Goal: Task Accomplishment & Management: Manage account settings

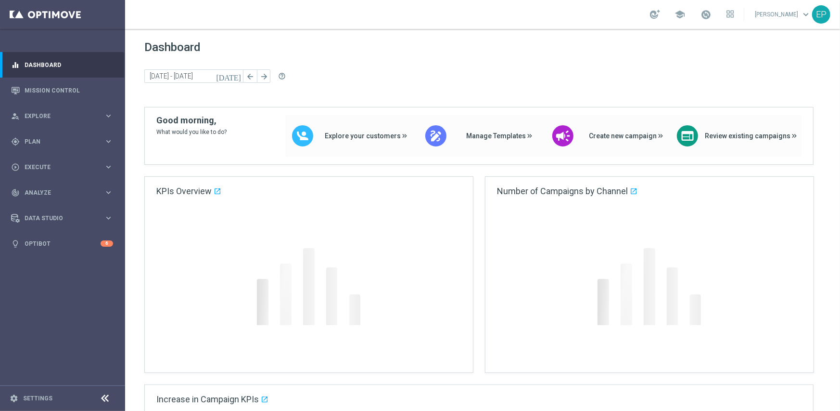
click at [100, 400] on icon at bounding box center [106, 398] width 12 height 12
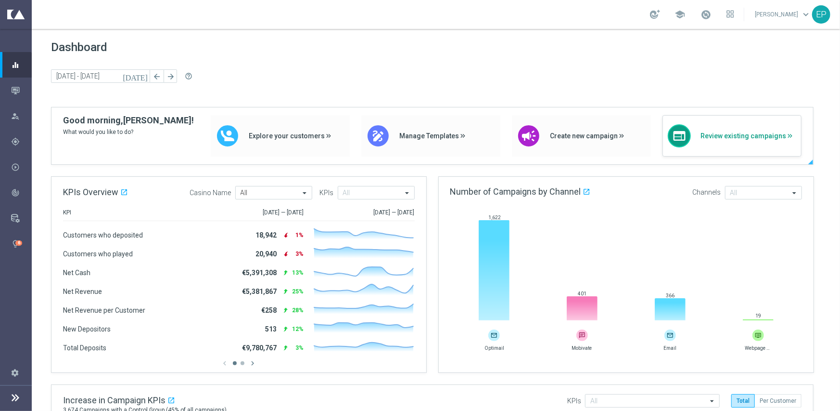
click at [730, 144] on div "web Review existing campaigns" at bounding box center [732, 135] width 139 height 41
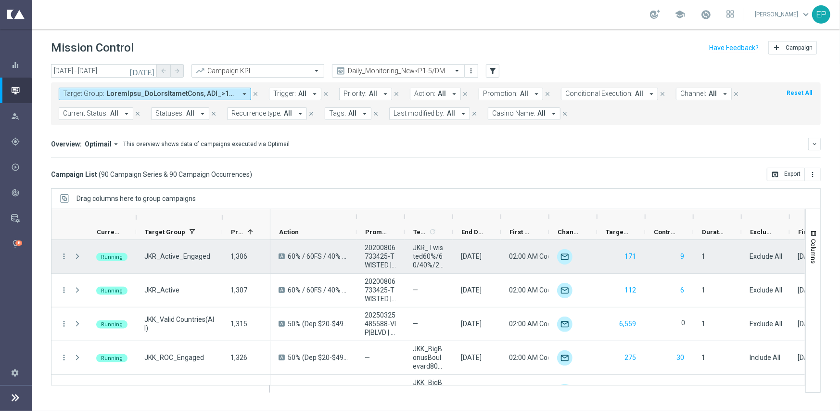
scroll to position [385, 0]
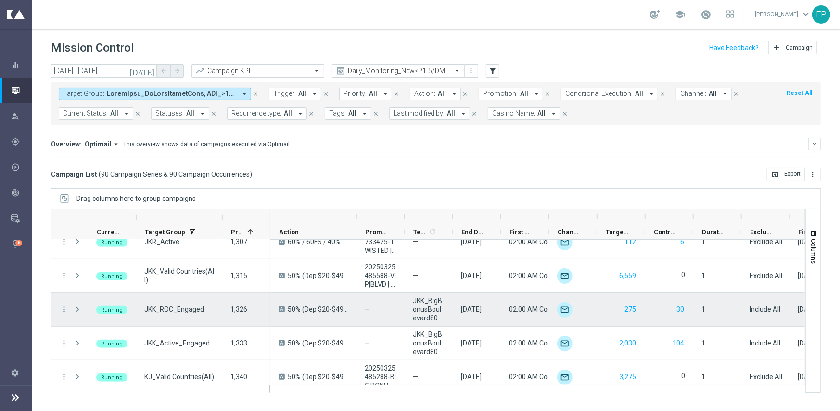
click at [61, 307] on icon "more_vert" at bounding box center [64, 309] width 9 height 9
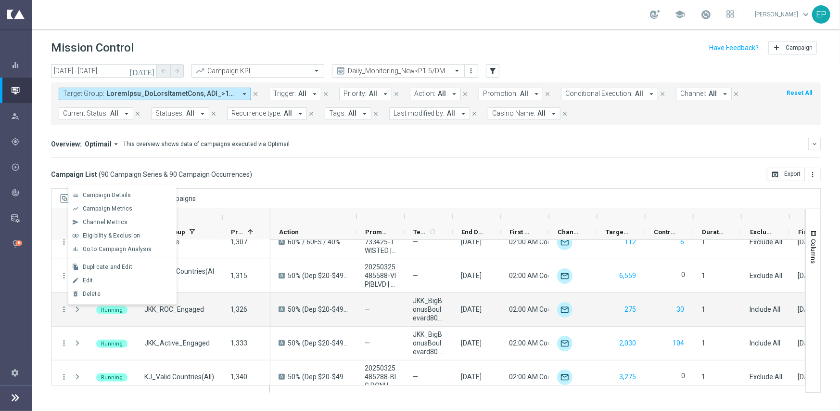
click at [484, 170] on div "Campaign List ( 90 Campaign Series & 90 Campaign Occurrences ) open_in_browser …" at bounding box center [436, 174] width 770 height 13
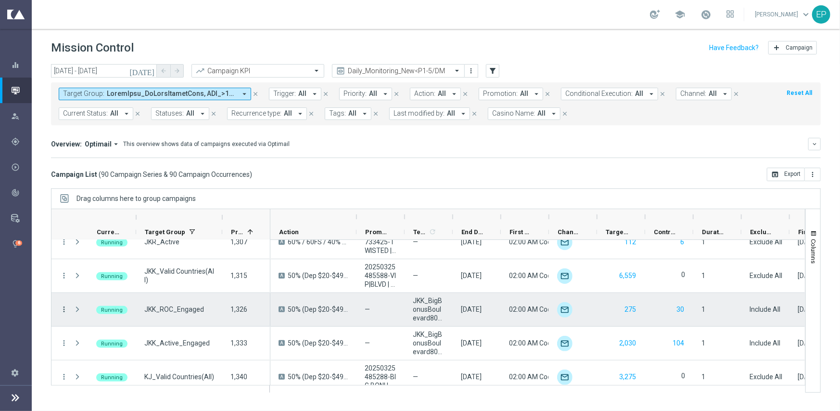
click at [64, 309] on icon "more_vert" at bounding box center [64, 309] width 9 height 9
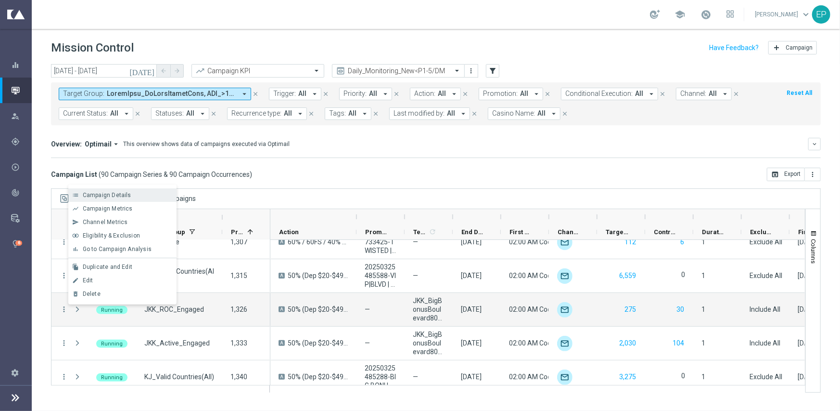
click at [138, 196] on div "Campaign Details" at bounding box center [128, 195] width 90 height 7
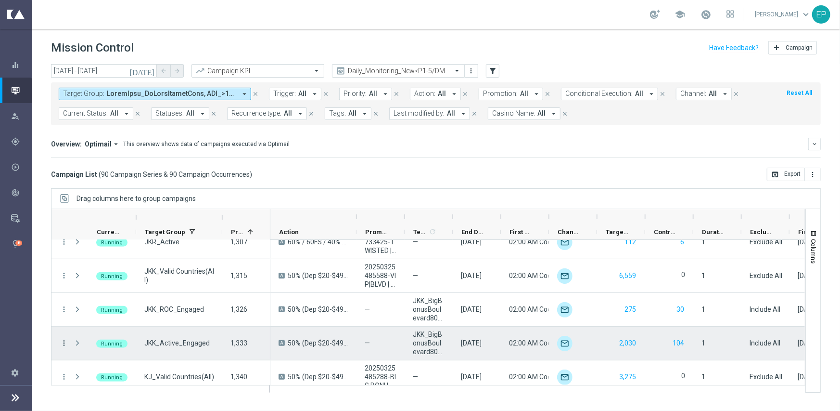
click at [62, 341] on icon "more_vert" at bounding box center [64, 342] width 9 height 9
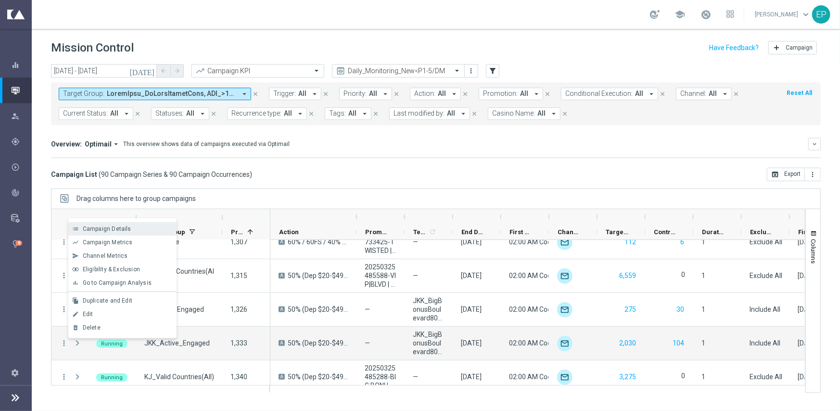
click at [144, 231] on div "Campaign Details" at bounding box center [128, 228] width 90 height 7
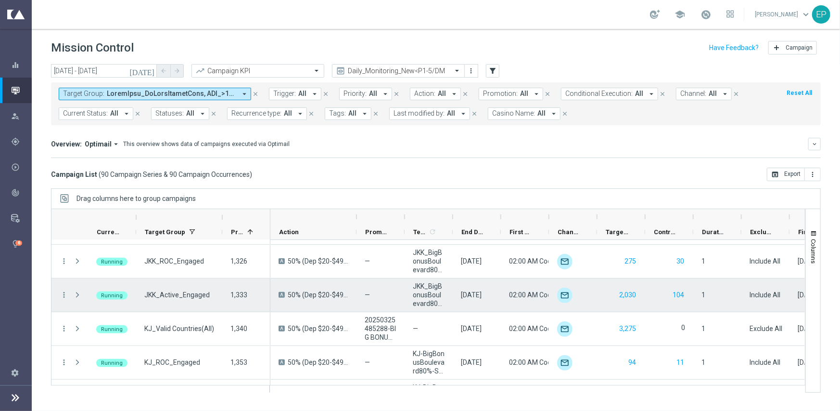
scroll to position [481, 0]
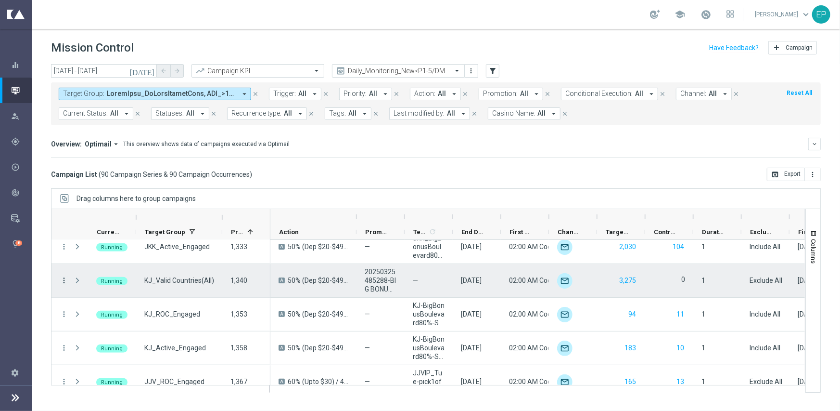
click at [65, 280] on icon "more_vert" at bounding box center [64, 280] width 9 height 9
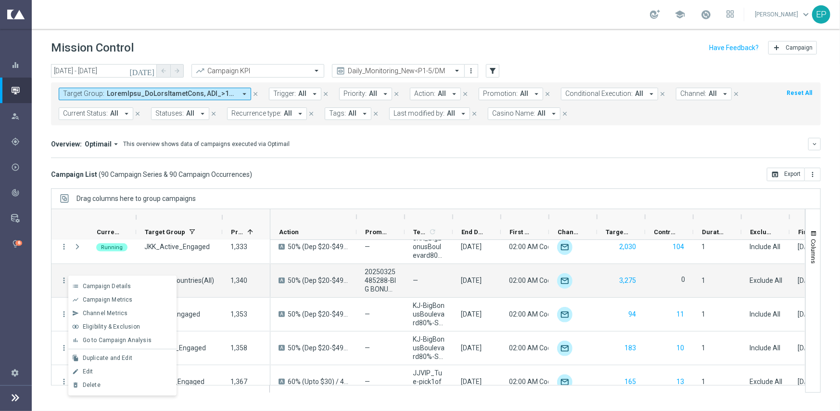
click at [515, 170] on div "Campaign List ( 90 Campaign Series & 90 Campaign Occurrences ) open_in_browser …" at bounding box center [436, 174] width 770 height 13
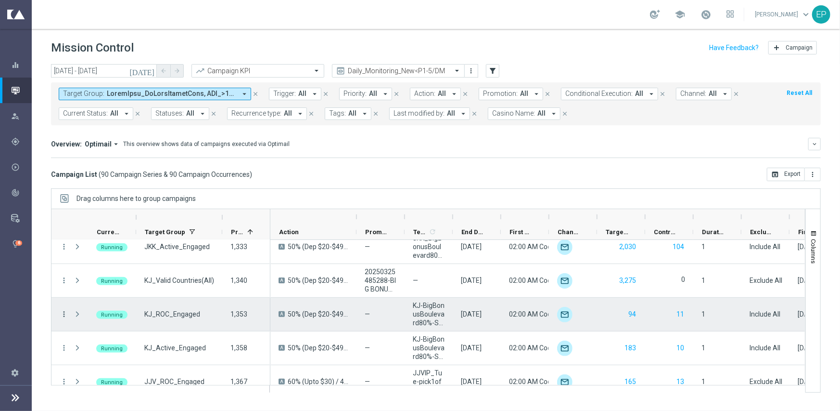
click at [63, 313] on icon "more_vert" at bounding box center [64, 314] width 9 height 9
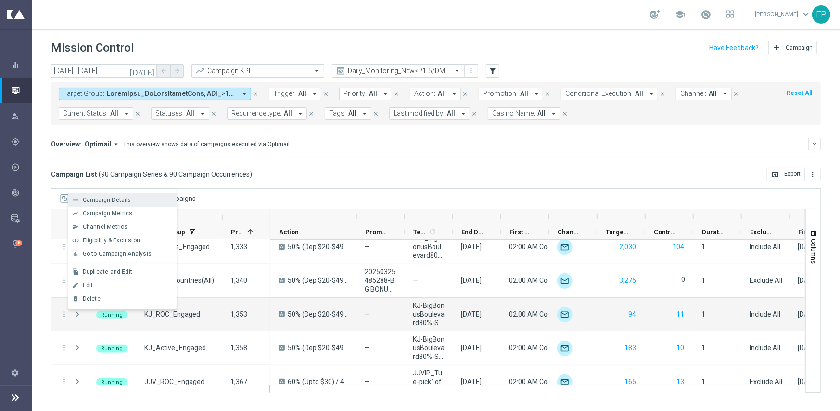
click at [165, 196] on div "Campaign Details" at bounding box center [128, 199] width 90 height 7
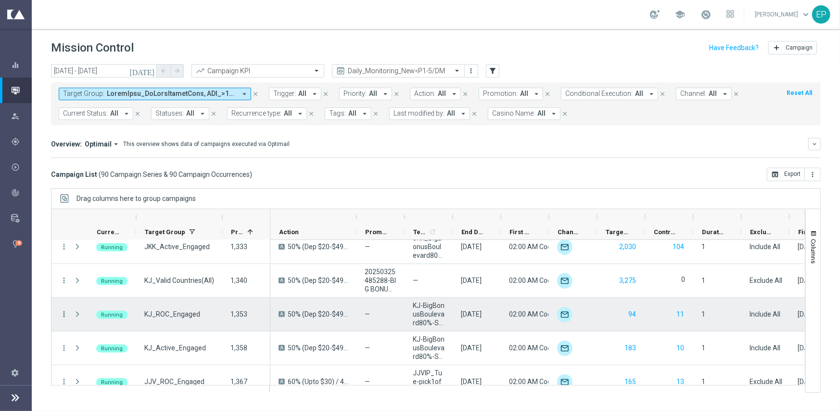
click at [65, 313] on icon "more_vert" at bounding box center [64, 314] width 9 height 9
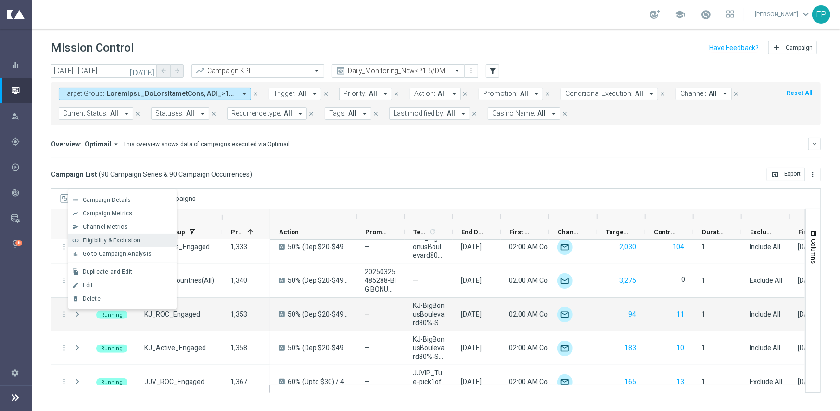
click at [129, 242] on span "Eligibility & Exclusion" at bounding box center [111, 240] width 57 height 7
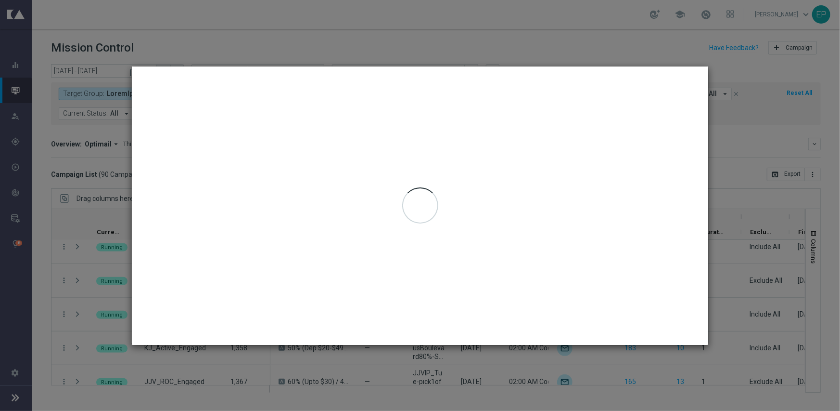
type input "07 Oct 2025 - 07 Oct 2025"
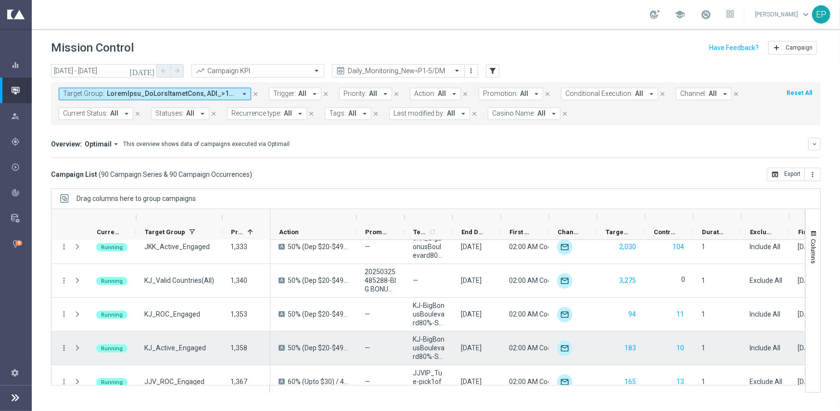
click at [67, 348] on icon "more_vert" at bounding box center [64, 347] width 9 height 9
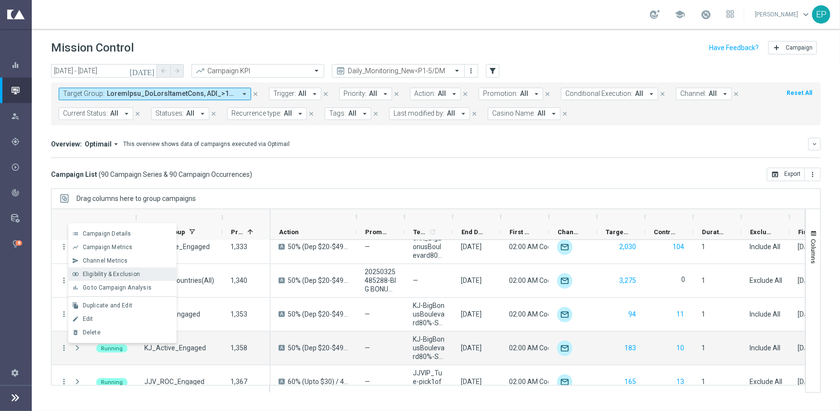
click at [118, 273] on span "Eligibility & Exclusion" at bounding box center [111, 274] width 57 height 7
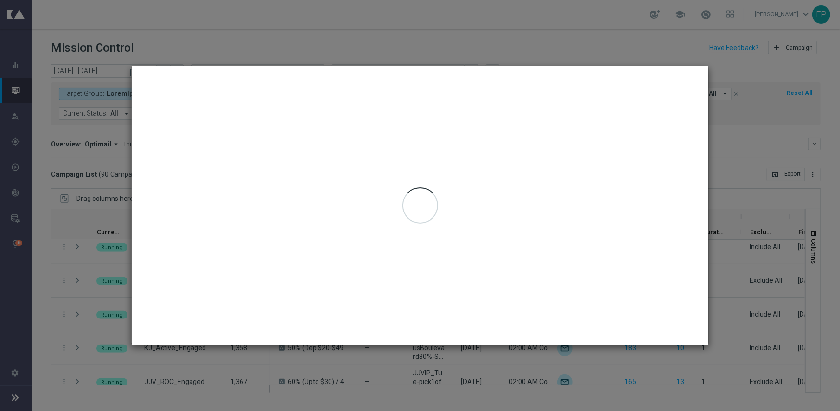
type input "07 Oct 2025 - 07 Oct 2025"
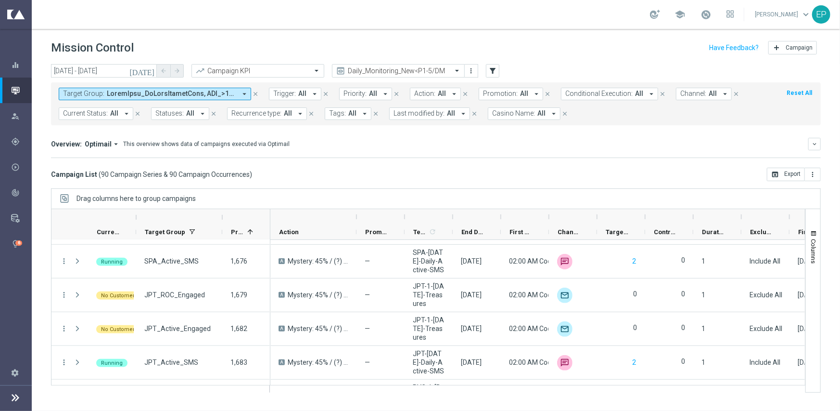
scroll to position [2887, 0]
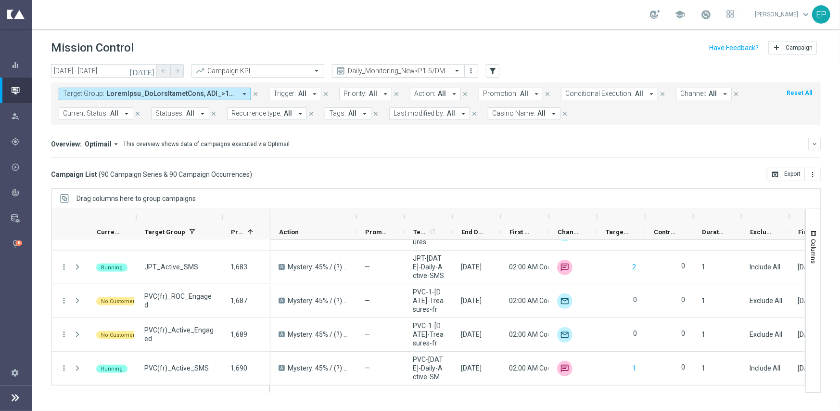
click at [400, 70] on input "text" at bounding box center [388, 71] width 103 height 8
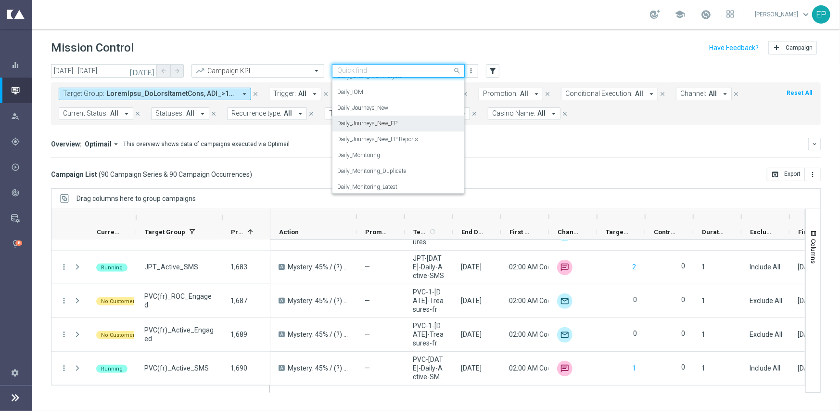
scroll to position [253, 0]
click at [398, 121] on div "Daily_Journeys_New" at bounding box center [398, 118] width 122 height 16
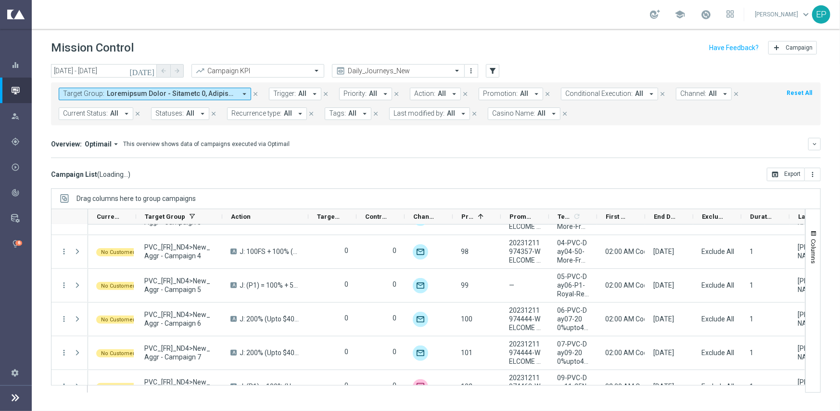
scroll to position [2869, 0]
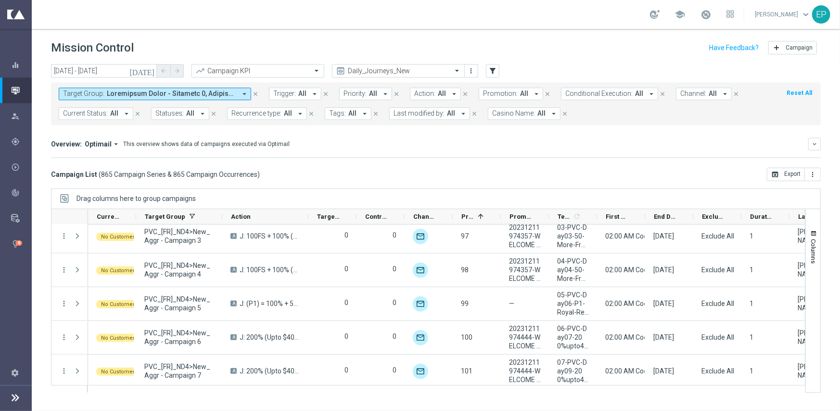
click at [82, 109] on span "Current Status:" at bounding box center [85, 113] width 45 height 8
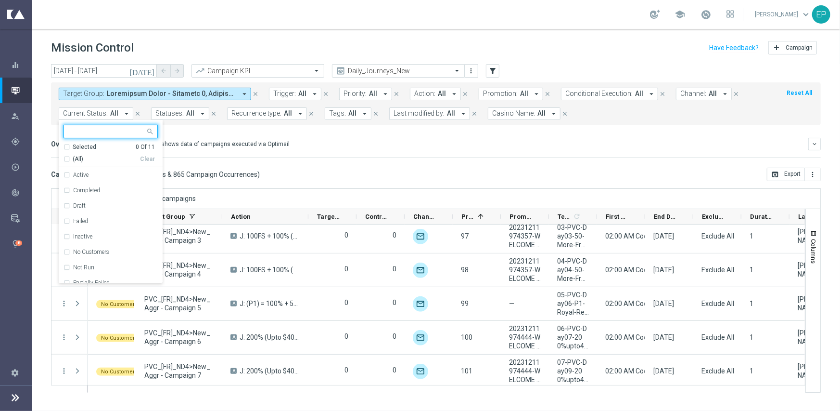
click at [77, 156] on span "(All)" at bounding box center [78, 159] width 11 height 8
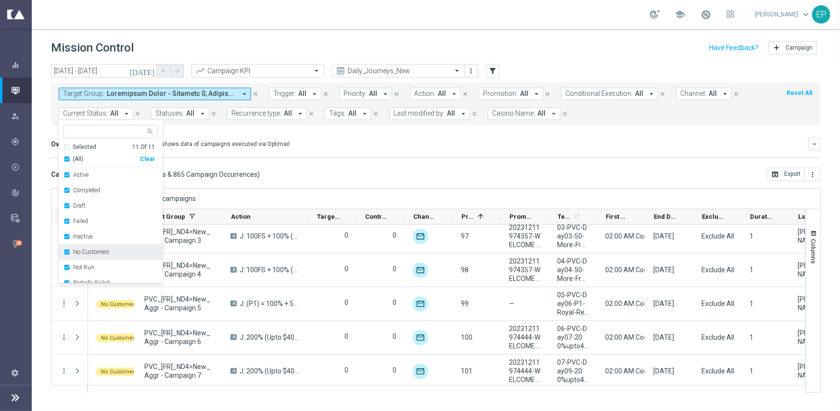
click at [96, 257] on div "No Customers" at bounding box center [111, 251] width 94 height 15
click at [99, 263] on div "Running" at bounding box center [115, 265] width 85 height 6
click at [342, 186] on div "today 07 Oct 2025 - 07 Oct 2025 arrow_back arrow_forward Campaign KPI trending_…" at bounding box center [436, 233] width 809 height 338
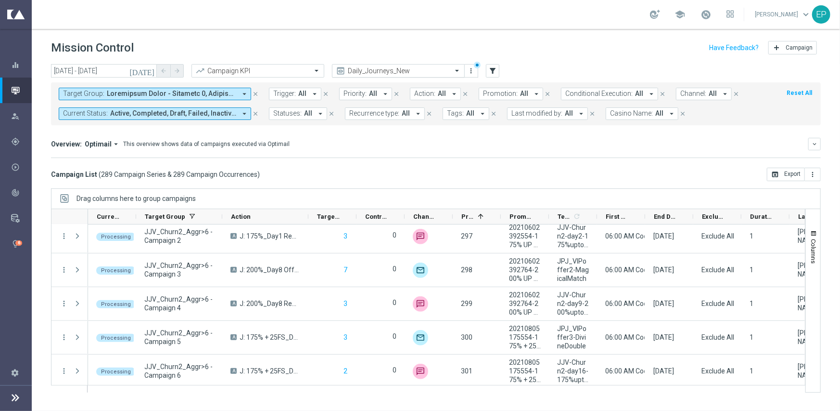
click at [421, 70] on input "text" at bounding box center [388, 71] width 103 height 8
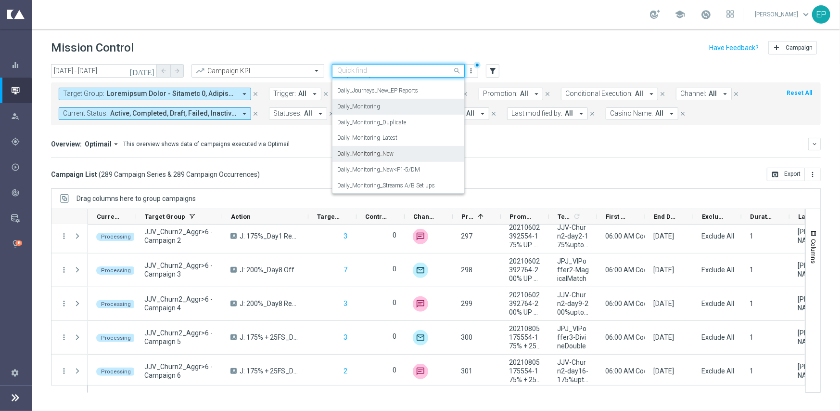
scroll to position [334, 0]
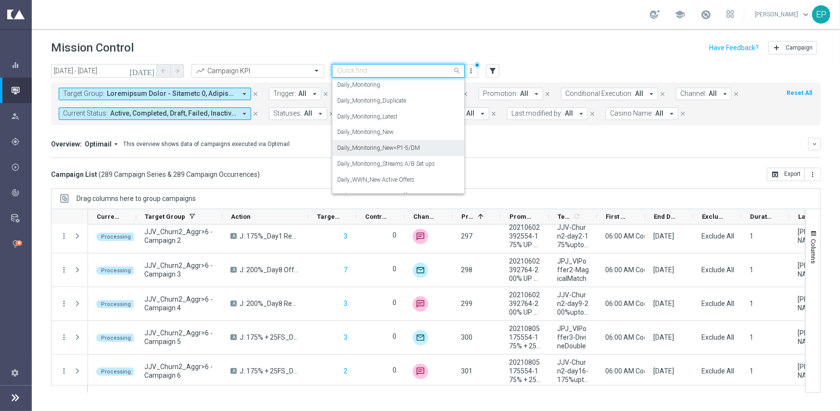
click at [396, 150] on label "Daily_Monitoring_New<P1-5/DM" at bounding box center [378, 148] width 83 height 8
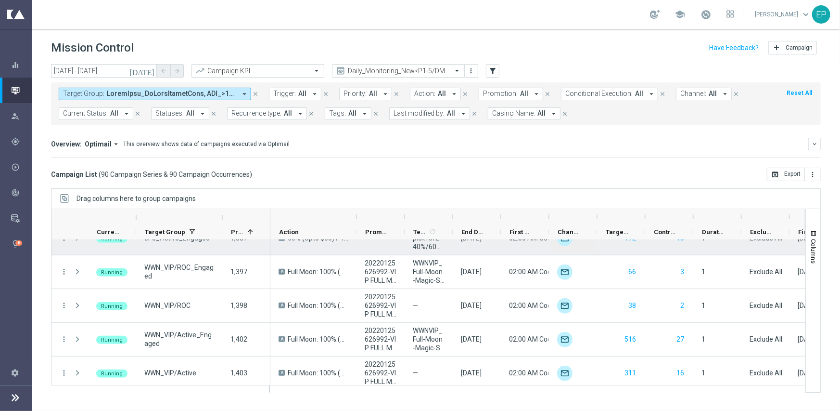
scroll to position [741, 0]
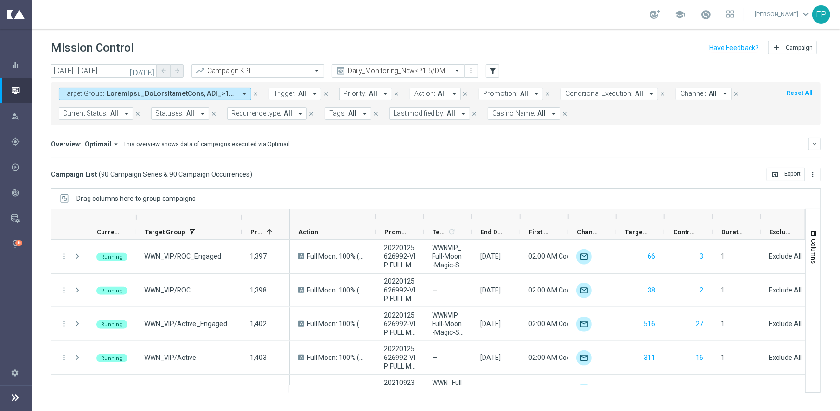
drag, startPoint x: 222, startPoint y: 216, endPoint x: 241, endPoint y: 215, distance: 19.3
click at [241, 215] on div at bounding box center [242, 216] width 4 height 15
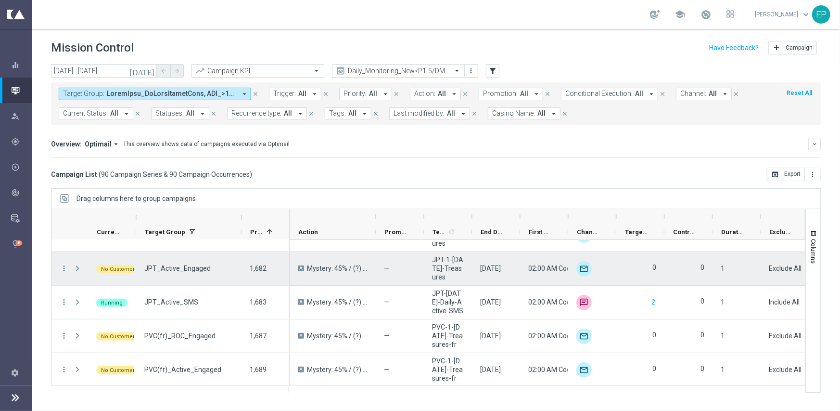
scroll to position [2887, 0]
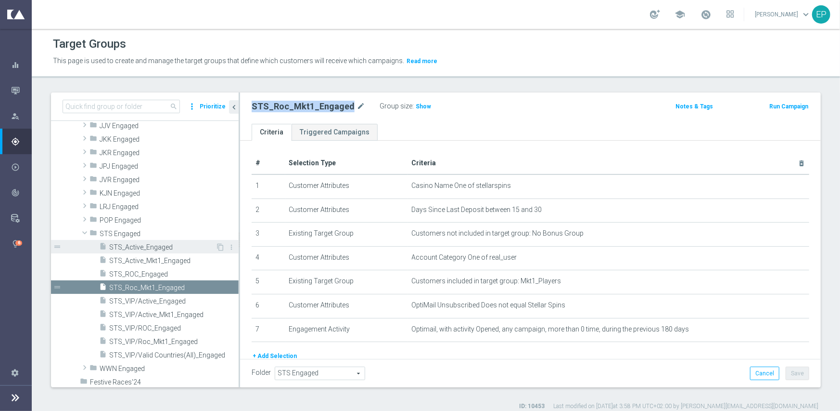
scroll to position [217, 0]
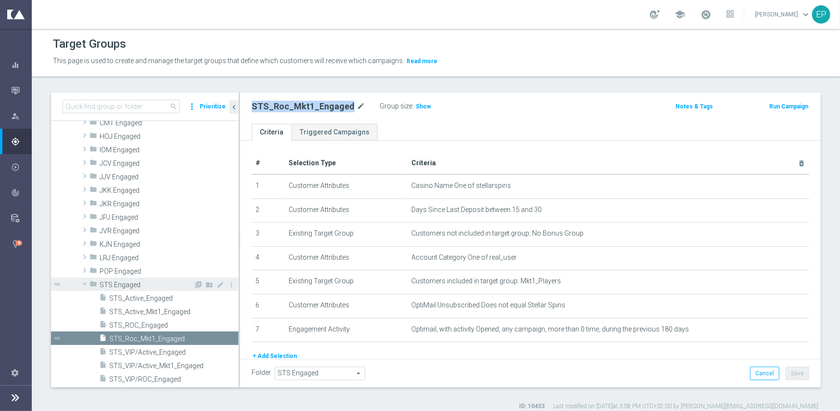
click at [86, 282] on span at bounding box center [85, 284] width 12 height 10
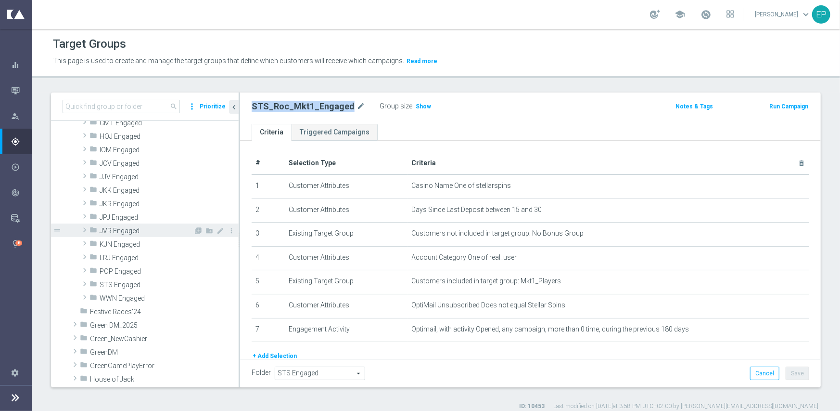
scroll to position [169, 0]
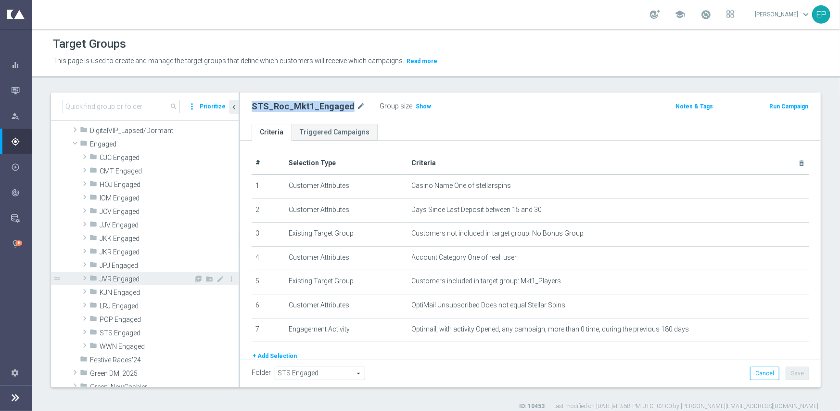
click at [128, 276] on span "JVR Engaged" at bounding box center [147, 279] width 94 height 8
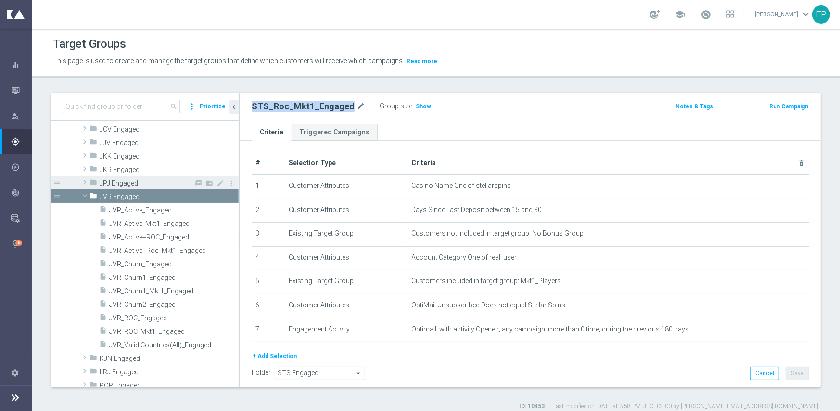
scroll to position [265, 0]
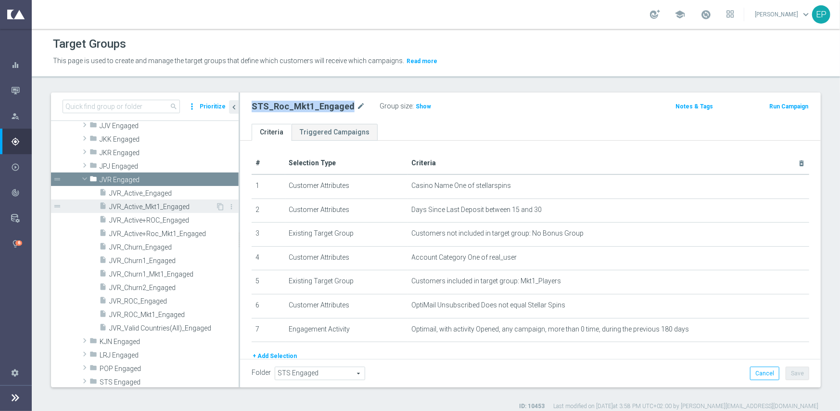
click at [162, 204] on span "JVR_Active_Mkt1_Engaged" at bounding box center [162, 207] width 106 height 8
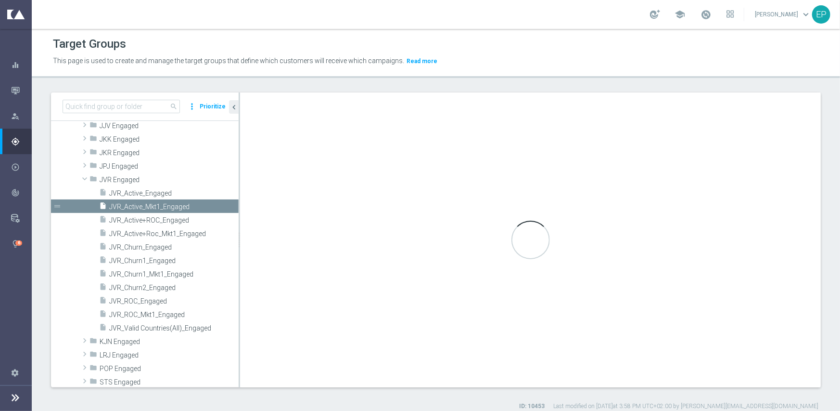
type input "JVR Engaged"
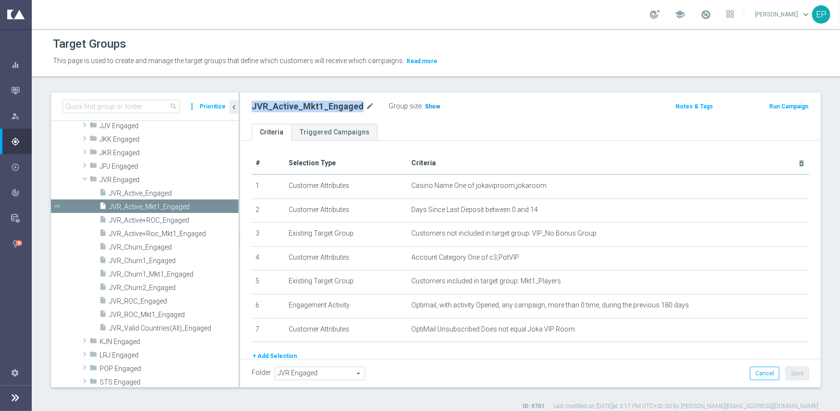
click at [430, 108] on span "Show" at bounding box center [432, 106] width 15 height 7
click at [171, 192] on span "JVR_Active_Engaged" at bounding box center [162, 193] width 106 height 8
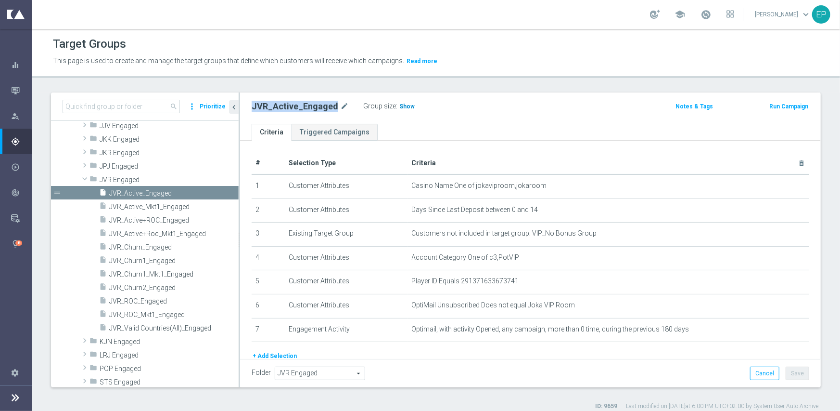
click at [401, 106] on span "Show" at bounding box center [407, 106] width 15 height 7
click at [164, 312] on span "JVR_ROC_Mkt1_Engaged" at bounding box center [162, 314] width 106 height 8
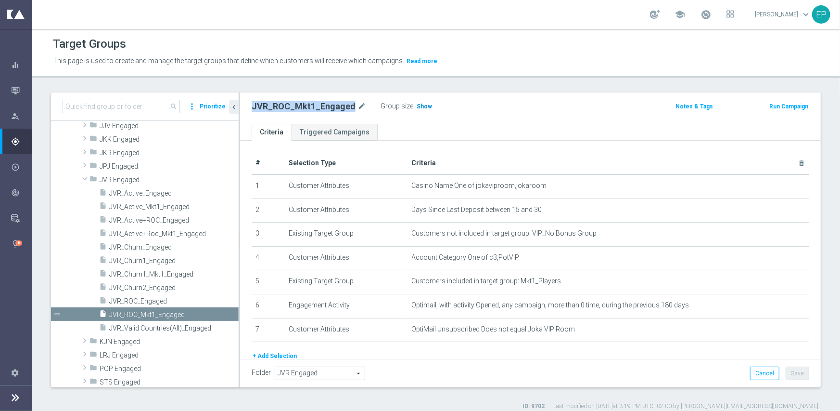
click at [418, 104] on span "Show" at bounding box center [424, 106] width 15 height 7
drag, startPoint x: 149, startPoint y: 298, endPoint x: 167, endPoint y: 297, distance: 18.3
click at [149, 298] on span "JVR_ROC_Engaged" at bounding box center [162, 301] width 106 height 8
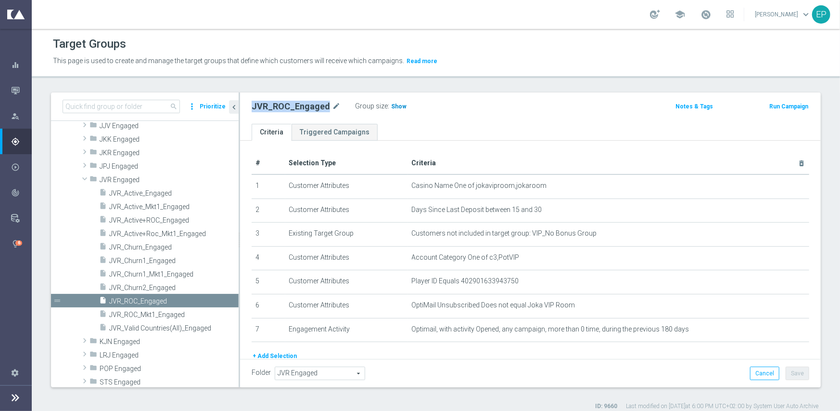
click at [392, 107] on span "Show" at bounding box center [398, 106] width 15 height 7
click at [177, 273] on span "JVR_Churn1_Mkt1_Engaged" at bounding box center [162, 274] width 106 height 8
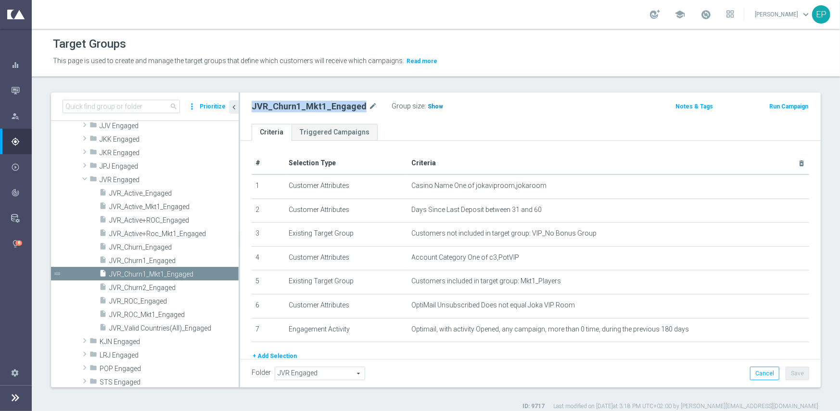
click at [428, 105] on span "Show" at bounding box center [435, 106] width 15 height 7
click at [153, 261] on span "JVR_Churn1_Engaged" at bounding box center [162, 261] width 106 height 8
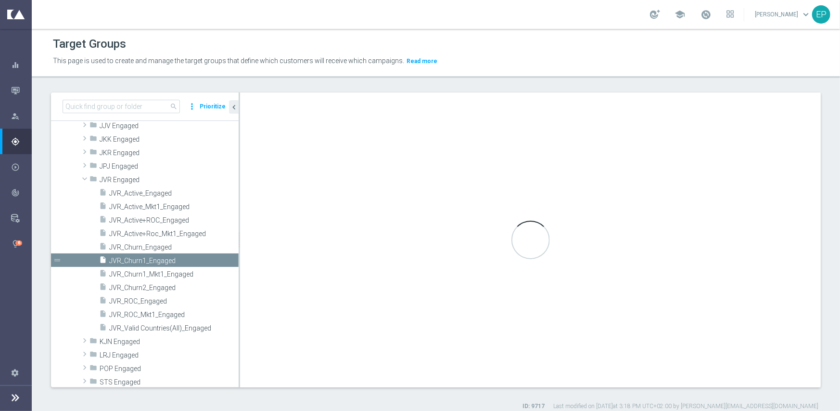
checkbox input "true"
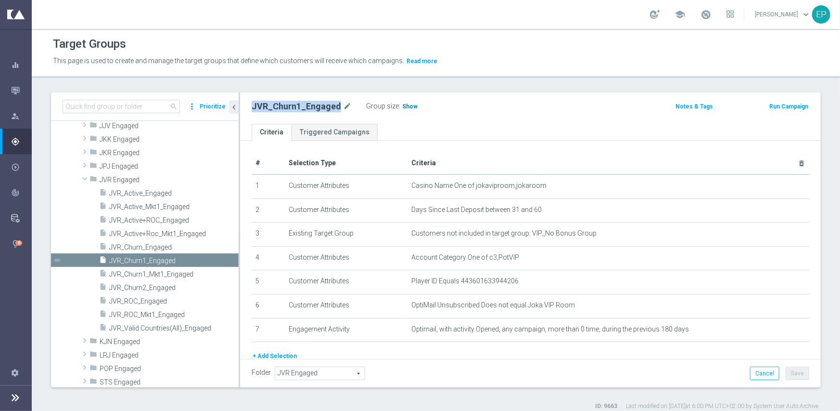
click at [407, 109] on span "Show" at bounding box center [409, 106] width 15 height 7
click at [171, 287] on span "JVR_Churn2_Engaged" at bounding box center [162, 288] width 106 height 8
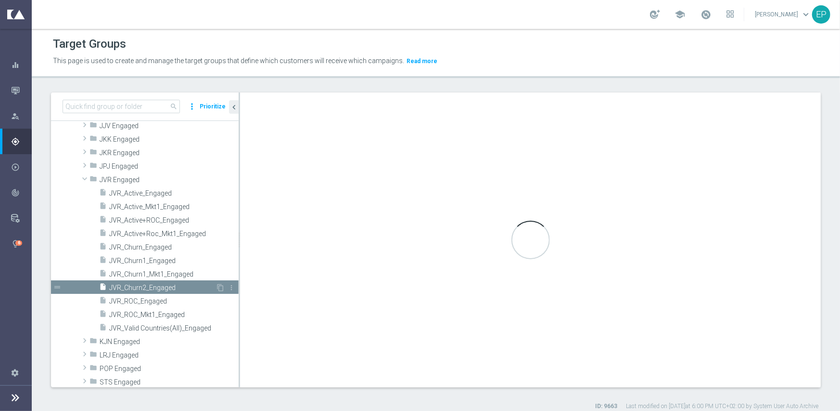
type textarea "(1 and 2 and 3 and 4 and 6 and 7 ) or 5"
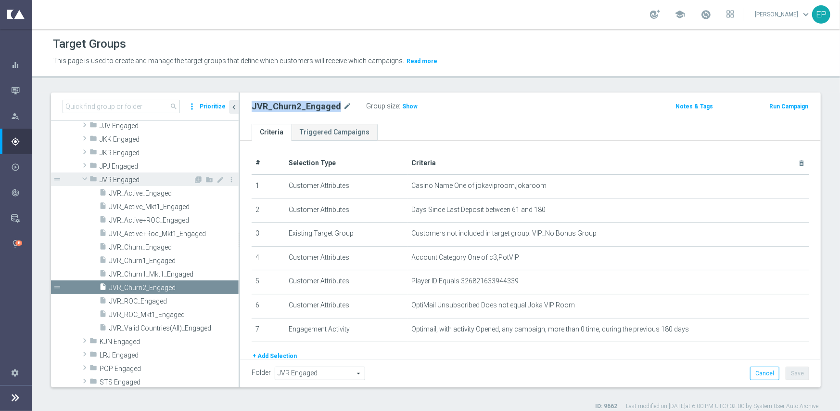
click at [104, 182] on span "JVR Engaged" at bounding box center [147, 180] width 94 height 8
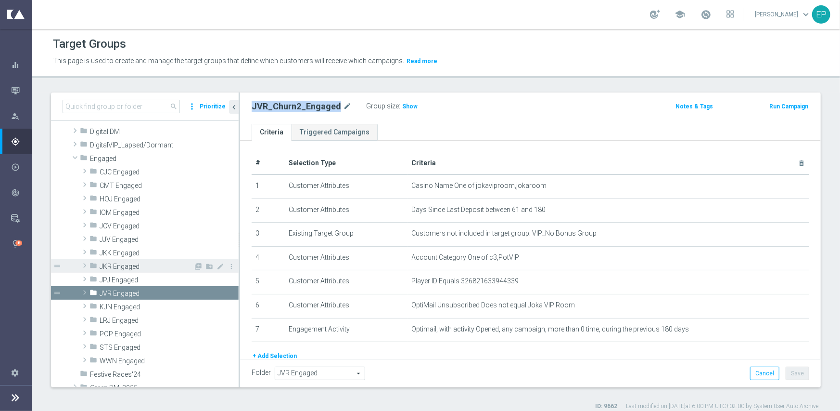
click at [117, 266] on span "JKR Engaged" at bounding box center [147, 266] width 94 height 8
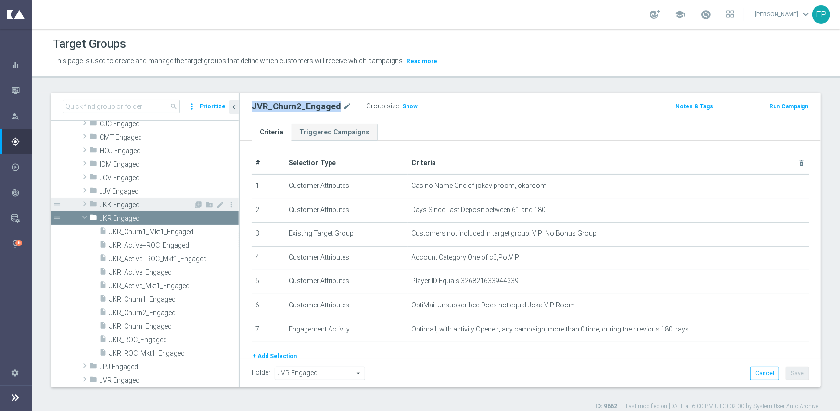
scroll to position [251, 0]
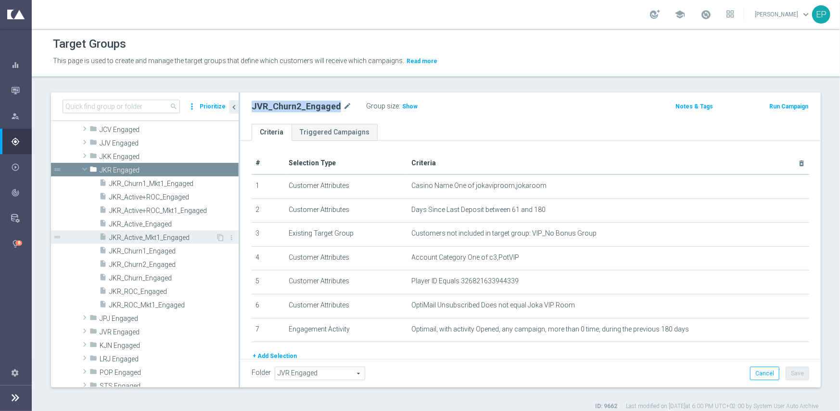
click at [162, 239] on span "JKR_Active_Mkt1_Engaged" at bounding box center [162, 237] width 106 height 8
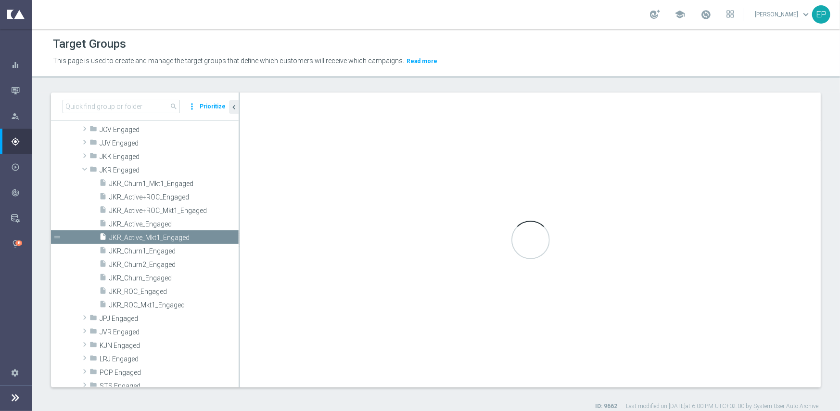
type input "JKR Engaged"
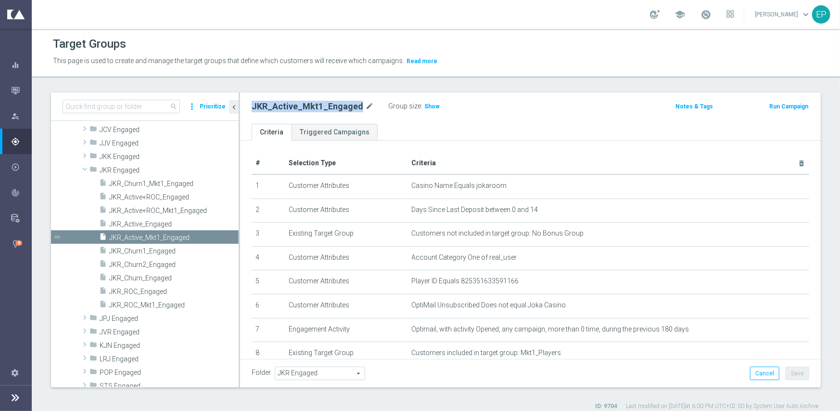
drag, startPoint x: 422, startPoint y: 104, endPoint x: 420, endPoint y: 118, distance: 14.1
click at [425, 104] on span "Show" at bounding box center [432, 106] width 15 height 7
click at [395, 117] on div "JKR_Active_Mkt1_Engaged mode_edit Group size : 181 Notes & Tags Run Campaign" at bounding box center [530, 107] width 581 height 31
click at [146, 225] on span "JKR_Active_Engaged" at bounding box center [162, 224] width 106 height 8
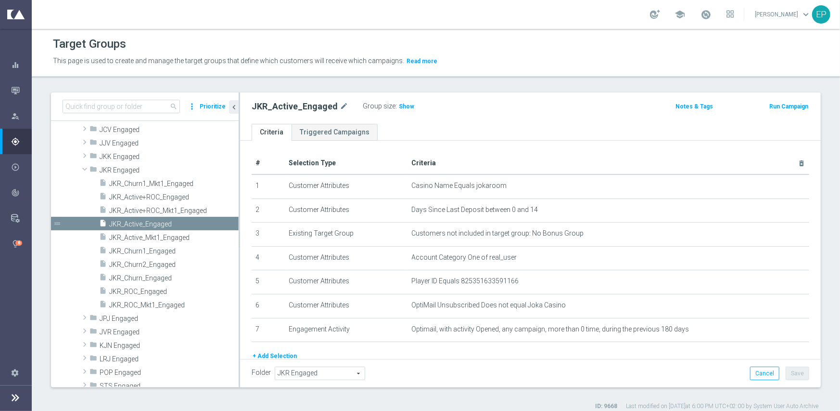
drag, startPoint x: 398, startPoint y: 106, endPoint x: 488, endPoint y: 131, distance: 93.1
click at [399, 106] on span "Show" at bounding box center [406, 106] width 15 height 7
drag, startPoint x: 165, startPoint y: 301, endPoint x: 173, endPoint y: 299, distance: 7.9
click at [165, 301] on span "JKR_ROC_Mkt1_Engaged" at bounding box center [162, 305] width 106 height 8
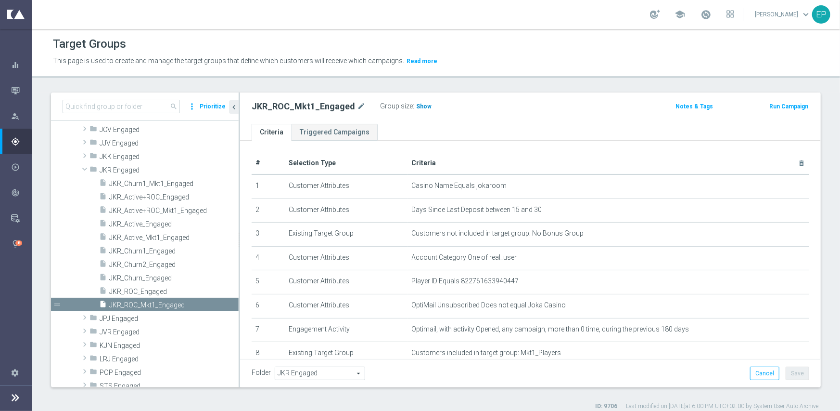
click at [417, 107] on span "Show" at bounding box center [423, 106] width 15 height 7
click at [146, 292] on span "JKR_ROC_Engaged" at bounding box center [162, 291] width 106 height 8
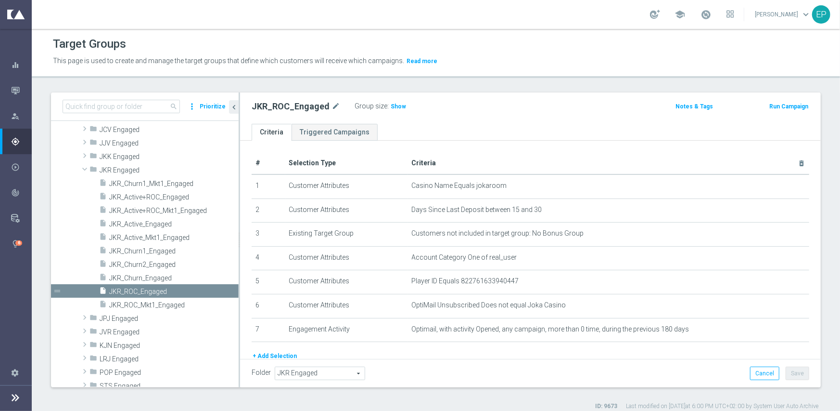
drag, startPoint x: 396, startPoint y: 106, endPoint x: 471, endPoint y: 140, distance: 82.3
click at [395, 106] on span "Show" at bounding box center [398, 106] width 15 height 7
click at [153, 306] on span "JKR_ROC_Mkt1_Engaged" at bounding box center [162, 305] width 106 height 8
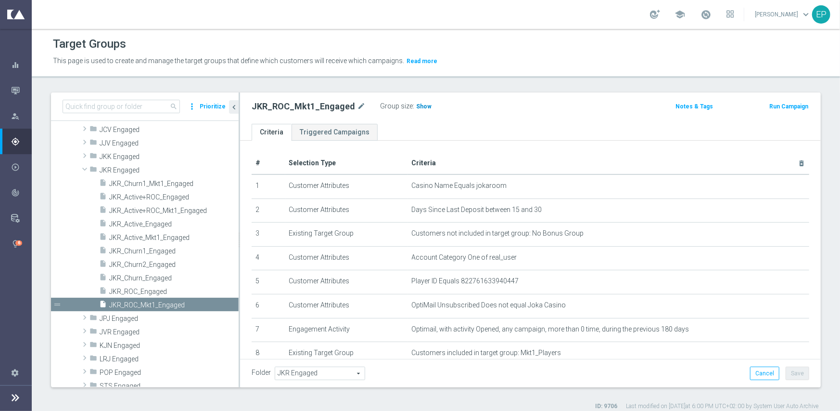
click at [416, 104] on span "Show" at bounding box center [423, 106] width 15 height 7
click at [151, 292] on span "JKR_ROC_Engaged" at bounding box center [162, 291] width 106 height 8
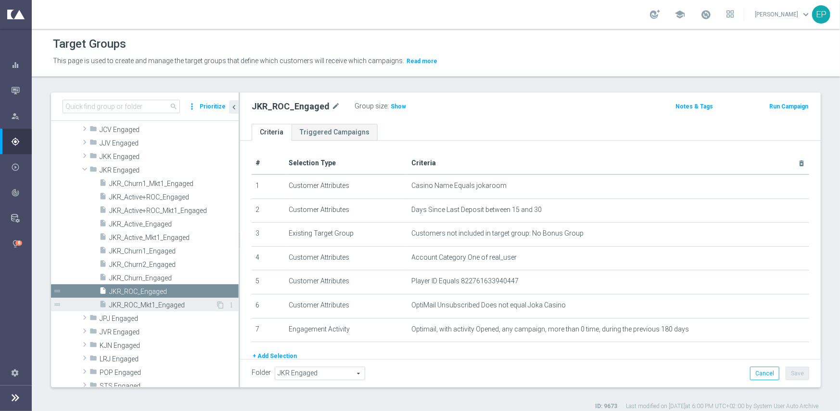
click at [165, 304] on span "JKR_ROC_Mkt1_Engaged" at bounding box center [162, 305] width 106 height 8
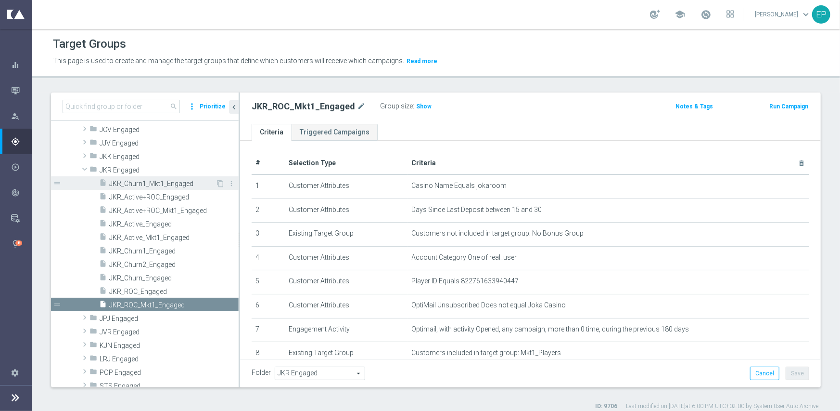
click at [175, 181] on span "JKR_Churn1_Mkt1_Engaged" at bounding box center [162, 184] width 106 height 8
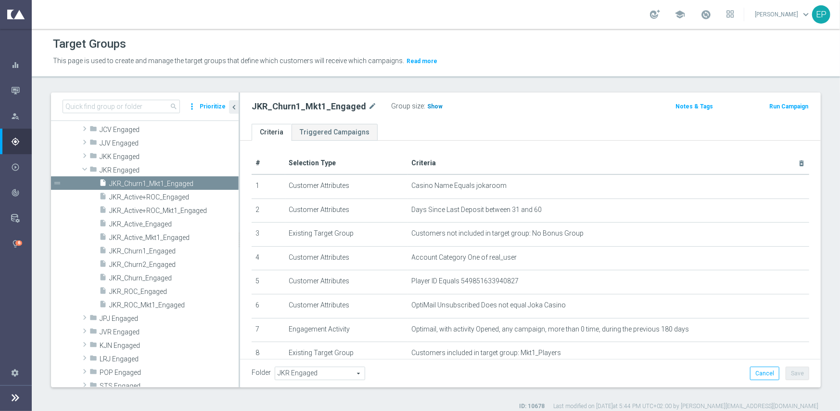
click at [433, 109] on span "Show" at bounding box center [434, 106] width 15 height 7
click at [144, 252] on span "JKR_Churn1_Engaged" at bounding box center [162, 251] width 106 height 8
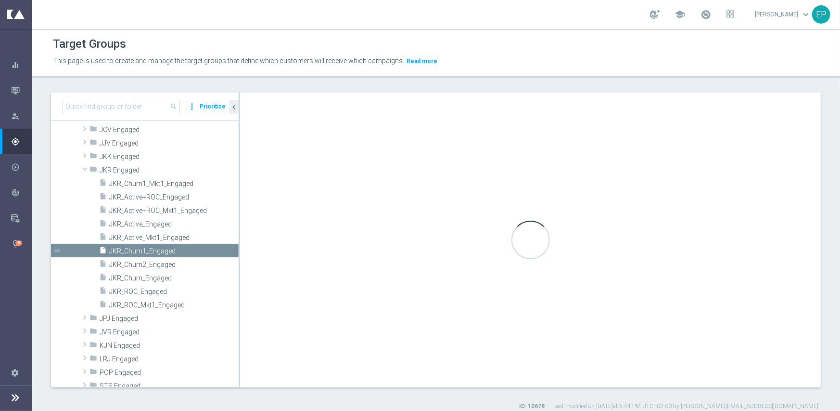
type textarea "(1 and 2 and 3 and 4 and 6 and 7 ) or 5"
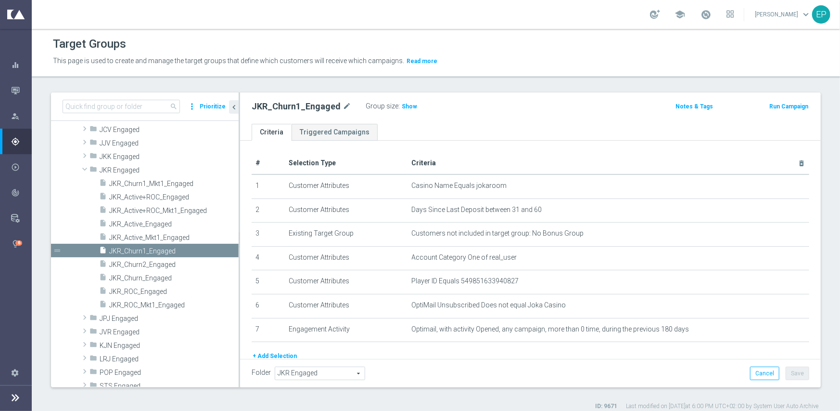
click at [395, 106] on div "Group size : Show" at bounding box center [414, 106] width 96 height 12
click at [402, 110] on h3 "Show" at bounding box center [409, 106] width 17 height 11
click at [85, 169] on span at bounding box center [85, 169] width 12 height 10
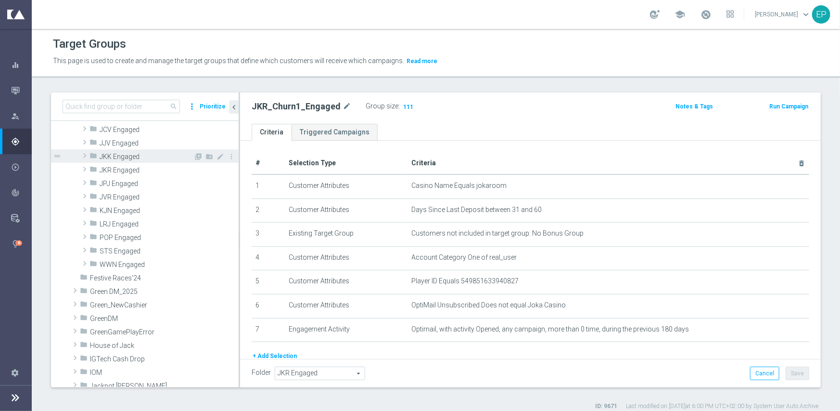
click at [86, 157] on span at bounding box center [85, 156] width 10 height 12
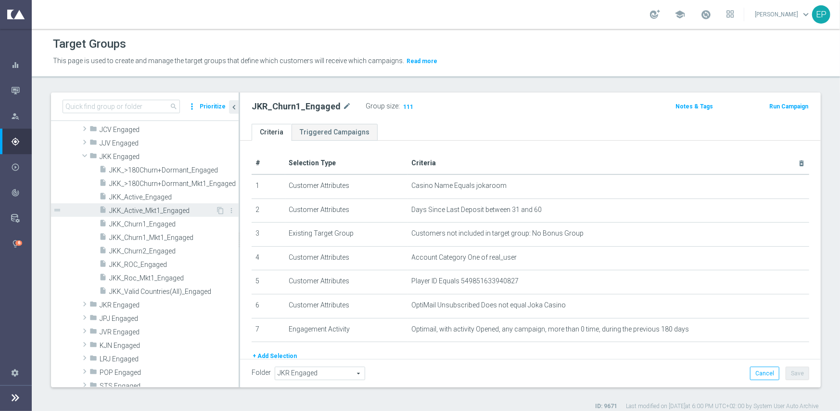
click at [183, 211] on span "JKK_Active_Mkt1_Engaged" at bounding box center [162, 211] width 106 height 8
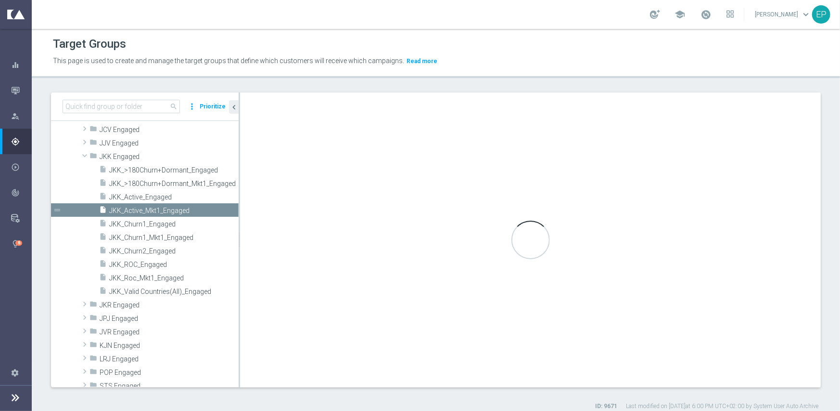
checkbox input "false"
type input "JKK Engaged"
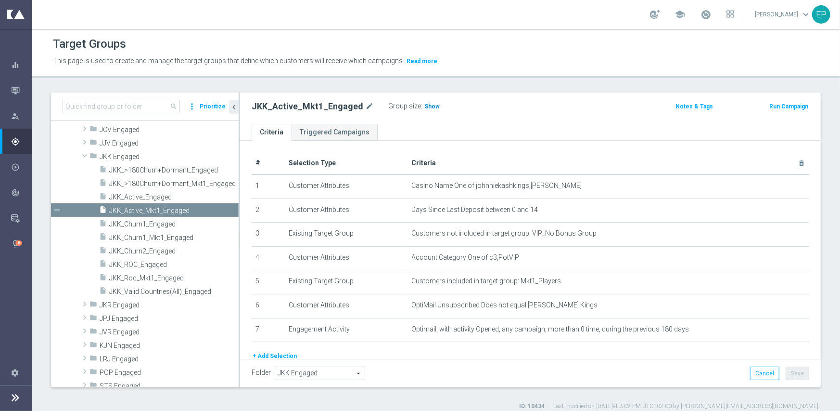
click at [430, 106] on span "Show" at bounding box center [432, 106] width 15 height 7
click at [141, 198] on span "JKK_Active_Engaged" at bounding box center [162, 197] width 106 height 8
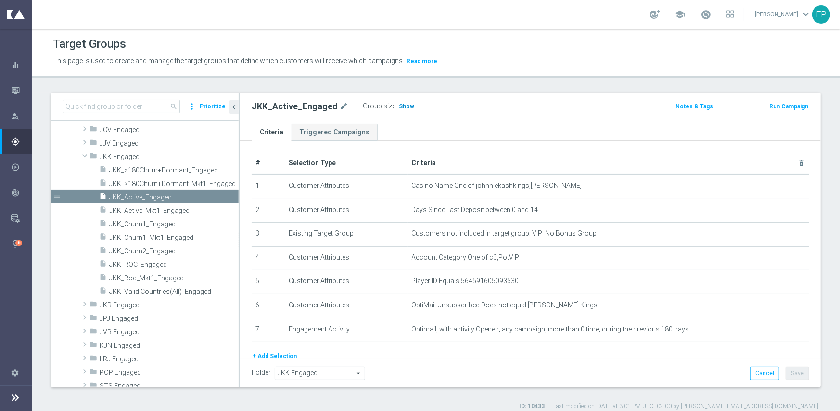
click at [399, 107] on span "Show" at bounding box center [406, 106] width 15 height 7
click at [150, 276] on span "JKK_Roc_Mkt1_Engaged" at bounding box center [162, 278] width 106 height 8
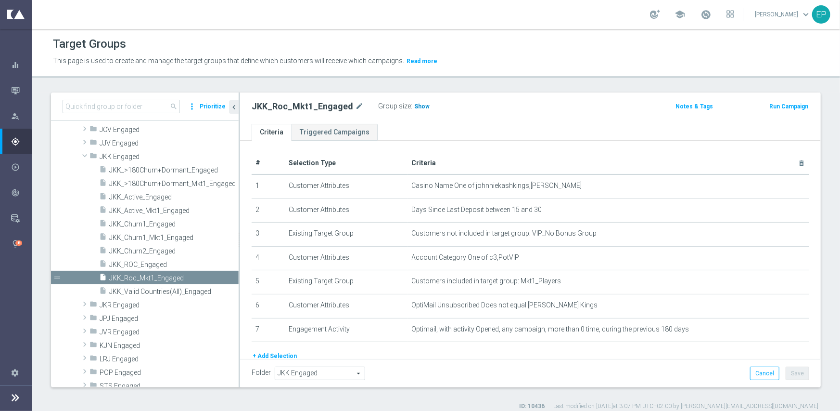
click at [414, 104] on span "Show" at bounding box center [421, 106] width 15 height 7
click at [139, 266] on span "JKK_ROC_Engaged" at bounding box center [162, 264] width 106 height 8
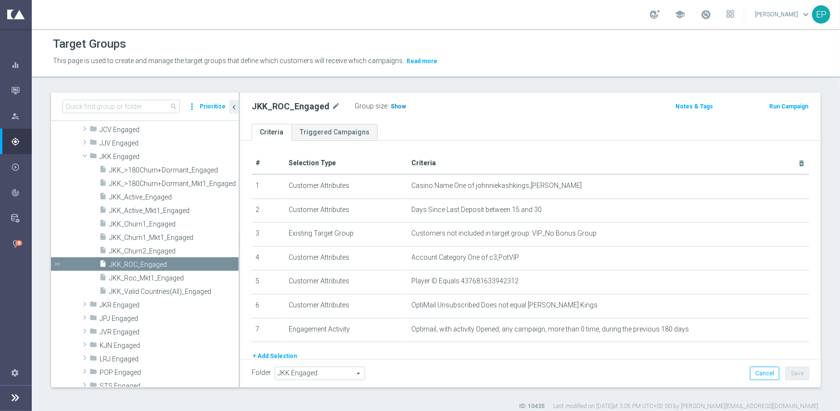
click at [391, 107] on span "Show" at bounding box center [398, 106] width 15 height 7
click at [122, 156] on span "JKK Engaged" at bounding box center [147, 157] width 94 height 8
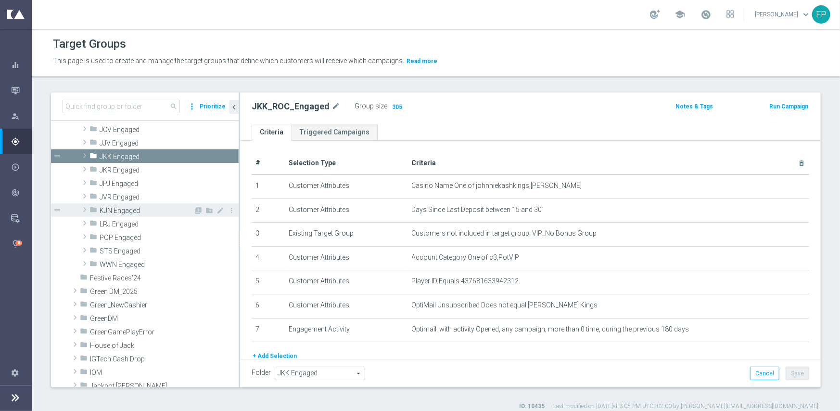
click at [121, 207] on span "KJN Engaged" at bounding box center [147, 211] width 94 height 8
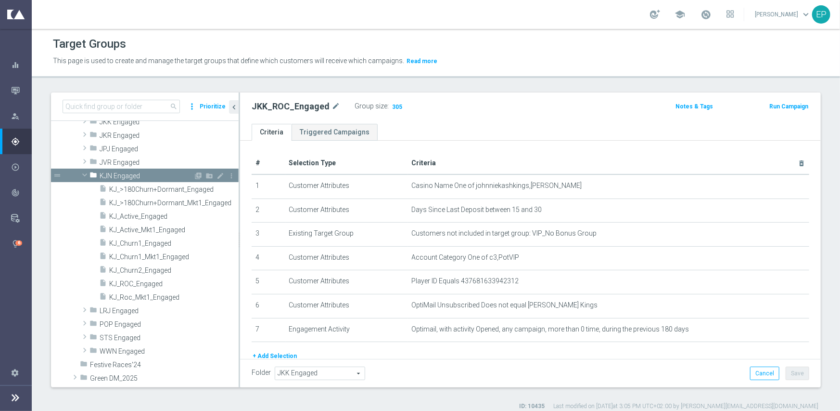
scroll to position [299, 0]
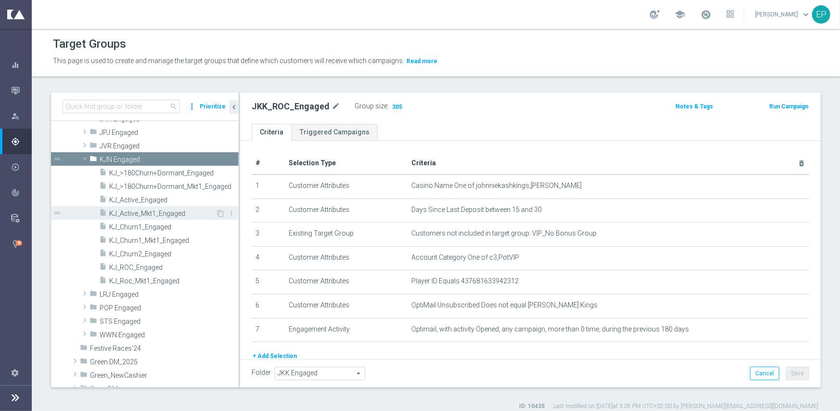
click at [155, 209] on span "KJ_Active_Mkt1_Engaged" at bounding box center [162, 213] width 106 height 8
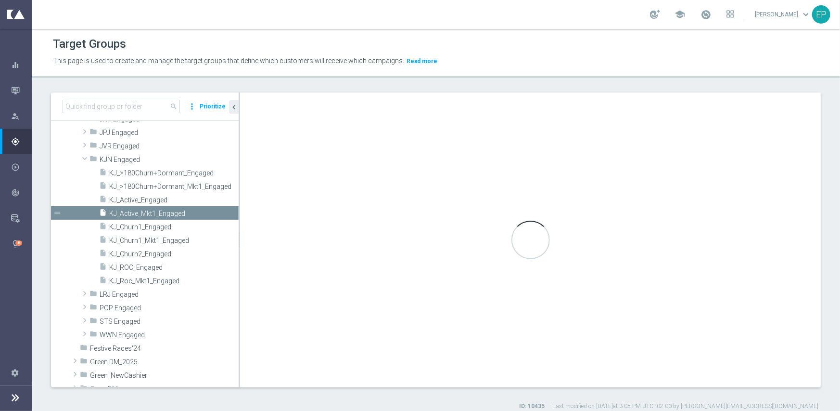
checkbox input "false"
type input "KJN Engaged"
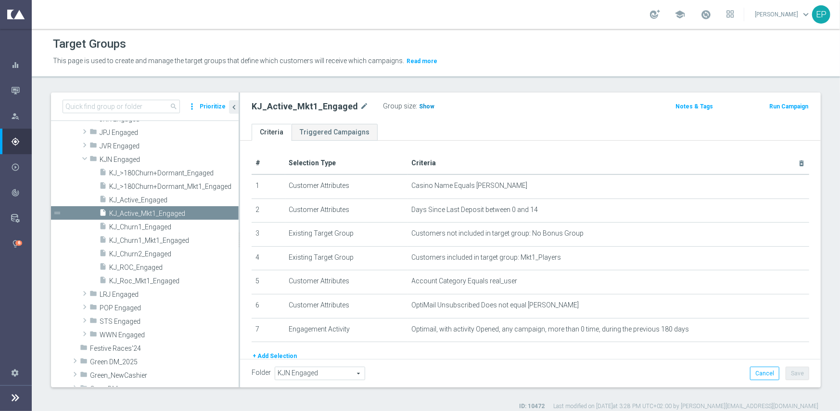
click at [419, 105] on span "Show" at bounding box center [426, 106] width 15 height 7
click at [152, 199] on span "KJ_Active_Engaged" at bounding box center [162, 200] width 106 height 8
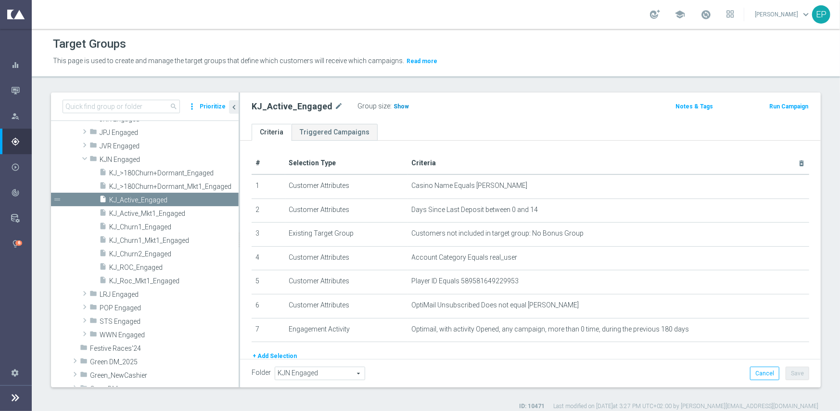
click at [393, 107] on h3 "Show" at bounding box center [401, 106] width 17 height 11
click at [173, 279] on span "KJ_Roc_Mkt1_Engaged" at bounding box center [162, 281] width 106 height 8
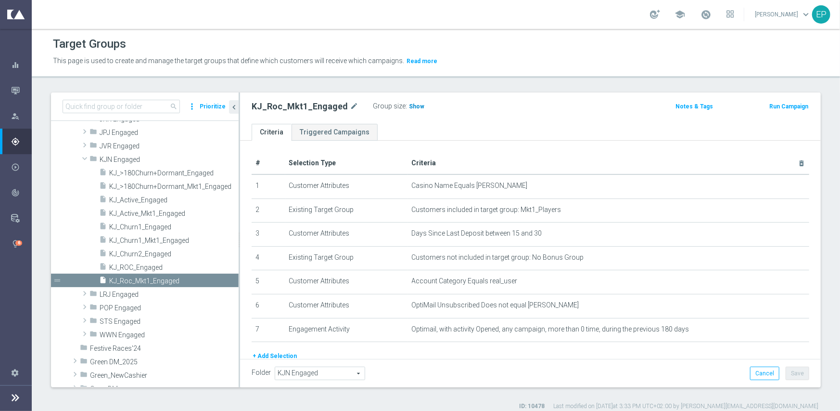
click at [409, 107] on span "Show" at bounding box center [416, 106] width 15 height 7
click at [146, 264] on span "KJ_ROC_Engaged" at bounding box center [162, 267] width 106 height 8
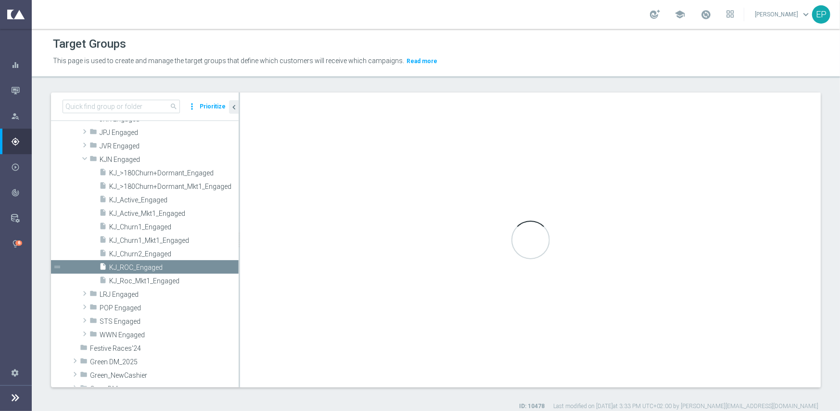
checkbox input "true"
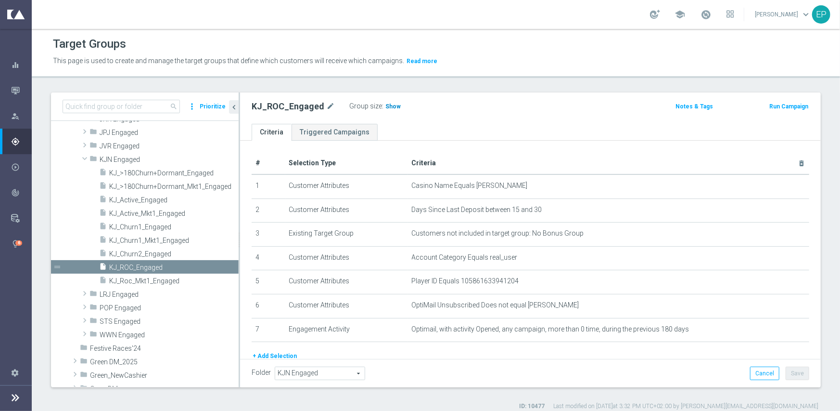
click at [386, 107] on span "Show" at bounding box center [393, 106] width 15 height 7
click at [85, 158] on span at bounding box center [85, 159] width 12 height 10
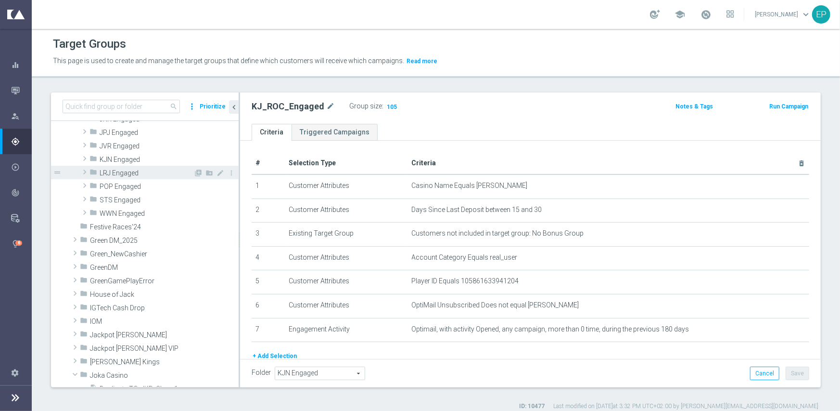
click at [114, 172] on span "LRJ Engaged" at bounding box center [147, 173] width 94 height 8
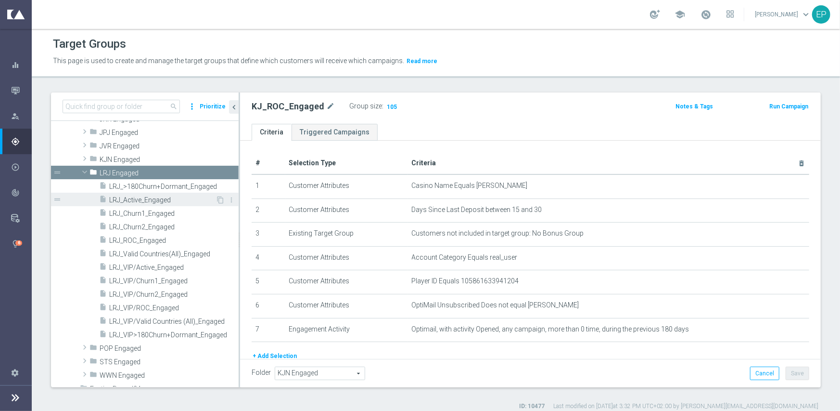
click at [150, 198] on span "LRJ_Active_Engaged" at bounding box center [162, 200] width 106 height 8
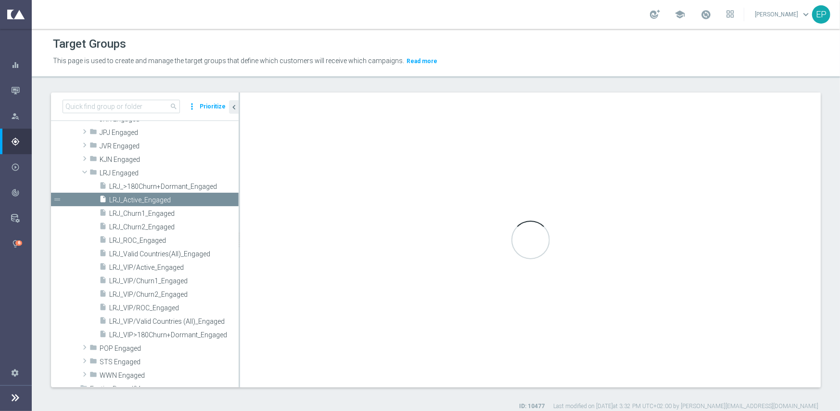
type input "LRJ Engaged"
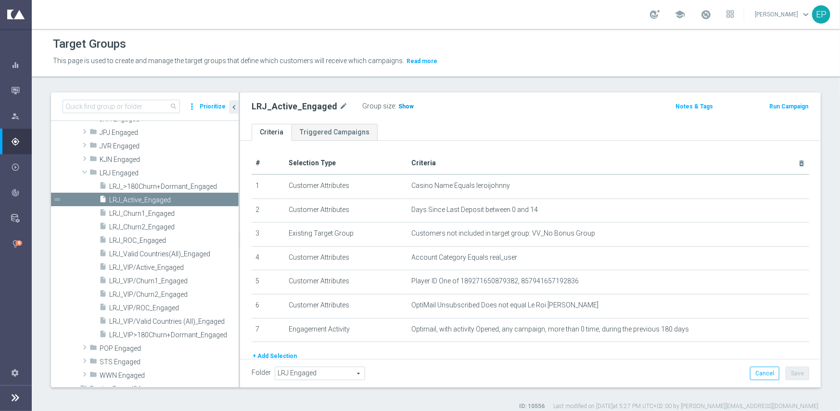
click at [400, 106] on span "Show" at bounding box center [406, 106] width 15 height 7
click at [148, 241] on span "LRJ_ROC_Engaged" at bounding box center [162, 240] width 106 height 8
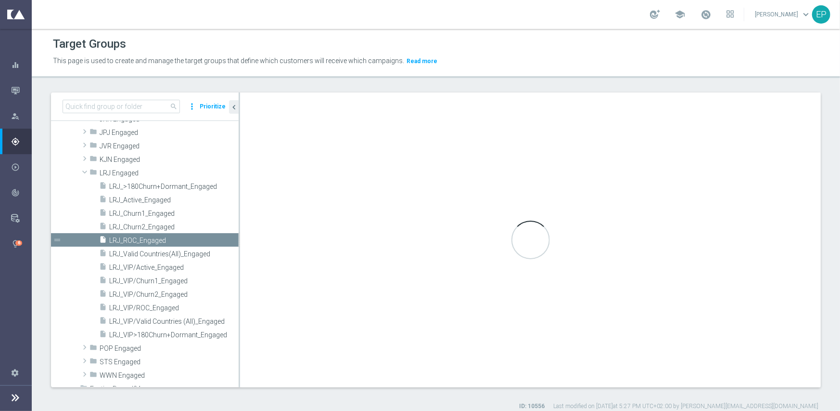
type textarea "(1 and 2 and 3 and 4 and 6 and 7) or 5"
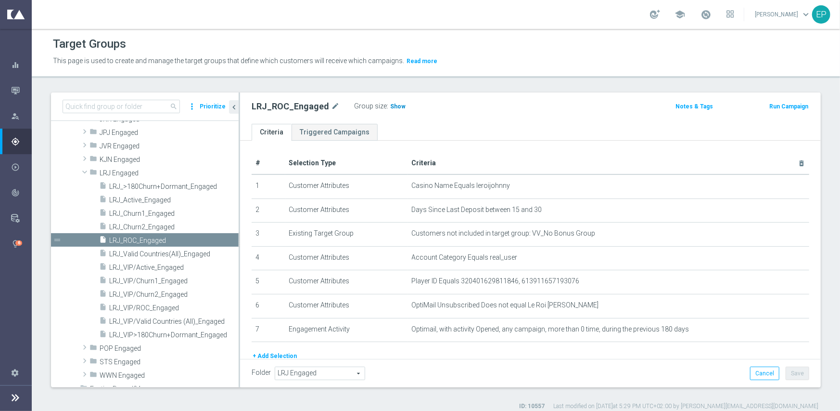
click at [398, 106] on span "Show" at bounding box center [397, 106] width 15 height 7
click at [170, 267] on span "LRJ_VIP/Active_Engaged" at bounding box center [162, 267] width 106 height 8
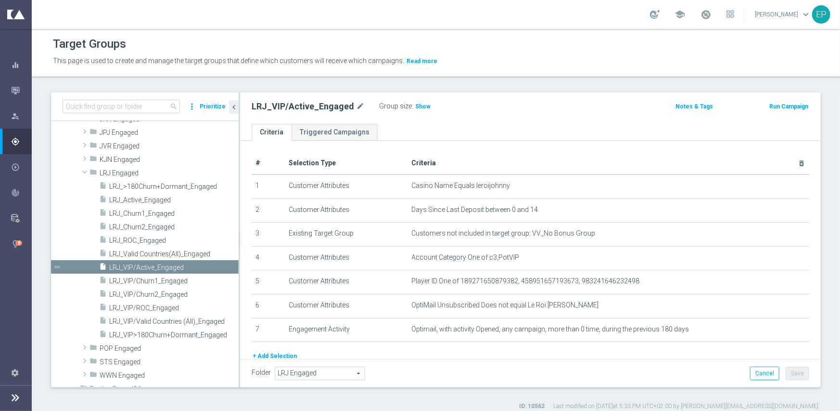
click at [416, 108] on span "Show" at bounding box center [422, 106] width 15 height 7
click at [164, 308] on span "LRJ_VIP/ROC_Engaged" at bounding box center [162, 308] width 106 height 8
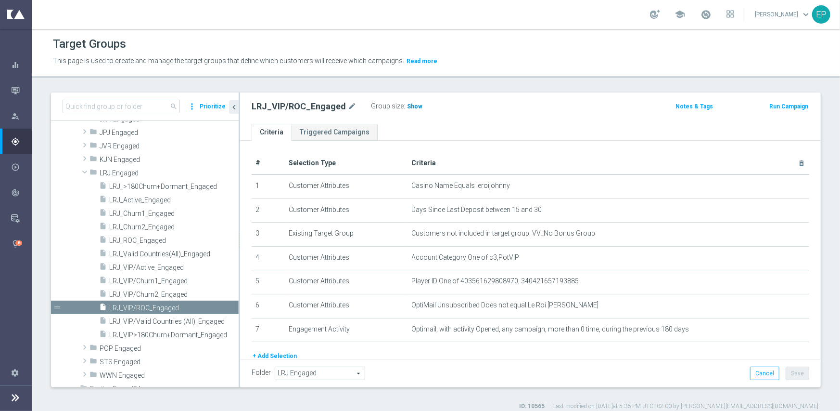
click at [413, 110] on h3 "Show" at bounding box center [414, 106] width 17 height 11
click at [117, 172] on span "LRJ Engaged" at bounding box center [147, 173] width 94 height 8
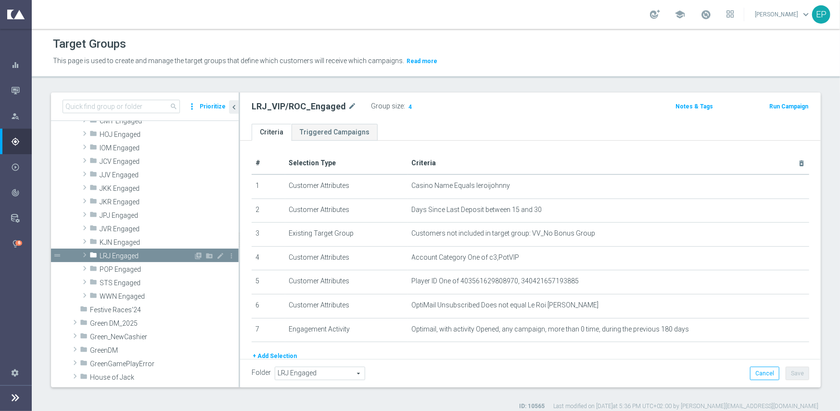
scroll to position [203, 0]
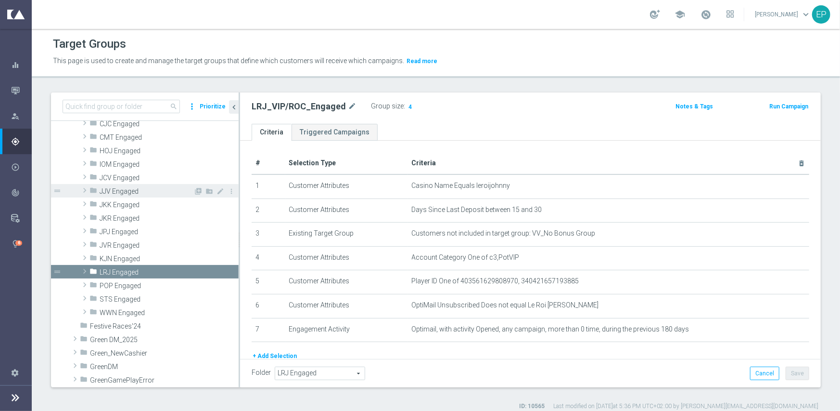
click at [116, 189] on span "JJV Engaged" at bounding box center [147, 191] width 94 height 8
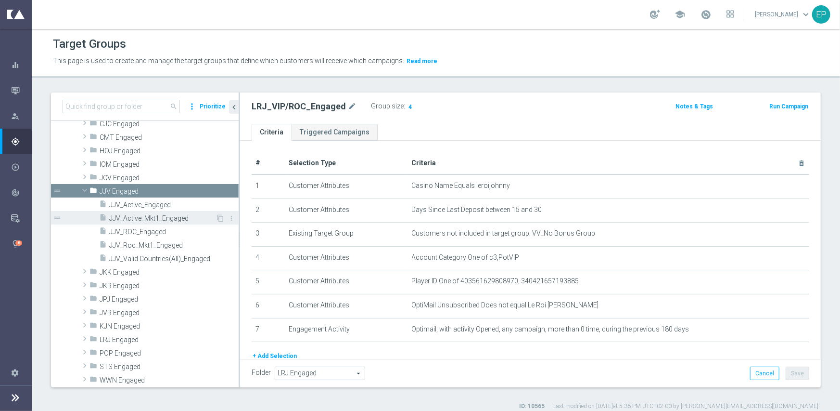
click at [167, 220] on span "JJV_Active_Mkt1_Engaged" at bounding box center [162, 218] width 106 height 8
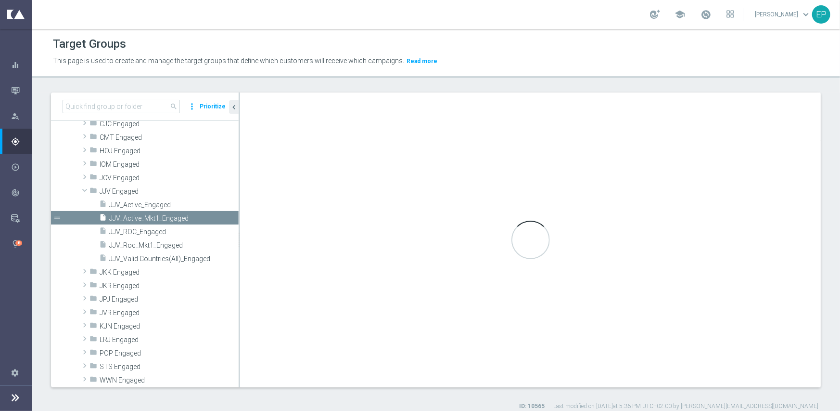
checkbox input "false"
type input "JJV Engaged"
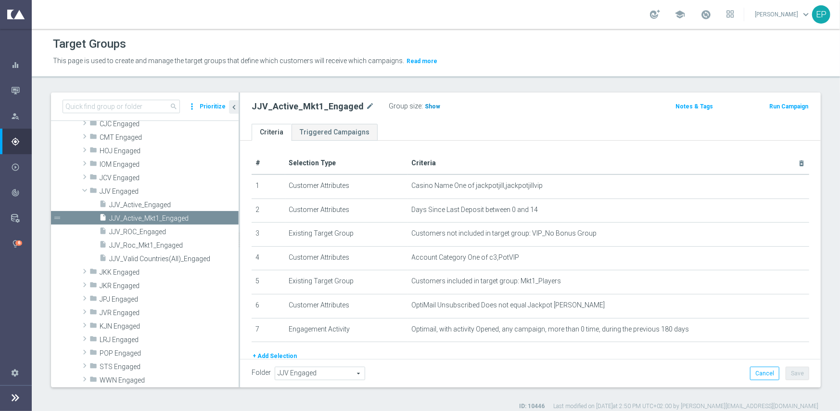
click at [425, 107] on span "Show" at bounding box center [432, 106] width 15 height 7
click at [156, 207] on span "JJV_Active_Engaged" at bounding box center [162, 205] width 106 height 8
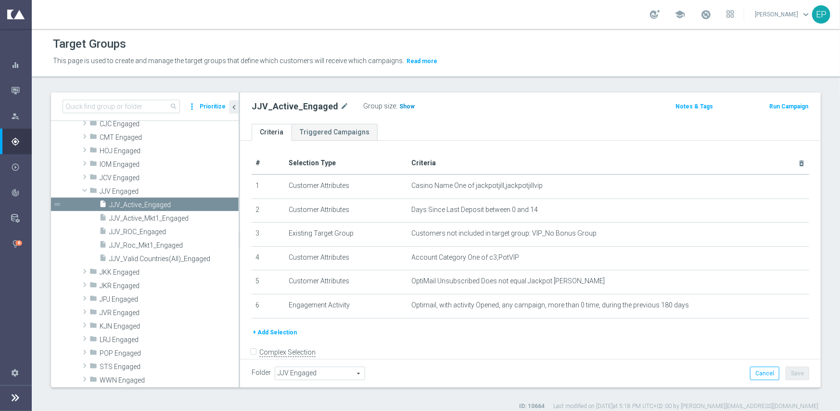
click at [400, 106] on span "Show" at bounding box center [407, 106] width 15 height 7
click at [169, 218] on span "JJV_Active_Mkt1_Engaged" at bounding box center [162, 218] width 106 height 8
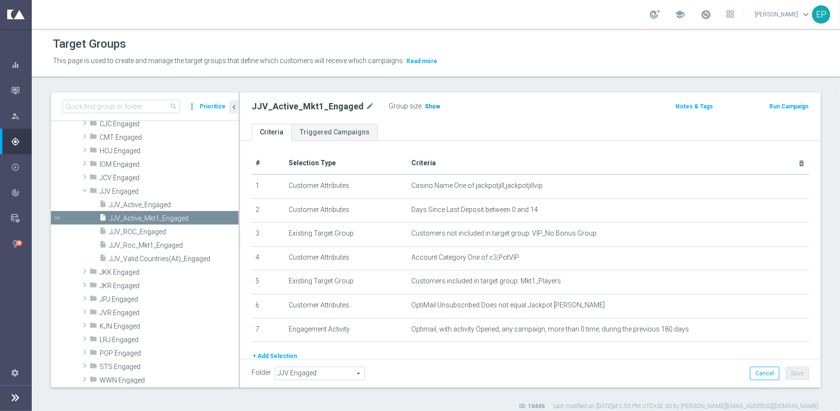
click at [425, 104] on span "Show" at bounding box center [432, 106] width 15 height 7
click at [143, 203] on span "JJV_Active_Engaged" at bounding box center [162, 205] width 106 height 8
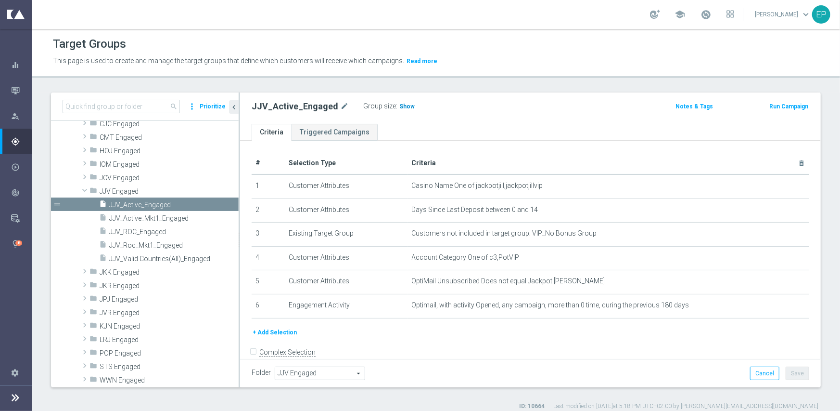
click at [400, 109] on span "Show" at bounding box center [407, 106] width 15 height 7
click at [166, 245] on span "JJV_Roc_Mkt1_Engaged" at bounding box center [162, 245] width 106 height 8
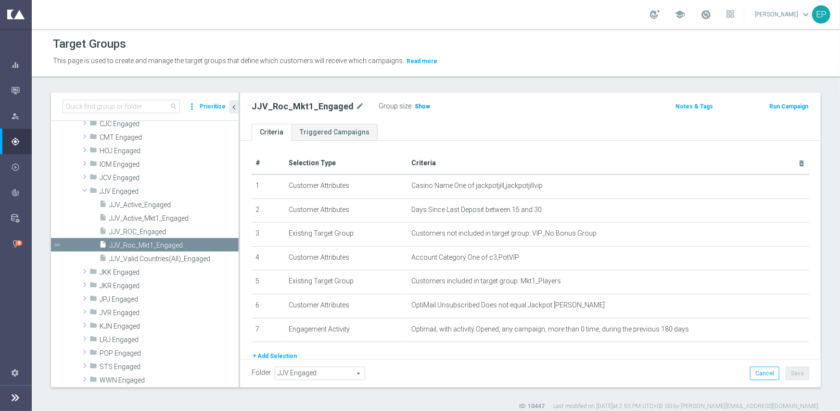
click at [415, 106] on span "Show" at bounding box center [422, 106] width 15 height 7
click at [146, 231] on span "JJV_ROC_Engaged" at bounding box center [162, 232] width 106 height 8
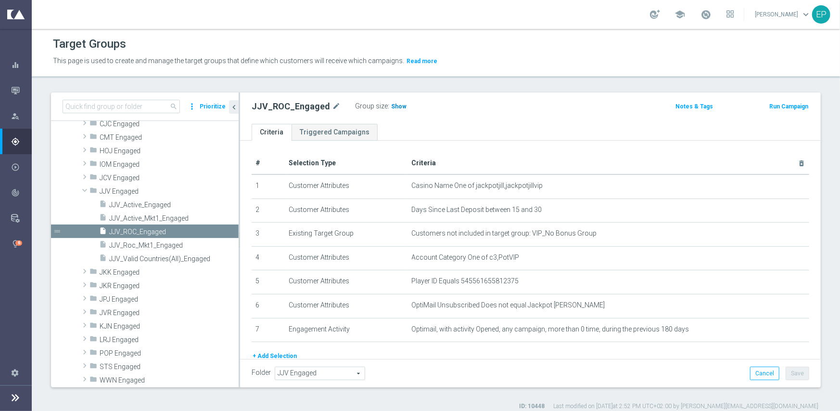
click at [395, 107] on span "Show" at bounding box center [398, 106] width 15 height 7
click at [103, 189] on span "JJV Engaged" at bounding box center [147, 191] width 94 height 8
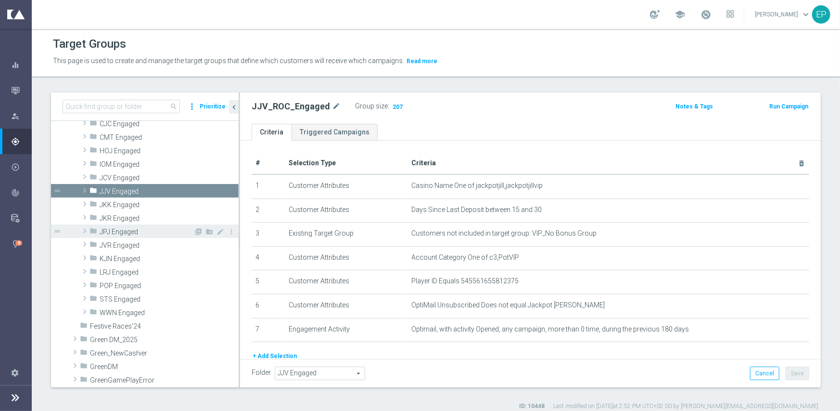
click at [119, 229] on span "JPJ Engaged" at bounding box center [147, 232] width 94 height 8
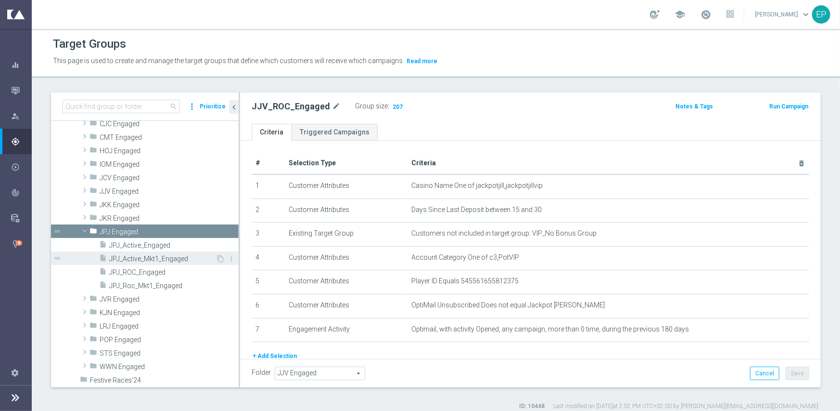
click at [163, 261] on span "JPJ_Active_Mkt1_Engaged" at bounding box center [162, 259] width 106 height 8
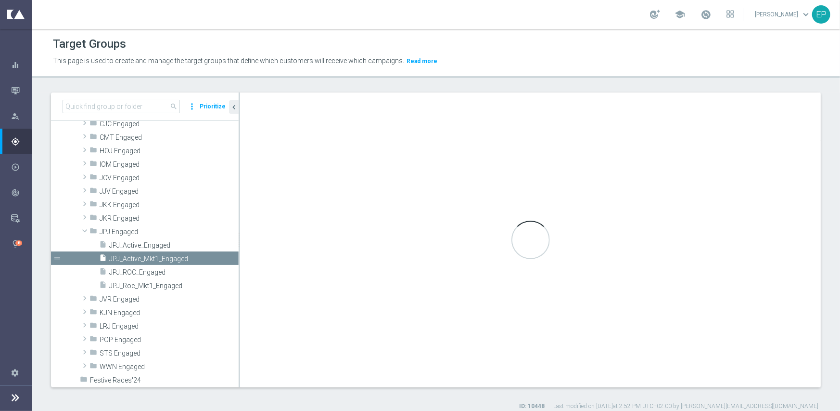
checkbox input "false"
type input "JPJ Engaged"
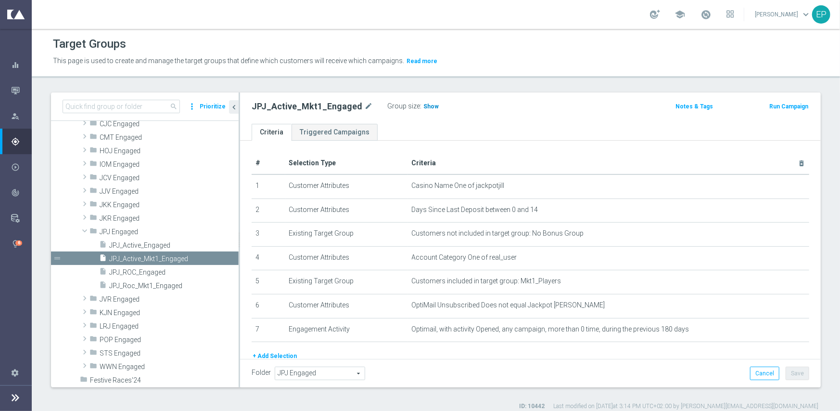
click at [424, 103] on span "Show" at bounding box center [431, 106] width 15 height 7
click at [147, 242] on span "JPJ_Active_Engaged" at bounding box center [162, 245] width 106 height 8
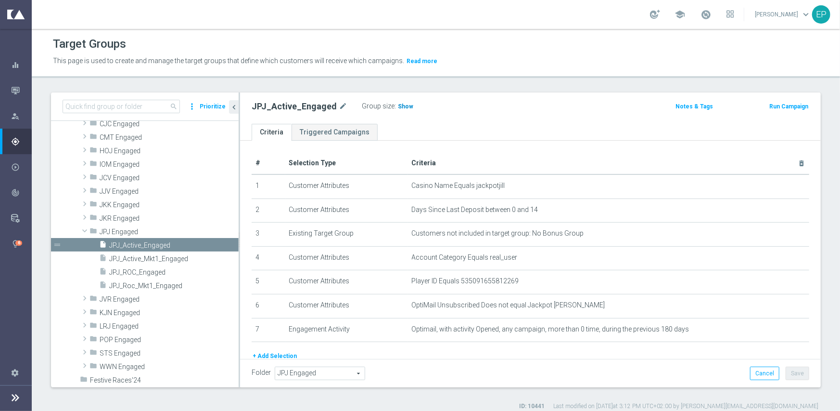
click at [398, 107] on span "Show" at bounding box center [405, 106] width 15 height 7
click at [163, 286] on span "JPJ_Roc_Mkt1_Engaged" at bounding box center [162, 286] width 106 height 8
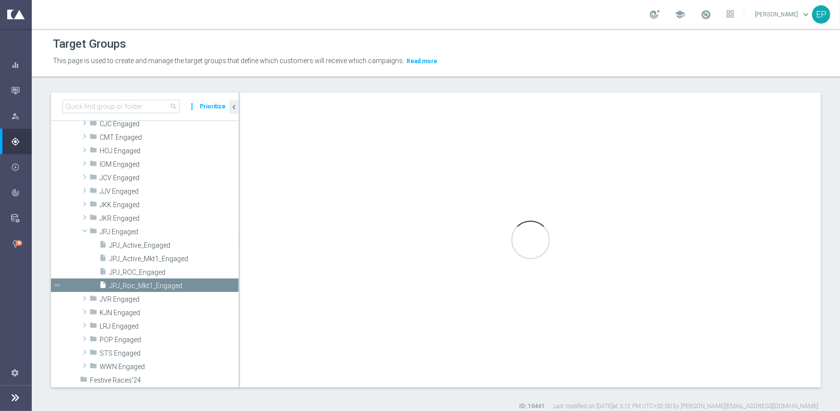
checkbox input "false"
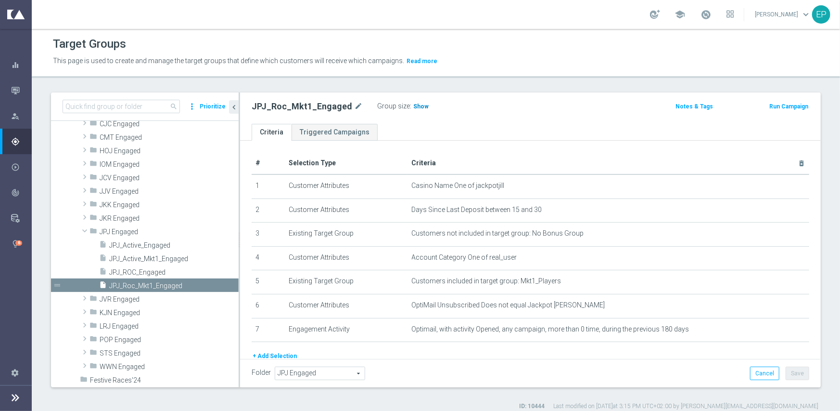
click at [413, 104] on span "Show" at bounding box center [420, 106] width 15 height 7
click at [145, 271] on span "JPJ_ROC_Engaged" at bounding box center [162, 272] width 106 height 8
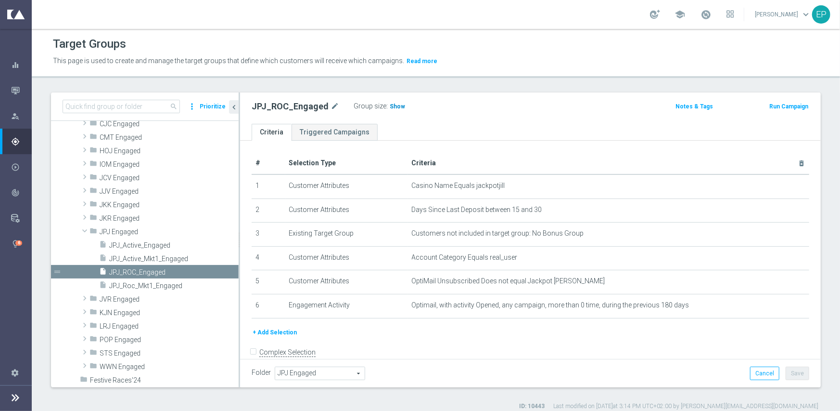
click at [390, 107] on span "Show" at bounding box center [397, 106] width 15 height 7
click at [138, 284] on span "JPJ_Roc_Mkt1_Engaged" at bounding box center [162, 286] width 106 height 8
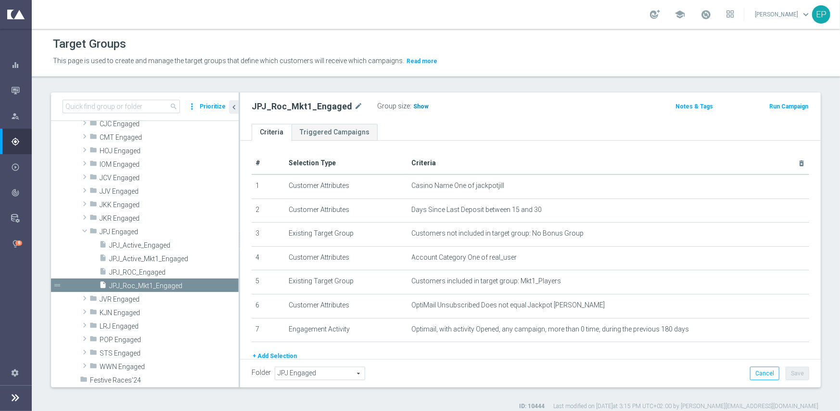
click at [413, 104] on span "Show" at bounding box center [420, 106] width 15 height 7
click at [150, 274] on span "JPJ_ROC_Engaged" at bounding box center [162, 272] width 106 height 8
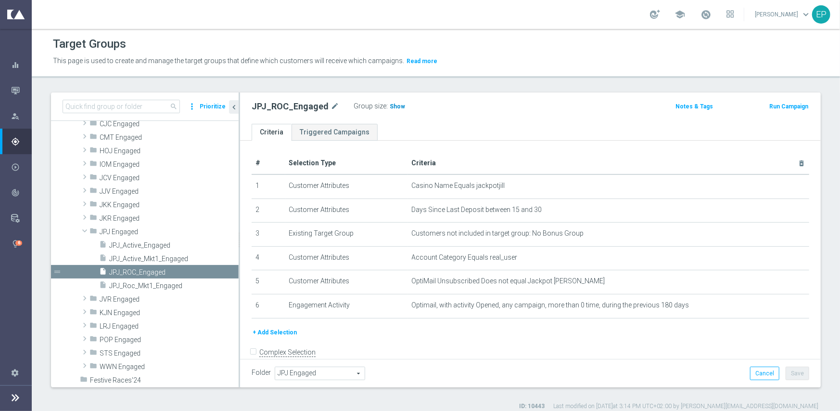
click at [390, 105] on span "Show" at bounding box center [397, 106] width 15 height 7
click at [83, 230] on span at bounding box center [85, 231] width 12 height 10
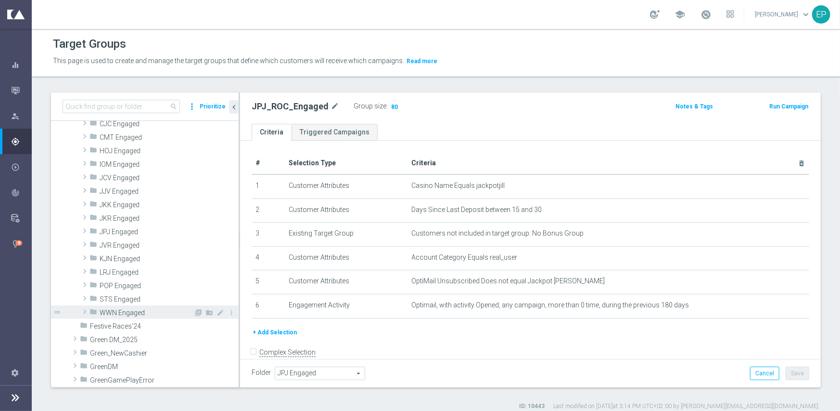
click at [126, 311] on span "WWN Engaged" at bounding box center [147, 313] width 94 height 8
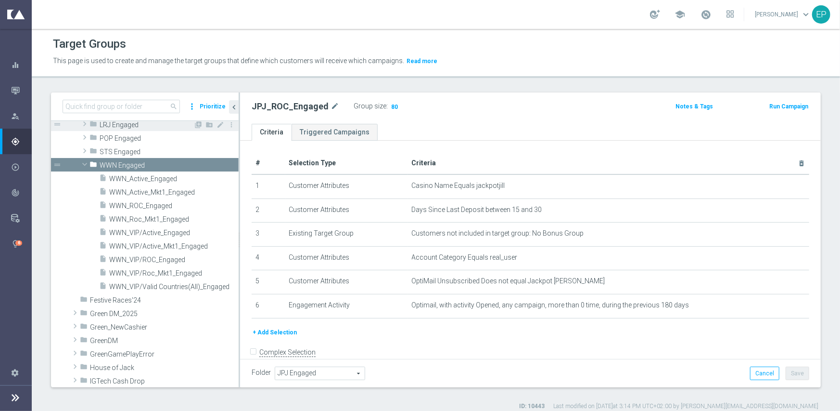
scroll to position [347, 0]
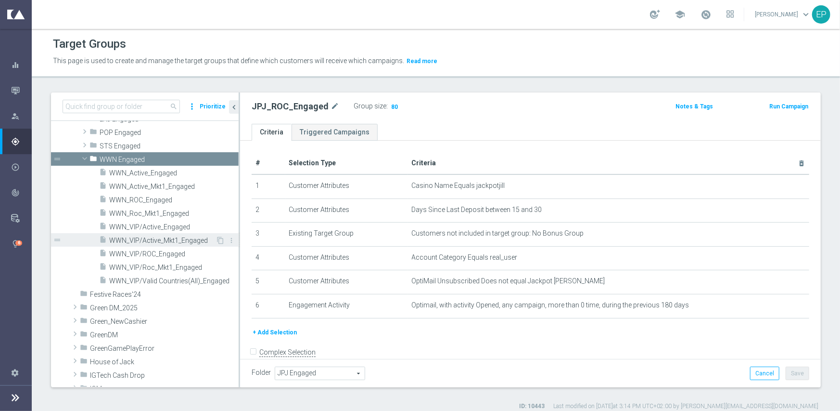
click at [176, 236] on span "WWN_VIP/Active_Mkt1_Engaged" at bounding box center [162, 240] width 106 height 8
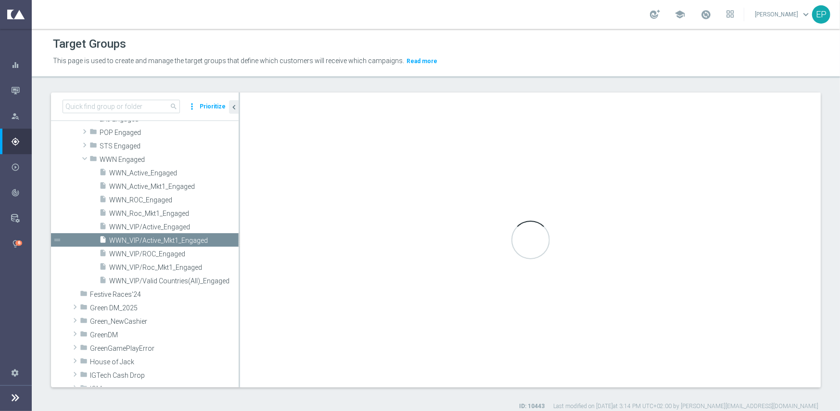
type input "WWN Engaged"
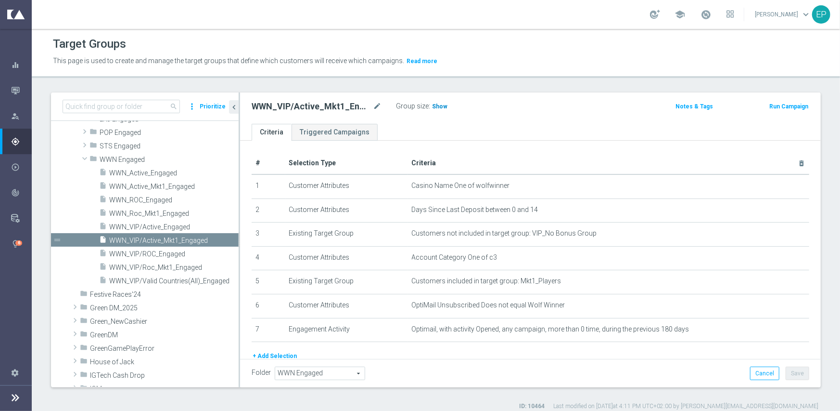
click at [437, 107] on span "Show" at bounding box center [439, 106] width 15 height 7
click at [156, 227] on span "WWN_VIP/Active_Engaged" at bounding box center [162, 227] width 106 height 8
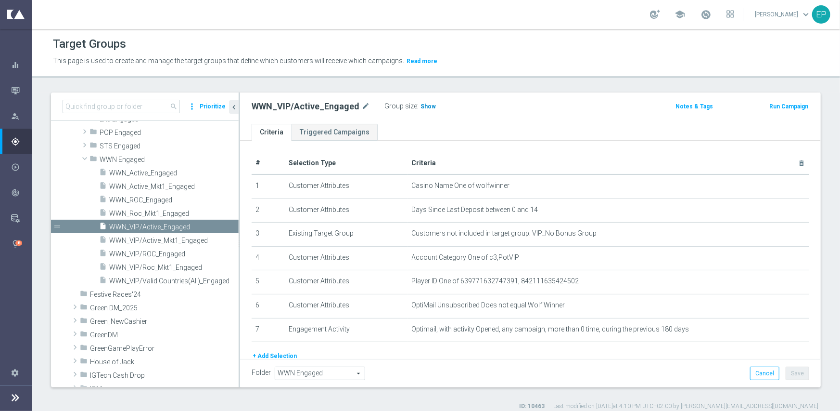
click at [423, 103] on span "Show" at bounding box center [428, 106] width 15 height 7
click at [167, 263] on span "WWN_VIP/Roc_Mkt1_Engaged" at bounding box center [162, 267] width 106 height 8
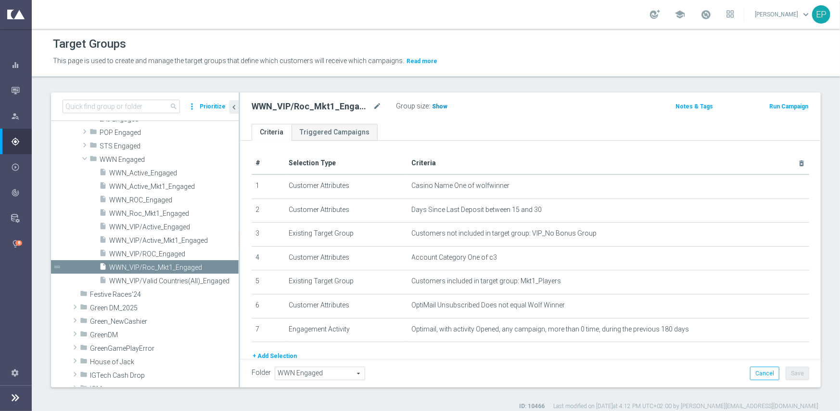
click at [440, 106] on span "Show" at bounding box center [439, 106] width 15 height 7
click at [149, 251] on span "WWN_VIP/ROC_Engaged" at bounding box center [162, 254] width 106 height 8
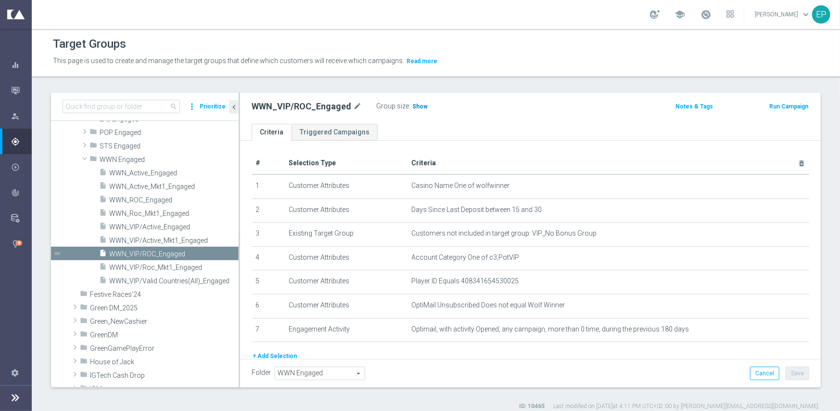
click at [413, 108] on span "Show" at bounding box center [420, 106] width 15 height 7
click at [173, 260] on div "insert_drive_file WWN_VIP/Roc_Mkt1_Engaged" at bounding box center [157, 266] width 116 height 13
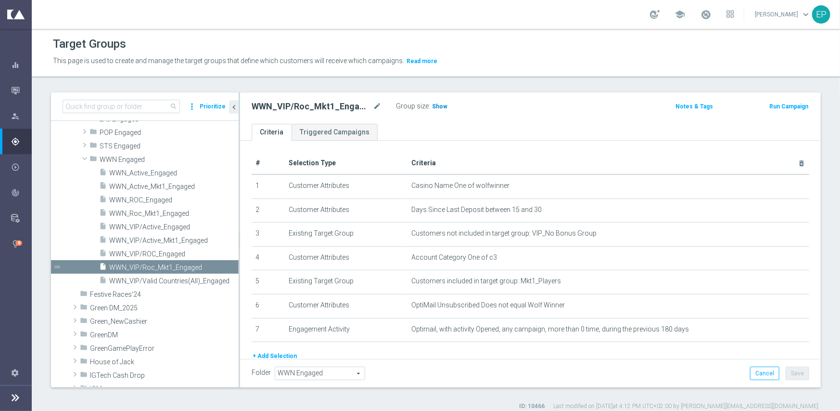
click at [437, 105] on span "Show" at bounding box center [439, 106] width 15 height 7
click at [142, 255] on span "WWN_VIP/ROC_Engaged" at bounding box center [162, 254] width 106 height 8
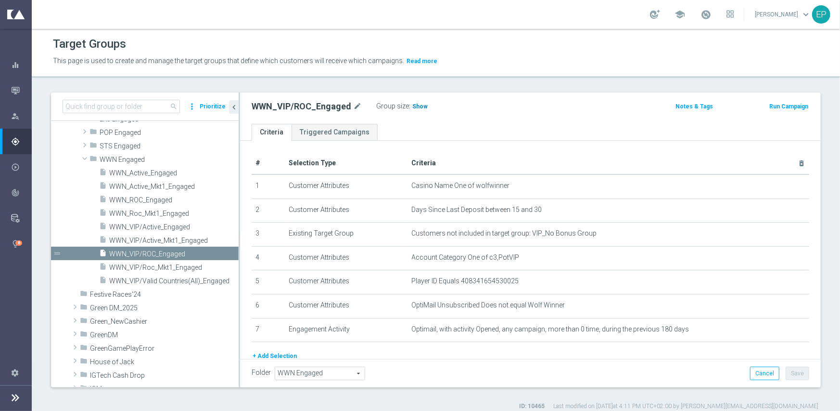
click at [419, 106] on span "Show" at bounding box center [420, 106] width 15 height 7
click at [154, 184] on span "WWN_Active_Mkt1_Engaged" at bounding box center [162, 186] width 106 height 8
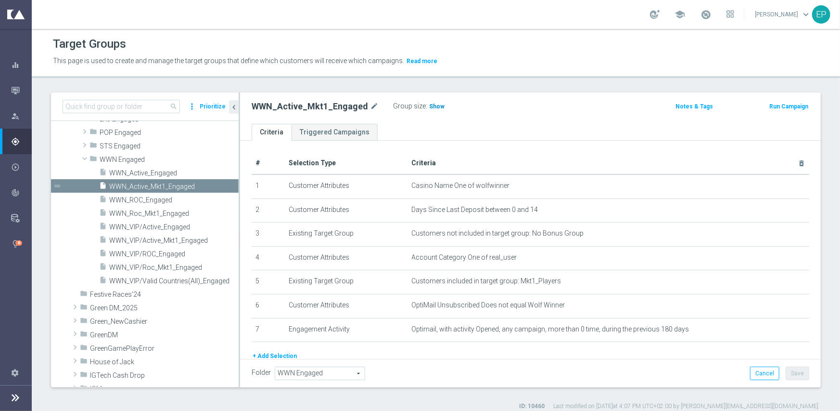
click at [435, 104] on span "Show" at bounding box center [436, 106] width 15 height 7
click at [154, 171] on span "WWN_Active_Engaged" at bounding box center [162, 173] width 106 height 8
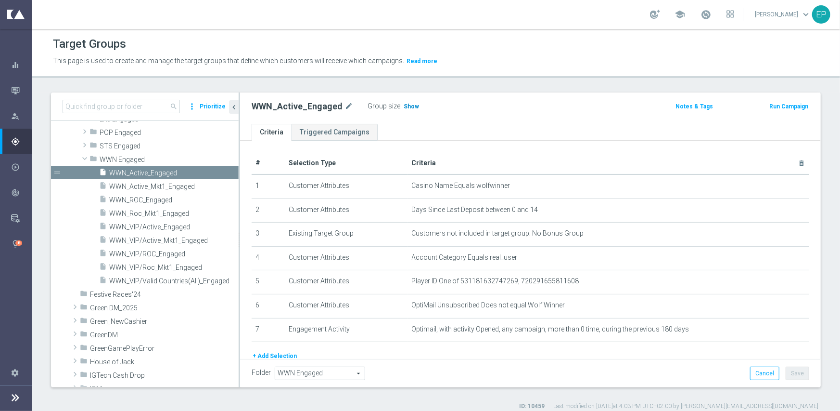
click at [404, 104] on span "Show" at bounding box center [411, 106] width 15 height 7
drag, startPoint x: 165, startPoint y: 214, endPoint x: 175, endPoint y: 212, distance: 10.8
click at [165, 214] on span "WWN_Roc_Mkt1_Engaged" at bounding box center [162, 213] width 106 height 8
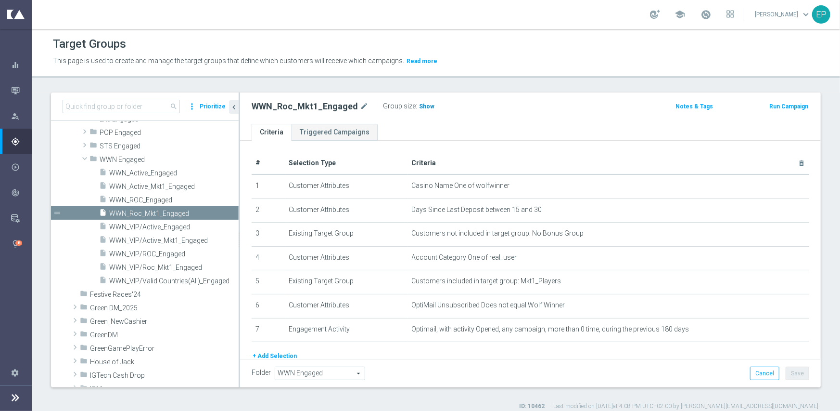
click at [425, 103] on span "Show" at bounding box center [426, 106] width 15 height 7
click at [139, 197] on span "WWN_ROC_Engaged" at bounding box center [162, 200] width 106 height 8
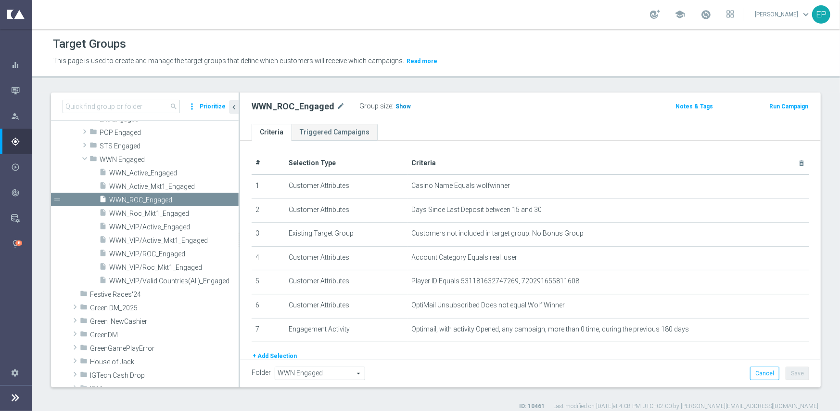
click at [395, 106] on h3 "Show" at bounding box center [403, 106] width 17 height 11
click at [146, 213] on span "WWN_Roc_Mkt1_Engaged" at bounding box center [162, 213] width 106 height 8
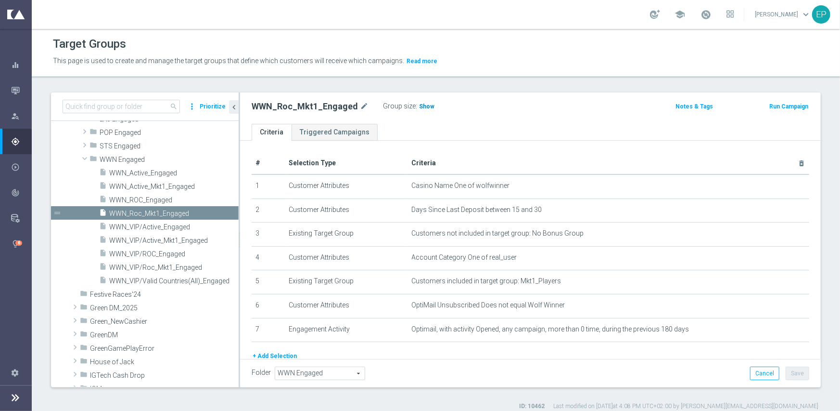
click at [419, 103] on span "Show" at bounding box center [426, 106] width 15 height 7
click at [154, 200] on span "WWN_ROC_Engaged" at bounding box center [162, 200] width 106 height 8
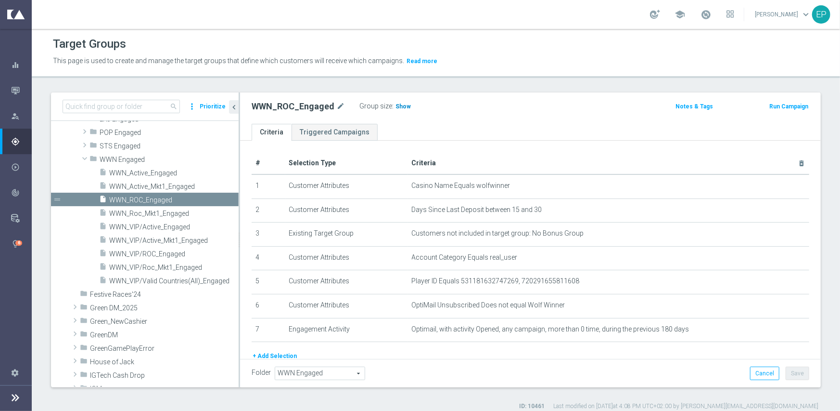
click at [399, 106] on span "Show" at bounding box center [403, 106] width 15 height 7
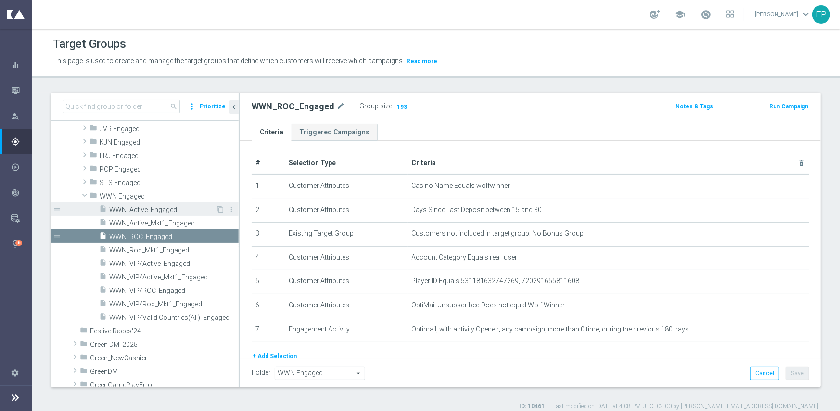
scroll to position [299, 0]
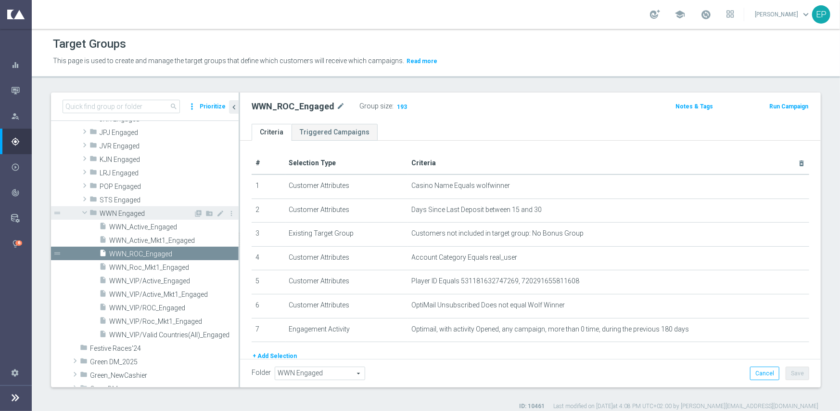
click at [122, 217] on div "folder WWN Engaged" at bounding box center [142, 212] width 104 height 13
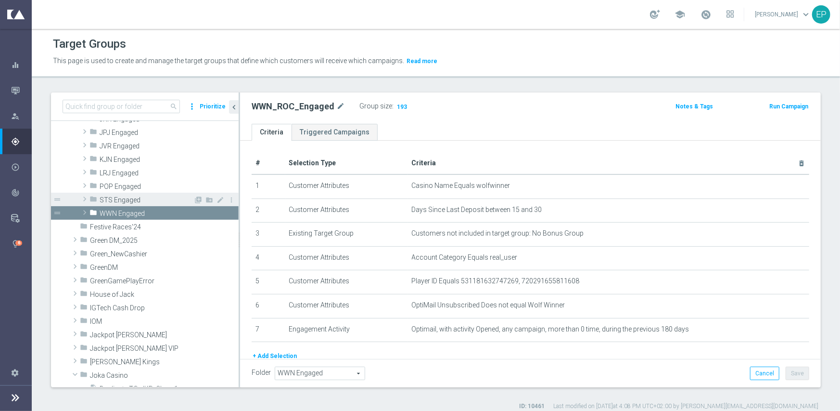
click at [124, 202] on span "STS Engaged" at bounding box center [147, 200] width 94 height 8
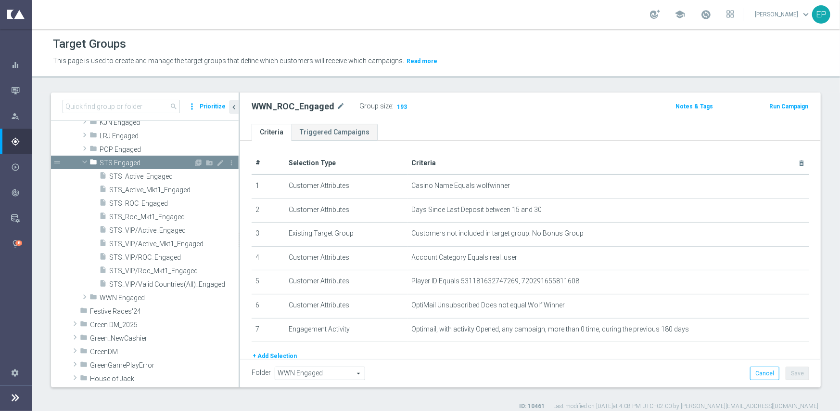
scroll to position [347, 0]
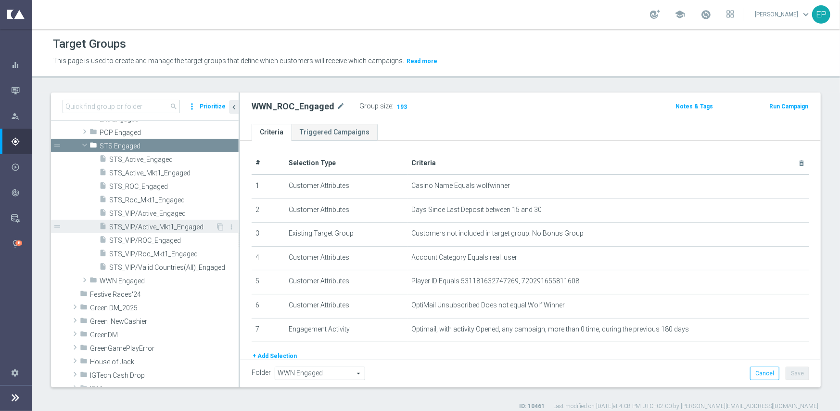
click at [173, 223] on span "STS_VIP/Active_Mkt1_Engaged" at bounding box center [162, 227] width 106 height 8
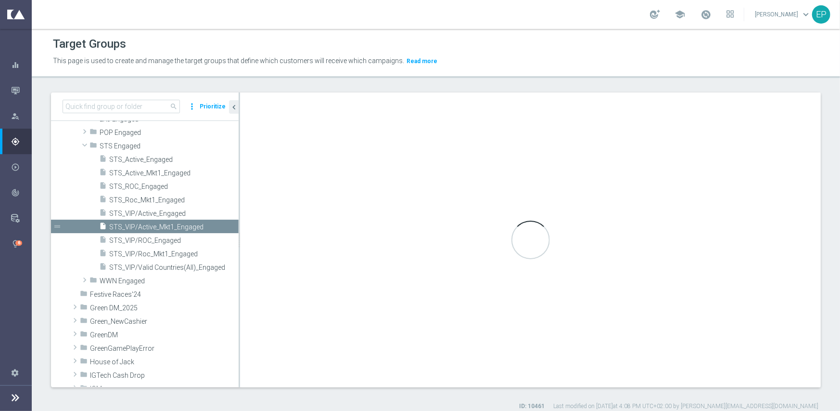
checkbox input "false"
type input "STS Engaged"
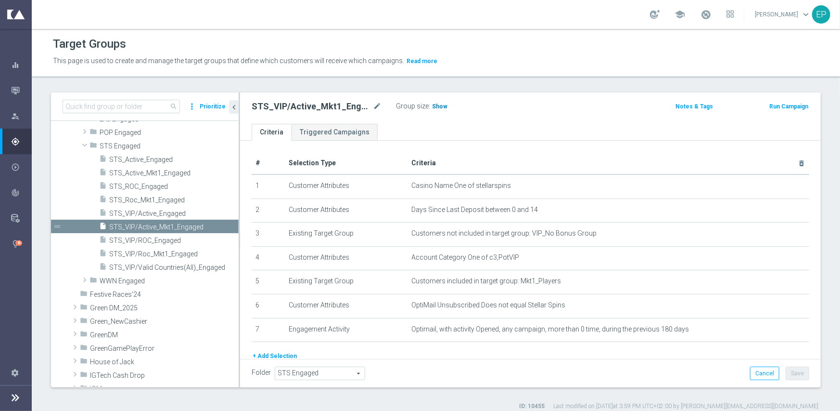
click at [438, 105] on span "Show" at bounding box center [439, 106] width 15 height 7
click at [149, 212] on span "STS_VIP/Active_Engaged" at bounding box center [162, 213] width 106 height 8
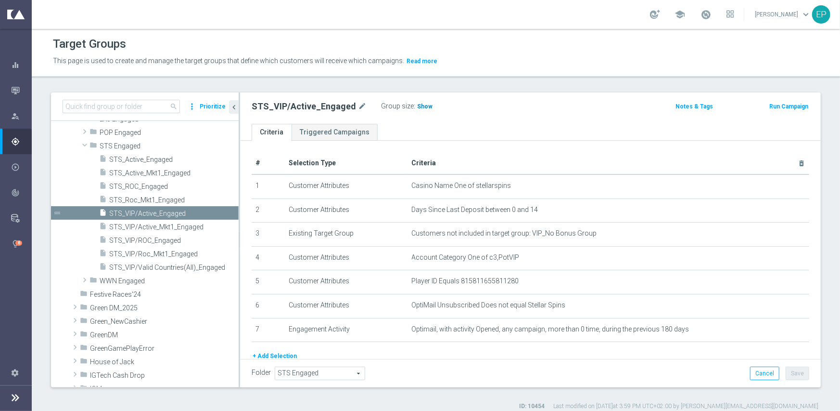
click at [417, 106] on span "Show" at bounding box center [424, 106] width 15 height 7
click at [176, 253] on span "STS_VIP/Roc_Mkt1_Engaged" at bounding box center [162, 254] width 106 height 8
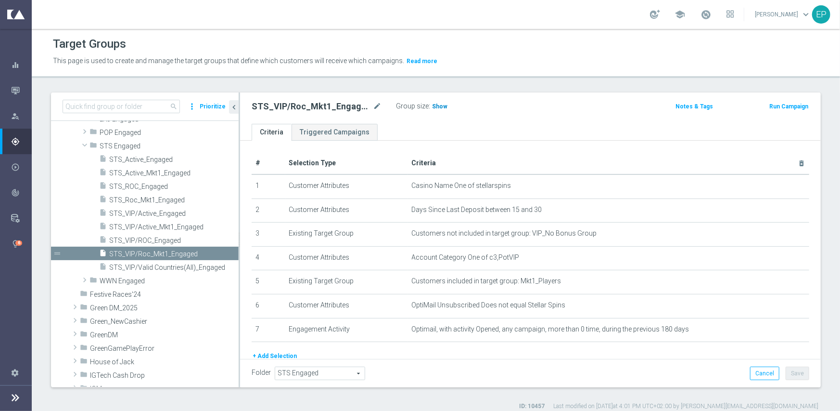
click at [432, 107] on span "Show" at bounding box center [439, 106] width 15 height 7
click at [155, 241] on span "STS_VIP/ROC_Engaged" at bounding box center [162, 240] width 106 height 8
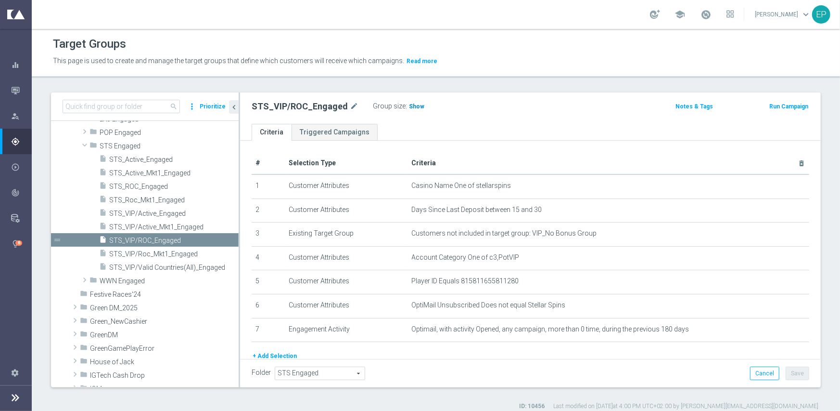
click at [413, 108] on span "Show" at bounding box center [416, 106] width 15 height 7
click at [164, 174] on span "STS_Active_Mkt1_Engaged" at bounding box center [162, 173] width 106 height 8
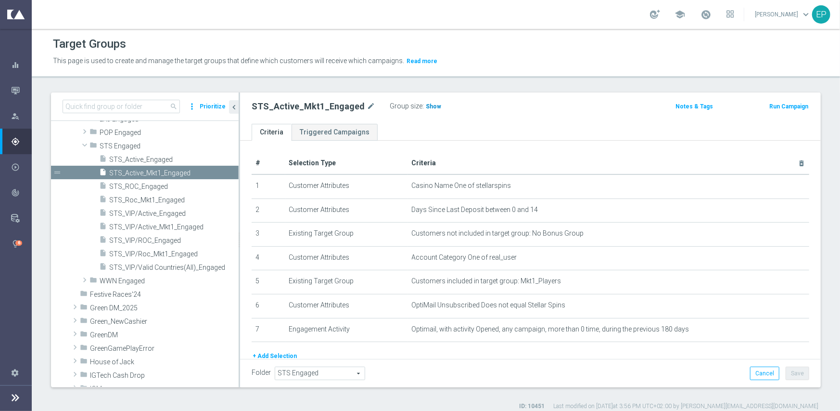
click at [429, 103] on span "Show" at bounding box center [433, 106] width 15 height 7
click at [140, 158] on span "STS_Active_Engaged" at bounding box center [162, 159] width 106 height 8
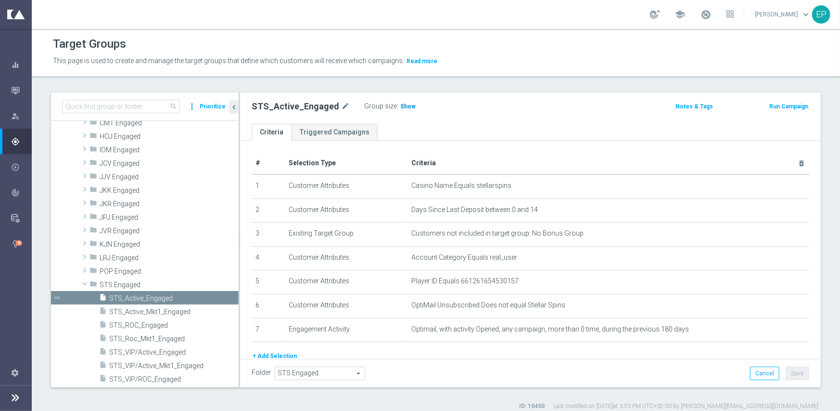
click at [400, 105] on span "Show" at bounding box center [407, 106] width 15 height 7
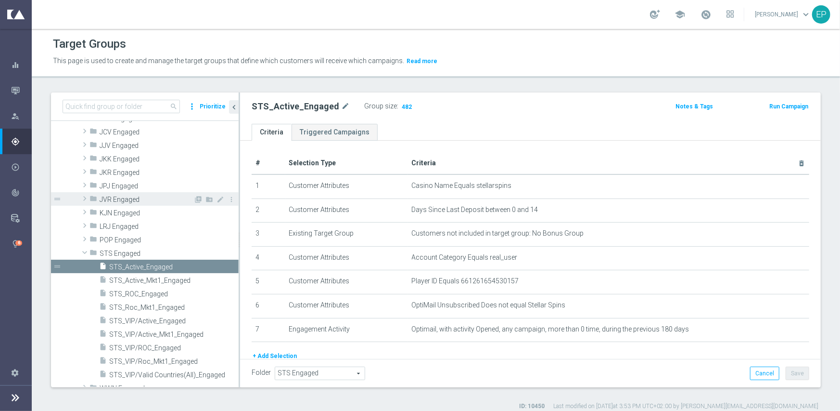
scroll to position [265, 0]
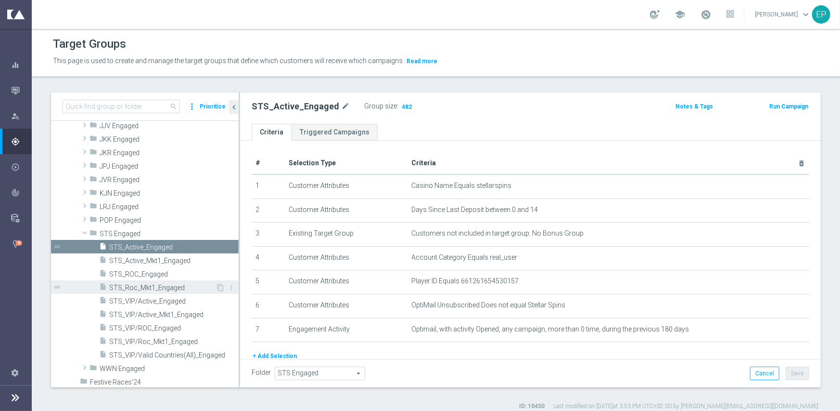
click at [159, 290] on span "STS_Roc_Mkt1_Engaged" at bounding box center [162, 288] width 106 height 8
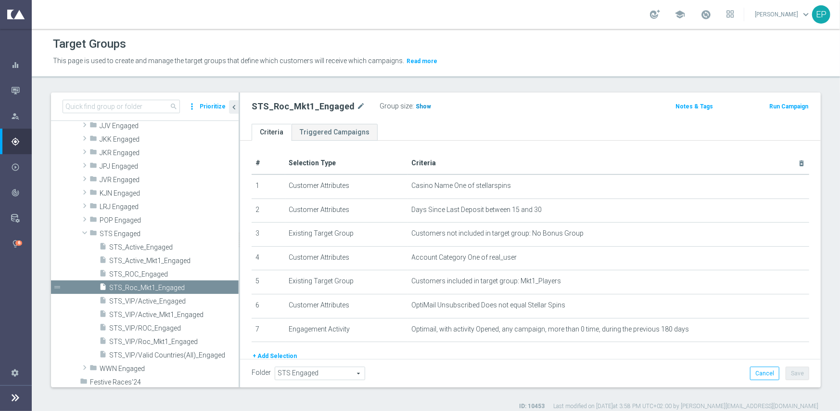
click at [416, 108] on span "Show" at bounding box center [423, 106] width 15 height 7
click at [140, 273] on span "STS_ROC_Engaged" at bounding box center [162, 274] width 106 height 8
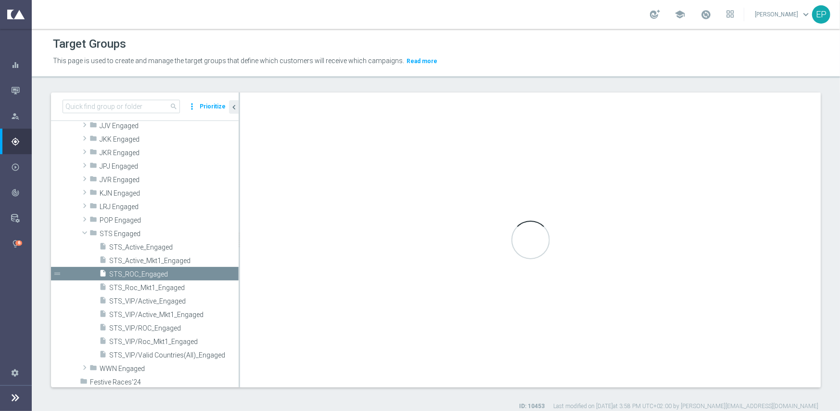
checkbox input "true"
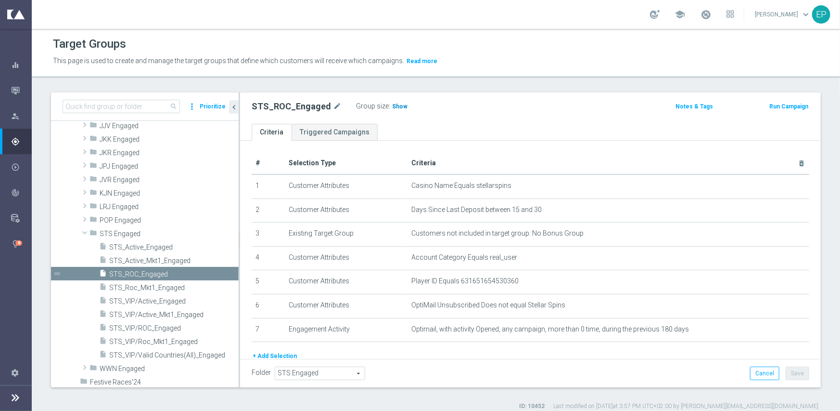
click at [392, 104] on span "Show" at bounding box center [399, 106] width 15 height 7
click at [130, 235] on span "STS Engaged" at bounding box center [147, 234] width 94 height 8
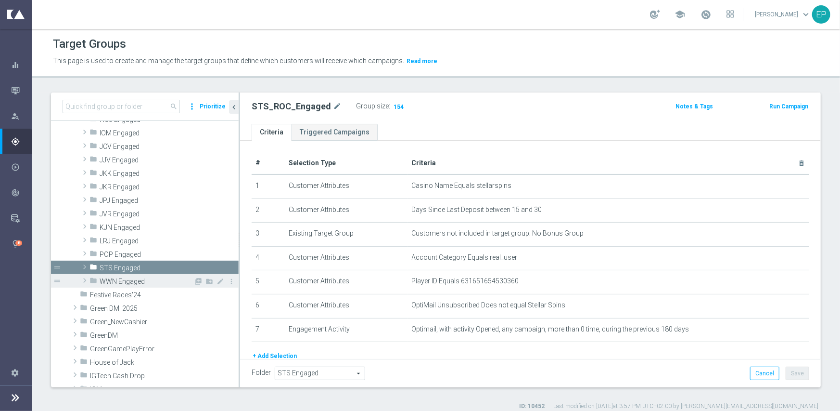
scroll to position [217, 0]
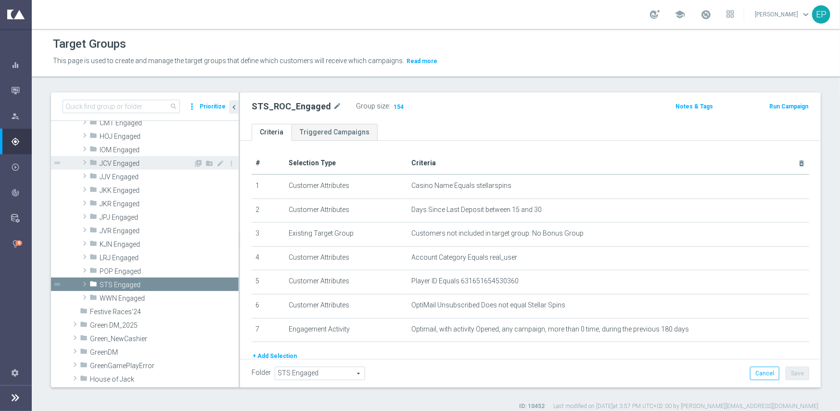
click at [126, 163] on span "JCV Engaged" at bounding box center [147, 163] width 94 height 8
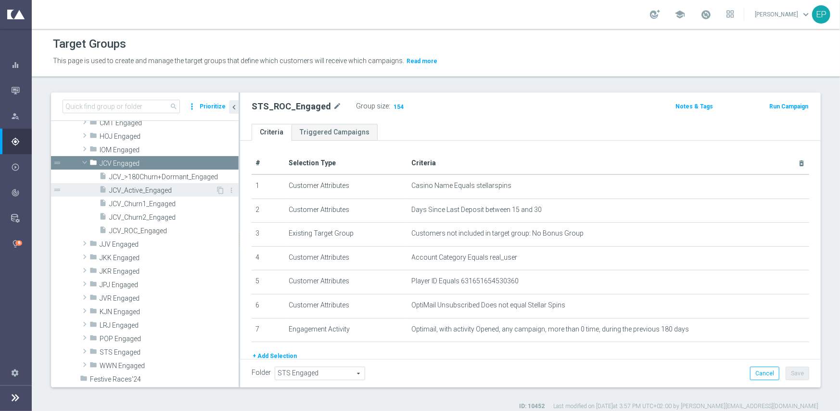
click at [159, 186] on span "JCV_Active_Engaged" at bounding box center [162, 190] width 106 height 8
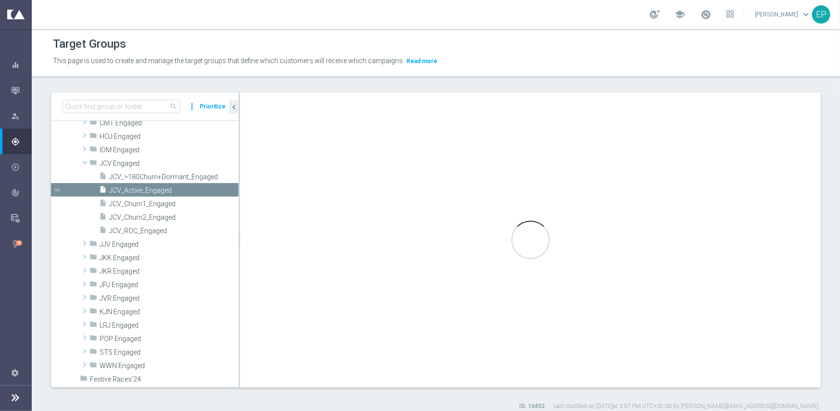
type input "JCV Engaged"
type textarea "(1 and 2 and 3 and 4 and 6 and 7) or 5"
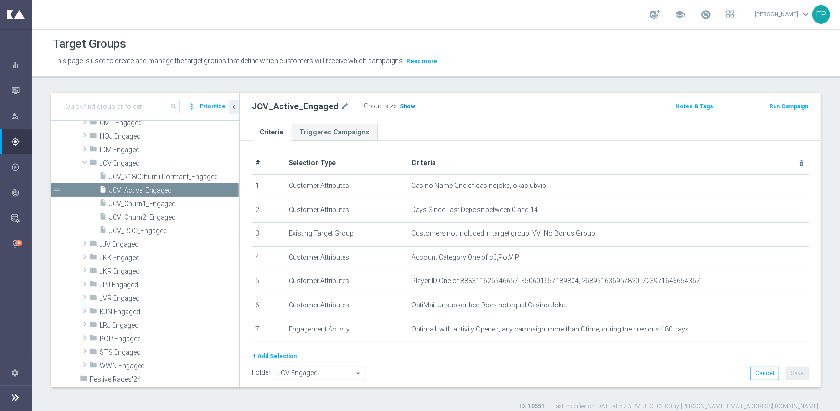
click at [400, 105] on span "Show" at bounding box center [407, 106] width 15 height 7
click at [143, 230] on span "JCV_ROC_Engaged" at bounding box center [162, 231] width 106 height 8
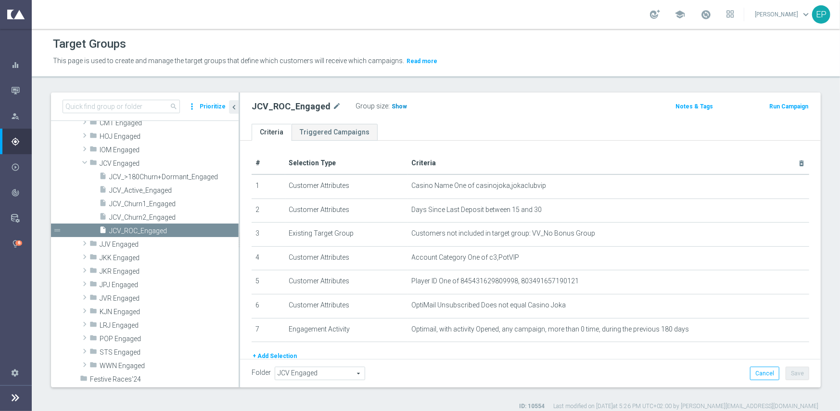
click at [392, 104] on span "Show" at bounding box center [399, 106] width 15 height 7
click at [157, 203] on span "JCV_Churn1_Engaged" at bounding box center [162, 204] width 106 height 8
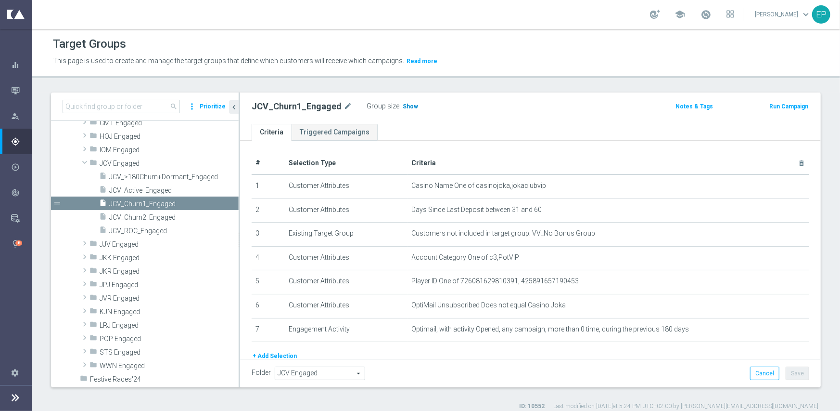
click at [408, 108] on span "Show" at bounding box center [410, 106] width 15 height 7
click at [118, 161] on span "JCV Engaged" at bounding box center [147, 163] width 94 height 8
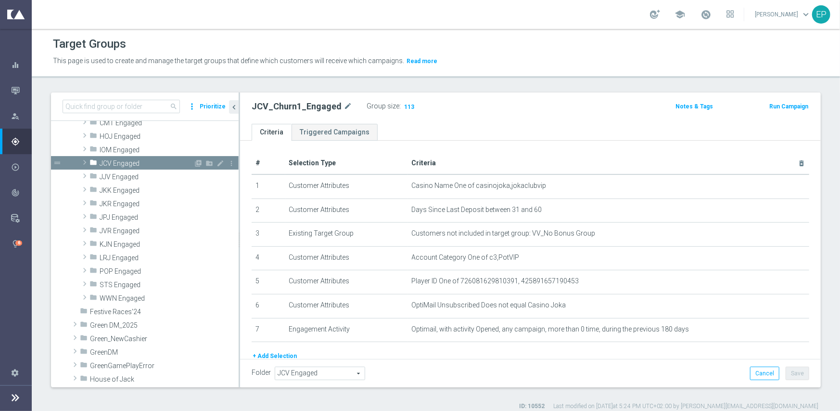
scroll to position [169, 0]
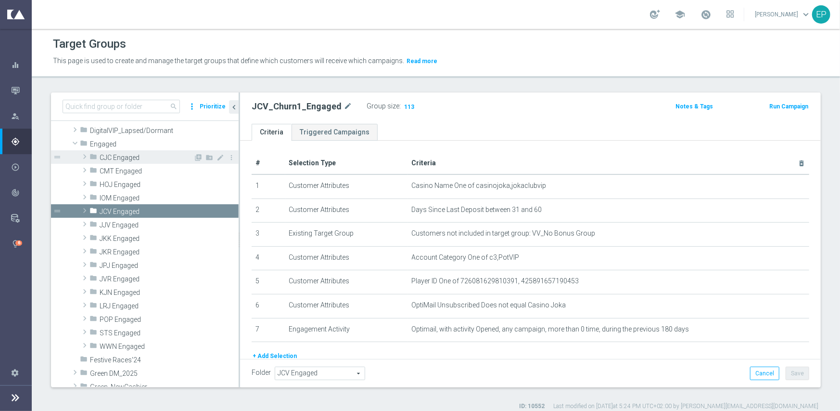
click at [133, 156] on span "CJC Engaged" at bounding box center [147, 158] width 94 height 8
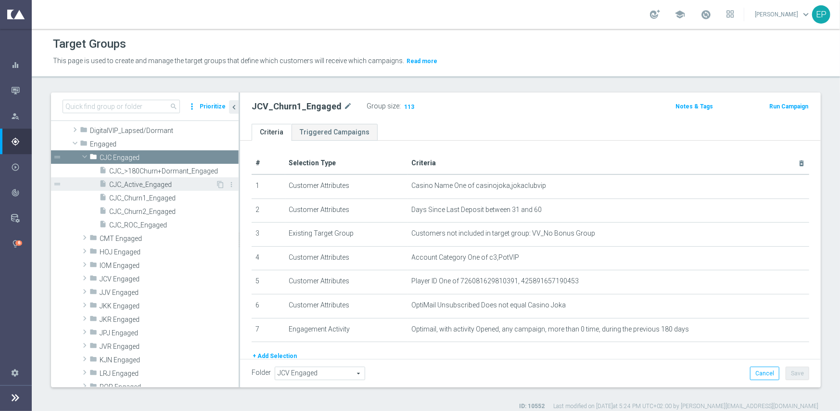
click at [160, 184] on span "CJC_Active_Engaged" at bounding box center [162, 185] width 106 height 8
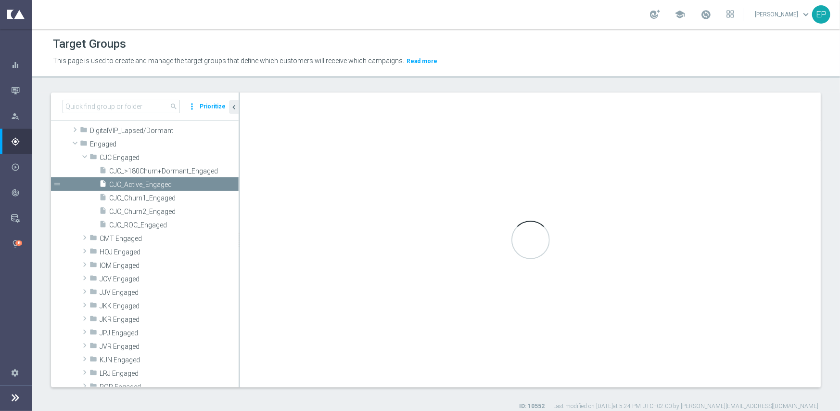
type input "CJC Engaged"
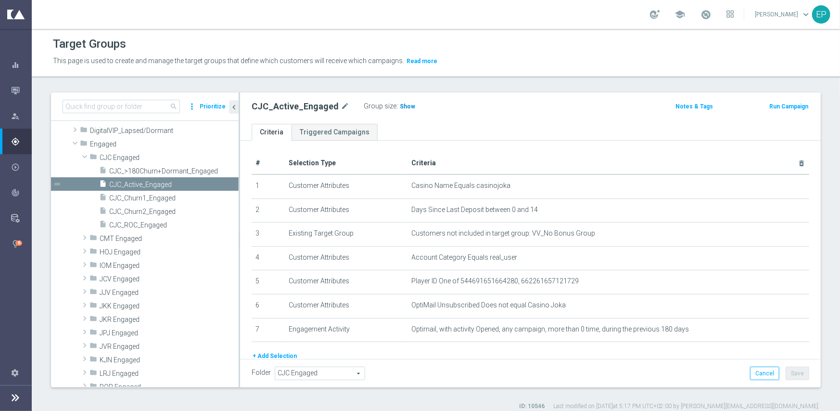
click at [402, 106] on span "Show" at bounding box center [407, 106] width 15 height 7
click at [142, 223] on span "CJC_ROC_Engaged" at bounding box center [162, 225] width 106 height 8
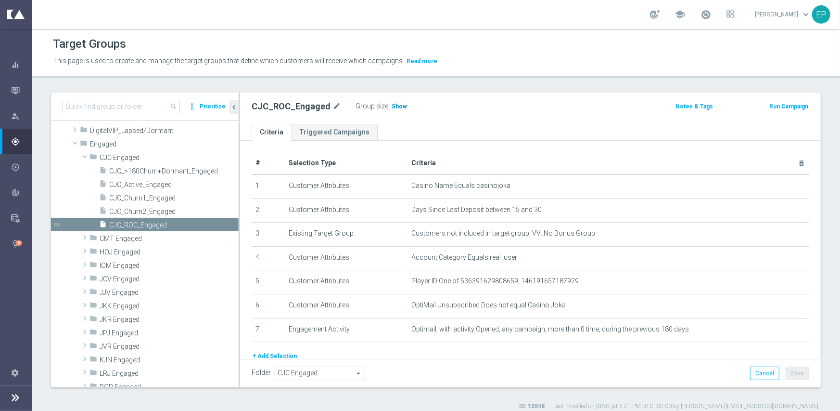
click at [395, 107] on span "Show" at bounding box center [399, 106] width 15 height 7
click at [157, 181] on span "CJC_Active_Engaged" at bounding box center [162, 185] width 106 height 8
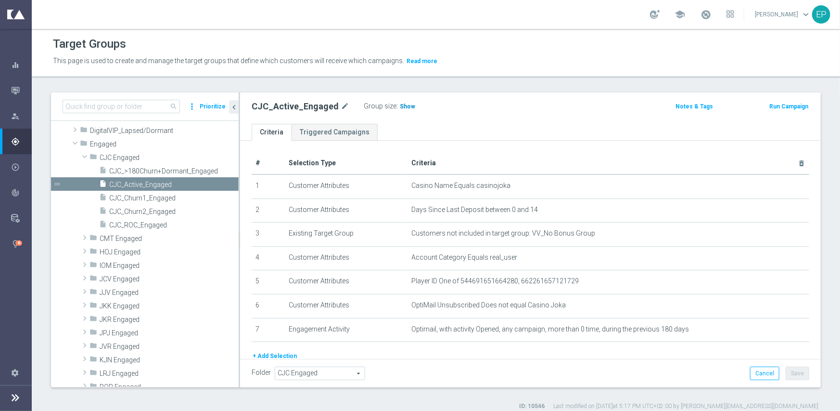
click at [401, 108] on span "Show" at bounding box center [407, 106] width 15 height 7
click at [146, 225] on span "CJC_ROC_Engaged" at bounding box center [162, 225] width 106 height 8
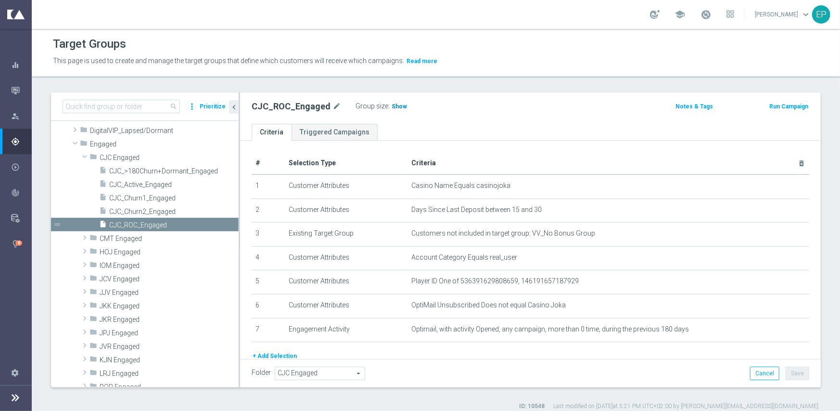
click at [399, 107] on span "Show" at bounding box center [399, 106] width 15 height 7
drag, startPoint x: 140, startPoint y: 198, endPoint x: 174, endPoint y: 194, distance: 34.5
click at [140, 198] on span "CJC_Churn1_Engaged" at bounding box center [162, 198] width 106 height 8
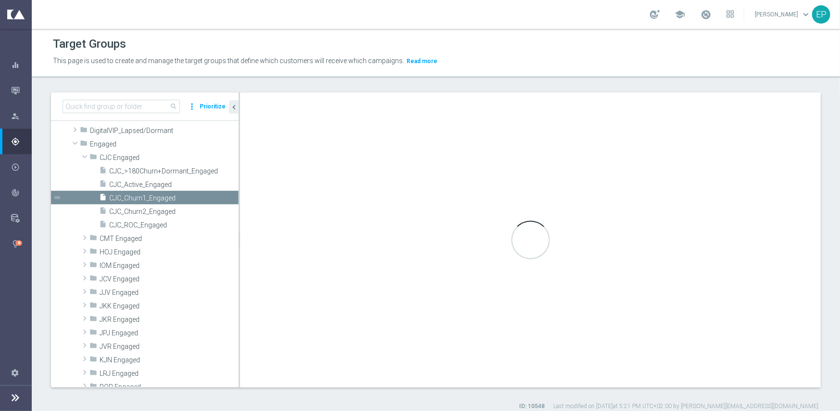
type textarea "(1 and 2 and 3 and 4 and 6 and 7) or 5"
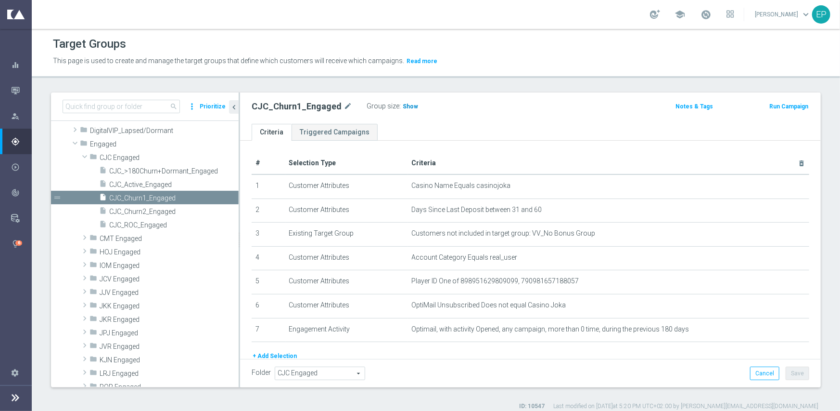
click at [403, 106] on span "Show" at bounding box center [410, 106] width 15 height 7
click at [152, 236] on span "CMT Engaged" at bounding box center [147, 238] width 94 height 8
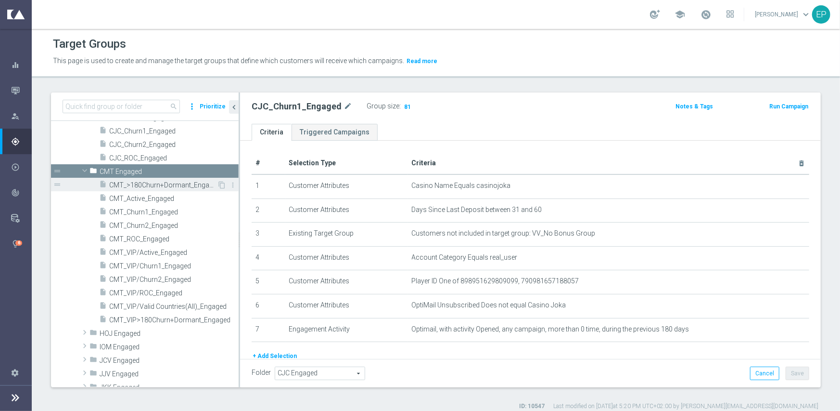
scroll to position [265, 0]
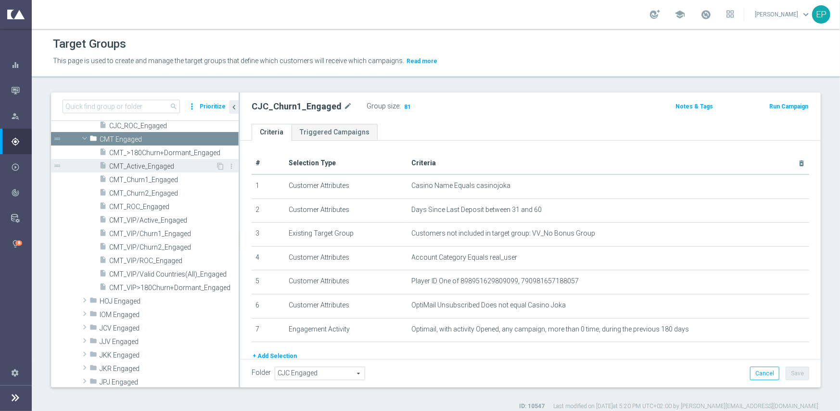
click at [159, 165] on span "CMT_Active_Engaged" at bounding box center [162, 166] width 106 height 8
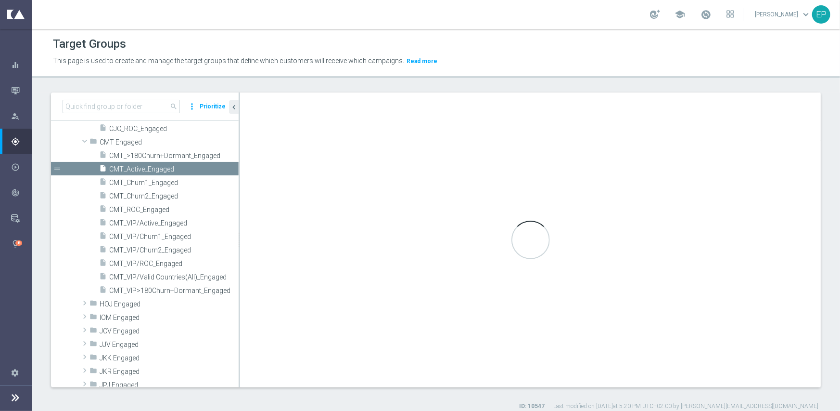
scroll to position [142, 0]
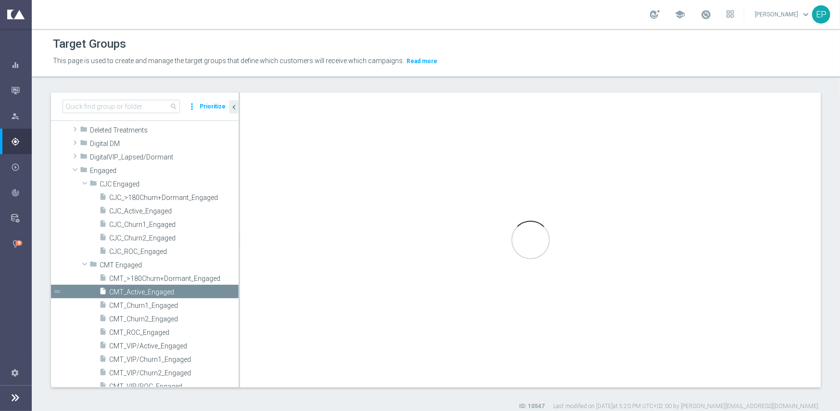
type input "CMT Engaged"
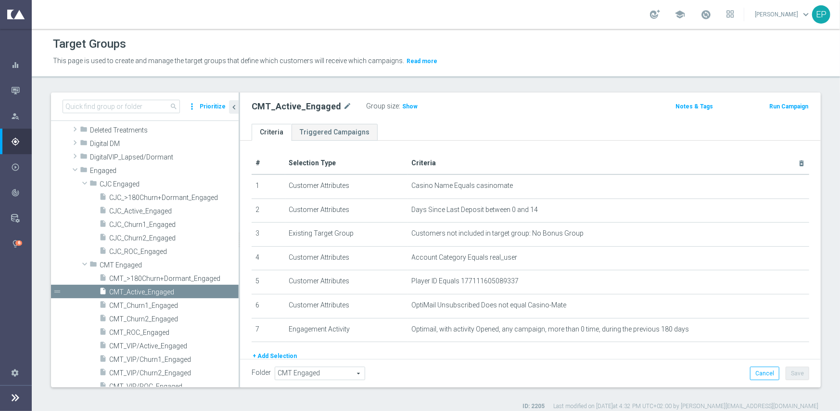
click at [299, 109] on h2 "CMT_Active_Engaged" at bounding box center [297, 107] width 90 height 12
copy h2 "CMT_Active_Engaged"
click at [402, 105] on span "Show" at bounding box center [409, 106] width 15 height 7
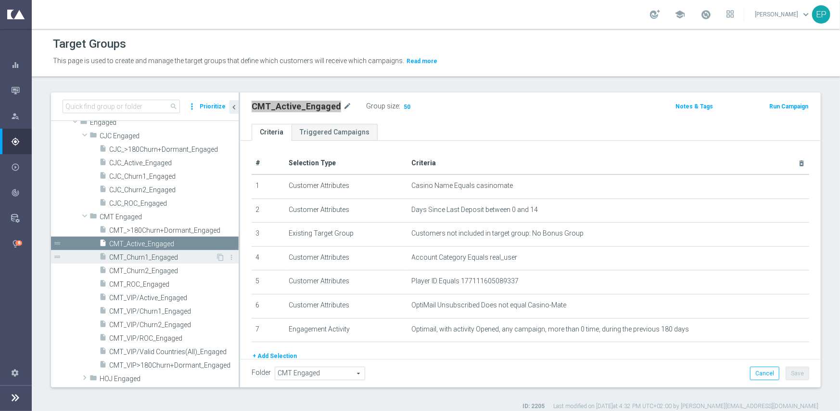
scroll to position [239, 0]
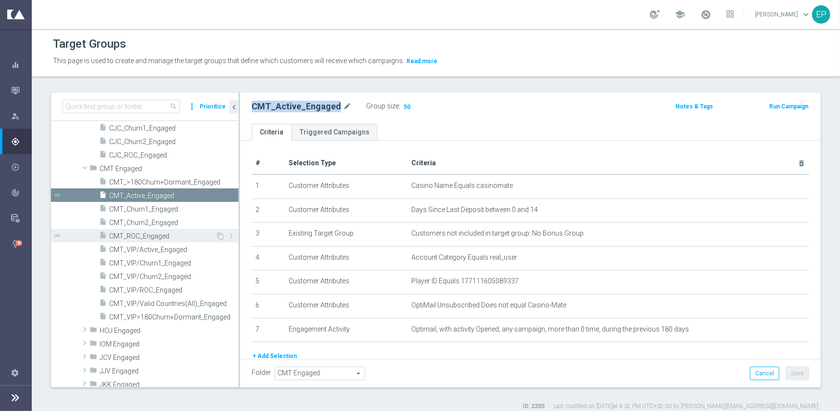
drag, startPoint x: 142, startPoint y: 235, endPoint x: 155, endPoint y: 234, distance: 13.5
click at [142, 235] on span "CMT_ROC_Engaged" at bounding box center [162, 236] width 106 height 8
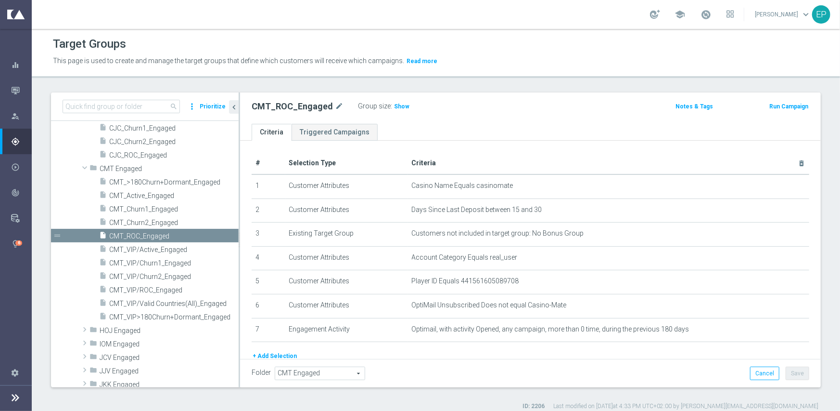
click at [299, 110] on h2 "CMT_ROC_Engaged" at bounding box center [292, 107] width 81 height 12
copy h2 "CMT_ROC_Engaged"
click at [394, 107] on span "Show" at bounding box center [401, 106] width 15 height 7
click at [169, 251] on span "CMT_VIP/Active_Engaged" at bounding box center [162, 249] width 106 height 8
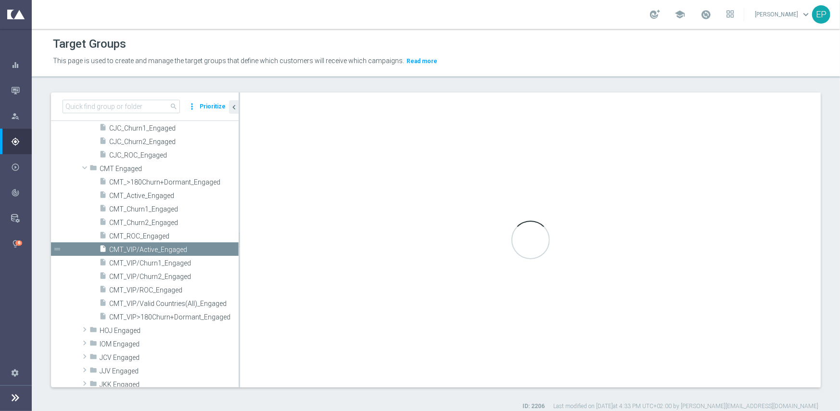
type textarea "(1 and 2 and 3 and 4 and 6 and 7) or 5"
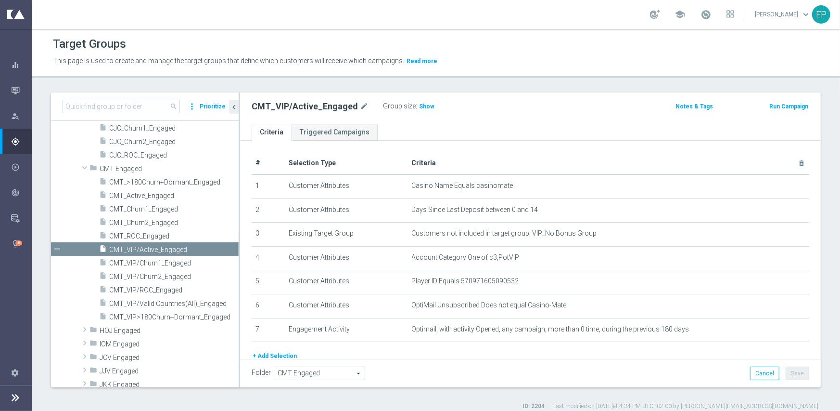
click at [322, 107] on h2 "CMT_VIP/Active_Engaged" at bounding box center [305, 107] width 106 height 12
copy div "CMT_VIP/Active_Engaged"
click at [419, 108] on span "Show" at bounding box center [426, 106] width 15 height 7
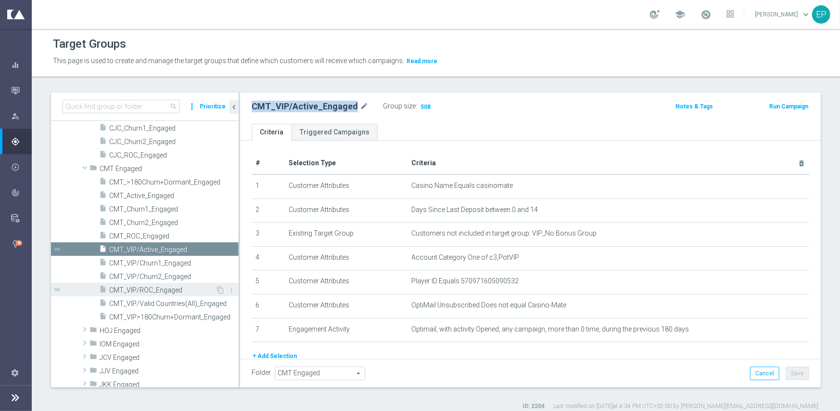
click at [151, 290] on span "CMT_VIP/ROC_Engaged" at bounding box center [162, 290] width 106 height 8
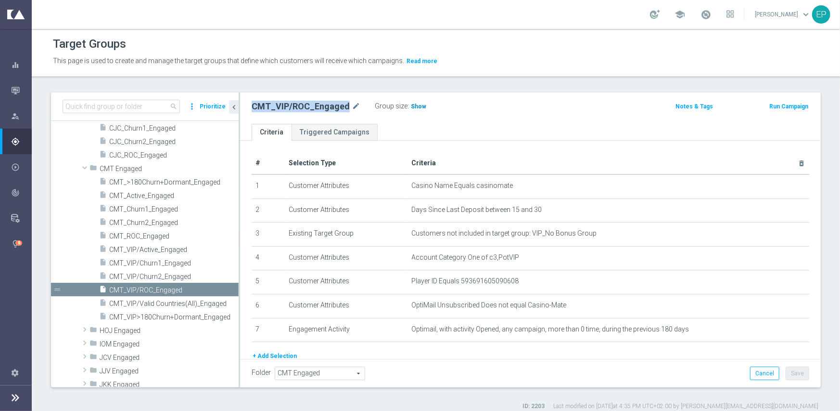
click at [412, 106] on span "Show" at bounding box center [418, 106] width 15 height 7
click at [136, 168] on span "CMT Engaged" at bounding box center [147, 169] width 94 height 8
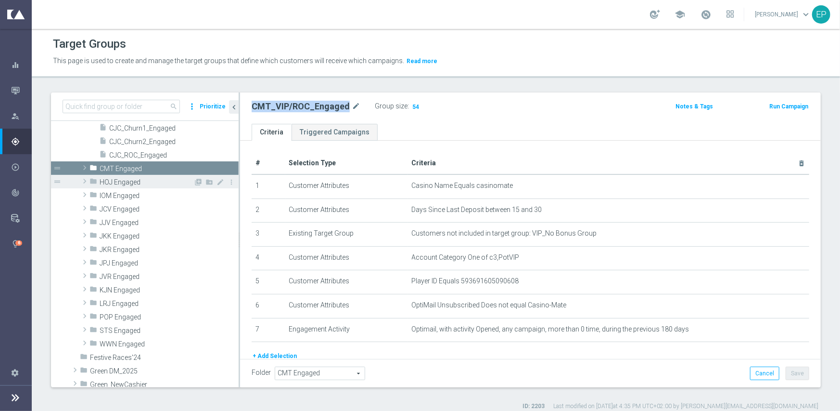
click at [136, 179] on span "HOJ Engaged" at bounding box center [147, 182] width 94 height 8
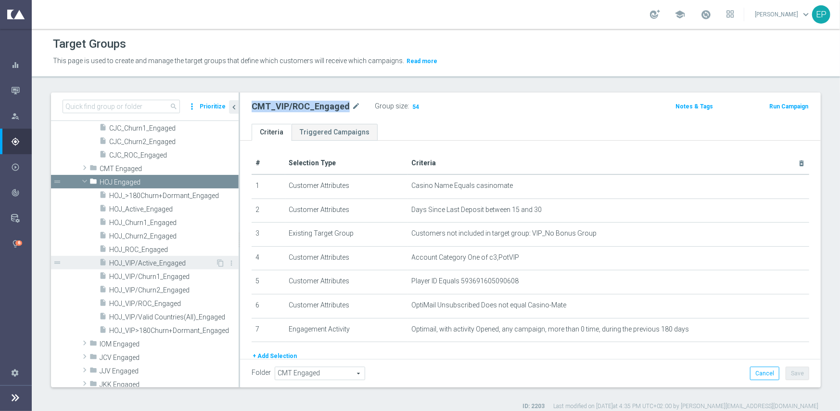
click at [164, 261] on span "HOJ_VIP/Active_Engaged" at bounding box center [162, 263] width 106 height 8
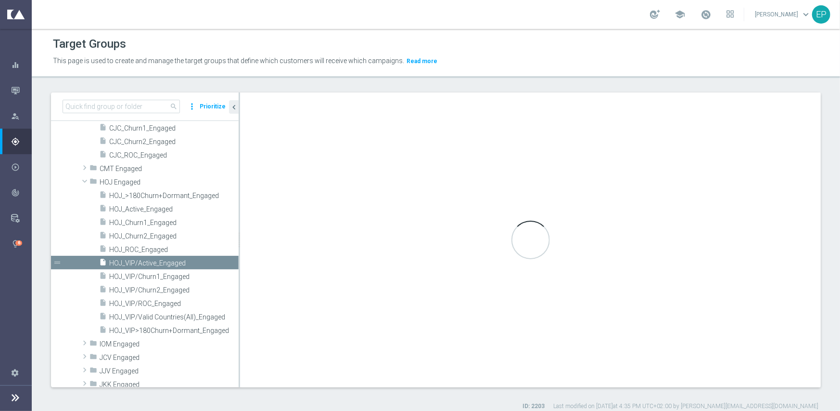
type input "HOJ Engaged"
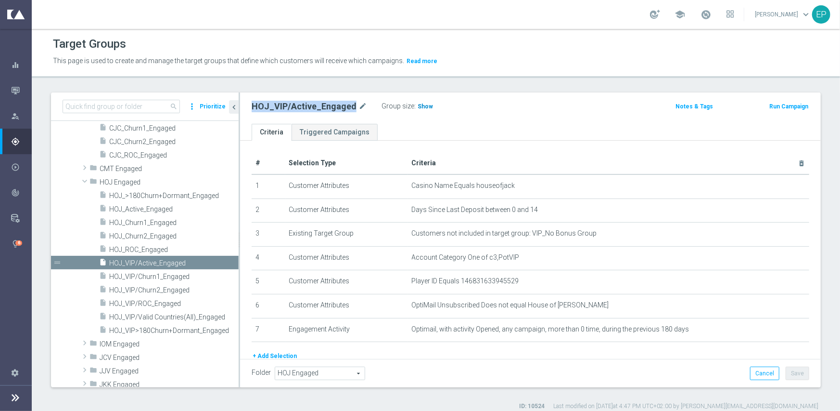
click at [419, 105] on span "Show" at bounding box center [425, 106] width 15 height 7
click at [143, 302] on span "HOJ_VIP/ROC_Engaged" at bounding box center [162, 303] width 106 height 8
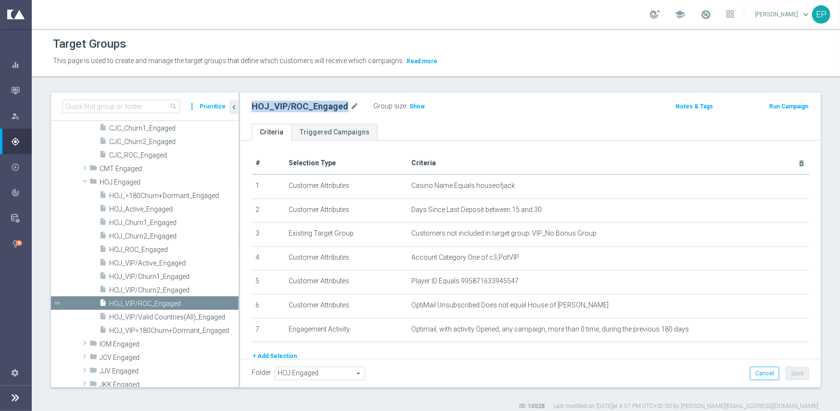
drag, startPoint x: 411, startPoint y: 109, endPoint x: 448, endPoint y: 117, distance: 37.5
click at [412, 108] on span "Show" at bounding box center [417, 106] width 15 height 7
click at [158, 206] on span "HOJ_Active_Engaged" at bounding box center [162, 209] width 106 height 8
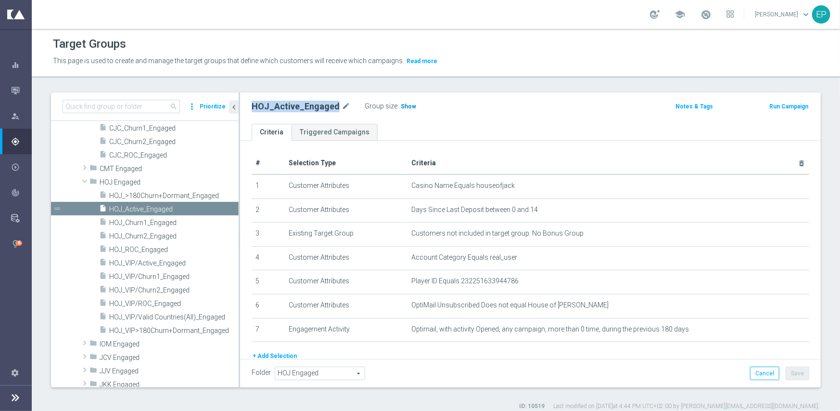
click at [408, 103] on span "Show" at bounding box center [408, 106] width 15 height 7
click at [152, 250] on span "HOJ_ROC_Engaged" at bounding box center [162, 249] width 106 height 8
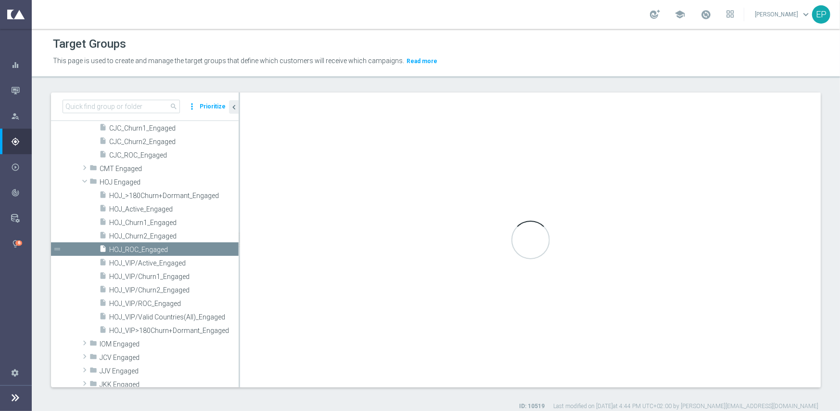
type textarea "(1 and 2 and 3 and 4 and 6 and 7 ) or 5"
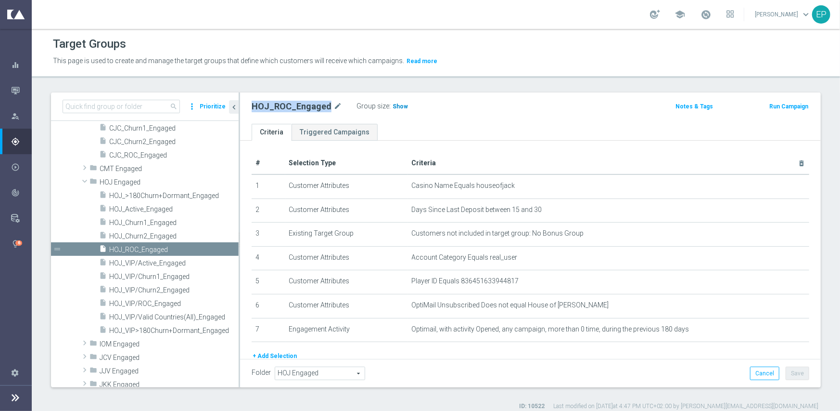
click at [393, 107] on span "Show" at bounding box center [400, 106] width 15 height 7
click at [104, 180] on span "HOJ Engaged" at bounding box center [147, 182] width 94 height 8
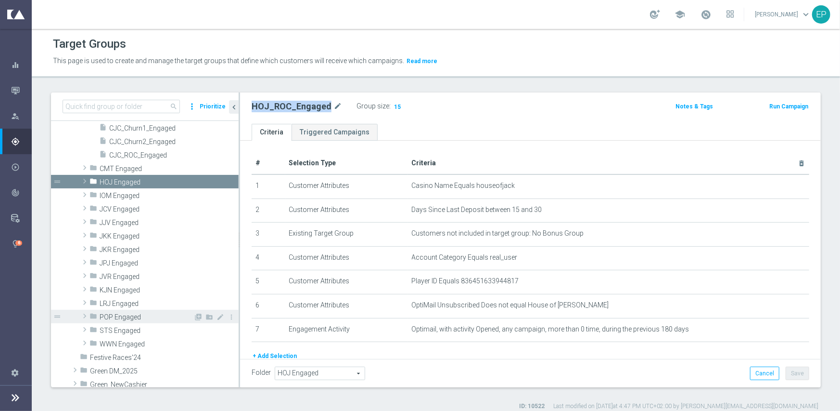
click at [116, 316] on span "POP Engaged" at bounding box center [147, 317] width 94 height 8
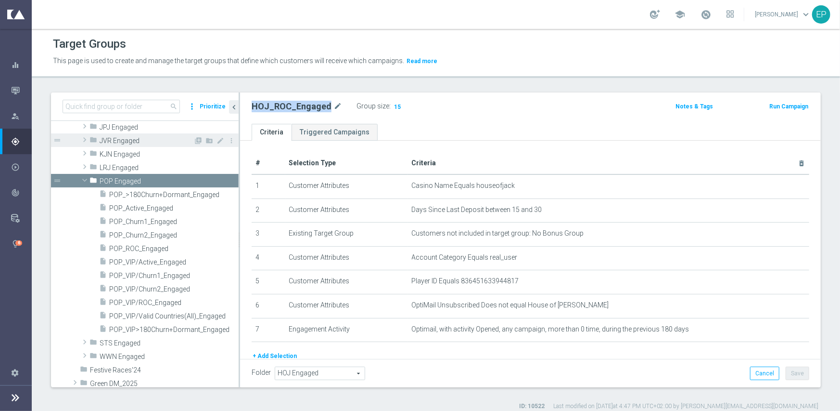
scroll to position [383, 0]
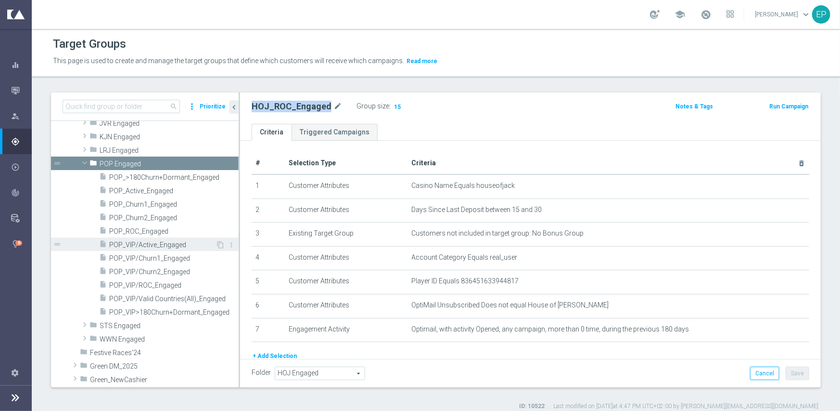
click at [158, 242] on span "POP_VIP/Active_Engaged" at bounding box center [162, 245] width 106 height 8
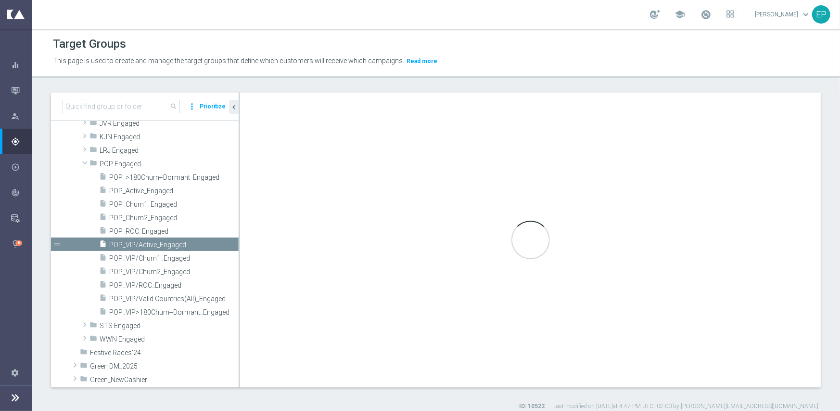
type input "POP Engaged"
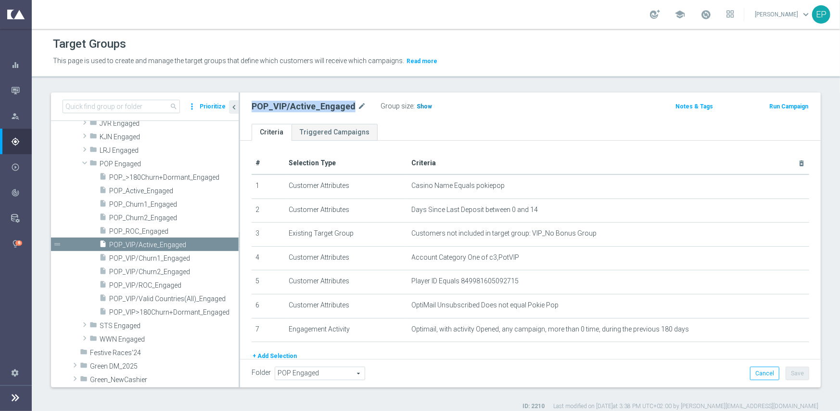
click at [419, 105] on span "Show" at bounding box center [424, 106] width 15 height 7
drag, startPoint x: 142, startPoint y: 284, endPoint x: 148, endPoint y: 284, distance: 5.3
click at [142, 284] on span "POP_VIP/ROC_Engaged" at bounding box center [162, 285] width 106 height 8
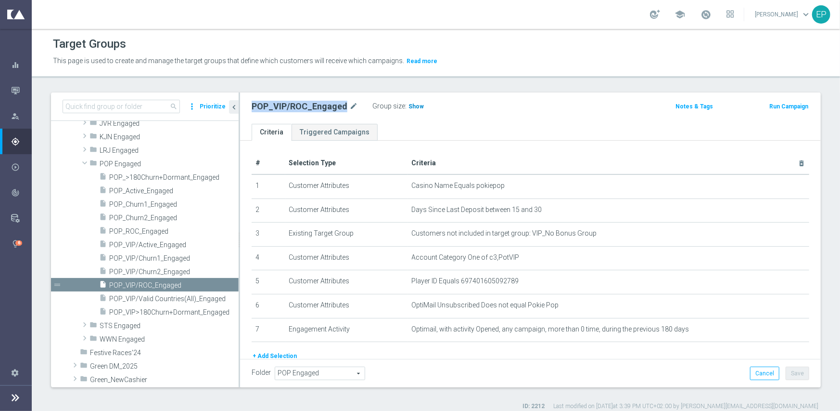
click at [417, 104] on span "Show" at bounding box center [416, 106] width 15 height 7
click at [124, 192] on span "POP_Active_Engaged" at bounding box center [162, 191] width 106 height 8
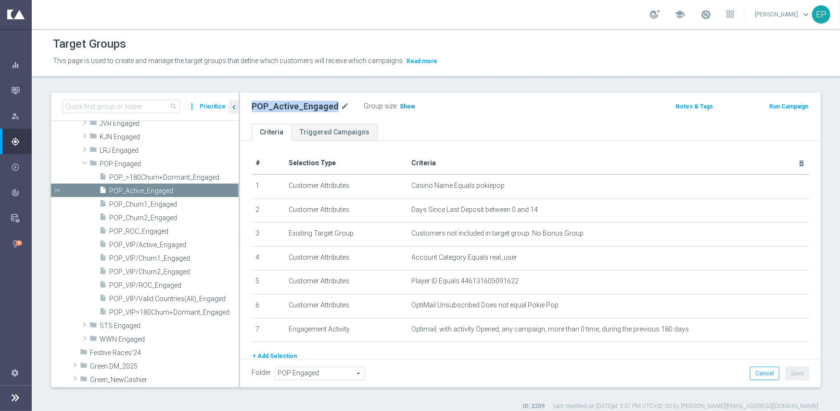
click at [403, 105] on span "Show" at bounding box center [407, 106] width 15 height 7
click at [160, 231] on span "POP_ROC_Engaged" at bounding box center [162, 231] width 106 height 8
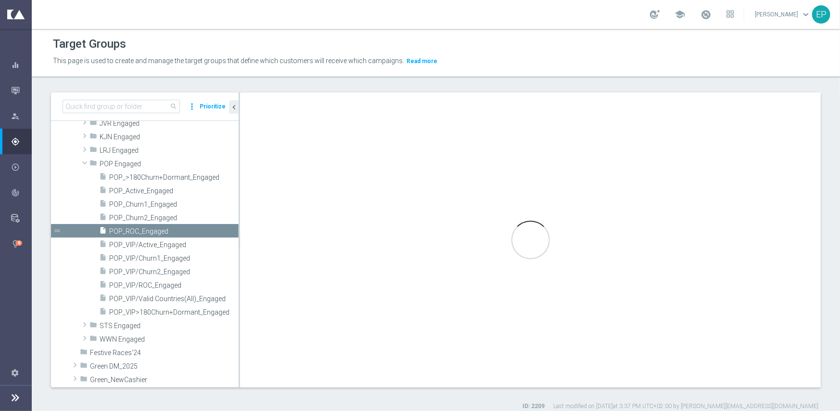
type textarea "(1 and 2 and 3 and 4 and 6 and 7 ) or 5"
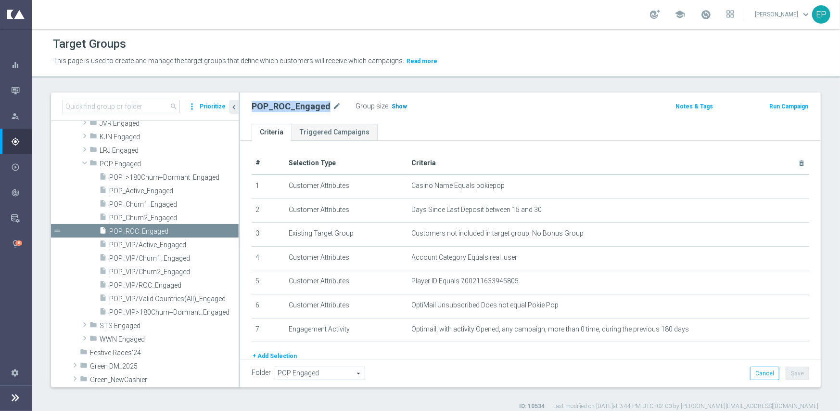
click at [392, 103] on span "Show" at bounding box center [399, 106] width 15 height 7
click at [116, 164] on span "POP Engaged" at bounding box center [147, 164] width 94 height 8
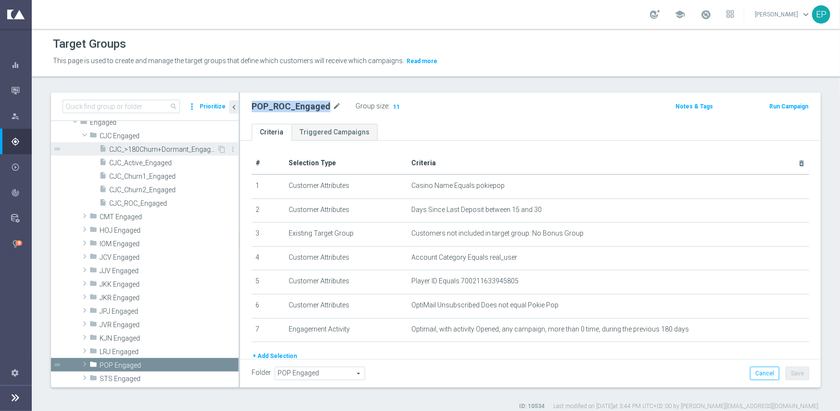
scroll to position [142, 0]
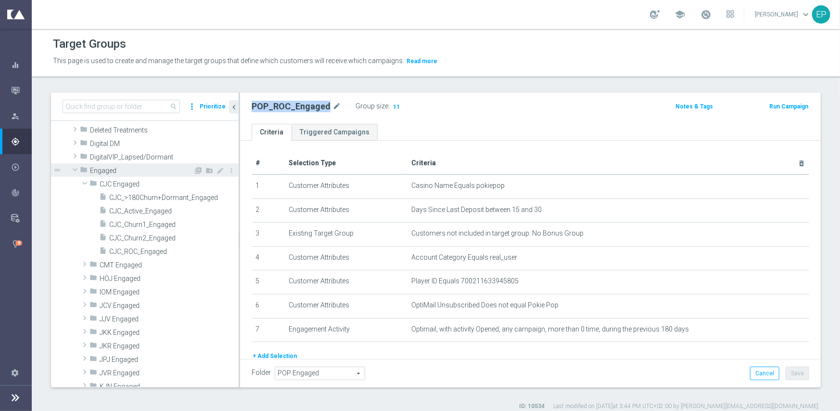
click at [97, 173] on span "Engaged" at bounding box center [141, 171] width 103 height 8
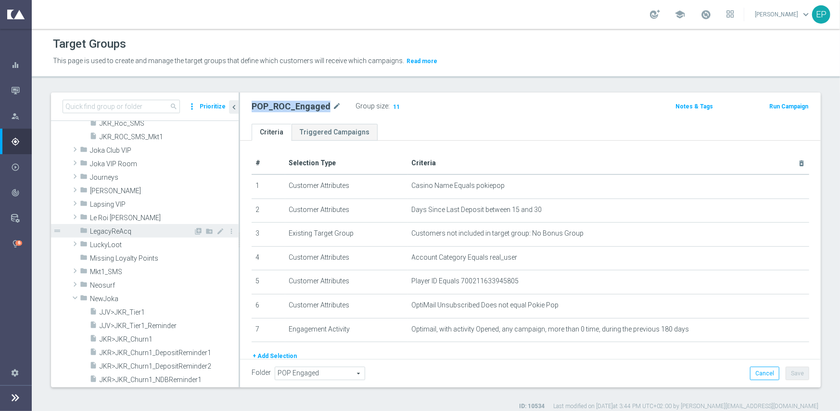
scroll to position [576, 0]
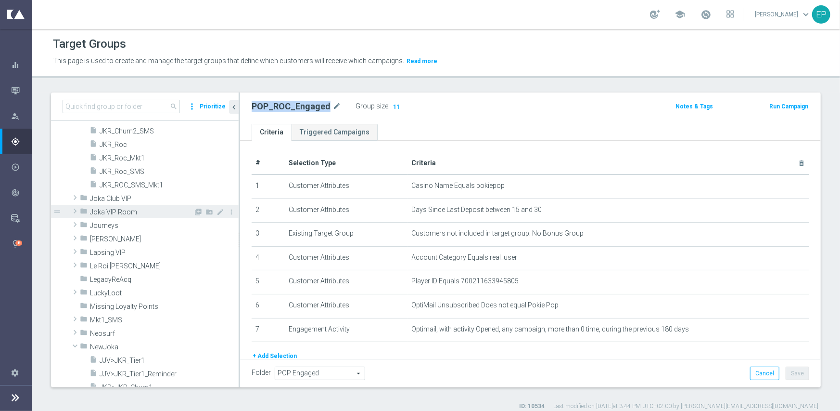
click at [140, 215] on span "Joka VIP Room" at bounding box center [141, 212] width 103 height 8
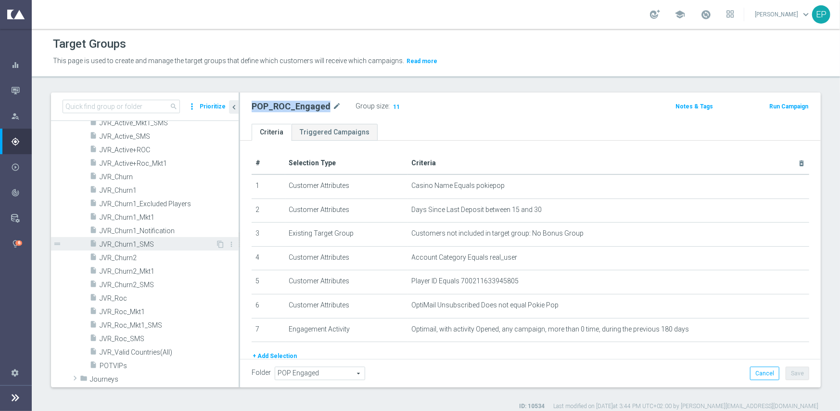
scroll to position [720, 0]
click at [141, 242] on div "insert_drive_file JVR_Churn2" at bounding box center [153, 246] width 126 height 13
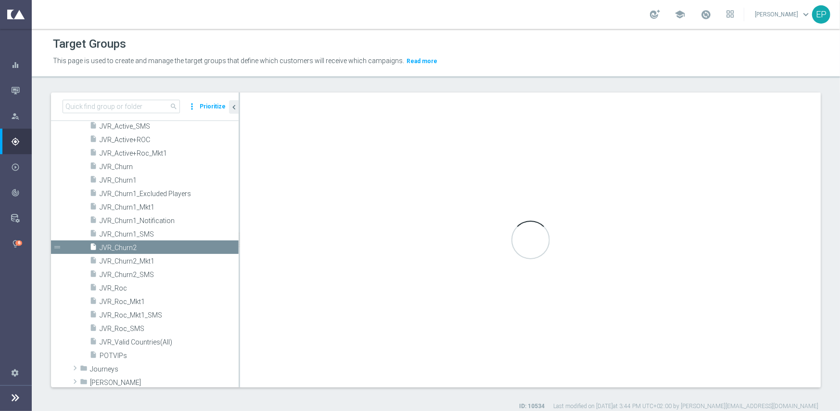
type input "Joka VIP Room"
type textarea "(1 and 2 and 3 and 4 ) or 5"
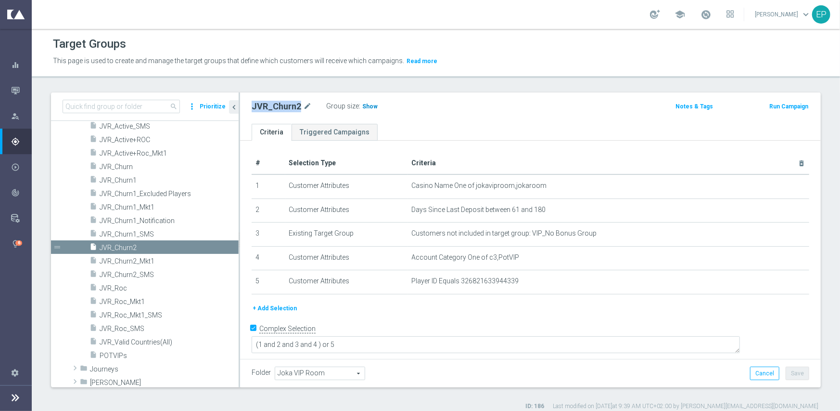
click at [369, 109] on span "Show" at bounding box center [369, 106] width 15 height 7
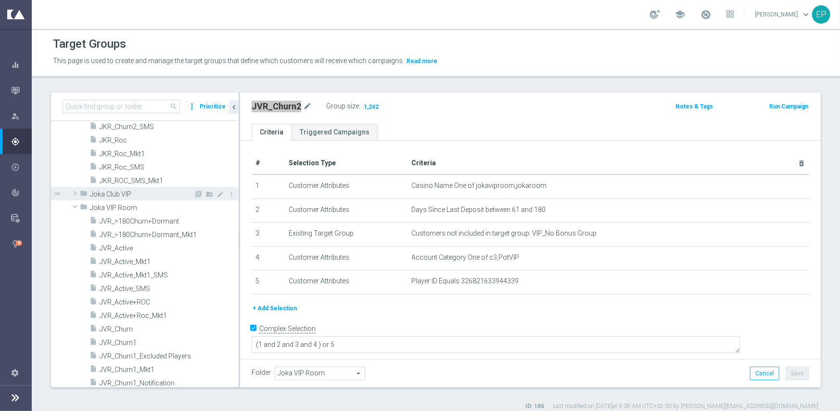
scroll to position [576, 0]
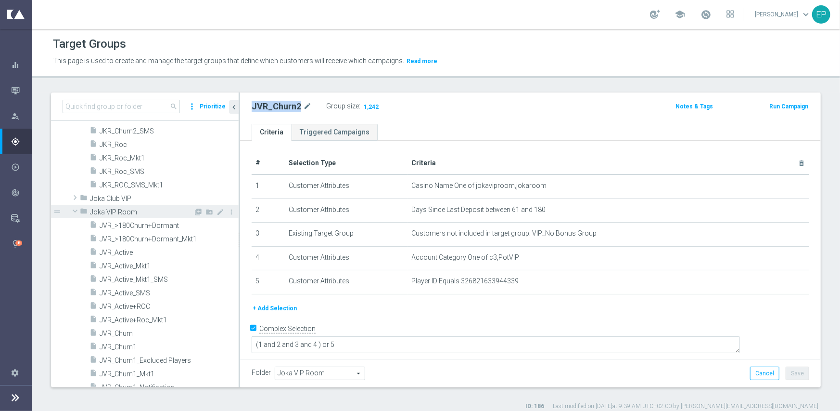
click at [73, 210] on span at bounding box center [75, 211] width 12 height 10
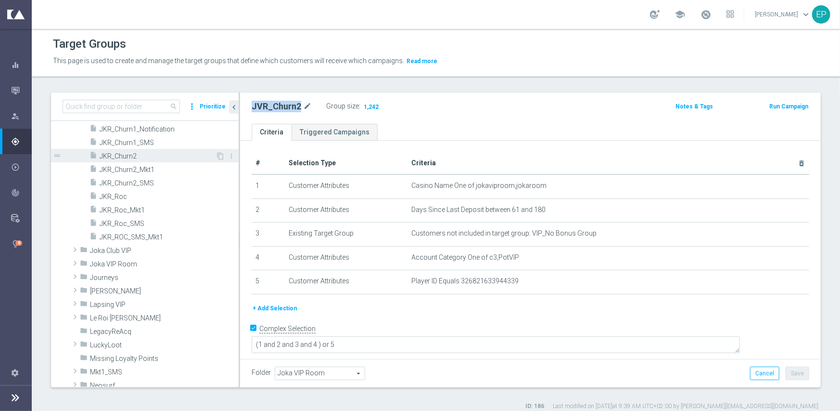
click at [136, 155] on span "JKR_Churn2" at bounding box center [158, 156] width 116 height 8
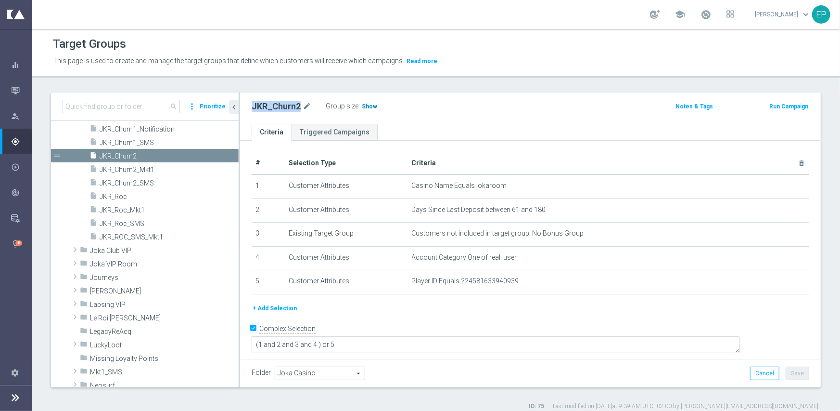
click at [370, 104] on span "Show" at bounding box center [369, 106] width 15 height 7
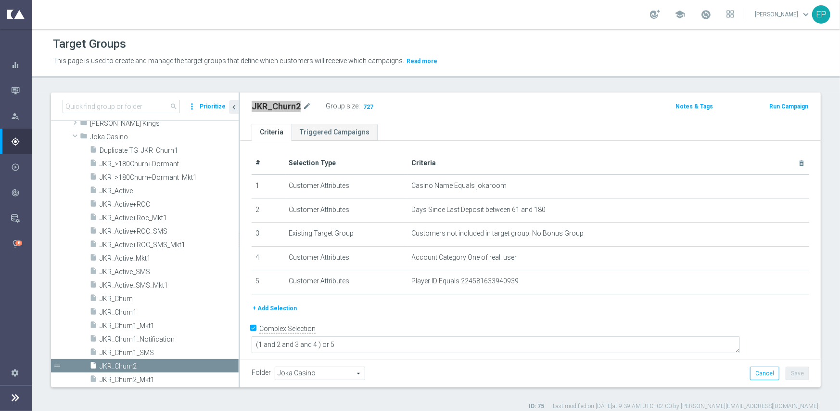
scroll to position [287, 0]
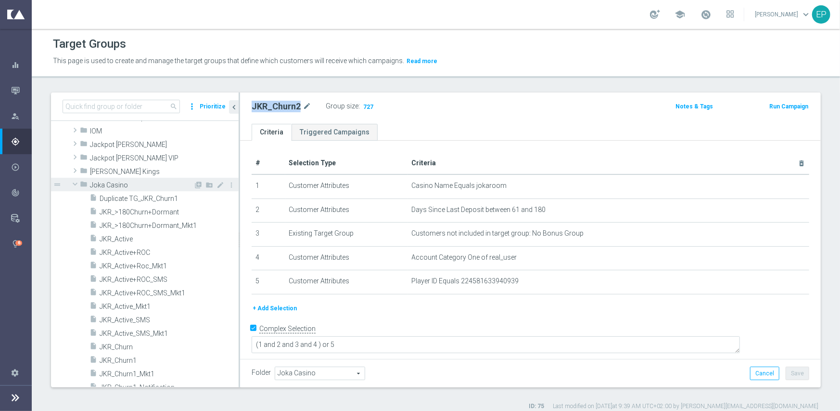
click at [115, 183] on span "Joka Casino" at bounding box center [141, 185] width 103 height 8
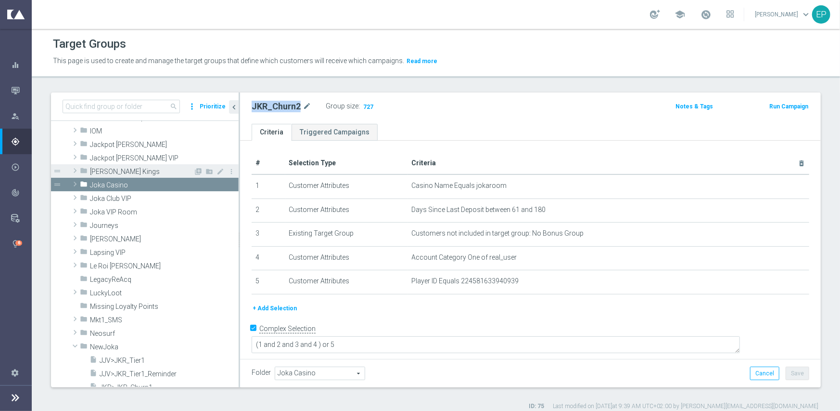
click at [124, 171] on span "[PERSON_NAME] Kings" at bounding box center [141, 172] width 103 height 8
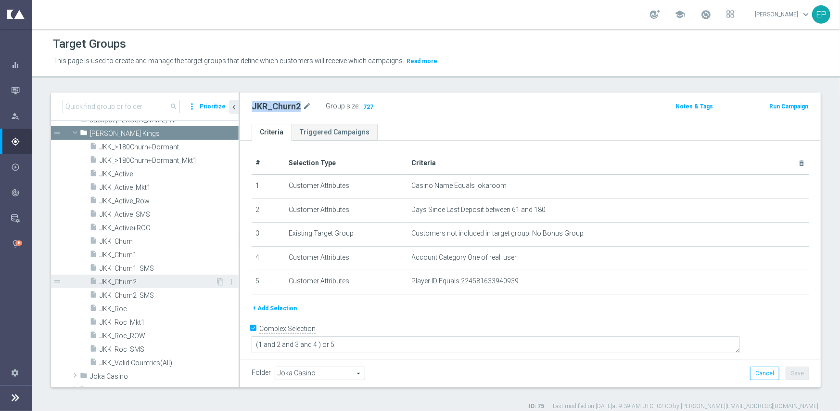
scroll to position [335, 0]
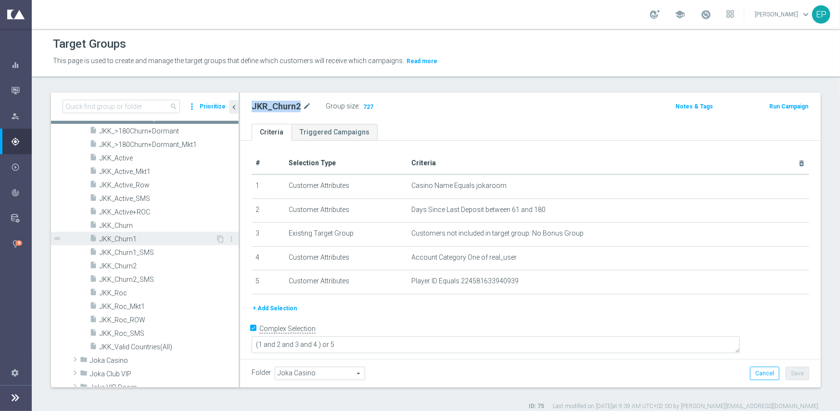
click at [152, 236] on span "JKK_Churn1" at bounding box center [158, 239] width 116 height 8
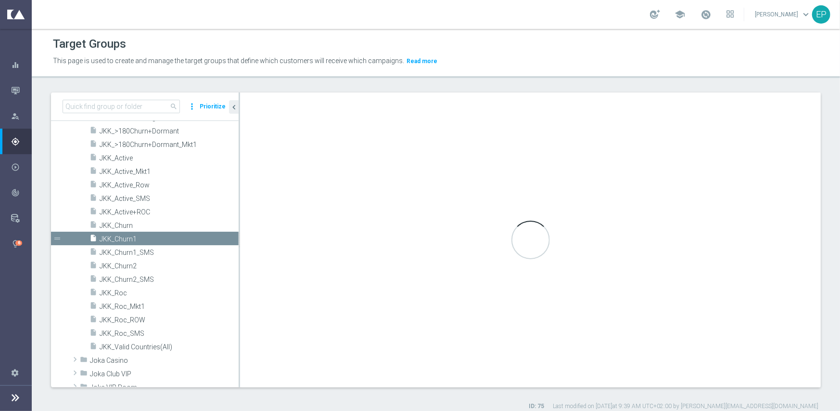
type input "[PERSON_NAME] Kings"
type textarea "(1 and 2 and 3 and 4) or 5"
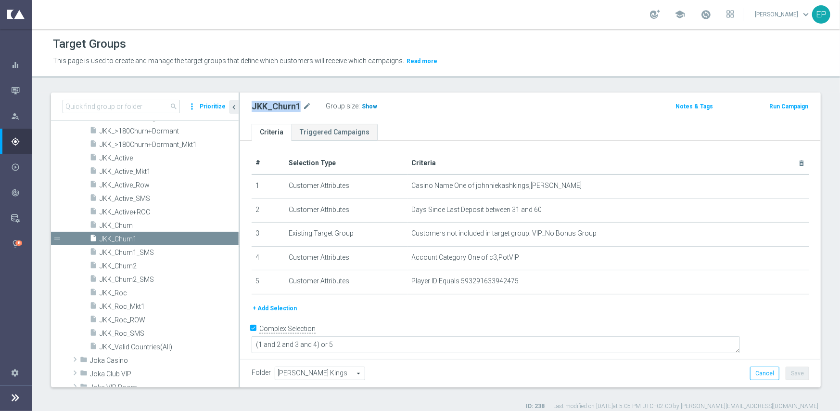
click at [370, 107] on span "Show" at bounding box center [369, 106] width 15 height 7
click at [128, 267] on span "JKK_Churn2" at bounding box center [158, 266] width 116 height 8
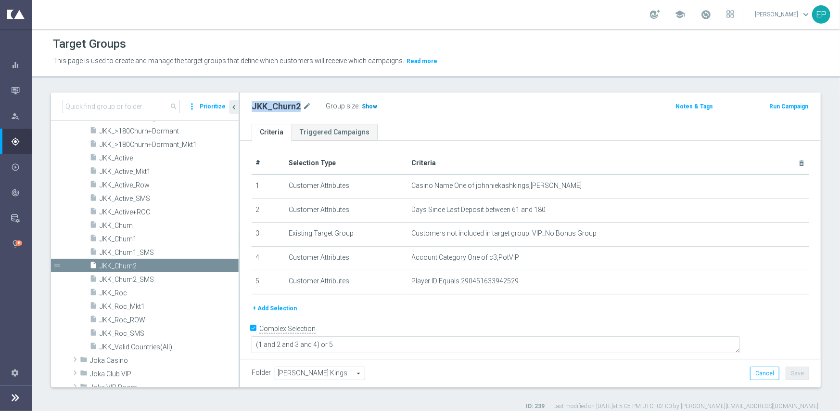
click at [365, 108] on span "Show" at bounding box center [369, 106] width 15 height 7
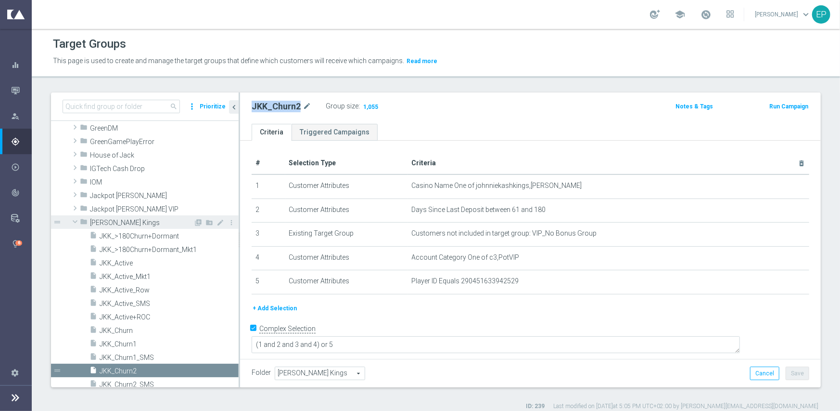
click at [110, 219] on span "[PERSON_NAME] Kings" at bounding box center [141, 223] width 103 height 8
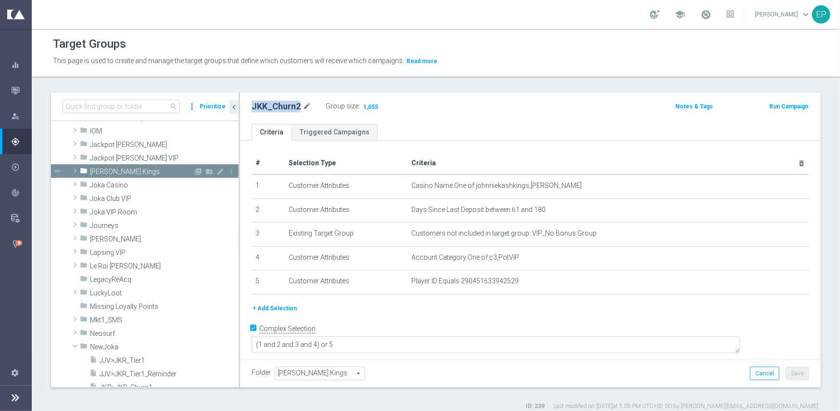
scroll to position [335, 0]
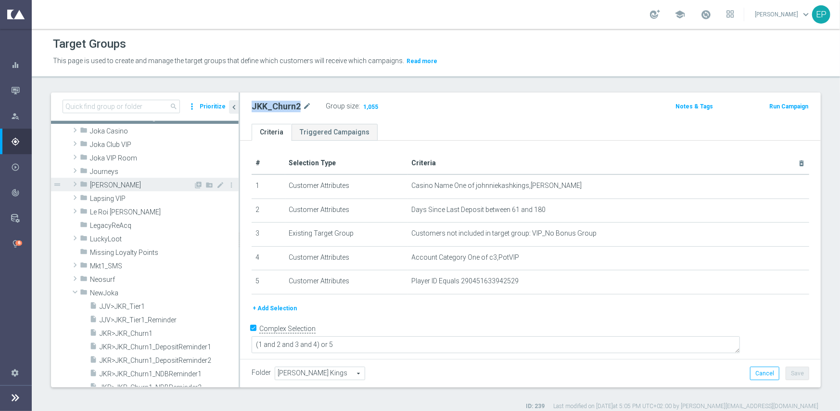
click at [123, 178] on div "folder [PERSON_NAME]" at bounding box center [137, 184] width 114 height 13
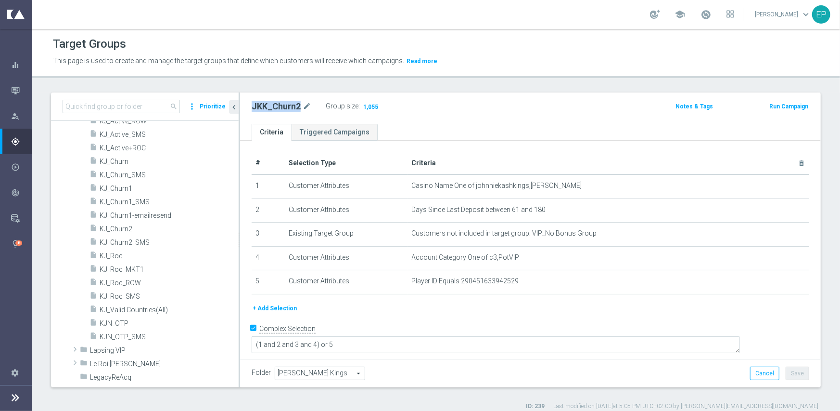
scroll to position [479, 0]
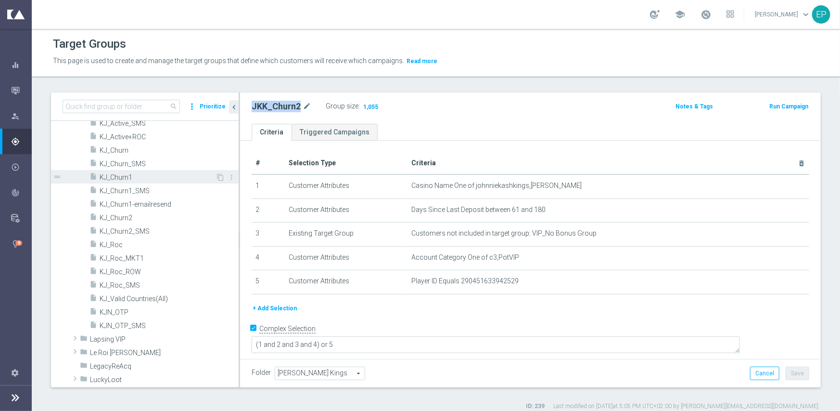
click at [119, 181] on div "insert_drive_file KJ_Churn1" at bounding box center [153, 176] width 126 height 13
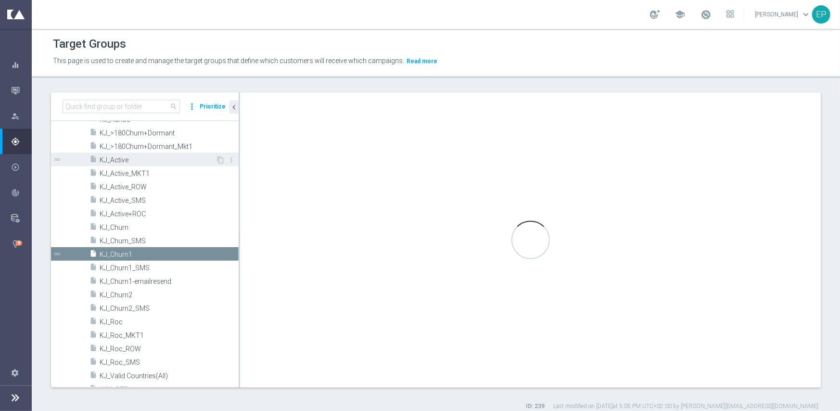
scroll to position [464, 0]
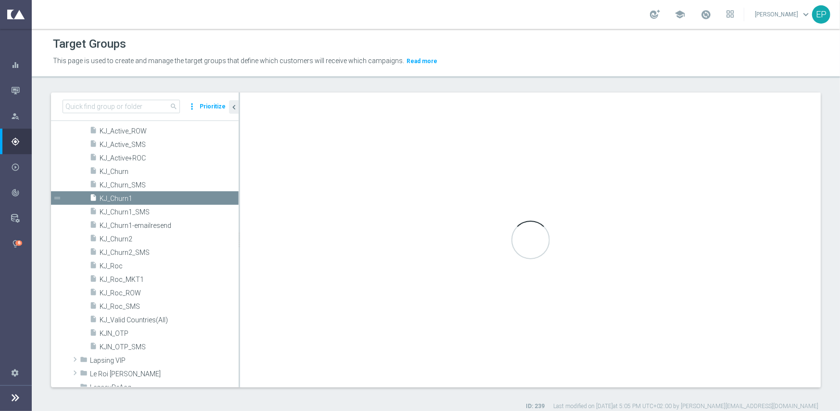
type input "[PERSON_NAME]"
type textarea "(1 and 2 and 3 and 4 ) or 5"
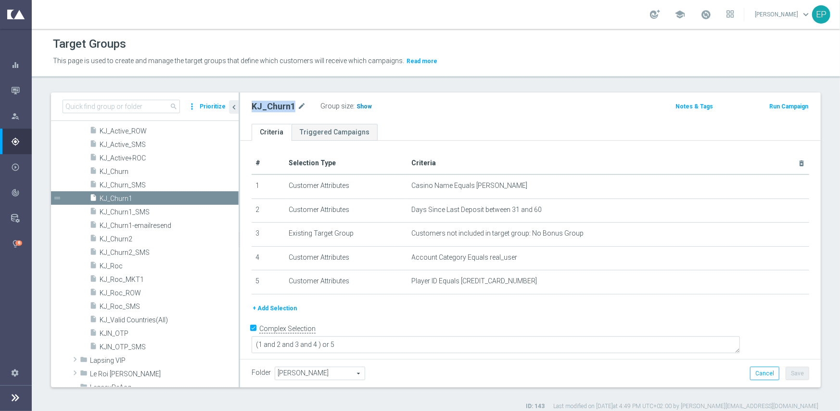
click at [362, 107] on span "Show" at bounding box center [364, 106] width 15 height 7
click at [120, 235] on span "KJ_Churn2" at bounding box center [158, 239] width 116 height 8
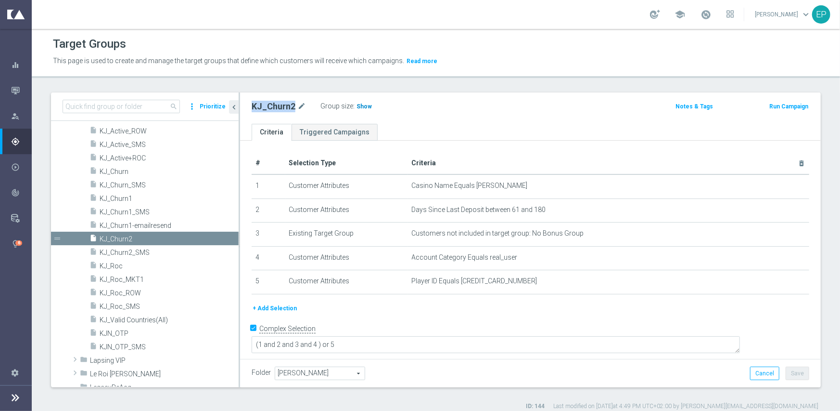
click at [360, 105] on span "Show" at bounding box center [364, 106] width 15 height 7
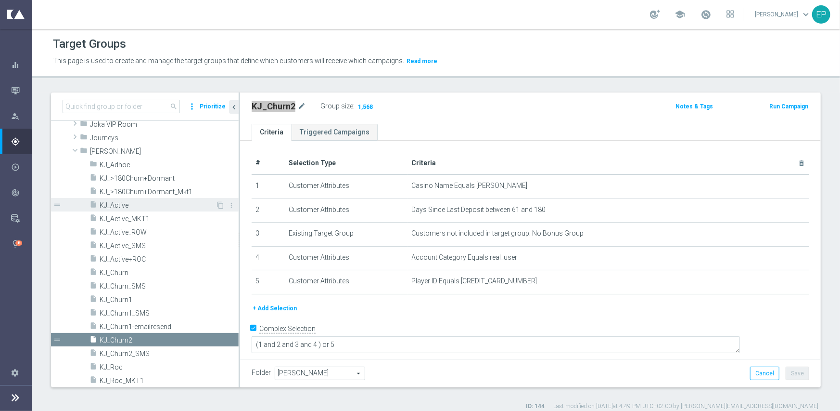
scroll to position [368, 0]
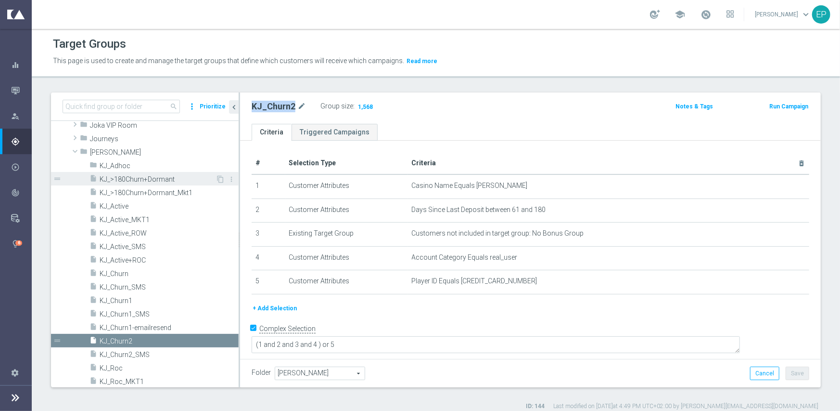
drag, startPoint x: 110, startPoint y: 150, endPoint x: 110, endPoint y: 172, distance: 22.1
click at [110, 150] on span "[PERSON_NAME]" at bounding box center [164, 152] width 149 height 8
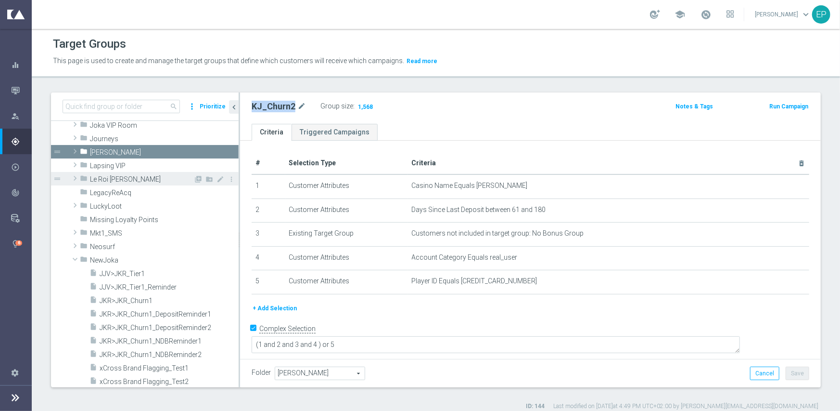
click at [119, 179] on span "Le Roi [PERSON_NAME]" at bounding box center [141, 179] width 103 height 8
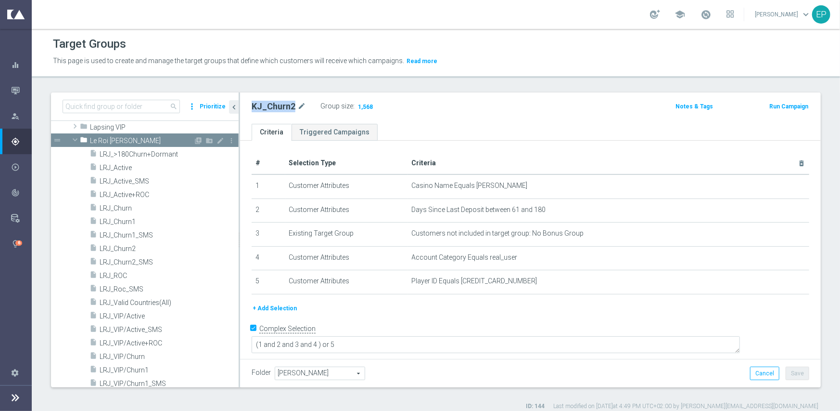
scroll to position [416, 0]
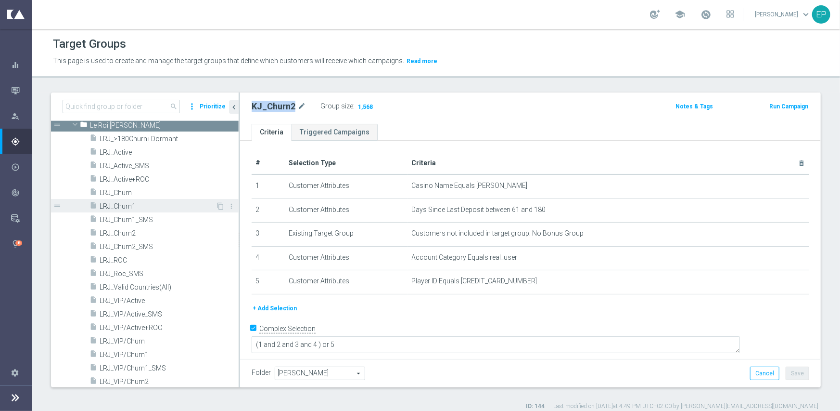
click at [129, 205] on span "LRJ_Churn1" at bounding box center [158, 206] width 116 height 8
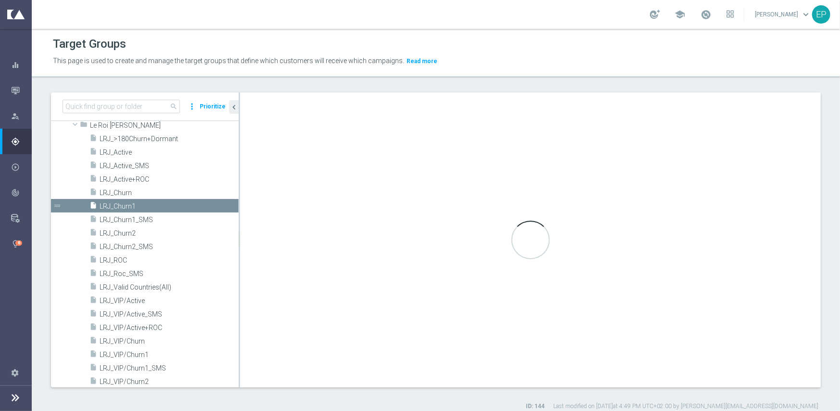
type input "Le Roi [PERSON_NAME]"
type textarea "(1 and 2 and 3 and 4) or 5"
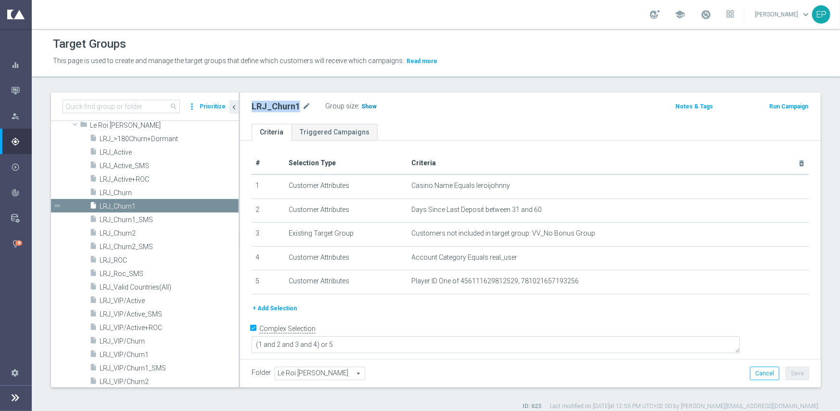
click at [366, 106] on span "Show" at bounding box center [369, 106] width 15 height 7
click at [128, 231] on span "LRJ_Churn2" at bounding box center [158, 233] width 116 height 8
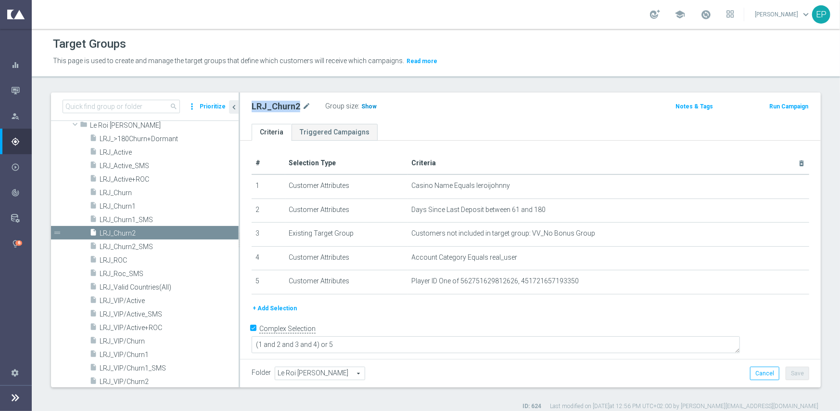
click at [365, 104] on span "Show" at bounding box center [369, 106] width 15 height 7
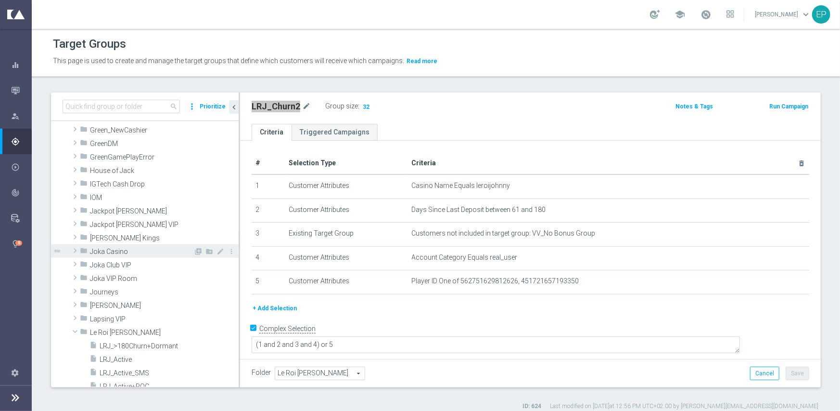
scroll to position [271, 0]
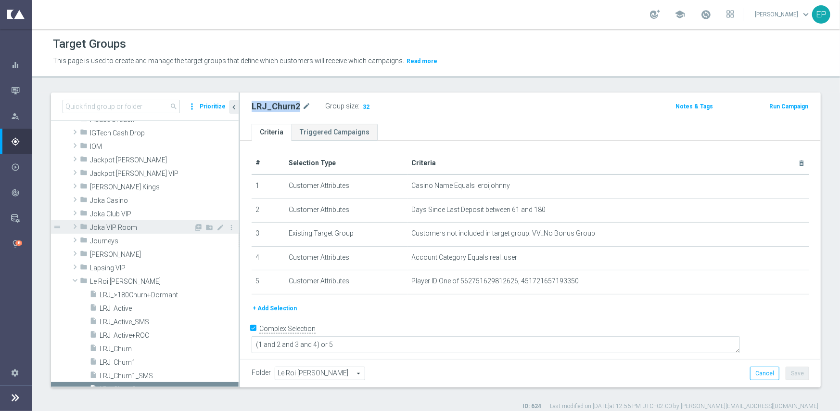
click at [112, 228] on span "Joka VIP Room" at bounding box center [141, 227] width 103 height 8
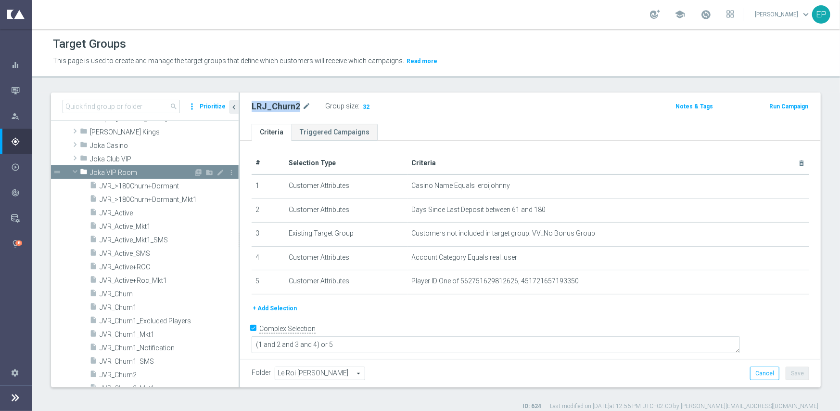
scroll to position [368, 0]
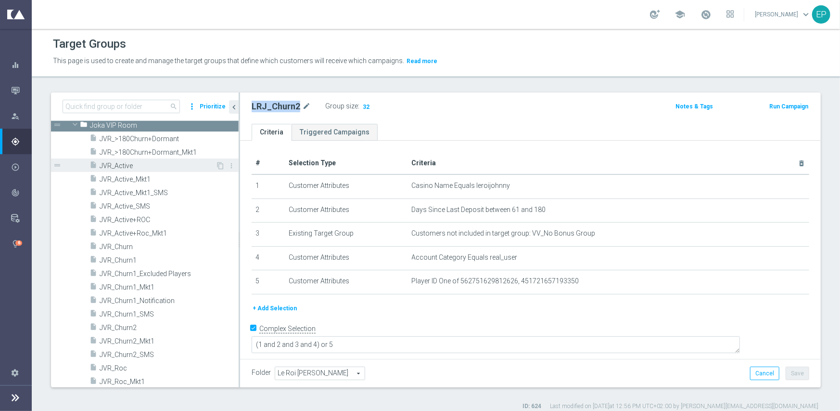
click at [130, 162] on span "JVR_Active" at bounding box center [158, 166] width 116 height 8
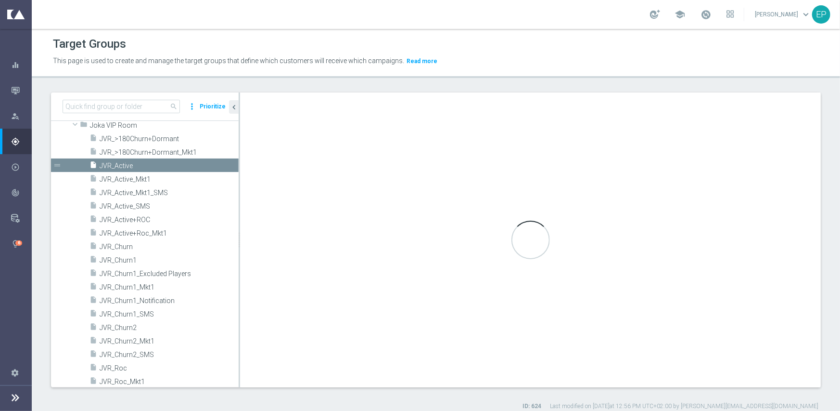
type input "Joka VIP Room"
type textarea "(1 and 2 and 3 and 4 ) or 5"
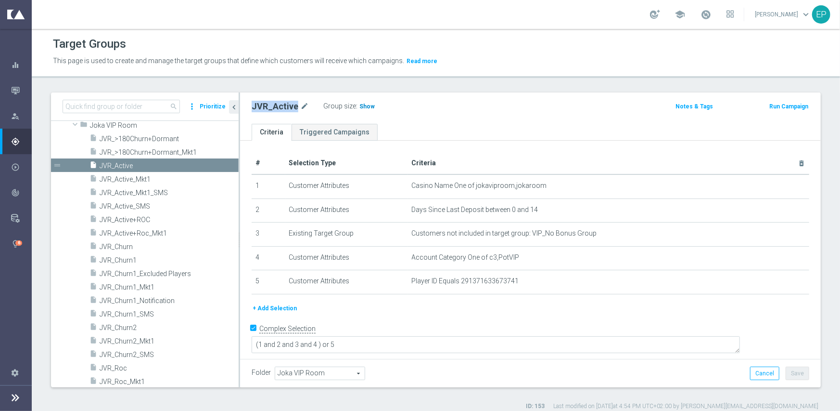
click at [364, 105] on span "Show" at bounding box center [367, 106] width 15 height 7
click at [122, 366] on span "JVR_Roc" at bounding box center [158, 368] width 116 height 8
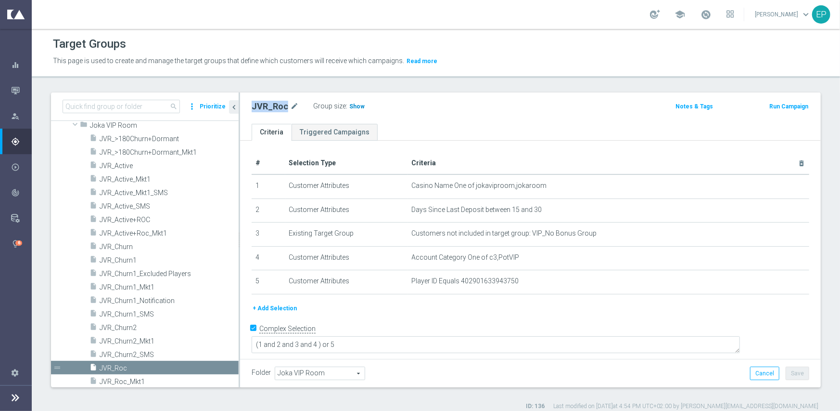
click at [356, 107] on span "Show" at bounding box center [356, 106] width 15 height 7
click at [126, 262] on span "JVR_Churn1" at bounding box center [158, 260] width 116 height 8
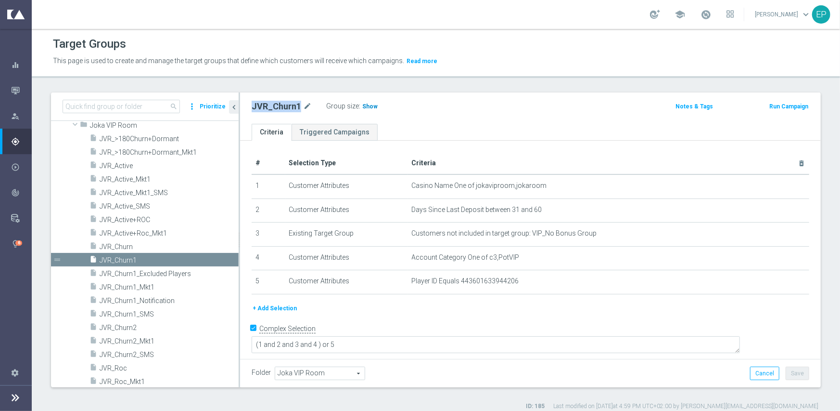
click at [367, 108] on span "Show" at bounding box center [369, 106] width 15 height 7
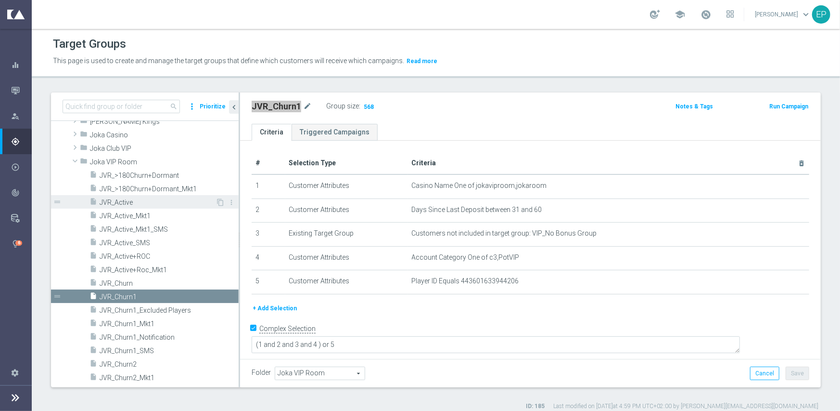
scroll to position [320, 0]
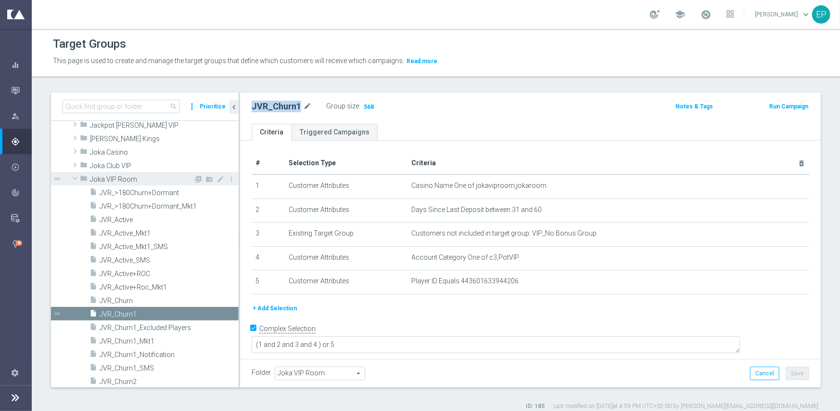
click at [116, 179] on span "Joka VIP Room" at bounding box center [141, 179] width 103 height 8
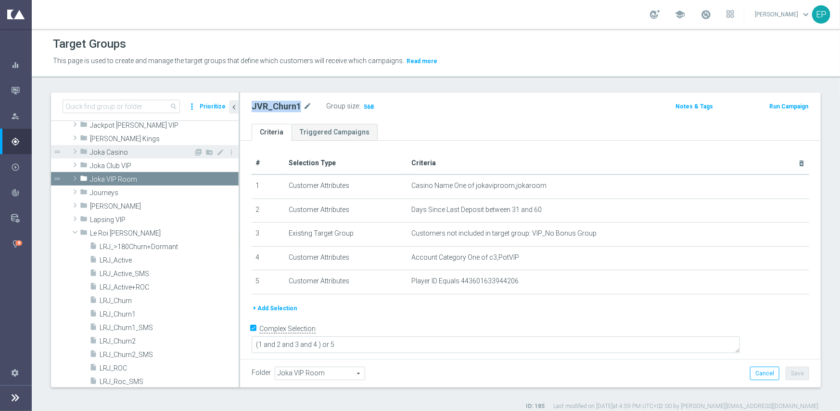
click at [121, 152] on span "Joka Casino" at bounding box center [141, 152] width 103 height 8
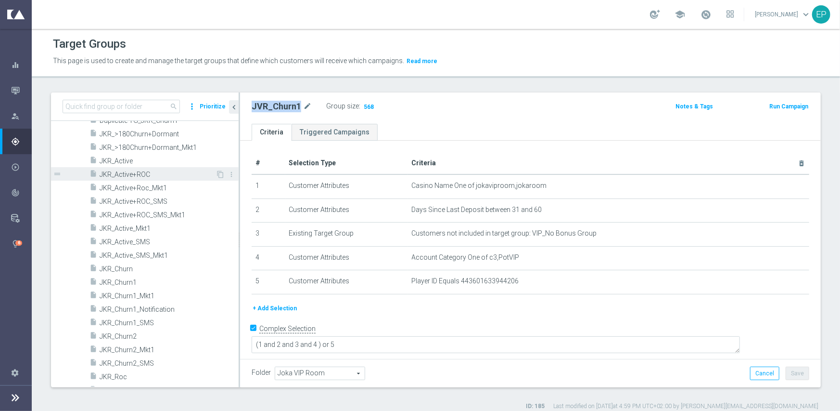
scroll to position [368, 0]
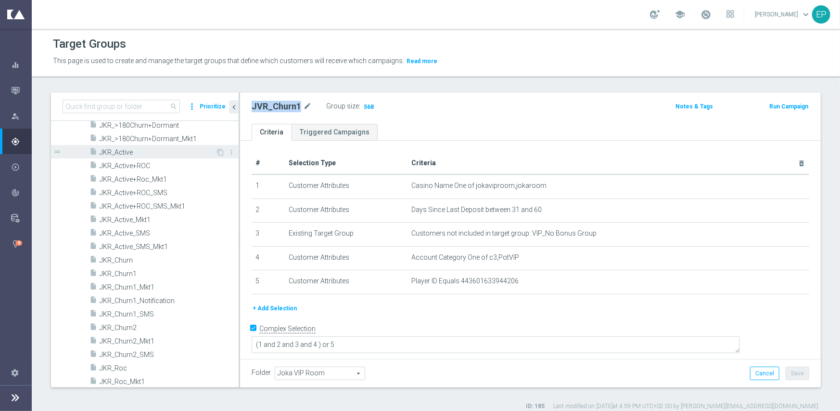
click at [132, 152] on span "JKR_Active" at bounding box center [158, 152] width 116 height 8
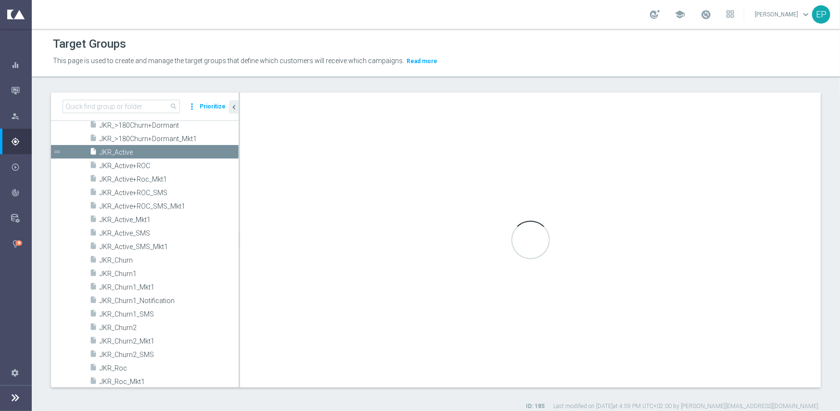
type input "Joka Casino"
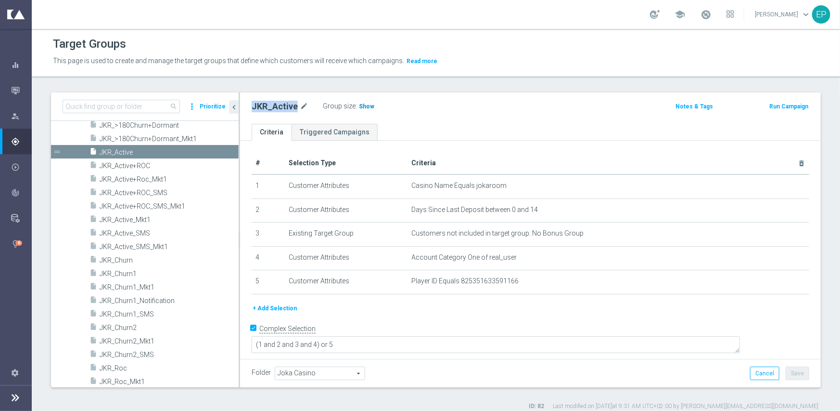
click at [366, 107] on span "Show" at bounding box center [366, 106] width 15 height 7
click at [118, 366] on span "JKR_Roc" at bounding box center [158, 368] width 116 height 8
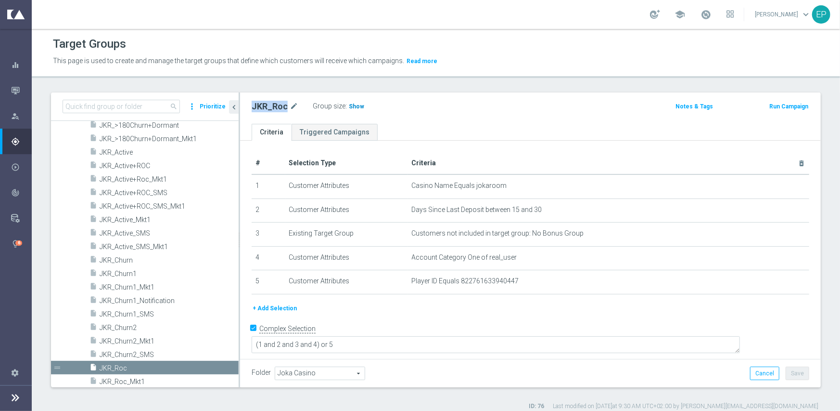
click at [352, 106] on span "Show" at bounding box center [356, 106] width 15 height 7
click at [151, 274] on span "JKR_Churn1" at bounding box center [158, 274] width 116 height 8
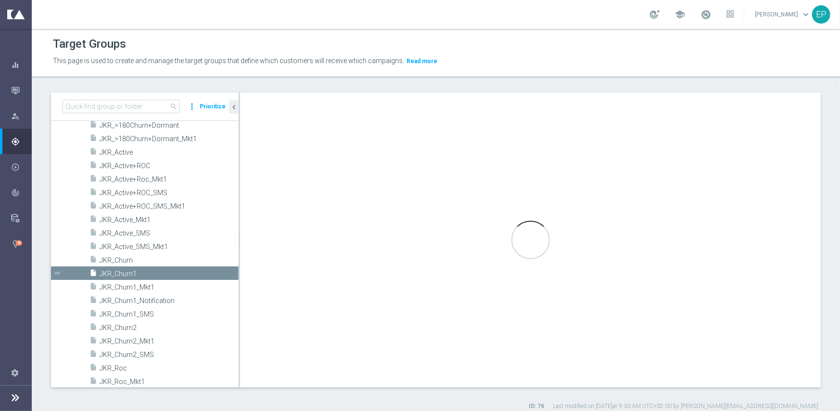
type textarea "(1 and 2 and 3 and 4 ) or 5"
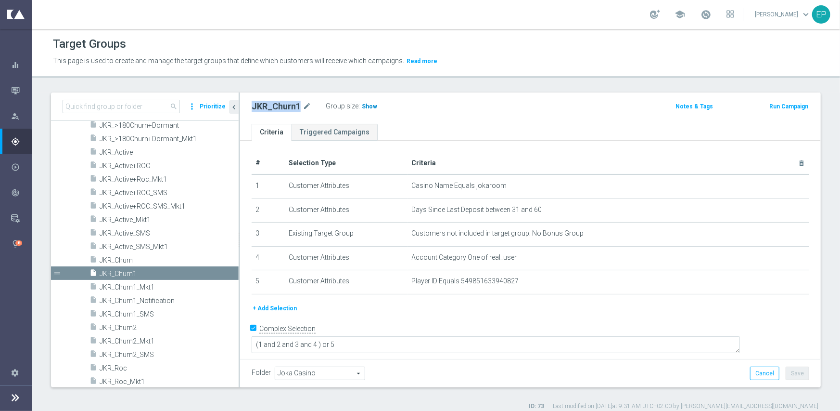
click at [362, 104] on span "Show" at bounding box center [369, 106] width 15 height 7
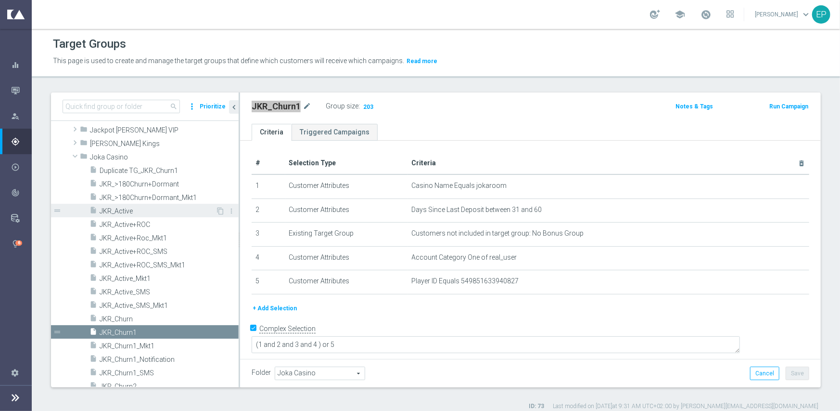
scroll to position [271, 0]
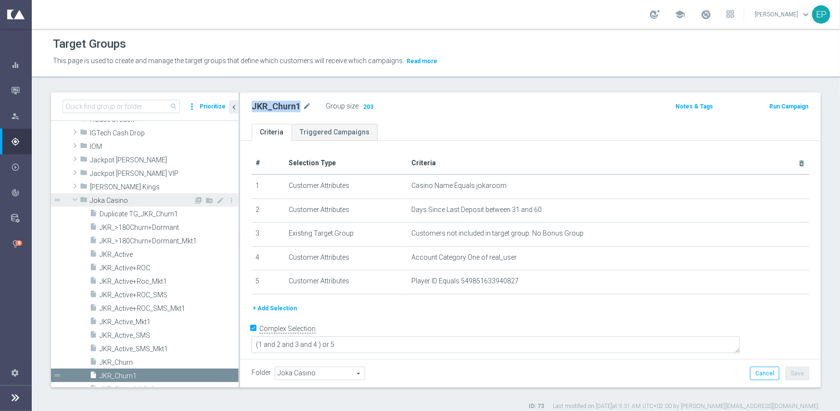
click at [109, 196] on span "Joka Casino" at bounding box center [141, 200] width 103 height 8
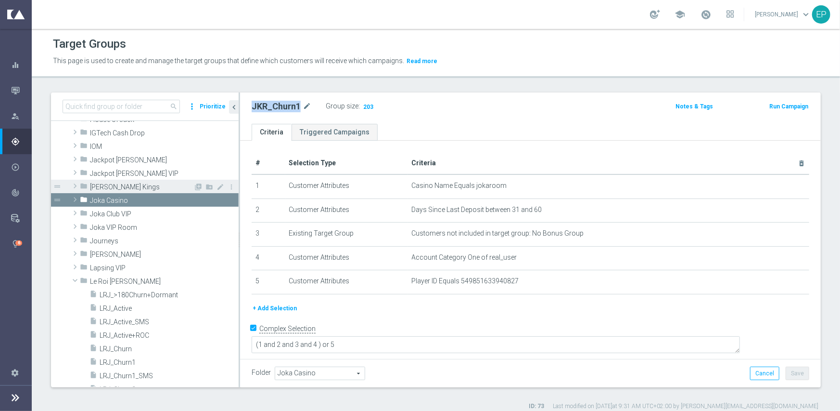
click at [112, 189] on span "[PERSON_NAME] Kings" at bounding box center [141, 187] width 103 height 8
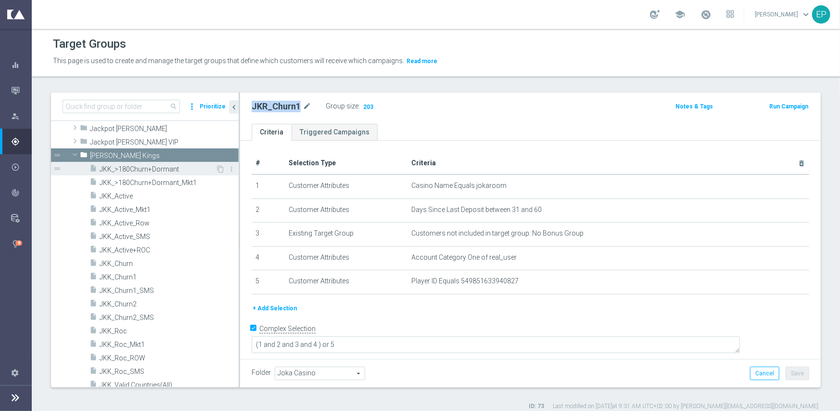
scroll to position [320, 0]
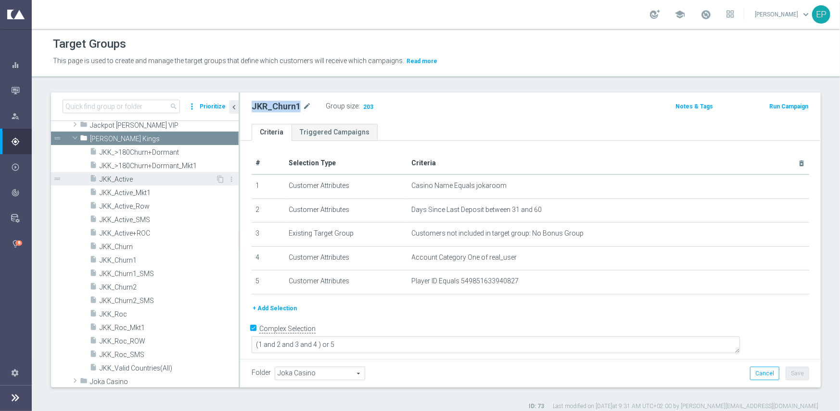
click at [130, 181] on span "JKK_Active" at bounding box center [158, 179] width 116 height 8
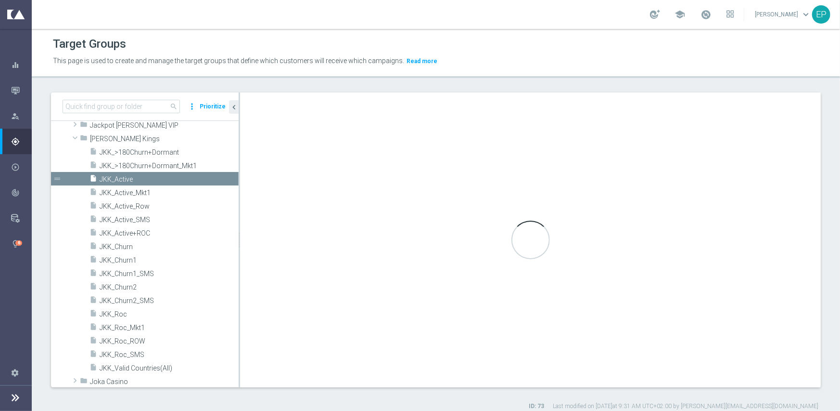
type input "[PERSON_NAME] Kings"
type textarea "(1 and 2 and 3 and 4) or 5"
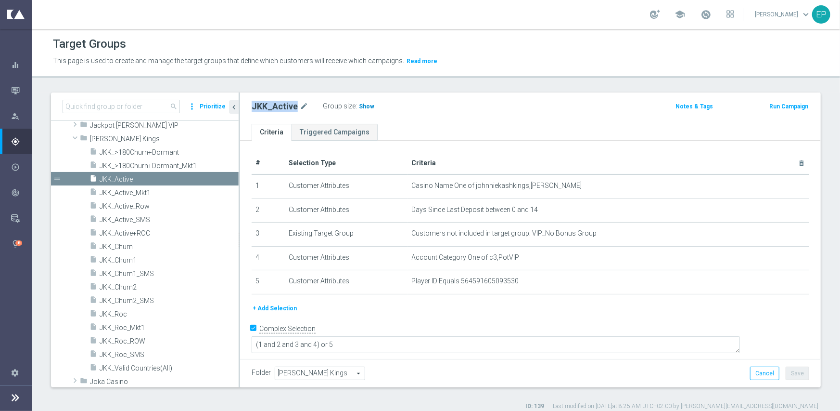
click at [365, 104] on span "Show" at bounding box center [366, 106] width 15 height 7
click at [121, 313] on span "JKK_Roc" at bounding box center [158, 314] width 116 height 8
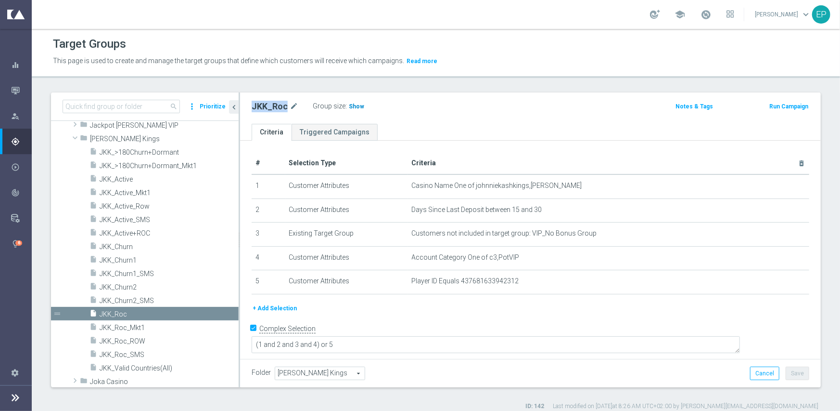
click at [356, 106] on span "Show" at bounding box center [356, 106] width 15 height 7
click at [120, 136] on span "[PERSON_NAME] Kings" at bounding box center [141, 139] width 103 height 8
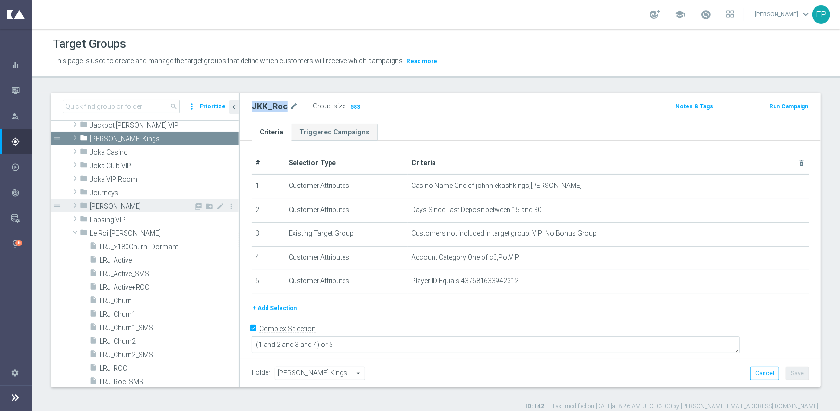
click at [113, 204] on span "[PERSON_NAME]" at bounding box center [141, 206] width 103 height 8
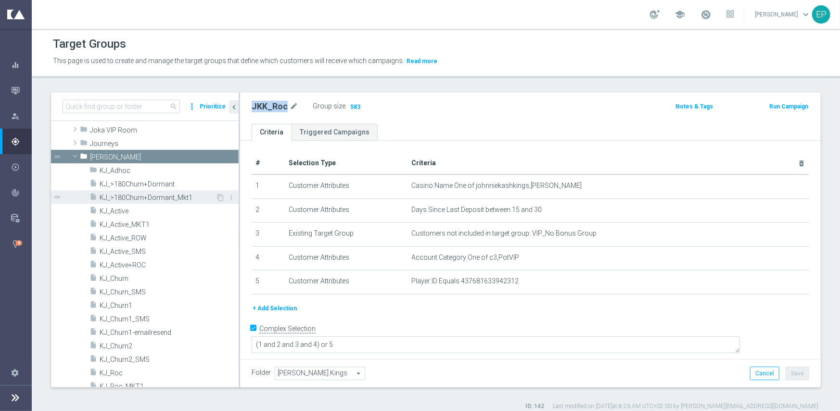
scroll to position [368, 0]
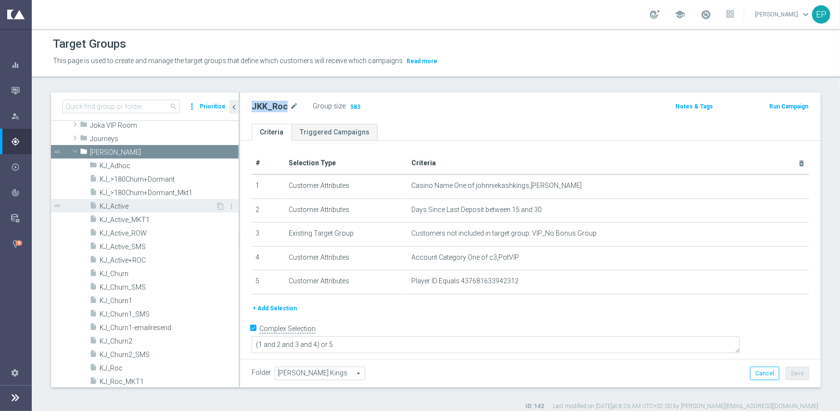
click at [127, 207] on span "KJ_Active" at bounding box center [158, 206] width 116 height 8
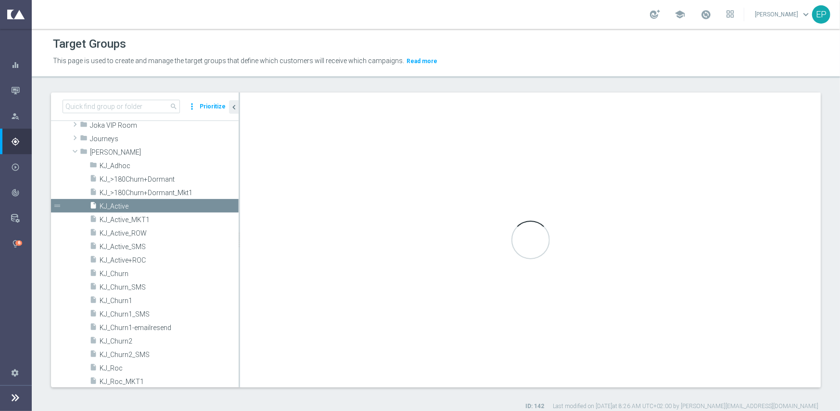
type input "[PERSON_NAME]"
type textarea "(1 and 2 and 3 and 4 ) or 5"
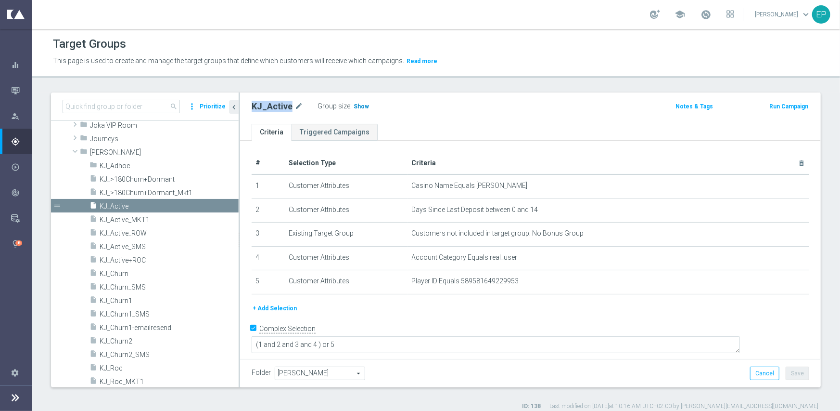
click at [358, 103] on span "Show" at bounding box center [361, 106] width 15 height 7
click at [117, 366] on span "KJ_Roc" at bounding box center [158, 368] width 116 height 8
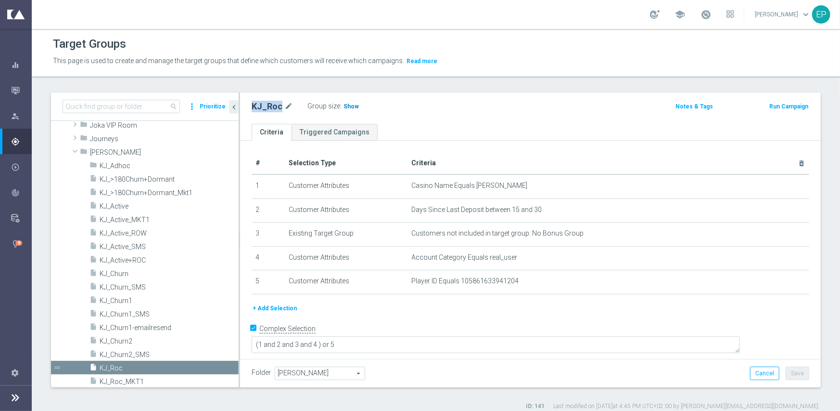
click at [354, 106] on span "Show" at bounding box center [351, 106] width 15 height 7
click at [108, 151] on span "[PERSON_NAME]" at bounding box center [141, 152] width 103 height 8
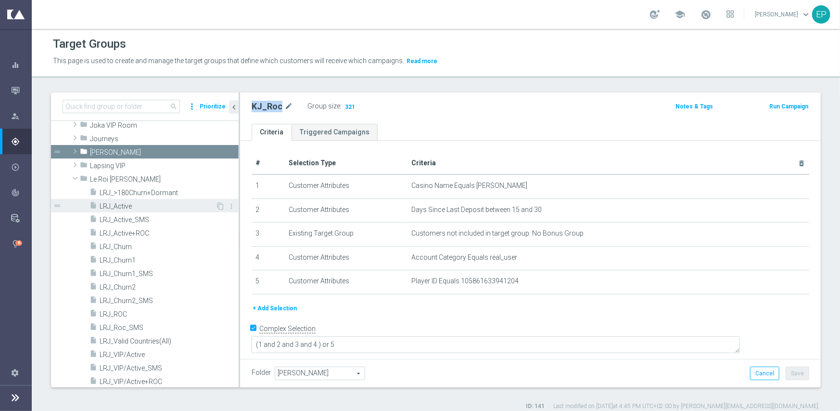
drag, startPoint x: 123, startPoint y: 207, endPoint x: 183, endPoint y: 207, distance: 60.7
click at [123, 206] on span "LRJ_Active" at bounding box center [158, 206] width 116 height 8
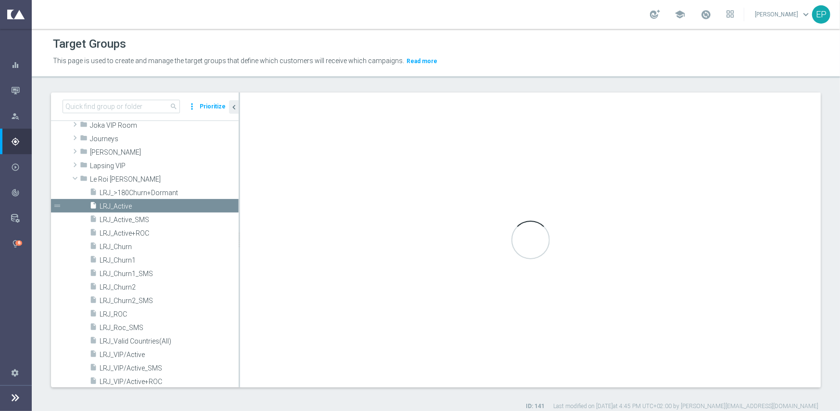
type input "Le Roi [PERSON_NAME]"
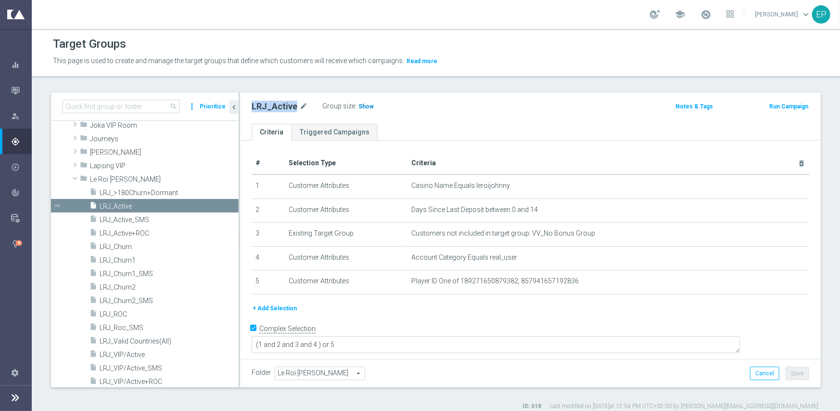
click at [365, 105] on span "Show" at bounding box center [366, 106] width 15 height 7
click at [119, 310] on span "LRJ_ROC" at bounding box center [158, 314] width 116 height 8
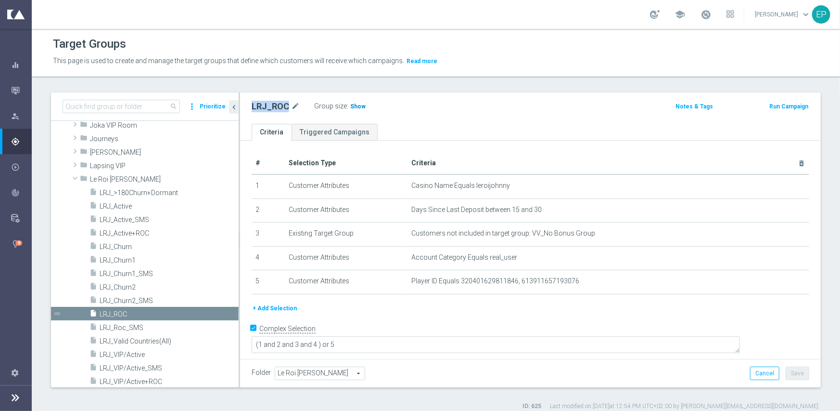
click at [356, 105] on span "Show" at bounding box center [357, 106] width 15 height 7
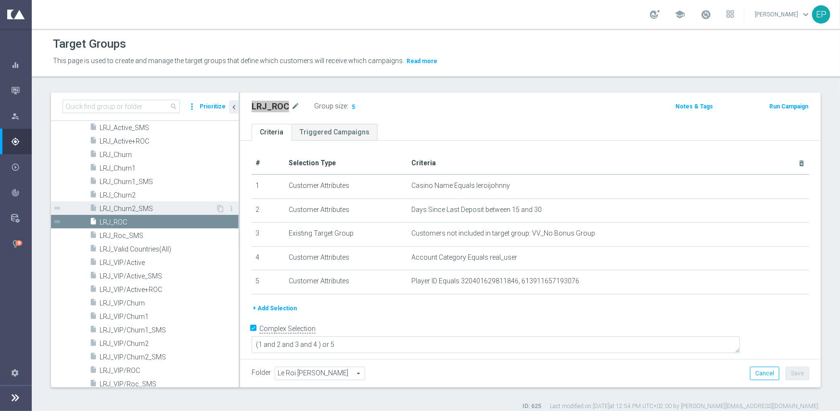
scroll to position [464, 0]
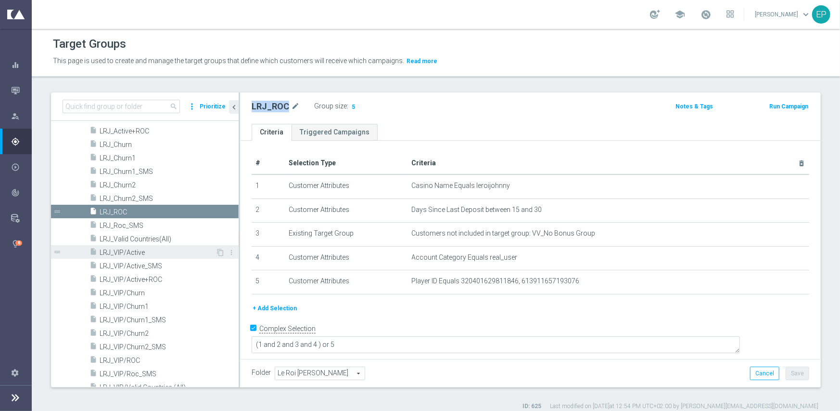
drag, startPoint x: 130, startPoint y: 251, endPoint x: 136, endPoint y: 249, distance: 6.5
click at [130, 251] on span "LRJ_VIP/Active" at bounding box center [158, 252] width 116 height 8
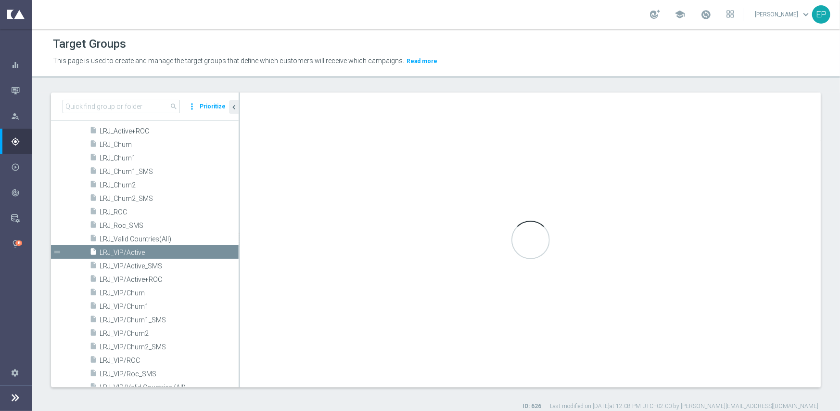
type textarea "(1 and 2 and 3 and 4) or 5"
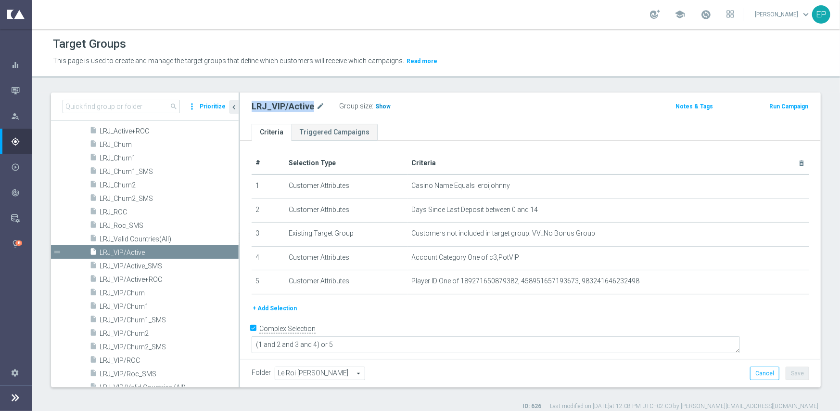
click at [383, 104] on span "Show" at bounding box center [382, 106] width 15 height 7
click at [123, 358] on span "LRJ_VIP/ROC" at bounding box center [158, 360] width 116 height 8
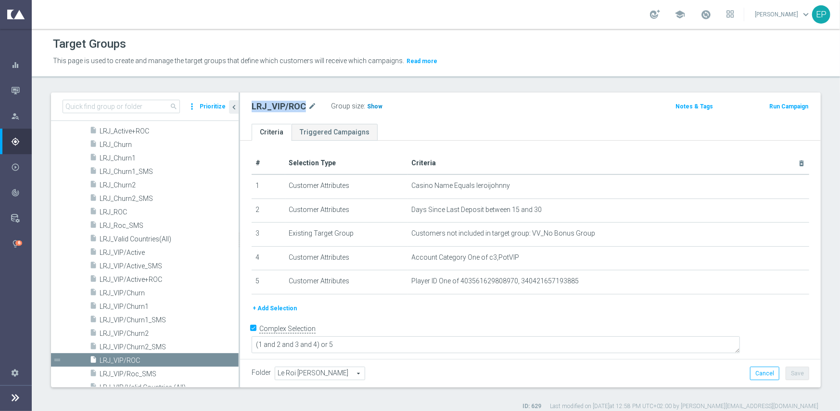
click at [367, 107] on span "Show" at bounding box center [374, 106] width 15 height 7
click at [134, 308] on span "LRJ_VIP/Churn1" at bounding box center [158, 306] width 116 height 8
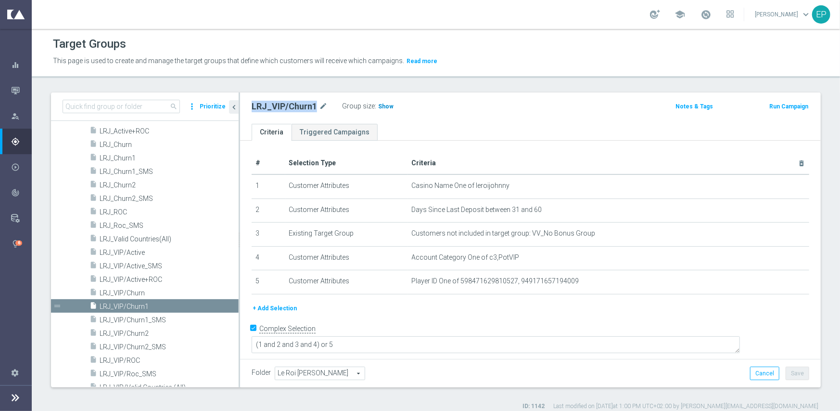
click at [382, 104] on span "Show" at bounding box center [385, 106] width 15 height 7
drag, startPoint x: 137, startPoint y: 337, endPoint x: 144, endPoint y: 334, distance: 8.2
click at [137, 337] on div "insert_drive_file LRJ_VIP/Churn2" at bounding box center [153, 332] width 126 height 13
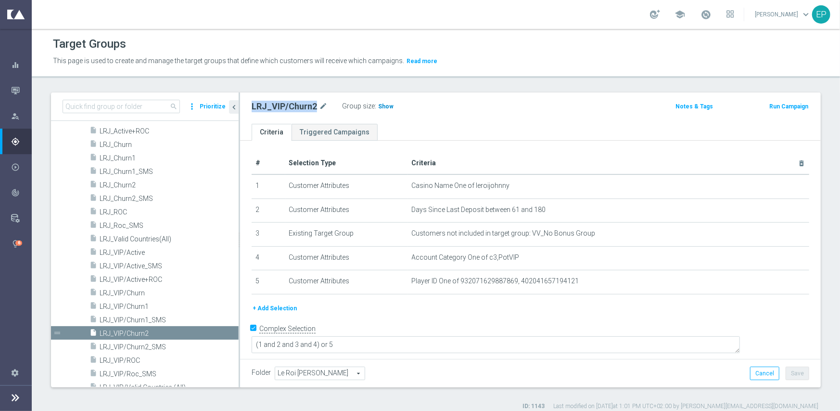
click at [379, 108] on span "Show" at bounding box center [385, 106] width 15 height 7
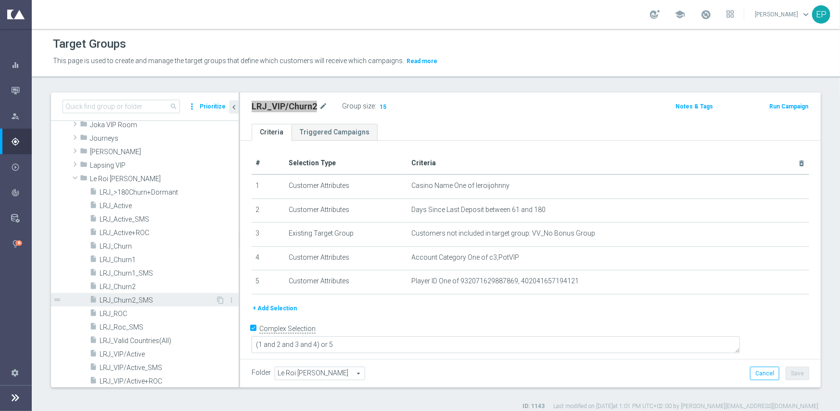
scroll to position [368, 0]
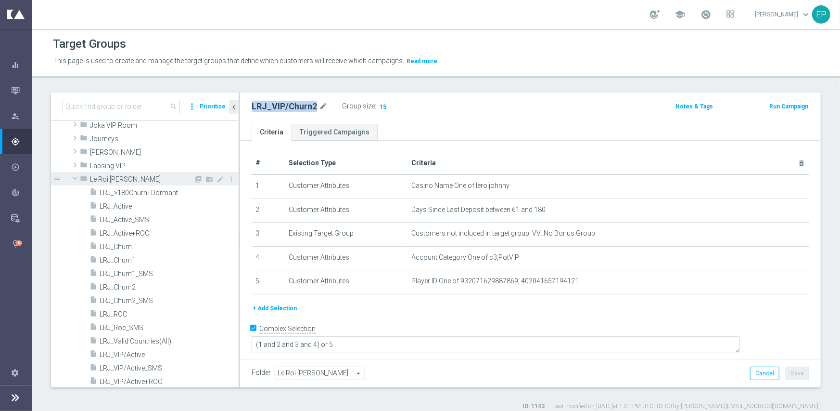
click at [109, 180] on span "Le Roi [PERSON_NAME]" at bounding box center [141, 179] width 103 height 8
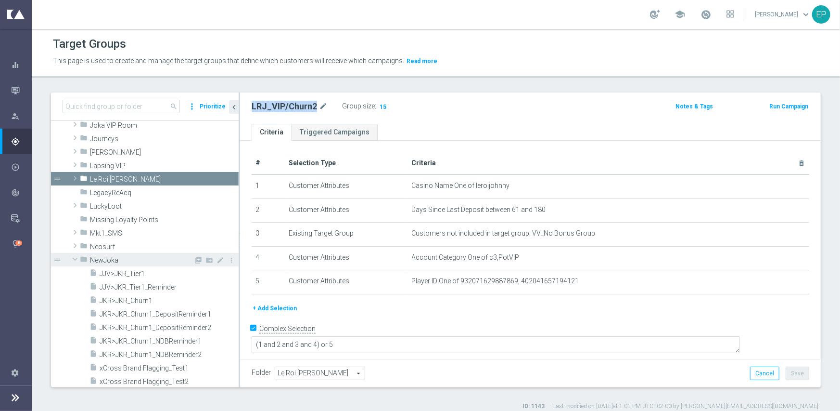
click at [101, 261] on span "NewJoka" at bounding box center [141, 260] width 103 height 8
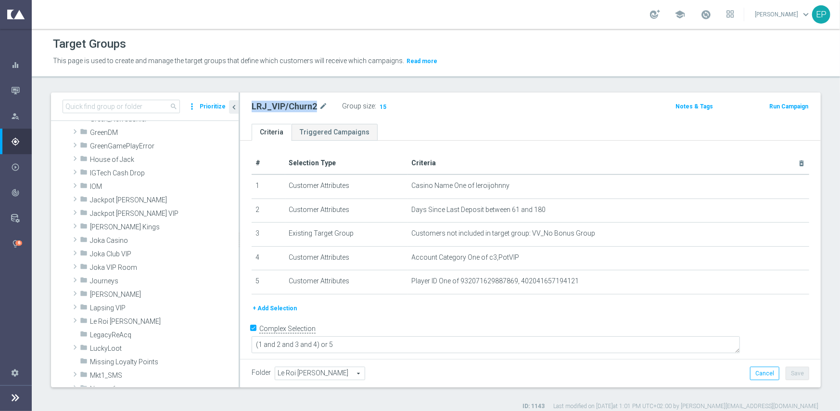
scroll to position [223, 0]
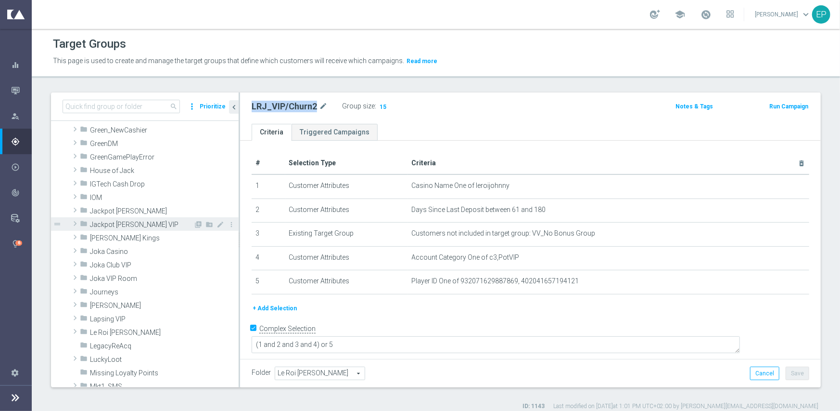
click at [117, 223] on span "Jackpot [PERSON_NAME] VIP" at bounding box center [141, 224] width 103 height 8
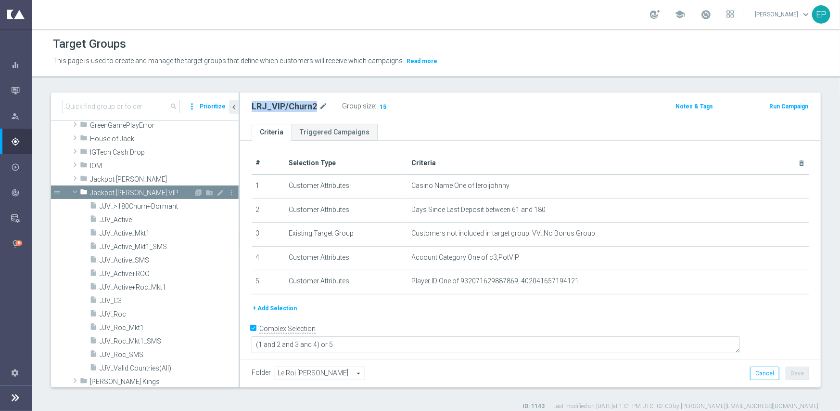
scroll to position [271, 0]
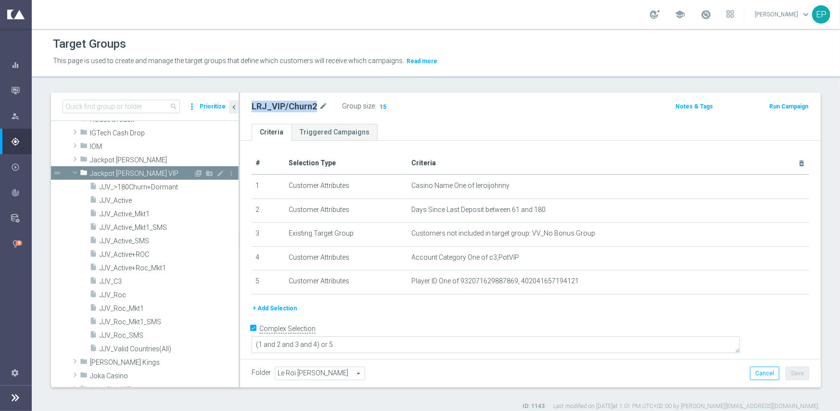
click at [78, 171] on span at bounding box center [75, 173] width 12 height 10
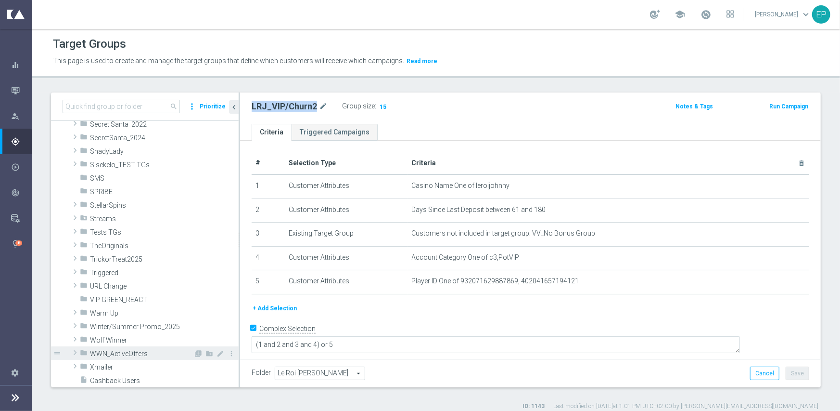
scroll to position [705, 0]
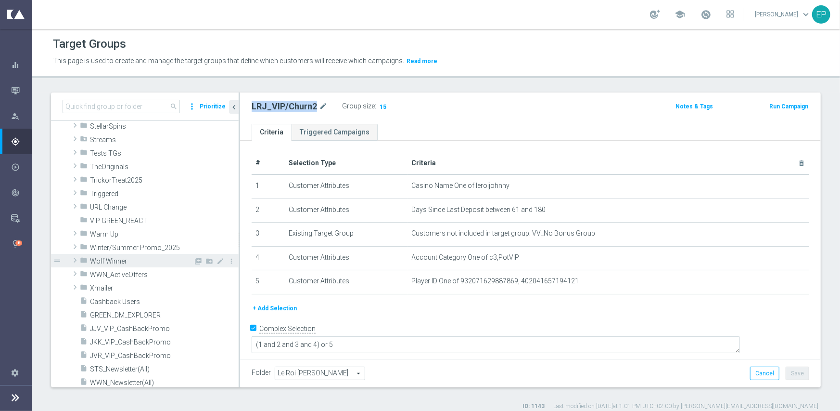
click at [112, 261] on span "Wolf Winner" at bounding box center [141, 261] width 103 height 8
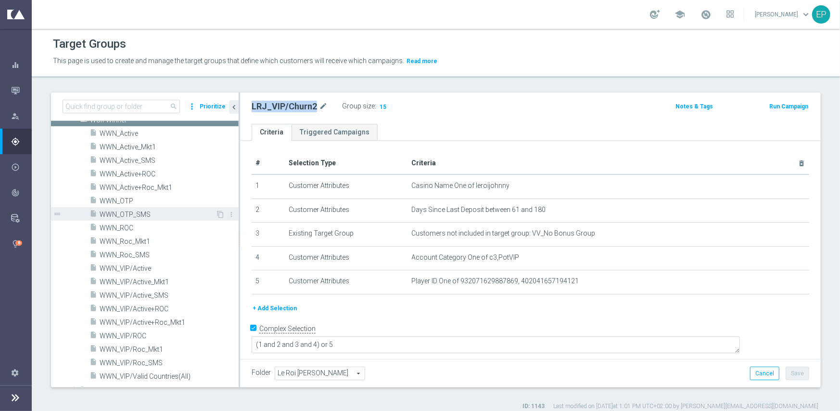
scroll to position [849, 0]
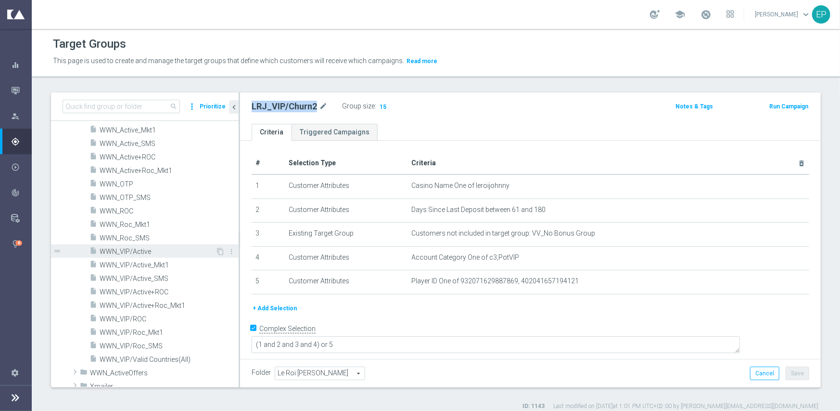
click at [139, 251] on span "WWN_VIP/Active" at bounding box center [158, 251] width 116 height 8
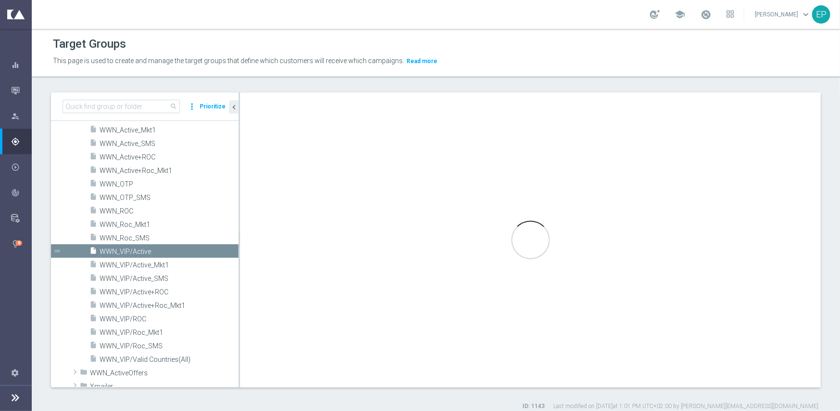
type input "Wolf Winner"
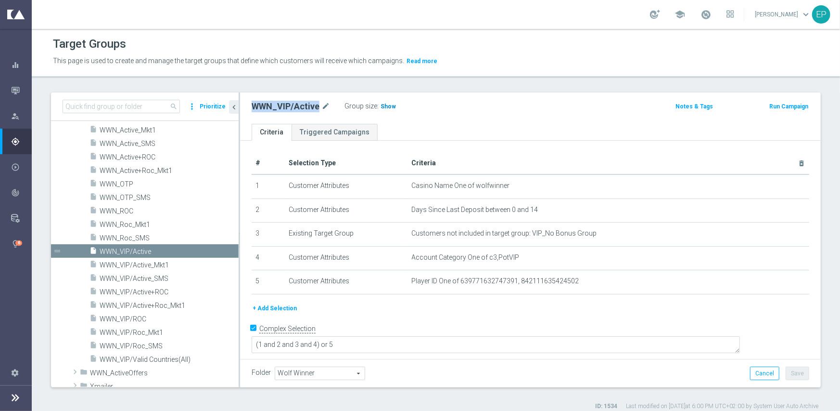
click at [386, 110] on h3 "Show" at bounding box center [388, 106] width 17 height 11
click at [127, 320] on span "WWN_VIP/ROC" at bounding box center [158, 319] width 116 height 8
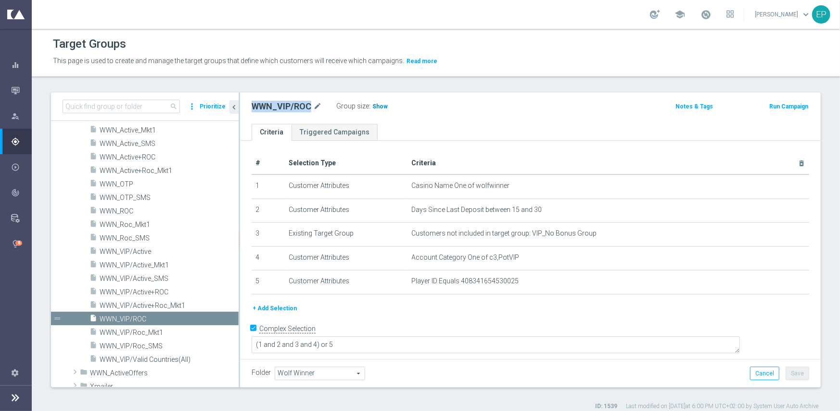
click at [375, 107] on span "Show" at bounding box center [380, 106] width 15 height 7
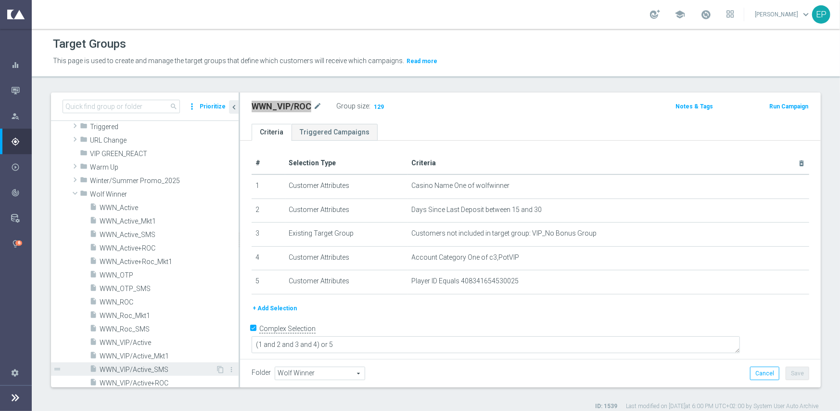
scroll to position [753, 0]
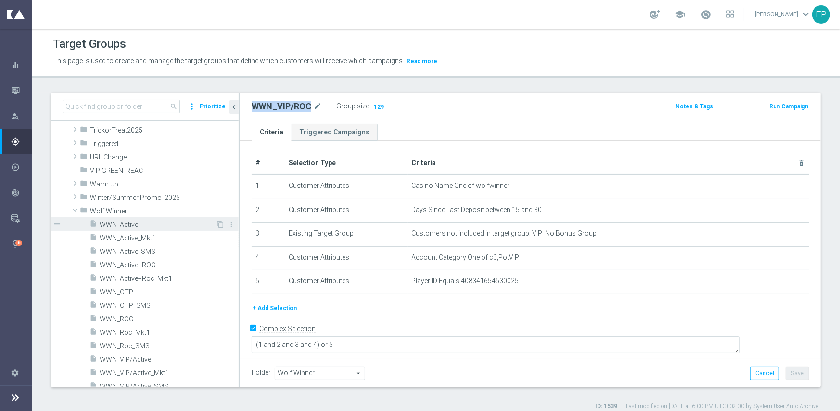
click at [144, 219] on div "insert_drive_file WWN_Active" at bounding box center [153, 223] width 126 height 13
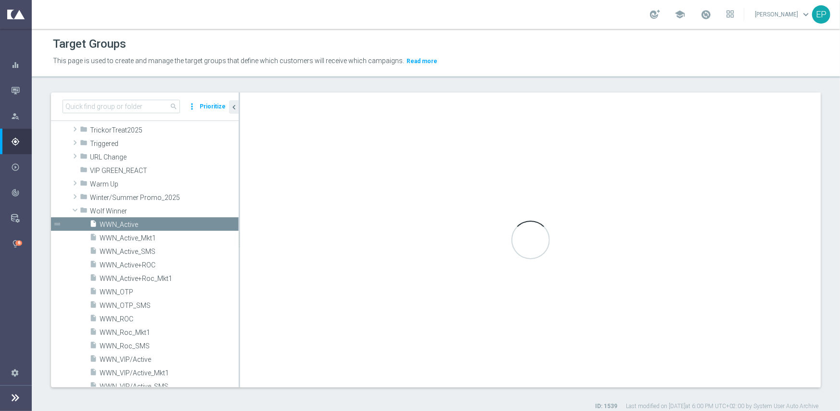
type textarea "(1 and 2 and 3 and 4 ) or 5"
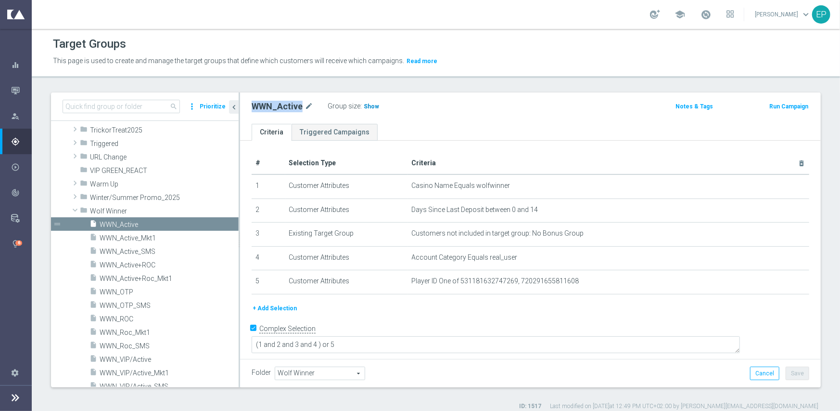
click at [365, 105] on span "Show" at bounding box center [371, 106] width 15 height 7
click at [127, 319] on span "WWN_ROC" at bounding box center [158, 319] width 116 height 8
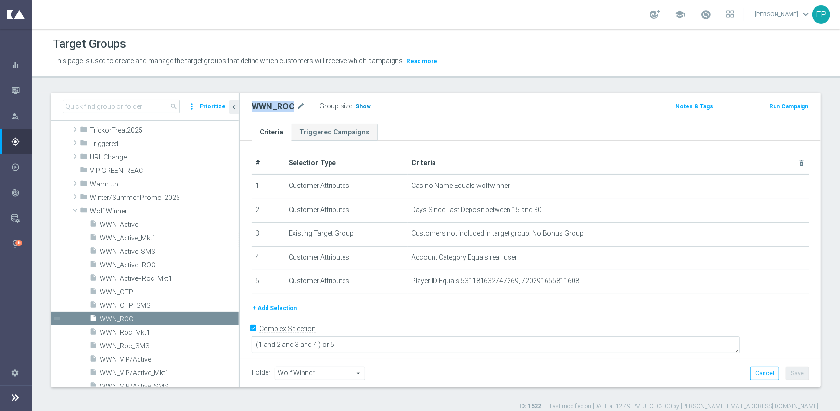
click at [361, 106] on span "Show" at bounding box center [363, 106] width 15 height 7
click at [103, 207] on span "Wolf Winner" at bounding box center [141, 211] width 103 height 8
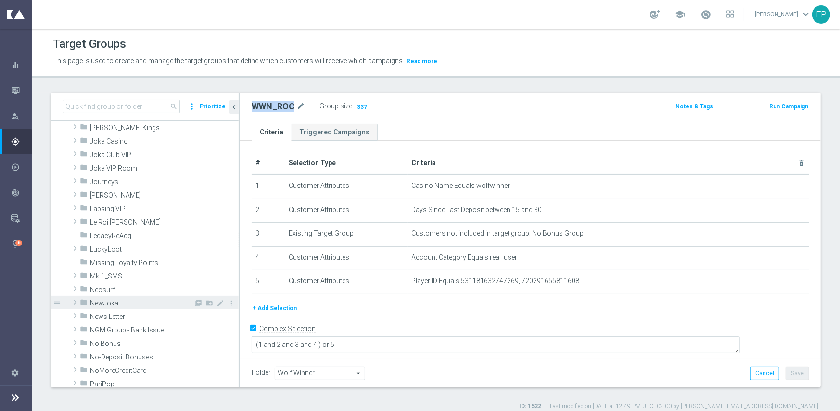
scroll to position [313, 0]
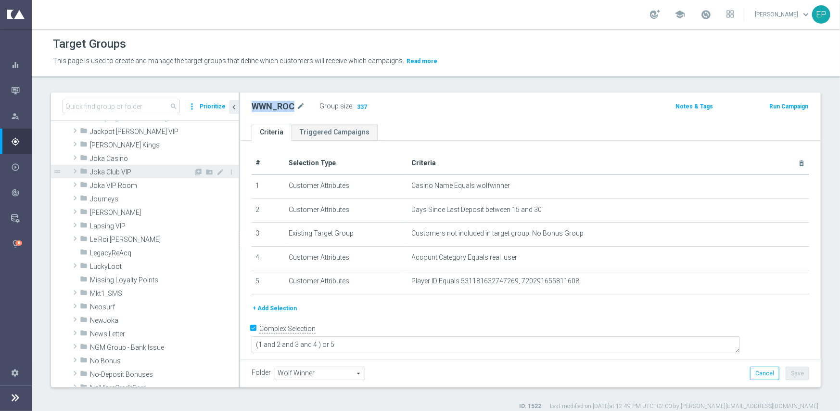
click at [126, 171] on span "Joka Club VIP" at bounding box center [141, 172] width 103 height 8
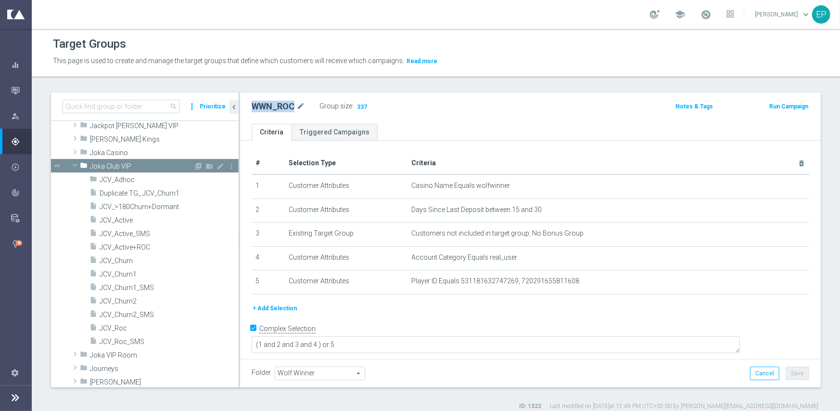
scroll to position [362, 0]
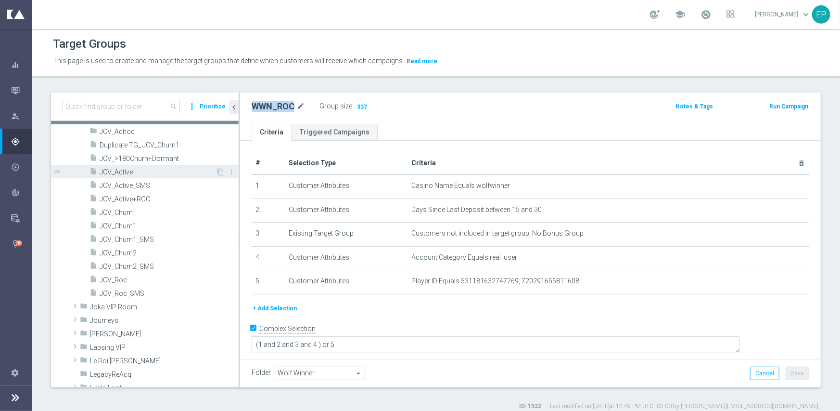
click at [132, 171] on span "JCV_Active" at bounding box center [158, 172] width 116 height 8
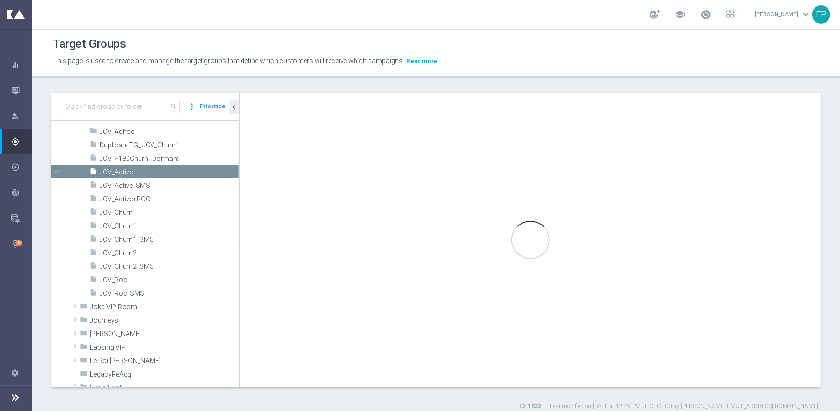
type input "Joka Club VIP"
type textarea "(1 and 2 and 3 and 4) or 5"
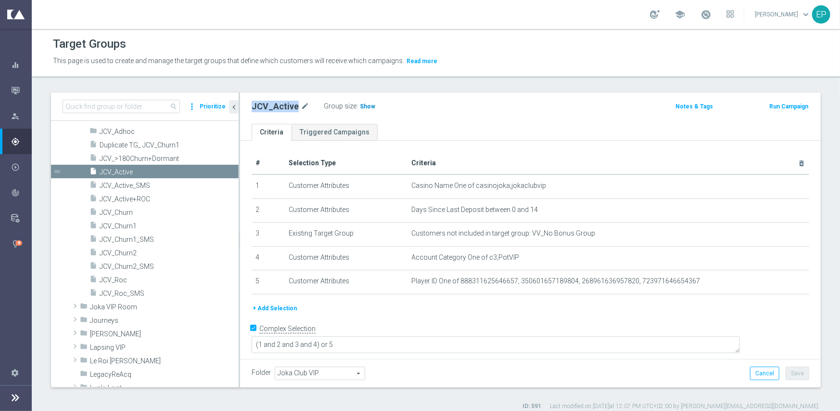
click at [364, 105] on span "Show" at bounding box center [367, 106] width 15 height 7
click at [119, 279] on span "JCV_Roc" at bounding box center [158, 280] width 116 height 8
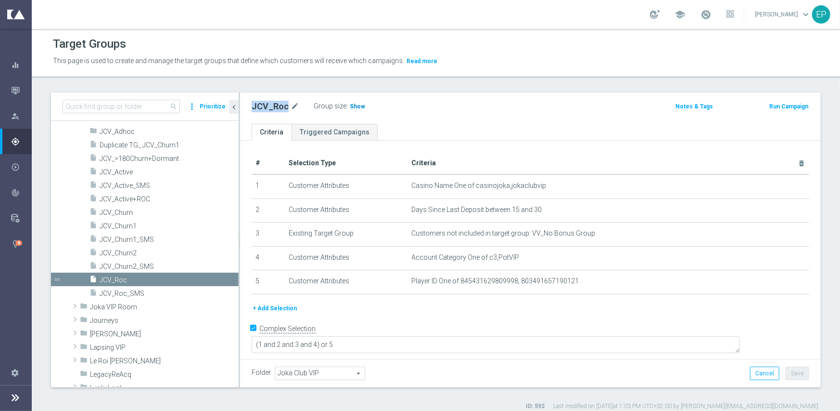
click at [351, 104] on span "Show" at bounding box center [357, 106] width 15 height 7
drag, startPoint x: 126, startPoint y: 227, endPoint x: 139, endPoint y: 222, distance: 13.7
click at [126, 227] on span "JCV_Churn1" at bounding box center [158, 226] width 116 height 8
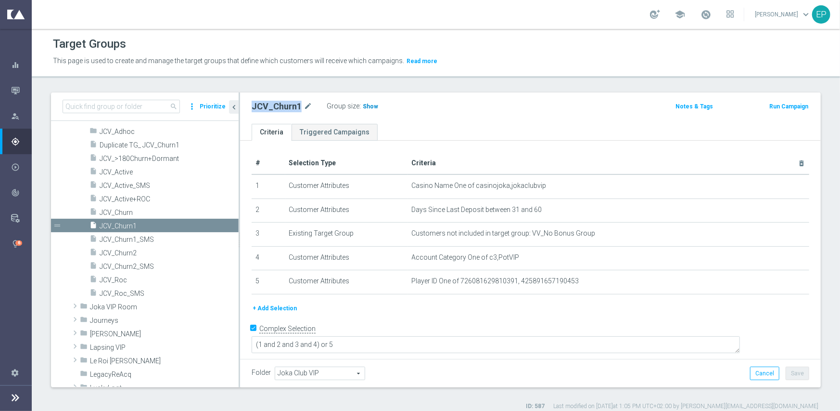
click at [368, 107] on span "Show" at bounding box center [370, 106] width 15 height 7
drag, startPoint x: 129, startPoint y: 254, endPoint x: 156, endPoint y: 252, distance: 27.0
click at [129, 254] on span "JCV_Churn2" at bounding box center [158, 253] width 116 height 8
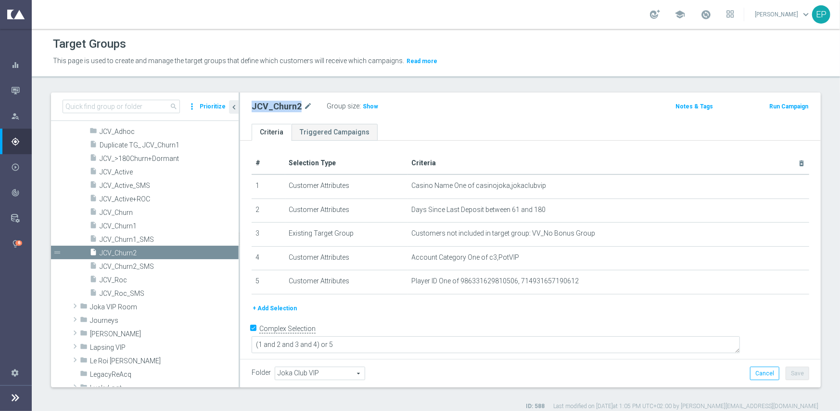
drag, startPoint x: 367, startPoint y: 106, endPoint x: 412, endPoint y: 118, distance: 46.2
click at [370, 106] on span "Show" at bounding box center [370, 106] width 15 height 7
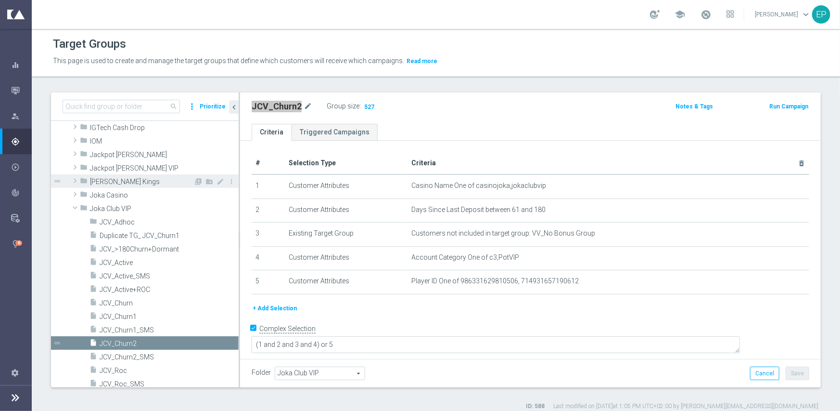
scroll to position [265, 0]
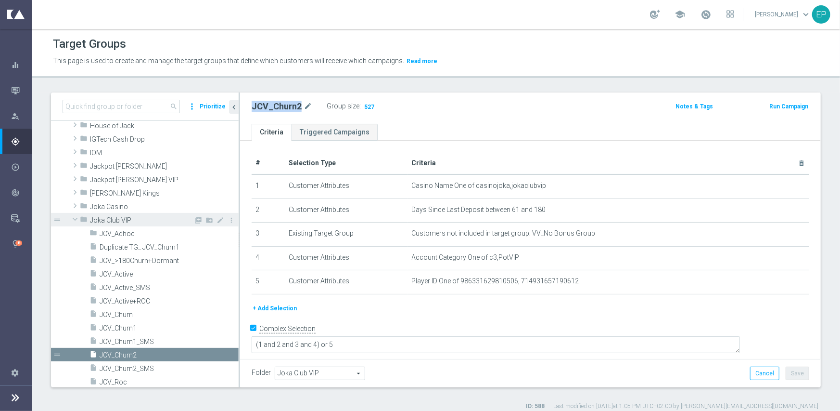
click at [98, 220] on span "Joka Club VIP" at bounding box center [141, 220] width 103 height 8
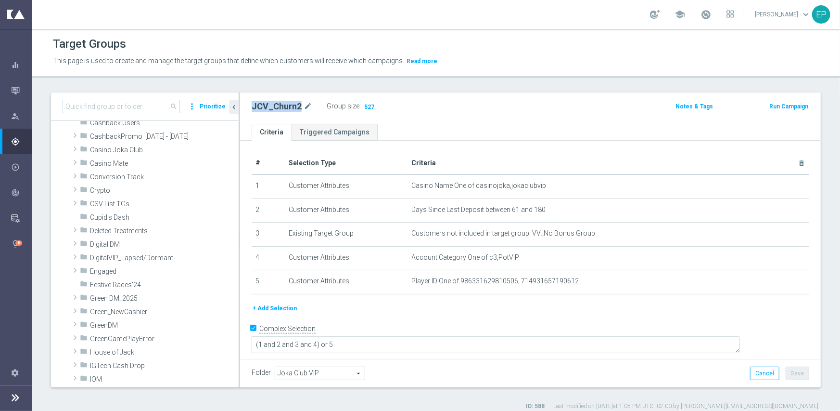
scroll to position [25, 0]
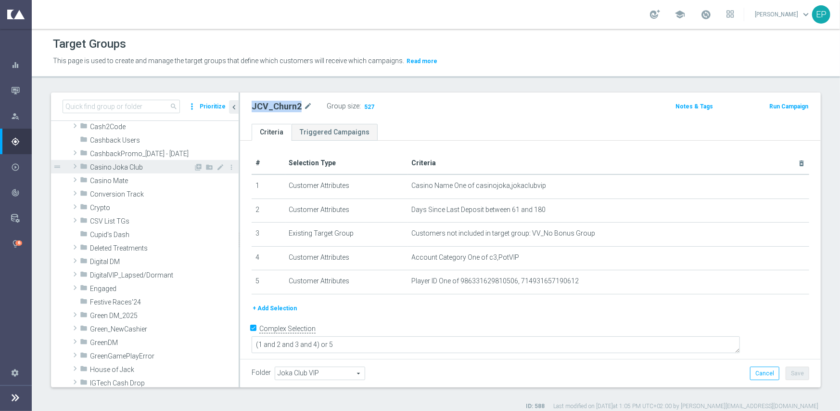
click at [139, 167] on span "Casino Joka Club" at bounding box center [141, 167] width 103 height 8
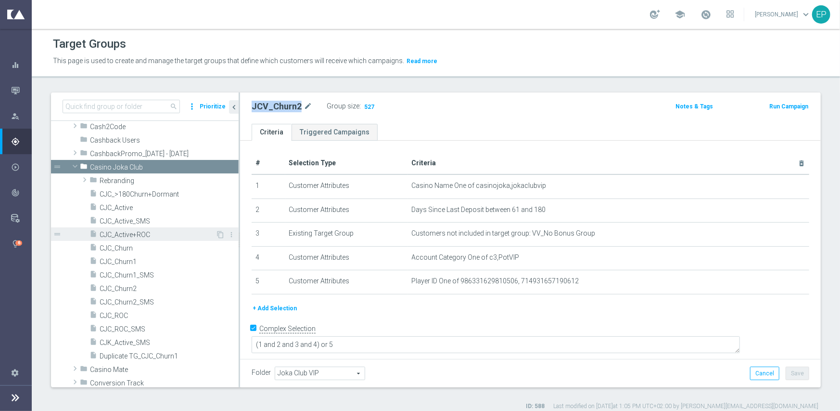
scroll to position [73, 0]
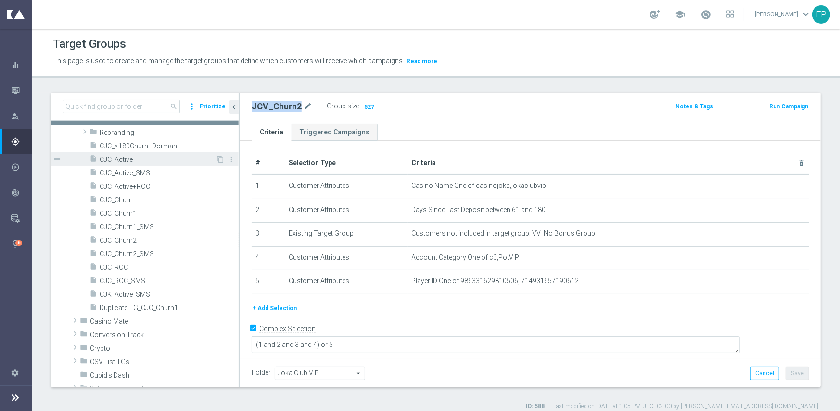
click at [138, 156] on span "CJC_Active" at bounding box center [158, 159] width 116 height 8
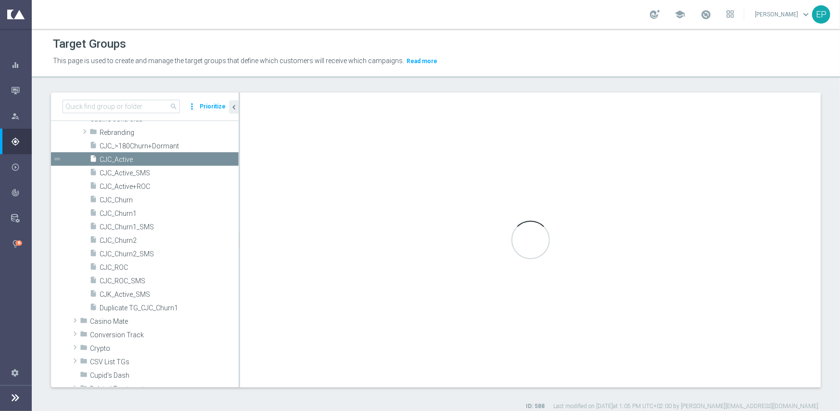
type input "Casino Joka Club"
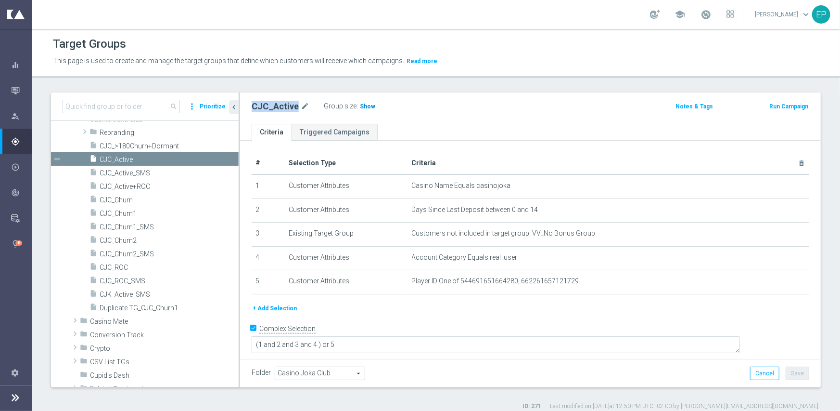
click at [363, 106] on span "Show" at bounding box center [367, 106] width 15 height 7
click at [117, 267] on span "CJC_ROC" at bounding box center [158, 267] width 116 height 8
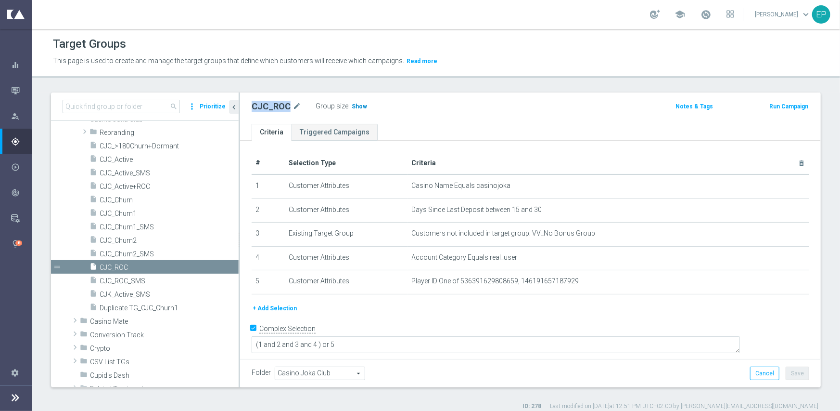
click at [360, 107] on span "Show" at bounding box center [359, 106] width 15 height 7
click at [135, 213] on span "CJC_Churn1" at bounding box center [158, 213] width 116 height 8
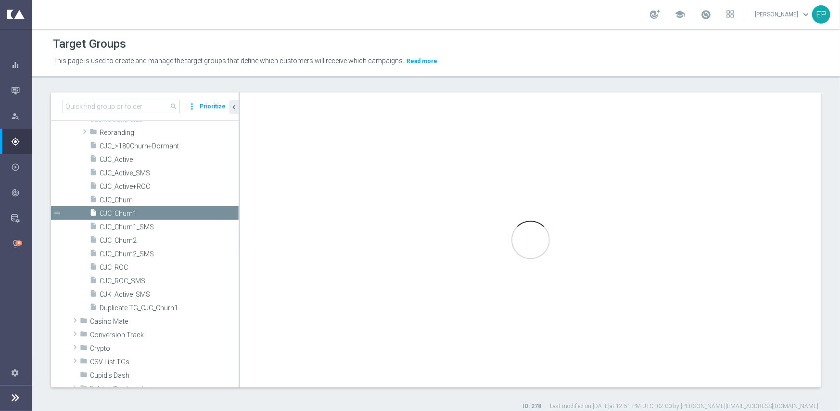
type textarea "(1 and 2 and 3 and 4) or 5"
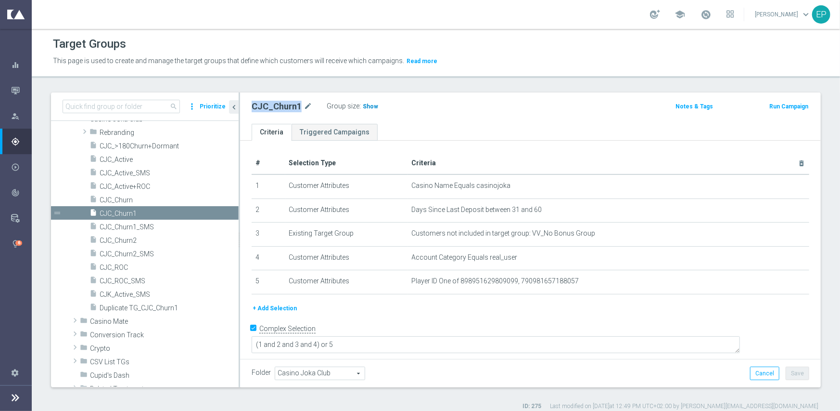
click at [366, 107] on span "Show" at bounding box center [370, 106] width 15 height 7
click at [130, 242] on span "CJC_Churn2" at bounding box center [158, 240] width 116 height 8
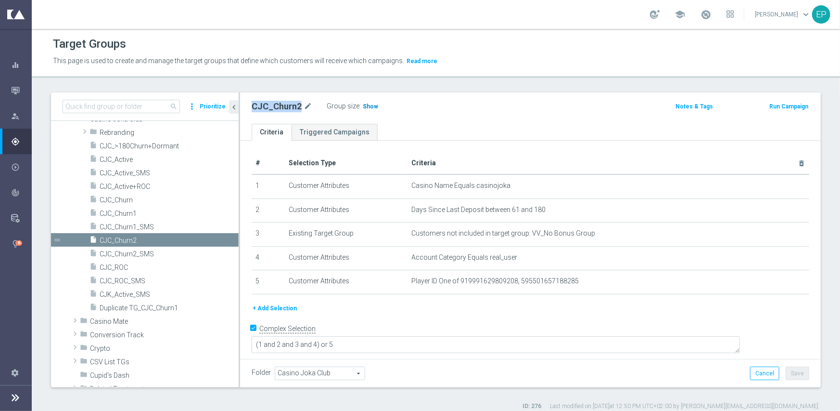
click at [365, 106] on span "Show" at bounding box center [370, 106] width 15 height 7
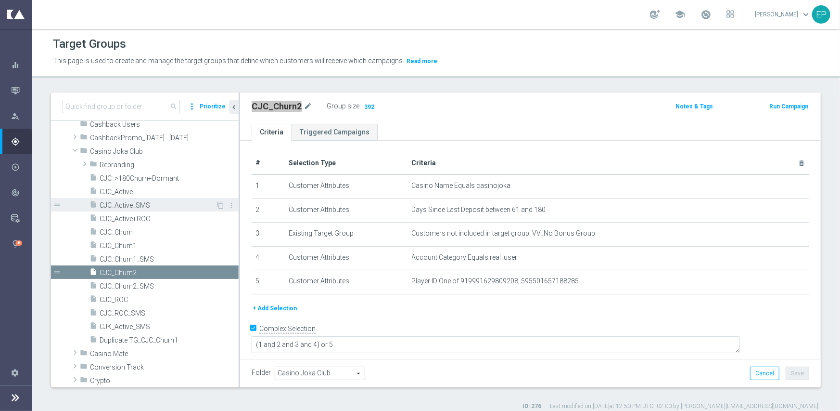
scroll to position [25, 0]
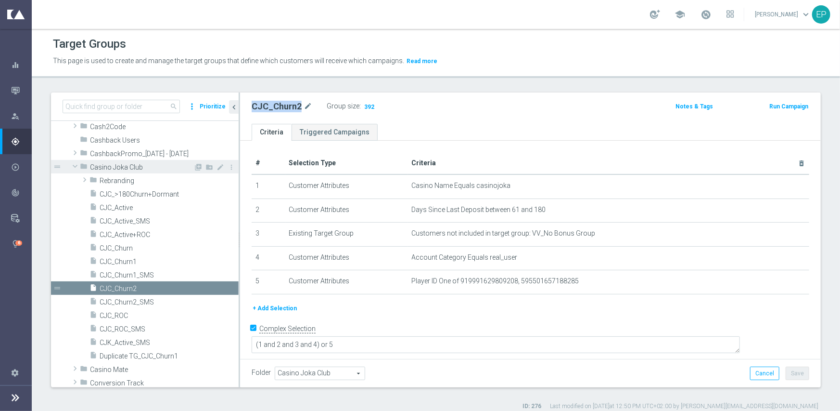
click at [112, 166] on span "Casino Joka Club" at bounding box center [141, 167] width 103 height 8
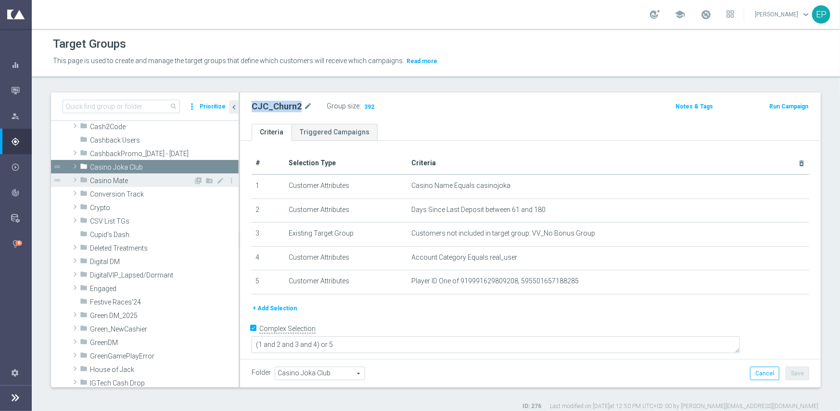
click at [112, 182] on span "Casino Mate" at bounding box center [141, 181] width 103 height 8
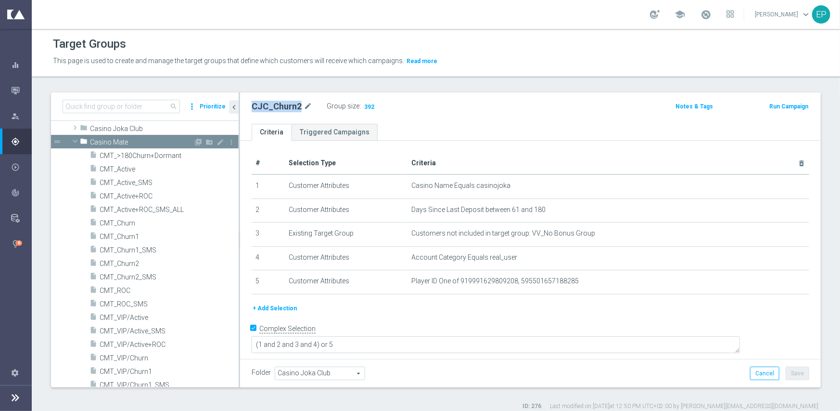
scroll to position [73, 0]
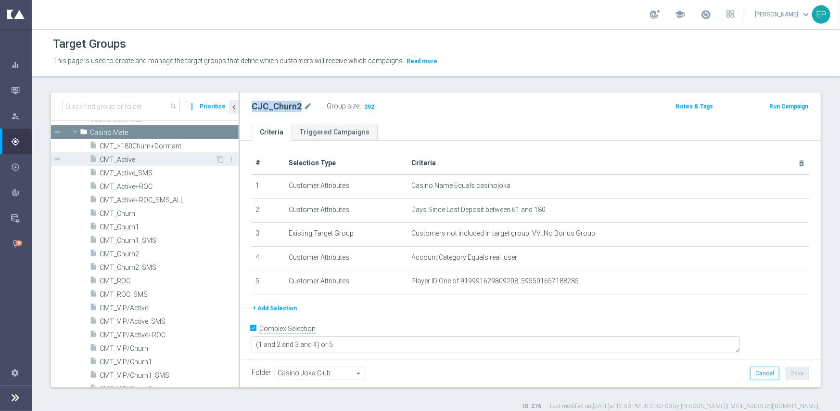
click at [125, 156] on span "CMT_Active" at bounding box center [158, 159] width 116 height 8
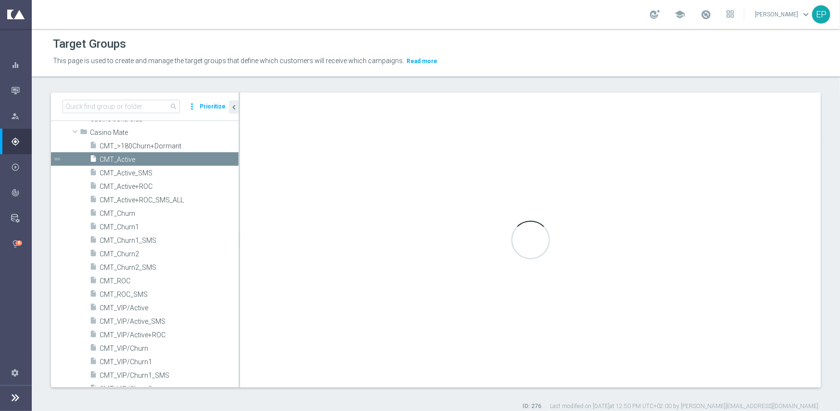
type input "Casino Mate"
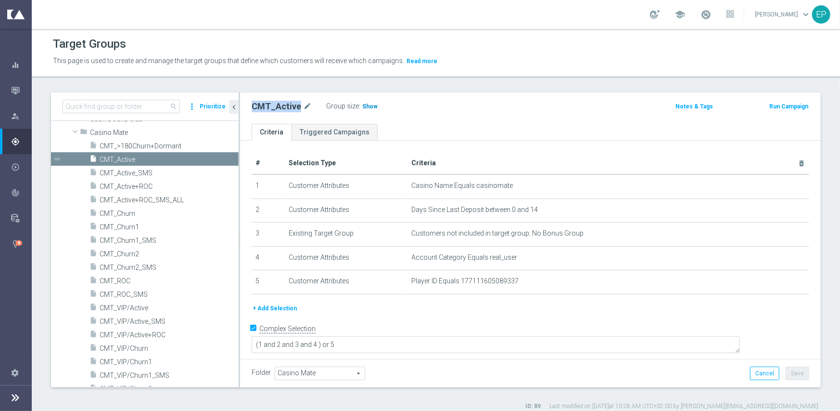
click at [362, 107] on span "Show" at bounding box center [369, 106] width 15 height 7
click at [119, 278] on span "CMT_ROC" at bounding box center [158, 281] width 116 height 8
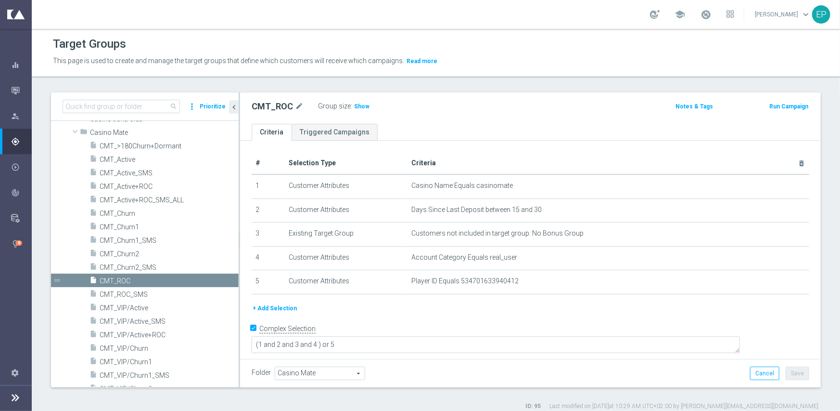
click at [357, 112] on div "Group size : Show" at bounding box center [366, 106] width 96 height 13
click at [358, 108] on span "Show" at bounding box center [361, 106] width 15 height 7
click at [125, 225] on span "CMT_Churn1" at bounding box center [158, 227] width 116 height 8
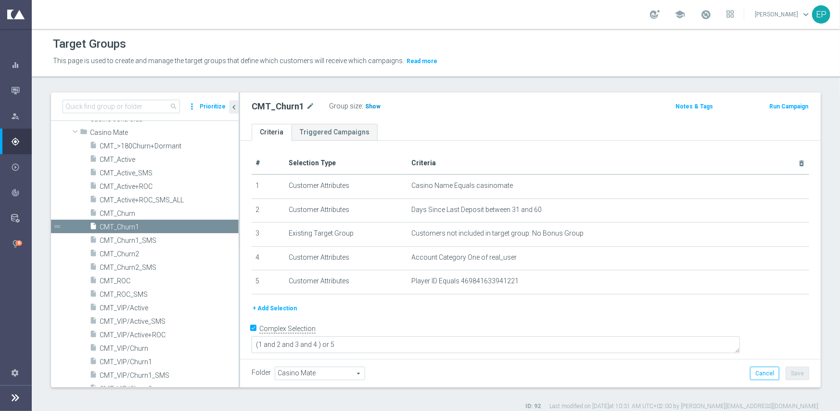
click at [364, 108] on h3 "Show" at bounding box center [372, 106] width 17 height 11
drag, startPoint x: 128, startPoint y: 251, endPoint x: 137, endPoint y: 249, distance: 9.7
click at [128, 251] on span "CMT_Churn2" at bounding box center [158, 254] width 116 height 8
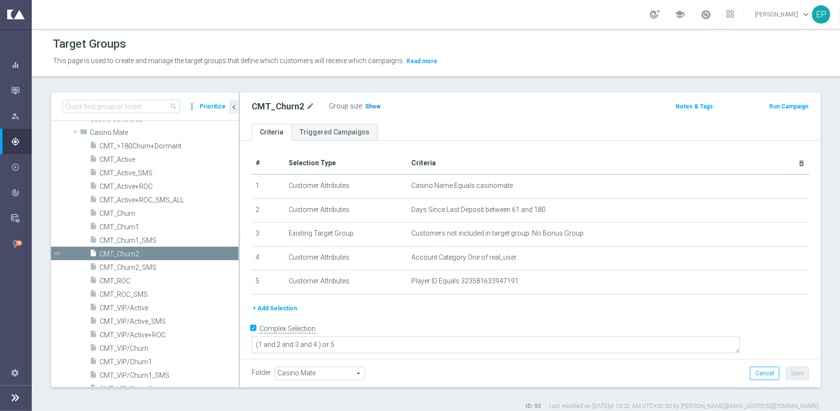
click at [371, 104] on span "Show" at bounding box center [372, 106] width 15 height 7
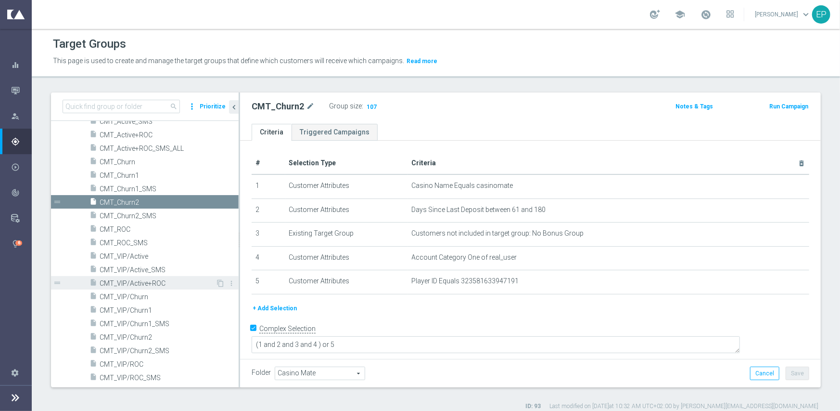
scroll to position [169, 0]
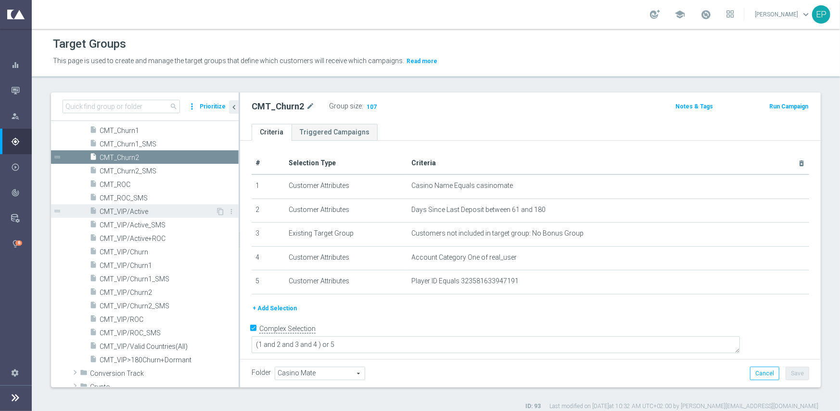
click at [131, 206] on div "insert_drive_file CMT_VIP/Active" at bounding box center [153, 210] width 126 height 13
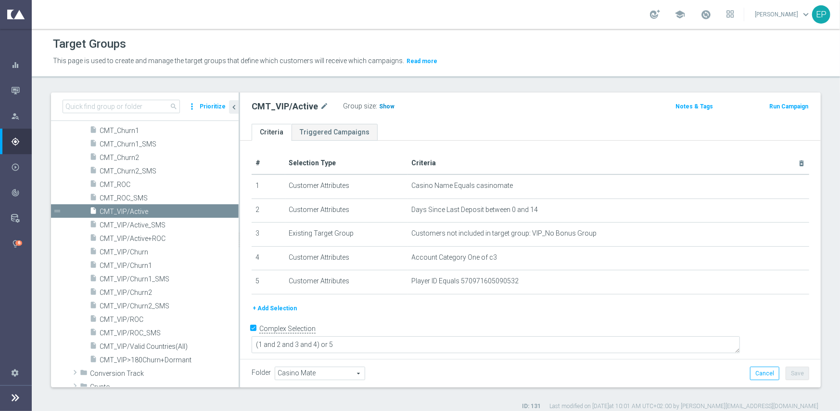
click at [387, 104] on span "Show" at bounding box center [386, 106] width 15 height 7
click at [132, 318] on span "CMT_VIP/ROC" at bounding box center [158, 319] width 116 height 8
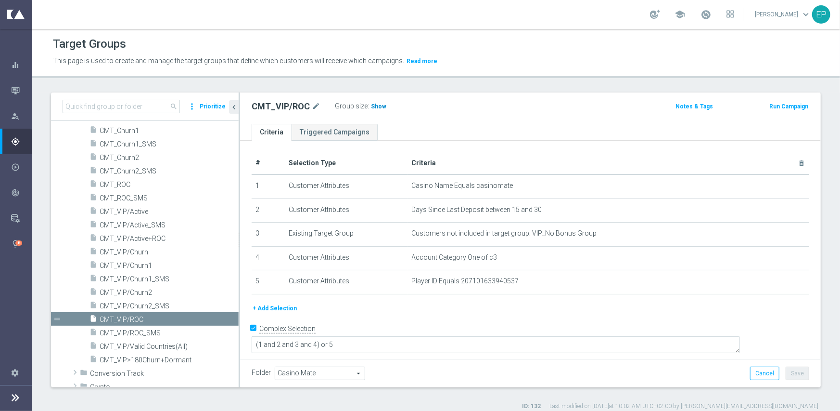
click at [378, 106] on span "Show" at bounding box center [378, 106] width 15 height 7
click at [147, 264] on span "CMT_VIP/Churn1" at bounding box center [158, 265] width 116 height 8
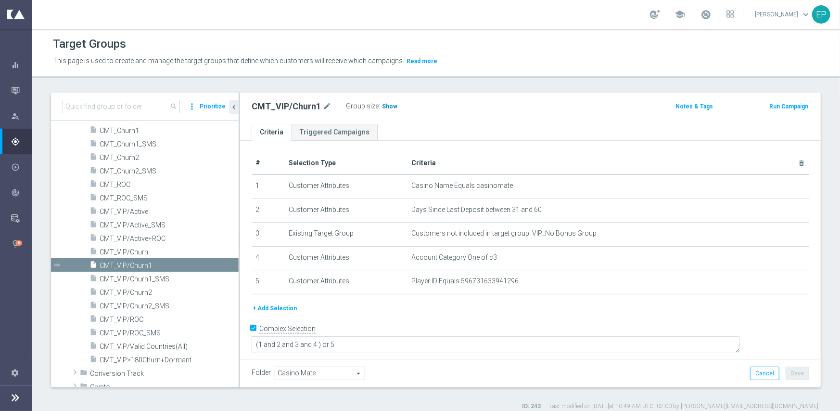
click at [382, 106] on span "Show" at bounding box center [389, 106] width 15 height 7
click at [141, 294] on span "CMT_VIP/Churn2" at bounding box center [158, 292] width 116 height 8
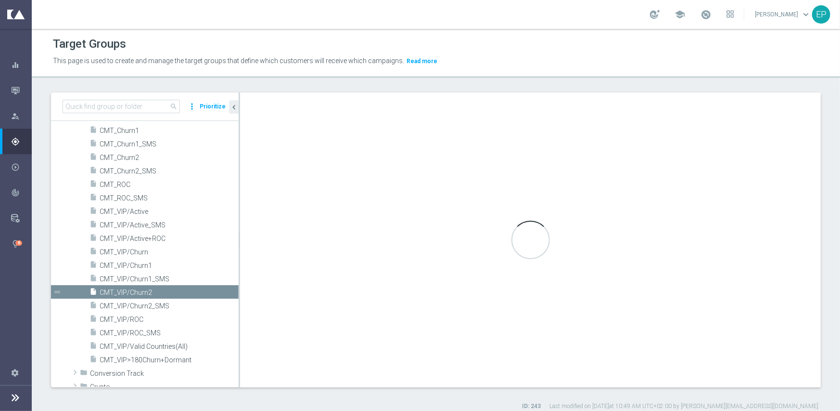
type textarea "(1 and 2 and 3 and 4) or 5"
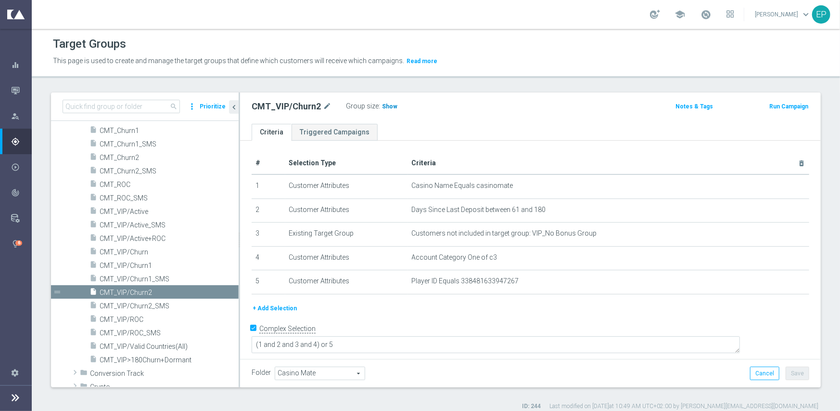
click at [384, 107] on span "Show" at bounding box center [389, 106] width 15 height 7
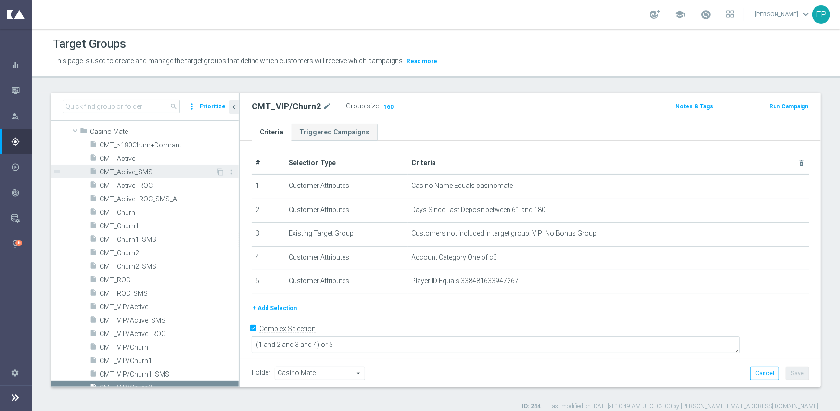
scroll to position [73, 0]
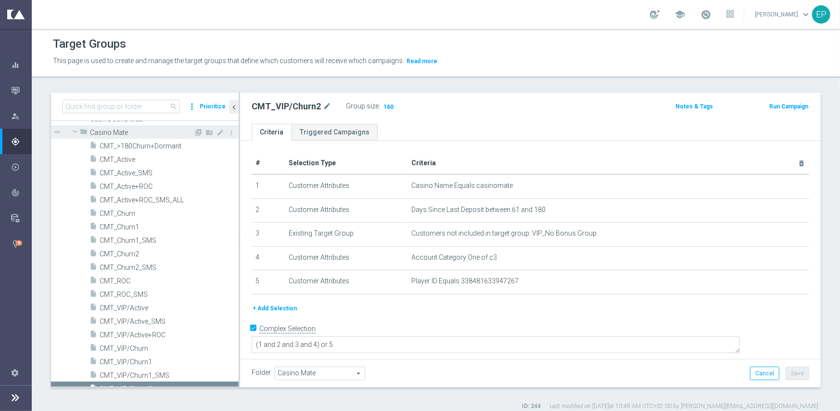
click at [115, 129] on span "Casino Mate" at bounding box center [141, 133] width 103 height 8
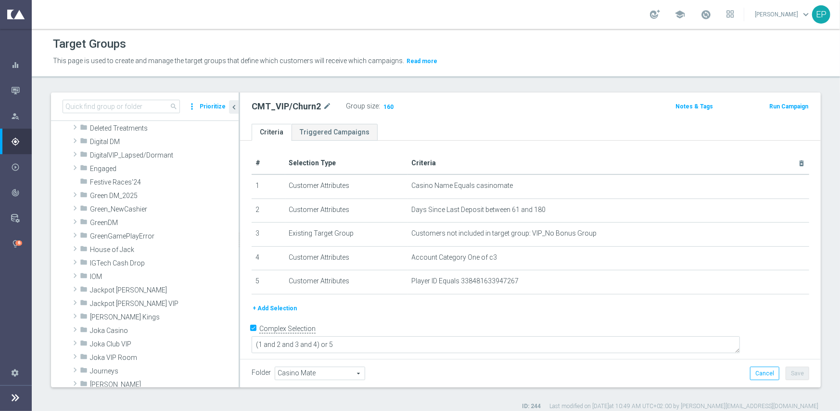
scroll to position [193, 0]
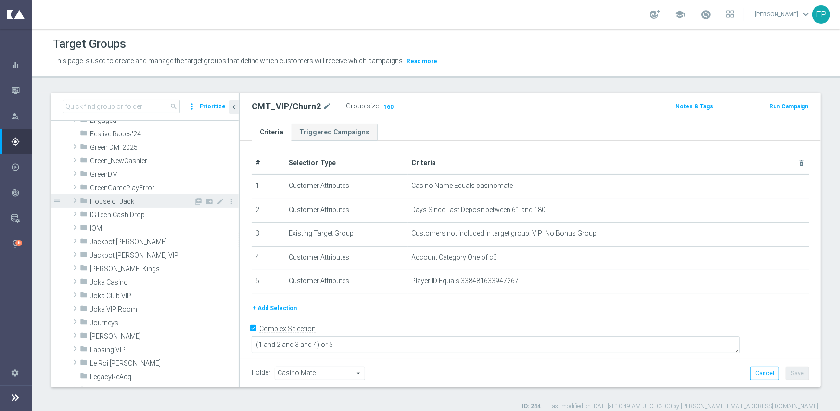
click at [143, 203] on span "House of Jack" at bounding box center [141, 201] width 103 height 8
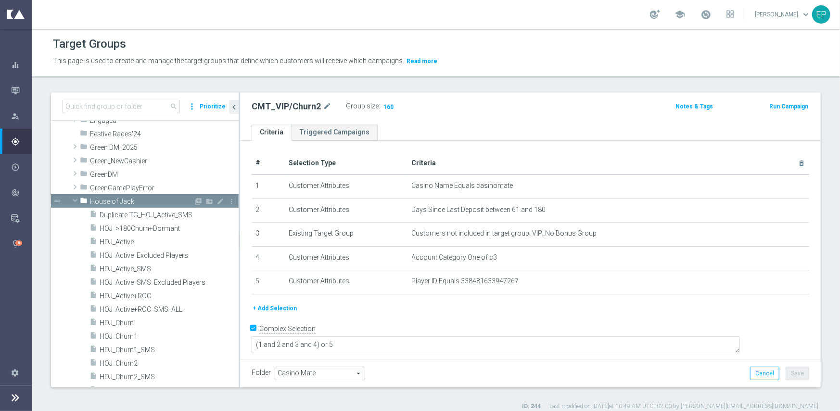
scroll to position [241, 0]
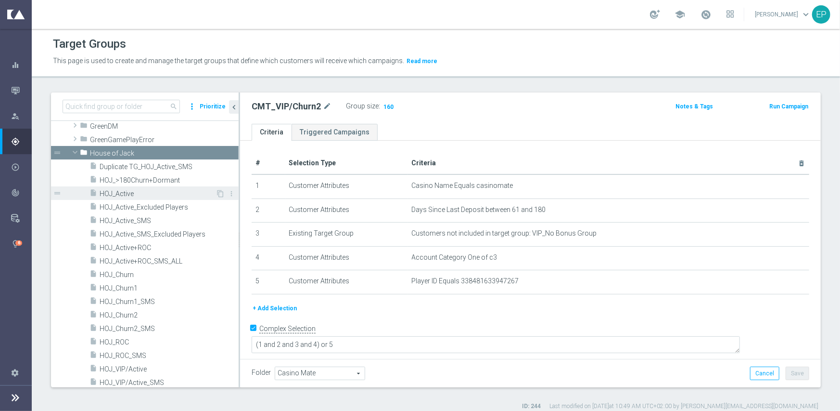
click at [141, 195] on span "HOJ_Active" at bounding box center [158, 194] width 116 height 8
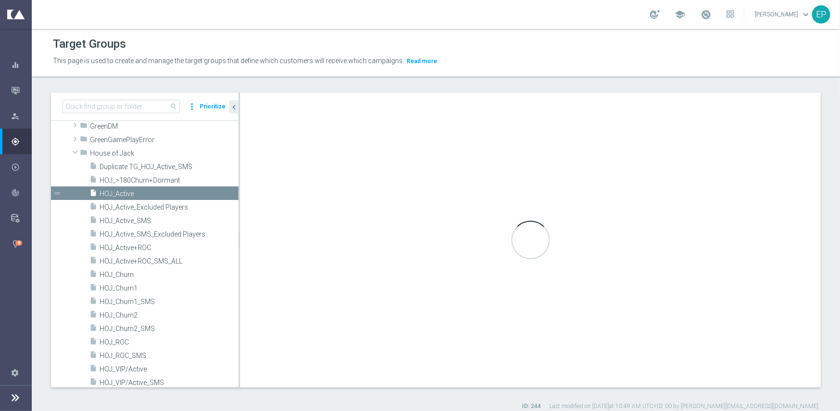
type input "House of Jack"
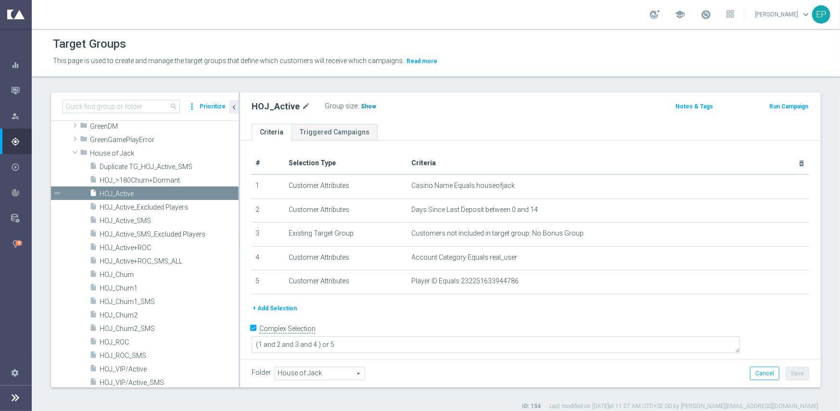
click at [361, 105] on span "Show" at bounding box center [368, 106] width 15 height 7
click at [122, 341] on span "HOJ_ROC" at bounding box center [158, 342] width 116 height 8
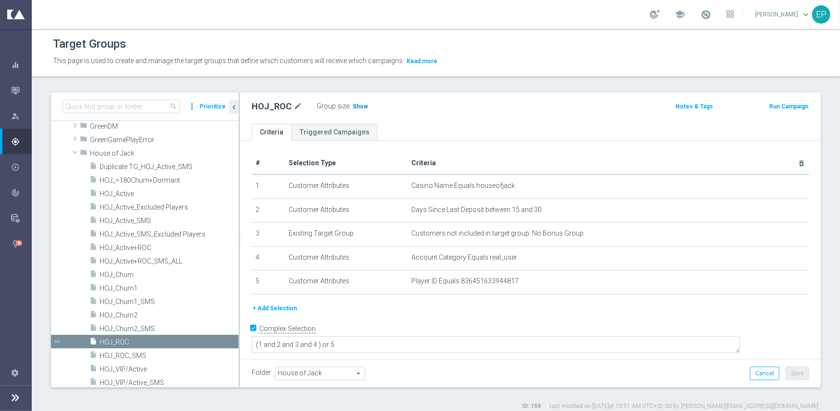
click at [353, 105] on span "Show" at bounding box center [360, 106] width 15 height 7
click at [152, 287] on span "HOJ_Churn1" at bounding box center [158, 288] width 116 height 8
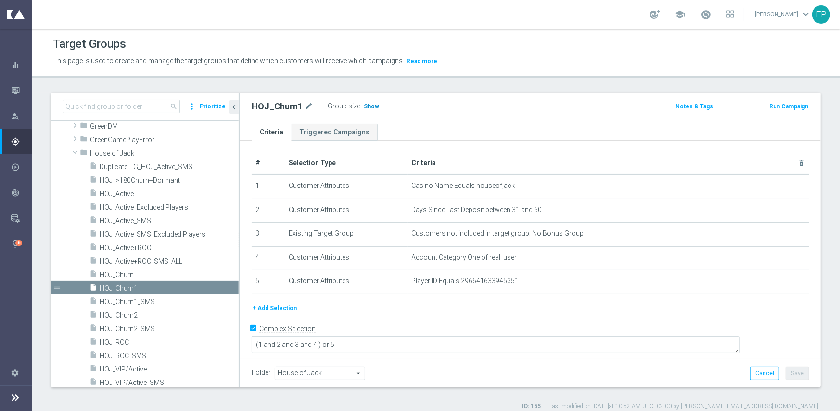
click at [367, 106] on span "Show" at bounding box center [371, 106] width 15 height 7
click at [124, 316] on span "HOJ_Churn2" at bounding box center [158, 315] width 116 height 8
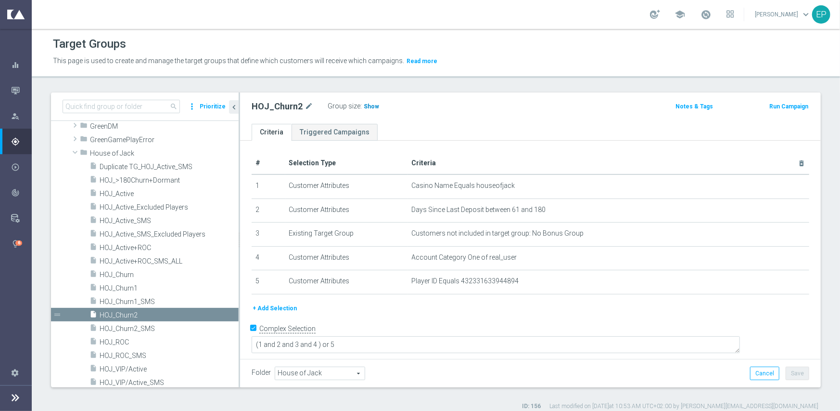
click at [369, 107] on span "Show" at bounding box center [371, 106] width 15 height 7
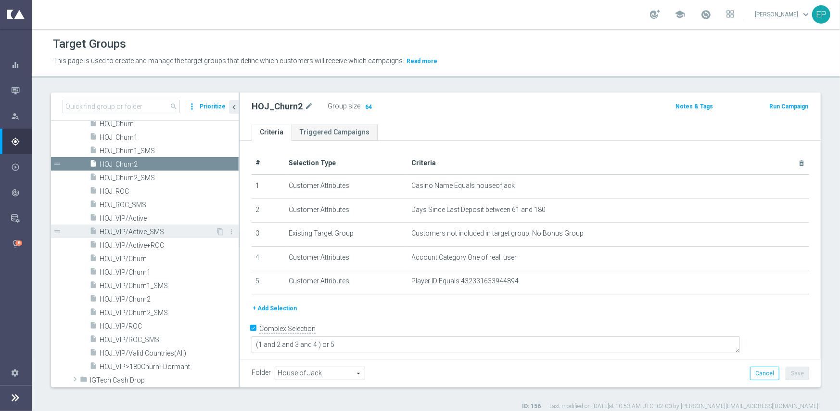
scroll to position [385, 0]
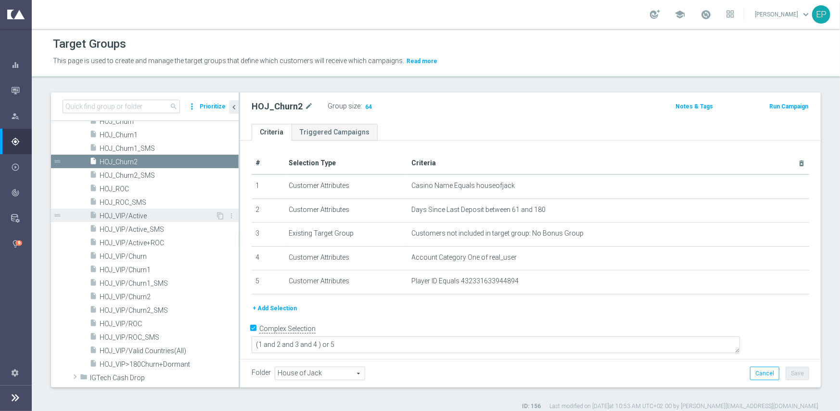
click at [141, 214] on span "HOJ_VIP/Active" at bounding box center [158, 216] width 116 height 8
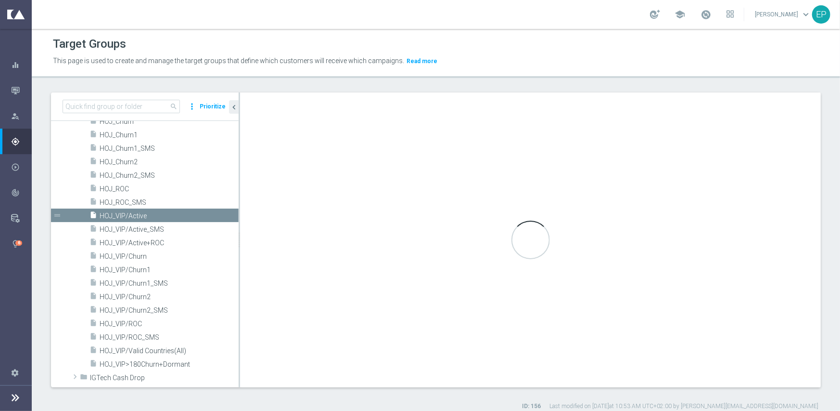
type textarea "(1 and 2 and 3 and 4) or 5"
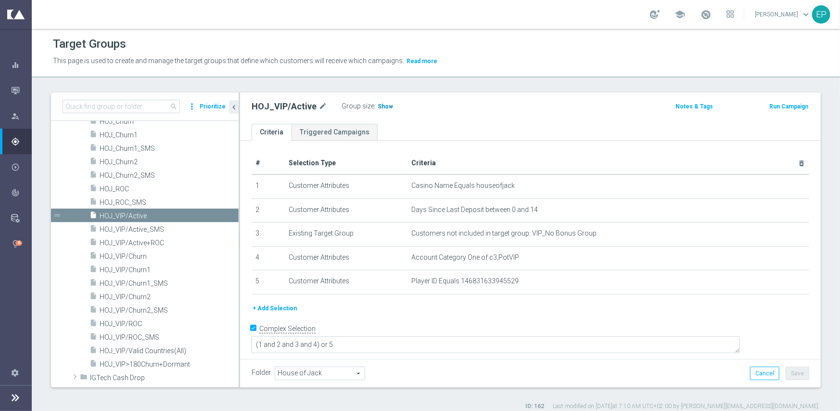
click at [382, 105] on span "Show" at bounding box center [385, 106] width 15 height 7
click at [134, 322] on span "HOJ_VIP/ROC" at bounding box center [158, 324] width 116 height 8
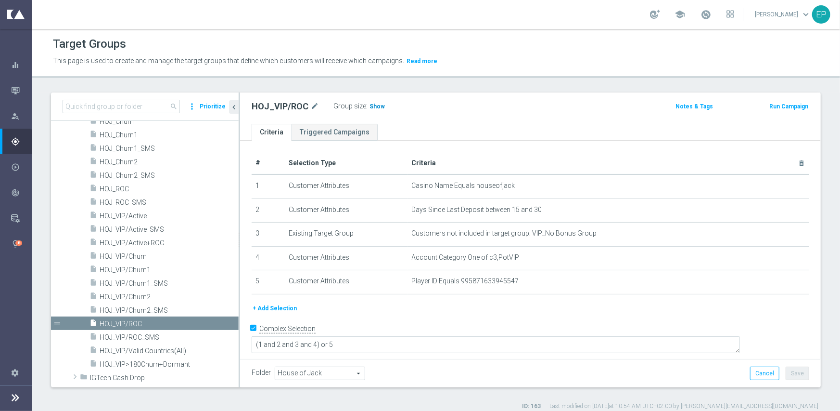
click at [373, 105] on span "Show" at bounding box center [377, 106] width 15 height 7
drag, startPoint x: 130, startPoint y: 272, endPoint x: 144, endPoint y: 269, distance: 14.9
click at [130, 272] on span "HOJ_VIP/Churn1" at bounding box center [158, 270] width 116 height 8
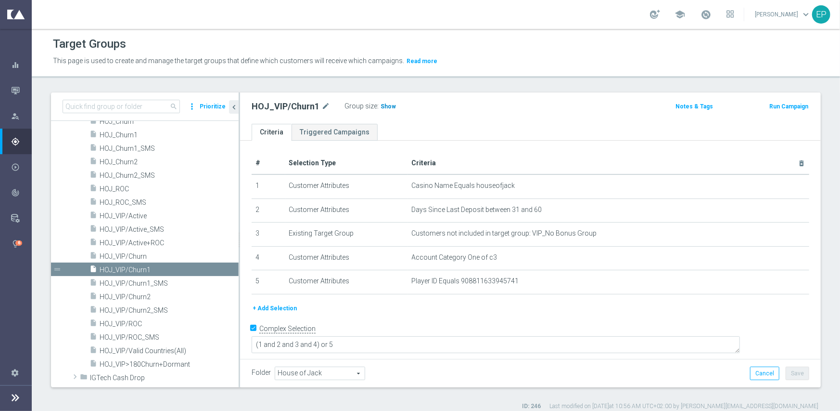
click at [382, 105] on span "Show" at bounding box center [388, 106] width 15 height 7
click at [133, 298] on span "HOJ_VIP/Churn2" at bounding box center [158, 297] width 116 height 8
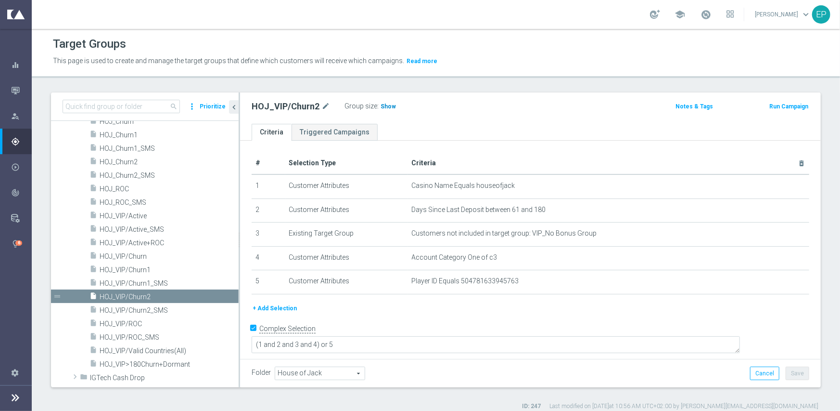
click at [383, 105] on span "Show" at bounding box center [388, 106] width 15 height 7
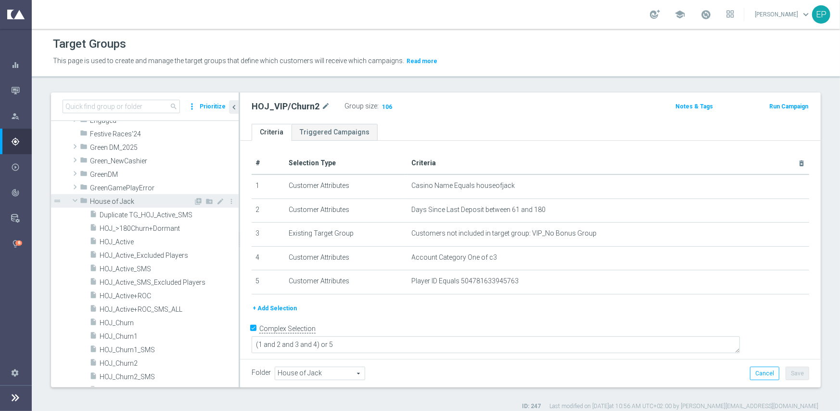
scroll to position [193, 0]
drag, startPoint x: 110, startPoint y: 198, endPoint x: 118, endPoint y: 209, distance: 13.8
click at [110, 198] on span "House of Jack" at bounding box center [164, 201] width 149 height 8
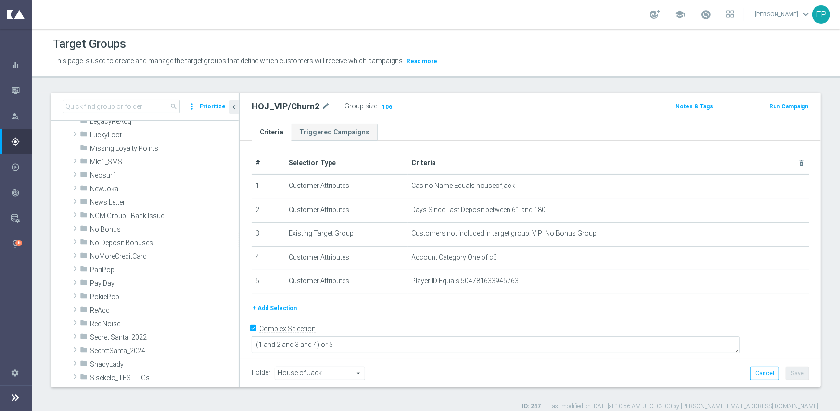
scroll to position [481, 0]
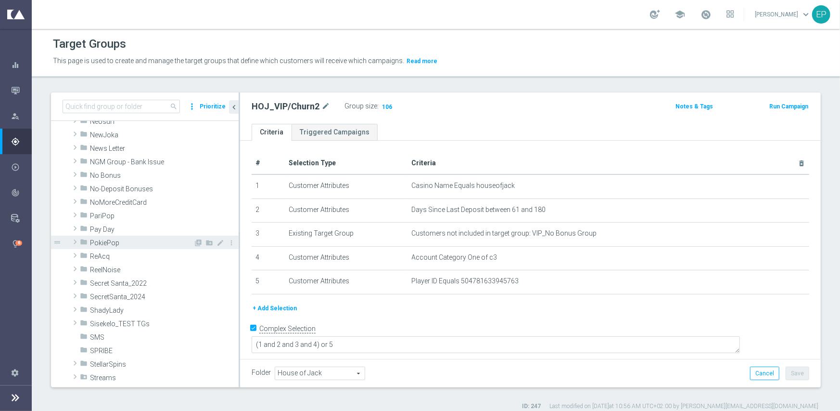
click at [139, 242] on span "PokiePop" at bounding box center [141, 243] width 103 height 8
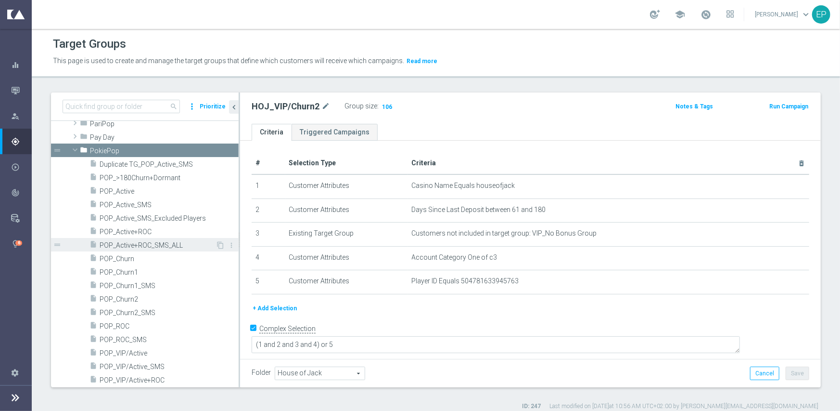
scroll to position [578, 0]
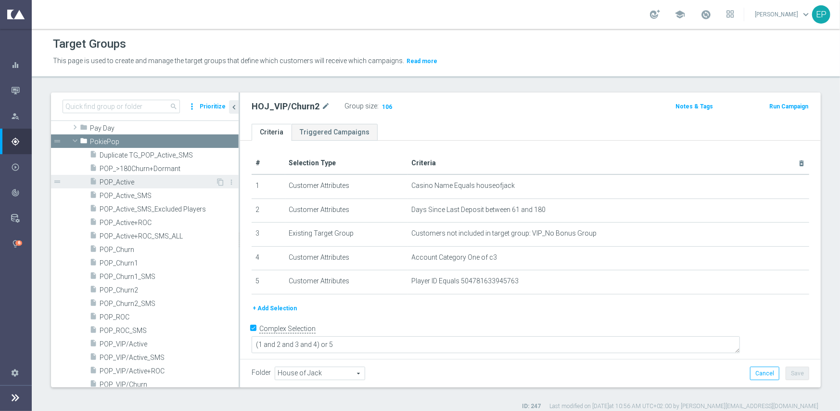
click at [133, 184] on span "POP_Active" at bounding box center [158, 182] width 116 height 8
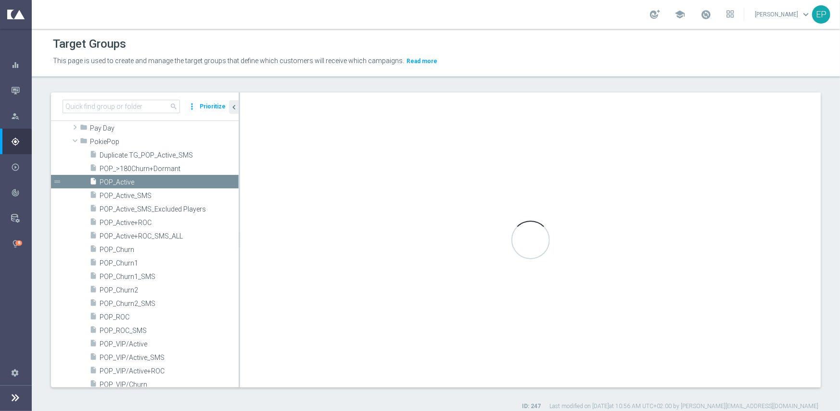
type input "PokiePop"
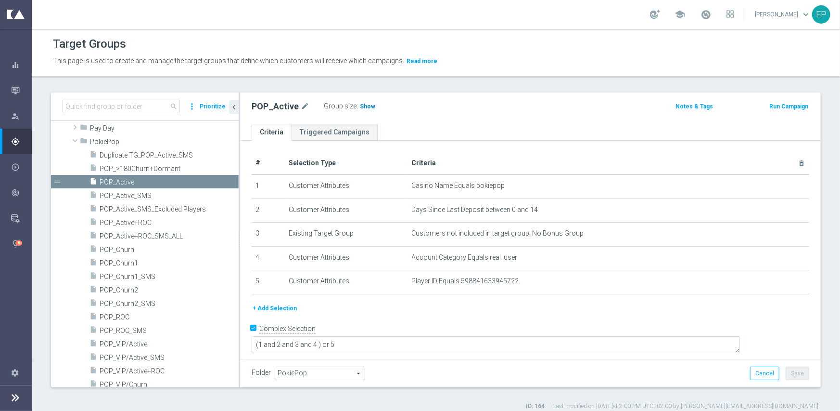
click at [365, 109] on span "Show" at bounding box center [367, 106] width 15 height 7
click at [121, 317] on span "POP_ROC" at bounding box center [158, 317] width 116 height 8
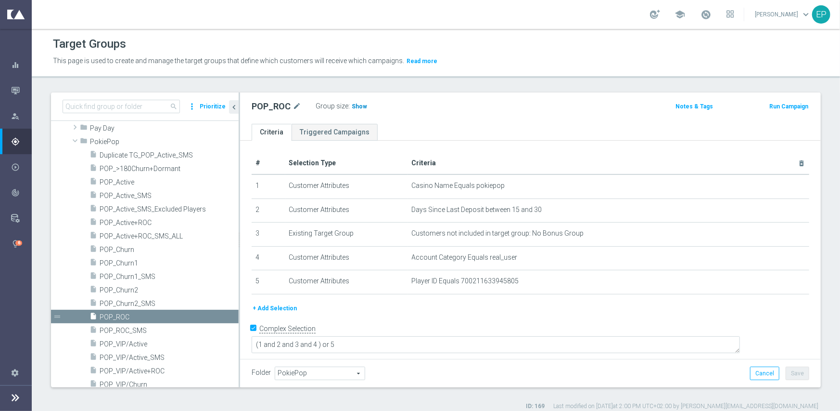
click at [362, 106] on span "Show" at bounding box center [359, 106] width 15 height 7
click at [125, 261] on span "POP_Churn1" at bounding box center [158, 263] width 116 height 8
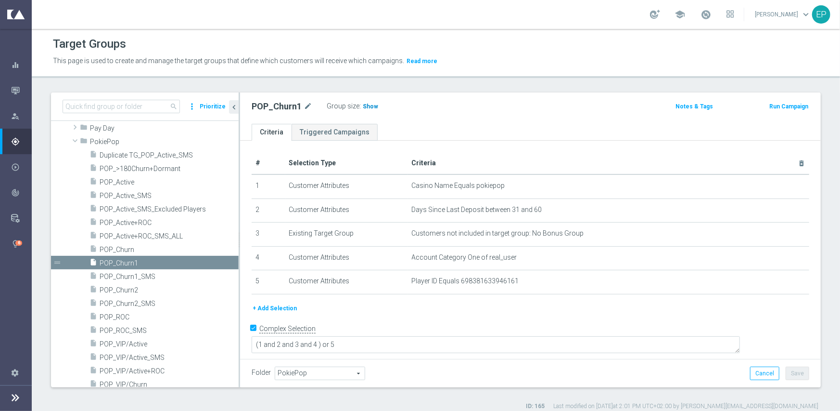
click at [364, 104] on span "Show" at bounding box center [370, 106] width 15 height 7
click at [142, 293] on span "POP_Churn2" at bounding box center [158, 290] width 116 height 8
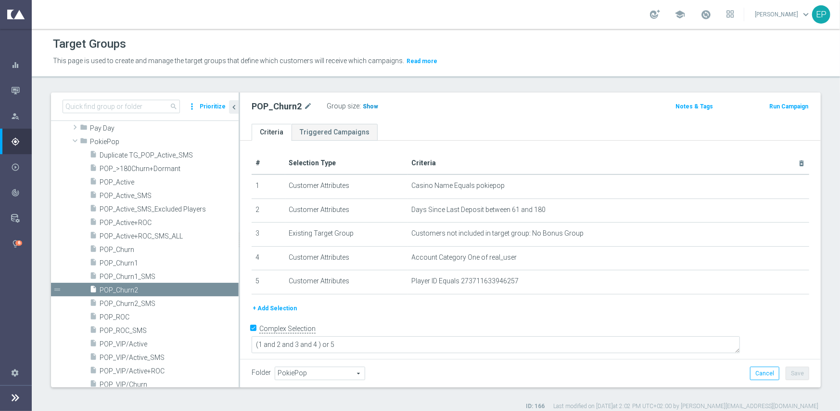
click at [367, 106] on span "Show" at bounding box center [370, 106] width 15 height 7
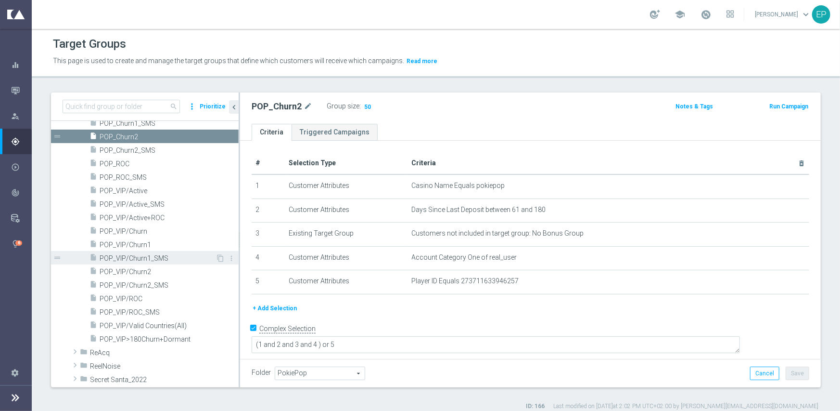
scroll to position [722, 0]
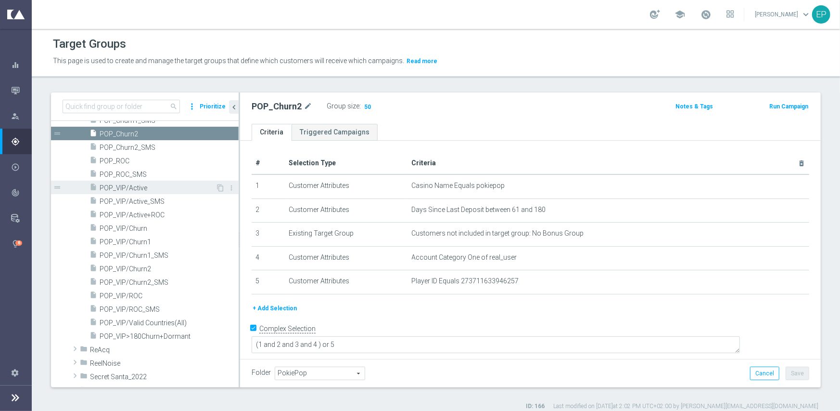
click at [138, 187] on span "POP_VIP/Active" at bounding box center [158, 188] width 116 height 8
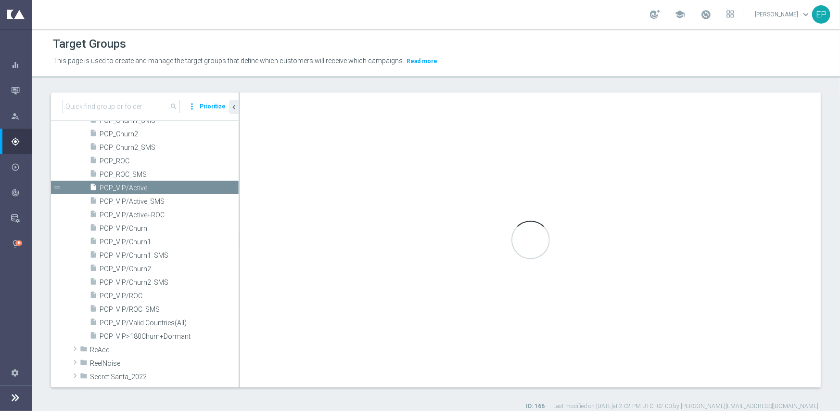
type textarea "(1 and 2 and 3 and 4) or 5"
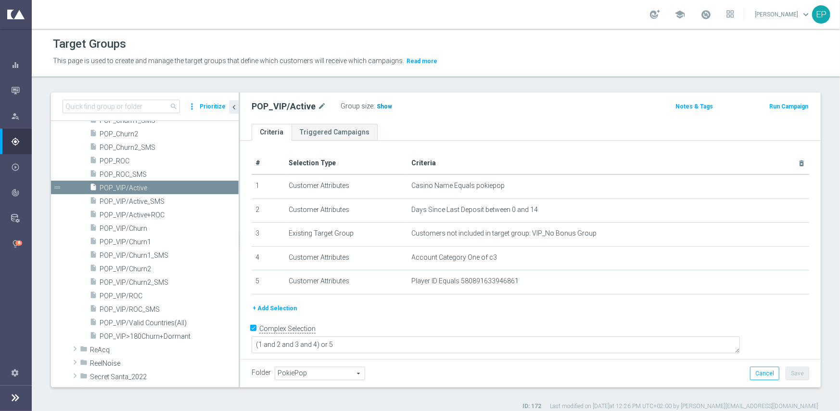
click at [381, 106] on span "Show" at bounding box center [384, 106] width 15 height 7
click at [127, 294] on span "POP_VIP/ROC" at bounding box center [158, 296] width 116 height 8
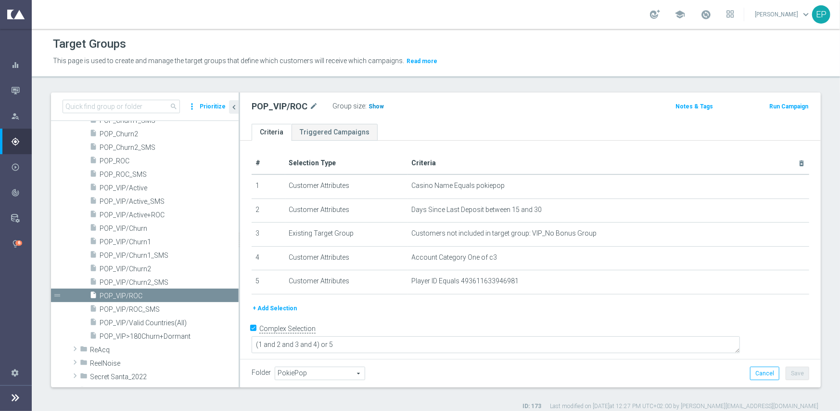
click at [380, 105] on span "Show" at bounding box center [376, 106] width 15 height 7
drag, startPoint x: 147, startPoint y: 237, endPoint x: 154, endPoint y: 237, distance: 7.2
click at [147, 238] on span "POP_VIP/Churn1" at bounding box center [158, 242] width 116 height 8
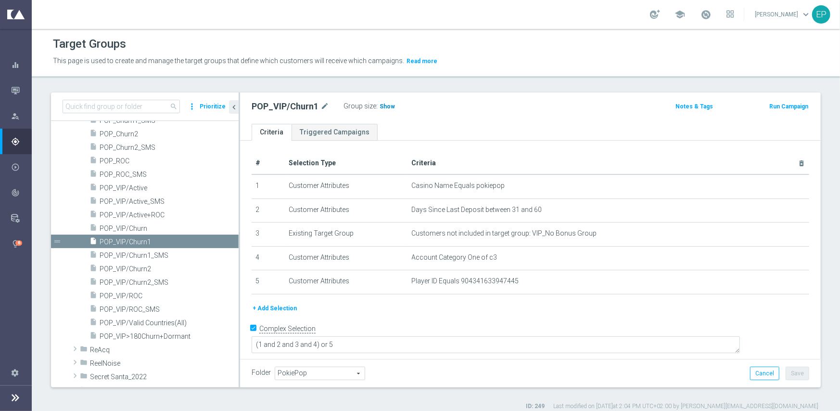
click at [387, 105] on span "Show" at bounding box center [387, 106] width 15 height 7
click at [140, 268] on span "POP_VIP/Churn2" at bounding box center [158, 269] width 116 height 8
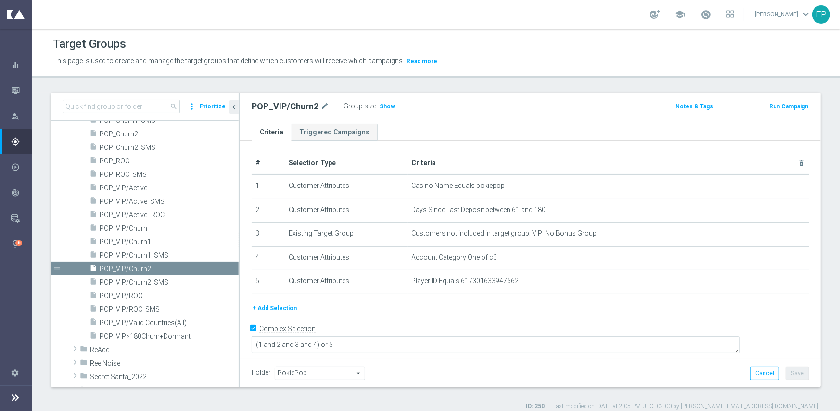
drag, startPoint x: 385, startPoint y: 106, endPoint x: 504, endPoint y: 137, distance: 123.3
click at [385, 106] on span "Show" at bounding box center [387, 106] width 15 height 7
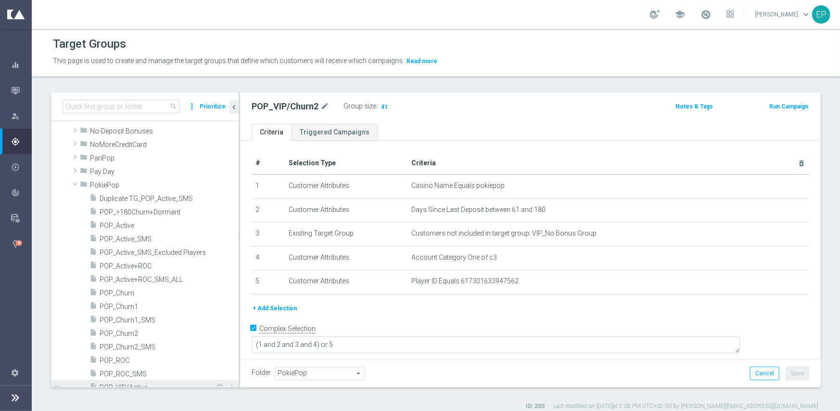
scroll to position [529, 0]
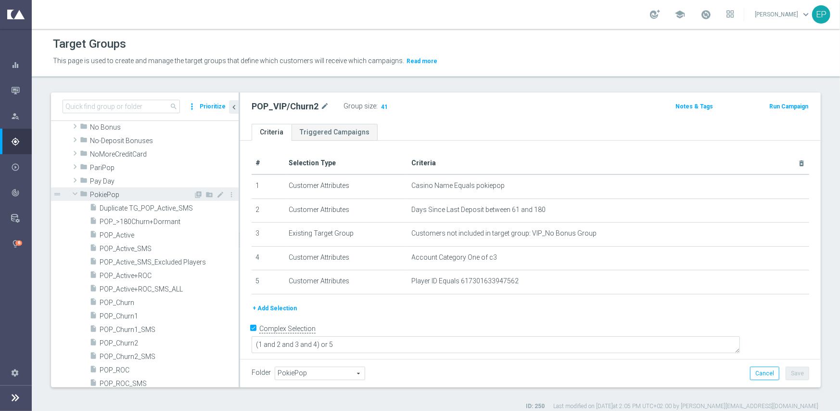
click at [102, 194] on span "PokiePop" at bounding box center [141, 195] width 103 height 8
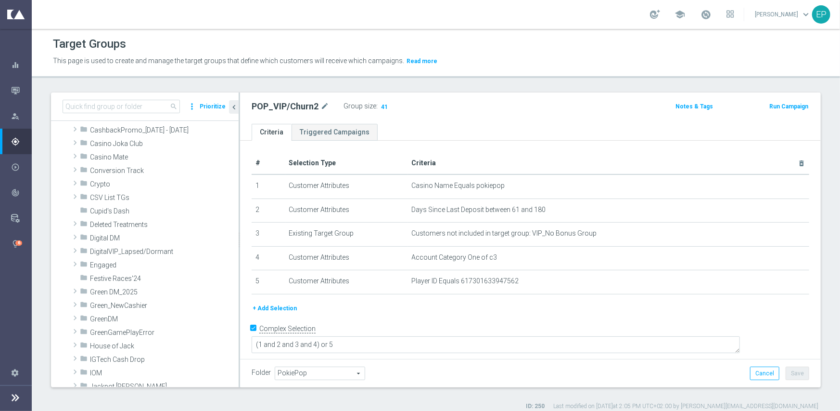
scroll to position [96, 0]
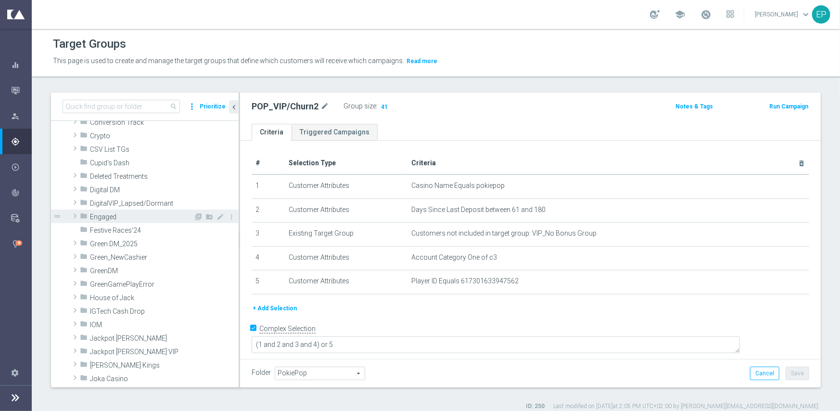
click at [105, 220] on span "Engaged" at bounding box center [141, 217] width 103 height 8
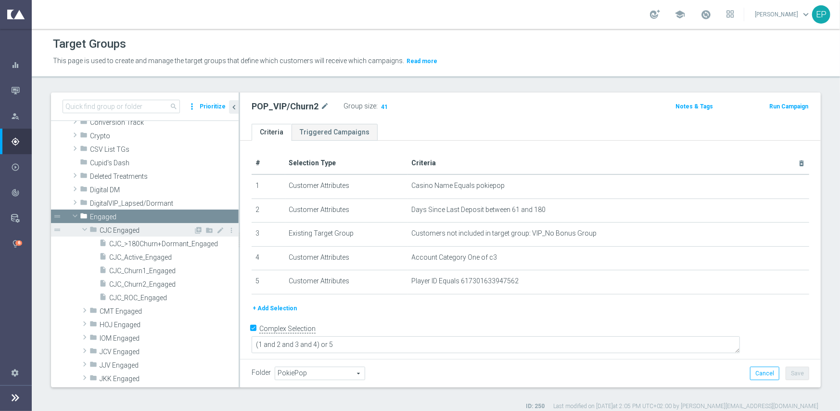
click at [92, 226] on icon "folder" at bounding box center [94, 230] width 8 height 11
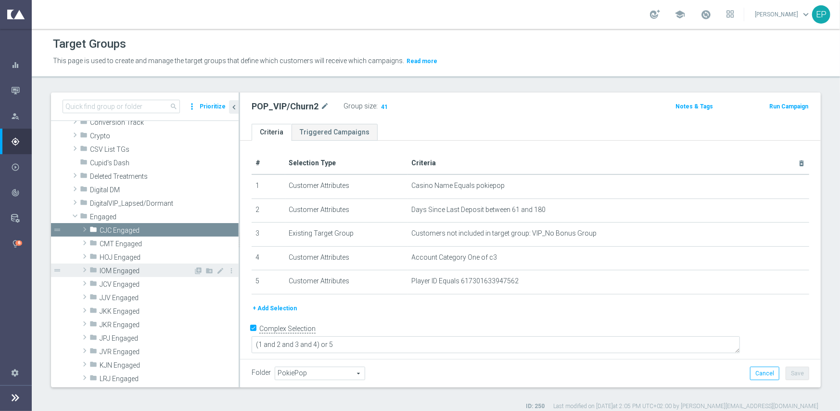
click at [100, 271] on span "IOM Engaged" at bounding box center [147, 271] width 94 height 8
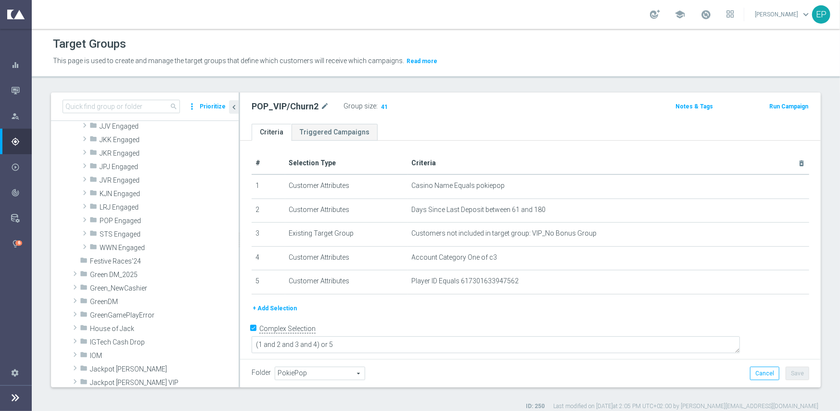
scroll to position [433, 0]
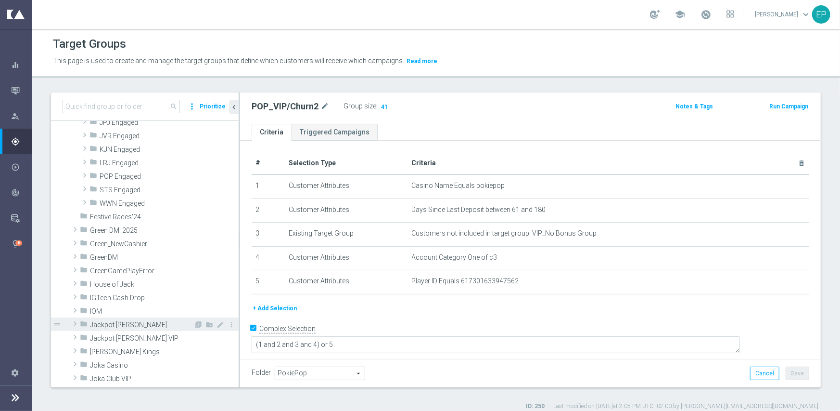
click at [116, 317] on div "folder Jackpot [PERSON_NAME]" at bounding box center [137, 323] width 114 height 13
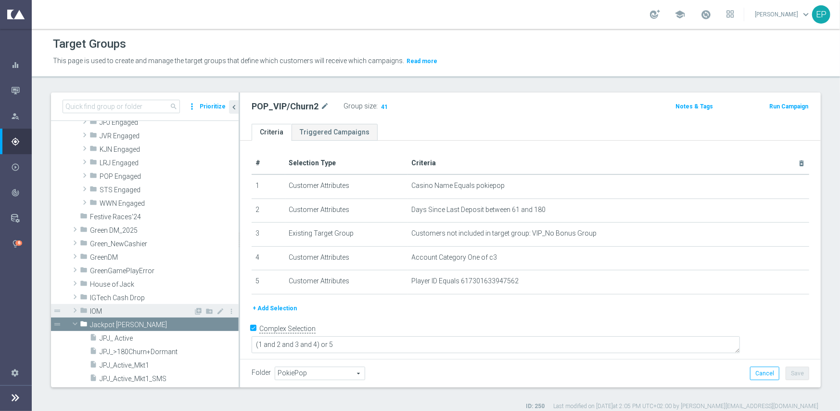
click at [117, 307] on span "IOM" at bounding box center [141, 311] width 103 height 8
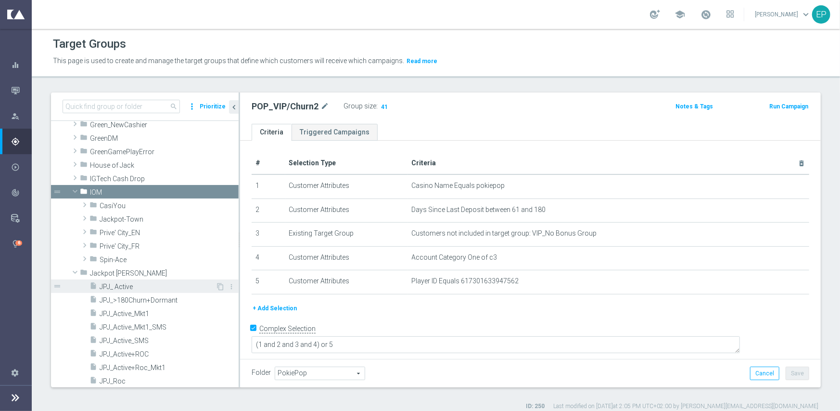
scroll to position [529, 0]
click at [125, 204] on span "CasiYou" at bounding box center [147, 205] width 94 height 8
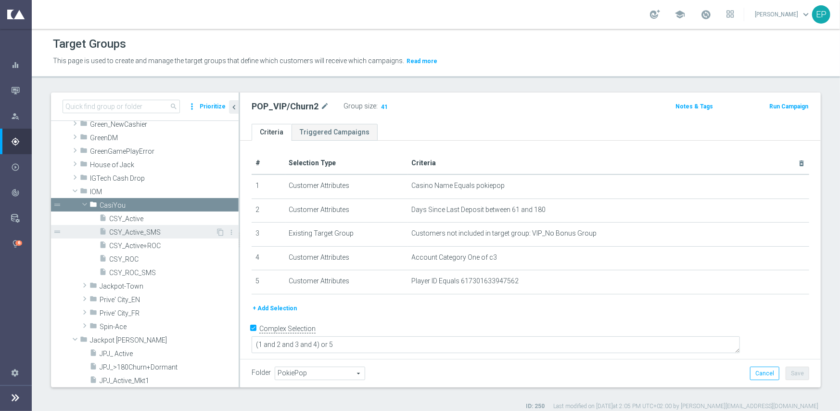
click at [135, 232] on span "CSY_Active_SMS" at bounding box center [162, 232] width 106 height 8
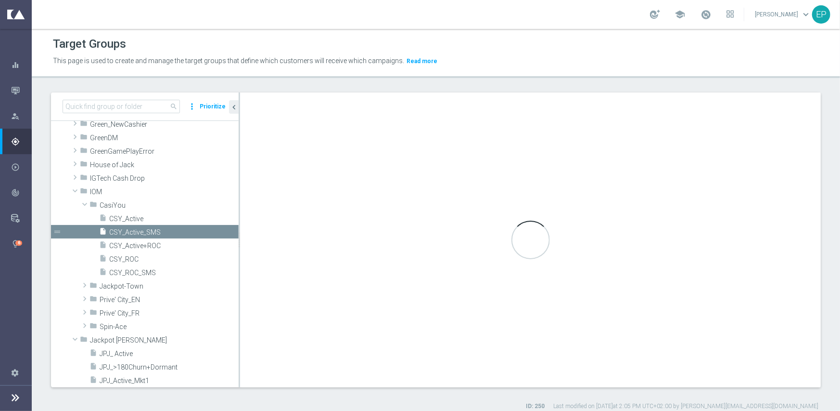
checkbox input "false"
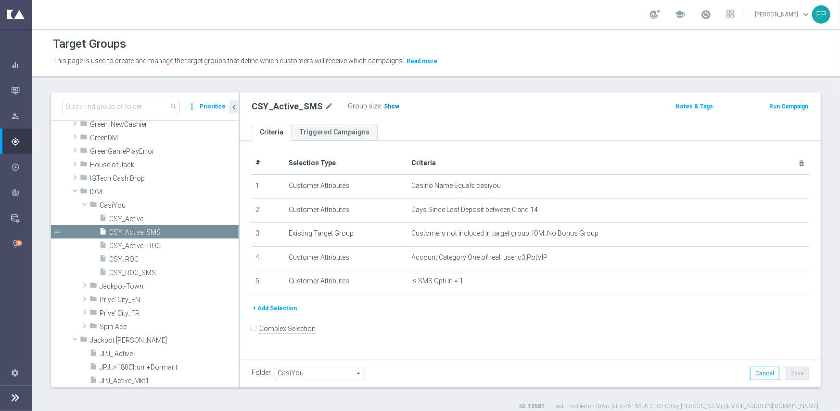
click at [387, 107] on span "Show" at bounding box center [391, 106] width 15 height 7
click at [140, 228] on span "CSY_Active_SMS" at bounding box center [162, 232] width 106 height 8
click at [384, 104] on span "Show" at bounding box center [391, 106] width 15 height 7
click at [118, 298] on span "Prive' City_EN" at bounding box center [147, 300] width 94 height 8
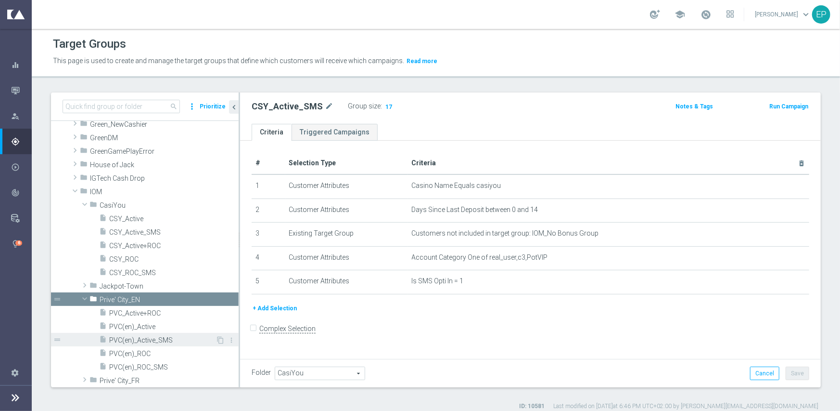
click at [152, 339] on span "PVC(en)_Active_SMS" at bounding box center [162, 340] width 106 height 8
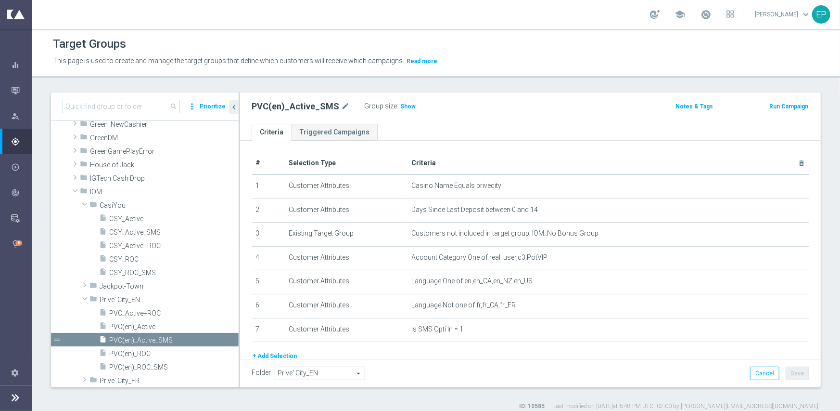
drag, startPoint x: 400, startPoint y: 103, endPoint x: 395, endPoint y: 111, distance: 9.3
click at [400, 103] on span "Show" at bounding box center [407, 106] width 15 height 7
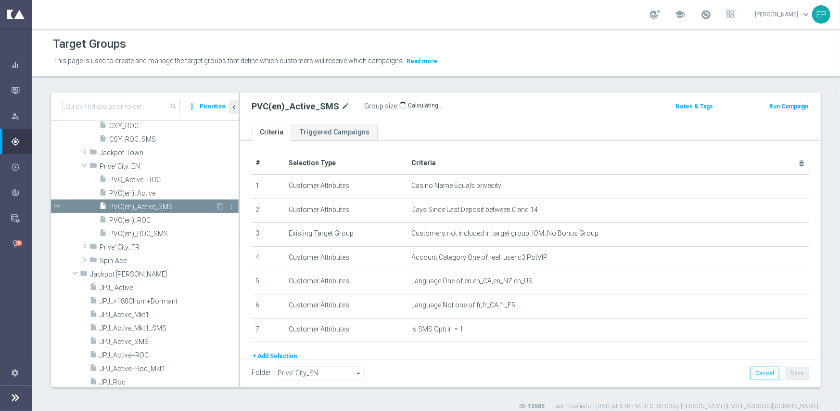
scroll to position [674, 0]
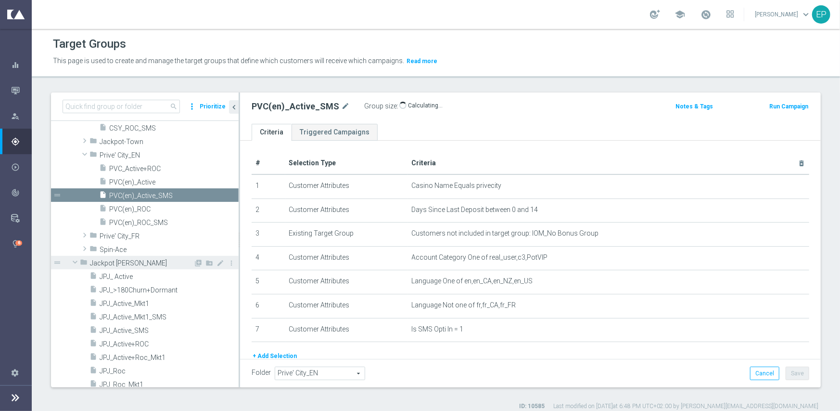
click at [70, 259] on span at bounding box center [75, 262] width 12 height 10
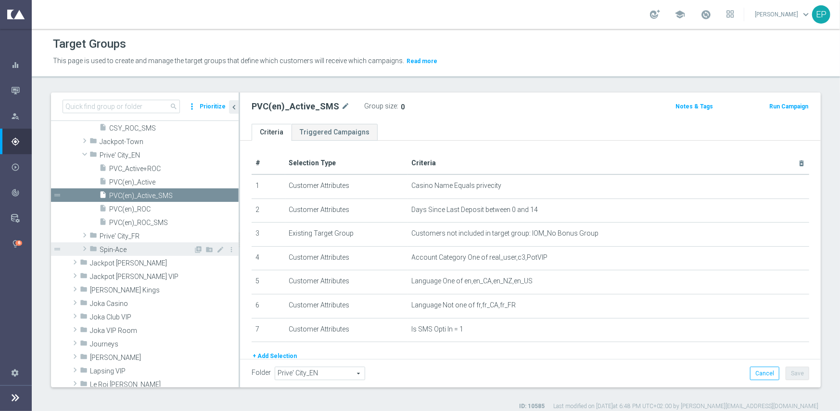
click at [114, 249] on span "Spin-Ace" at bounding box center [147, 249] width 94 height 8
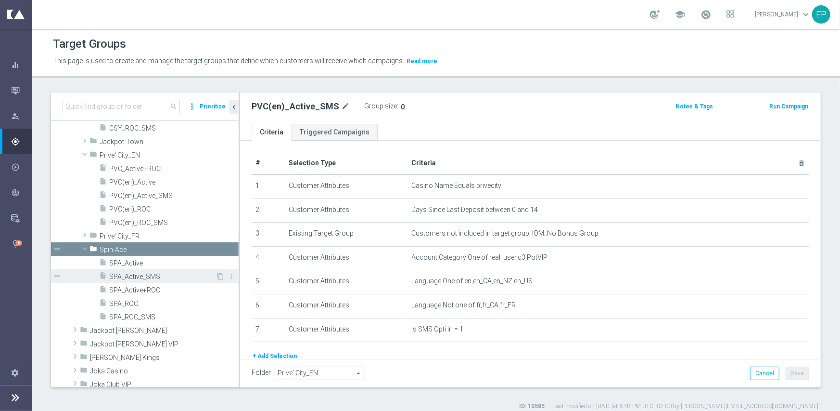
click at [148, 277] on span "SPA_Active_SMS" at bounding box center [162, 276] width 106 height 8
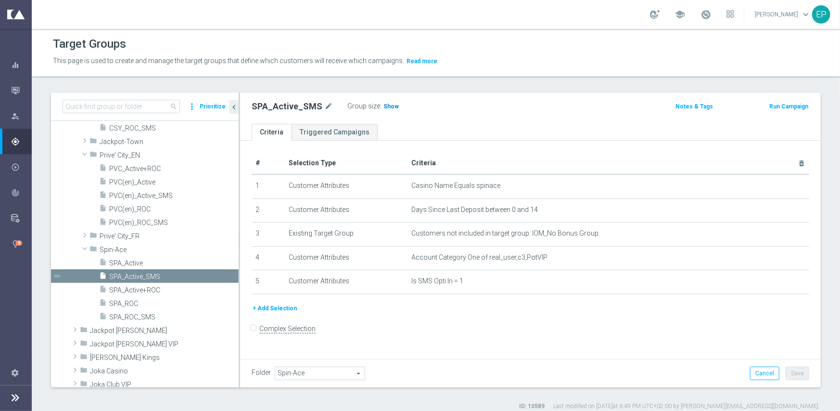
click at [384, 110] on h3 "Show" at bounding box center [391, 106] width 17 height 11
click at [121, 144] on span "Jackpot-Town" at bounding box center [147, 142] width 94 height 8
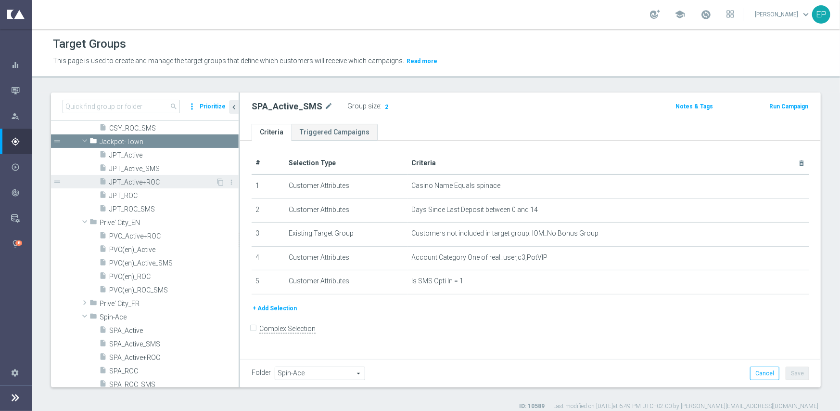
click at [138, 182] on span "JPT_Active+ROC" at bounding box center [162, 182] width 106 height 8
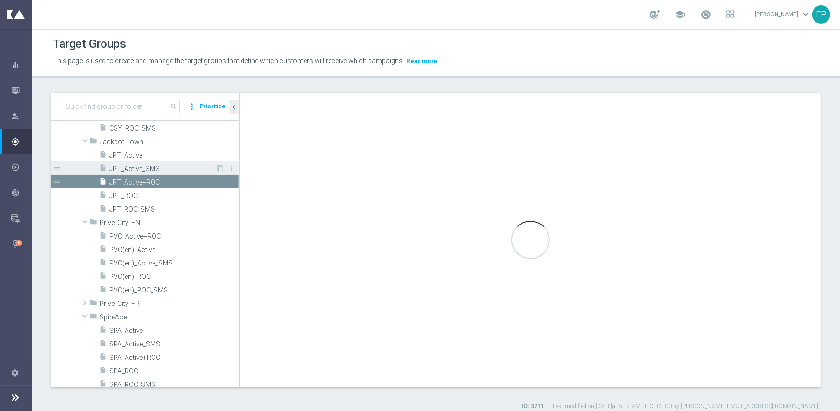
click at [142, 169] on span "JPT_Active_SMS" at bounding box center [162, 169] width 106 height 8
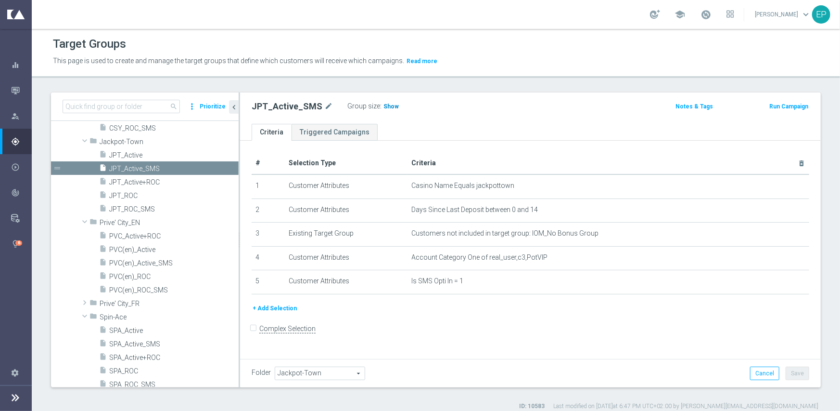
click at [387, 104] on span "Show" at bounding box center [391, 106] width 15 height 7
click at [129, 304] on span "Prive' City_FR" at bounding box center [147, 303] width 94 height 8
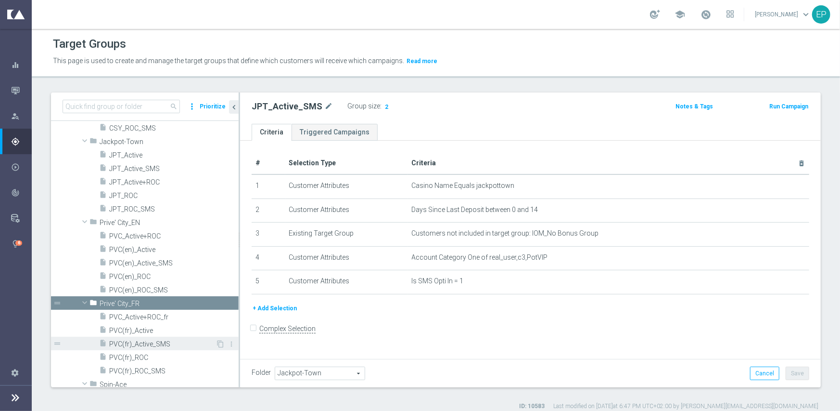
click at [148, 343] on span "PVC(fr)_Active_SMS" at bounding box center [162, 344] width 106 height 8
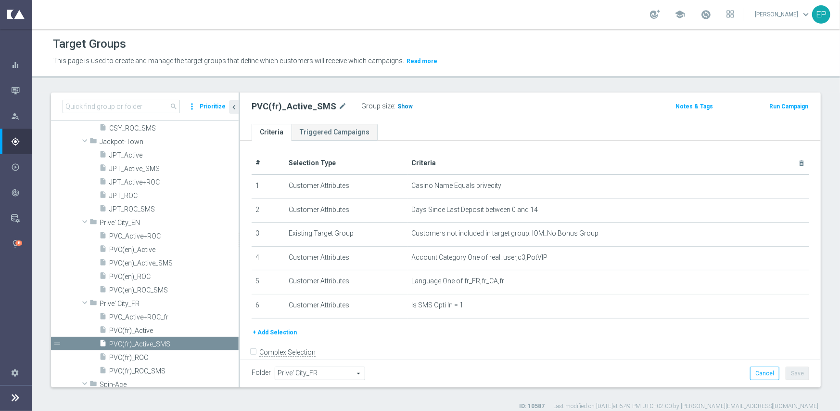
click at [398, 106] on span "Show" at bounding box center [405, 106] width 15 height 7
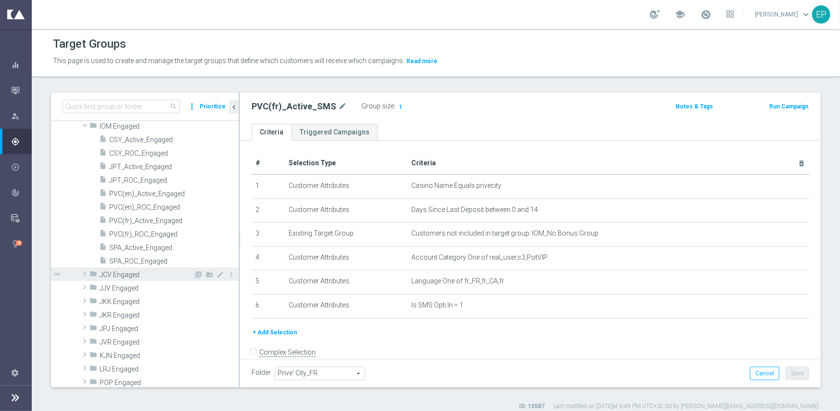
scroll to position [193, 0]
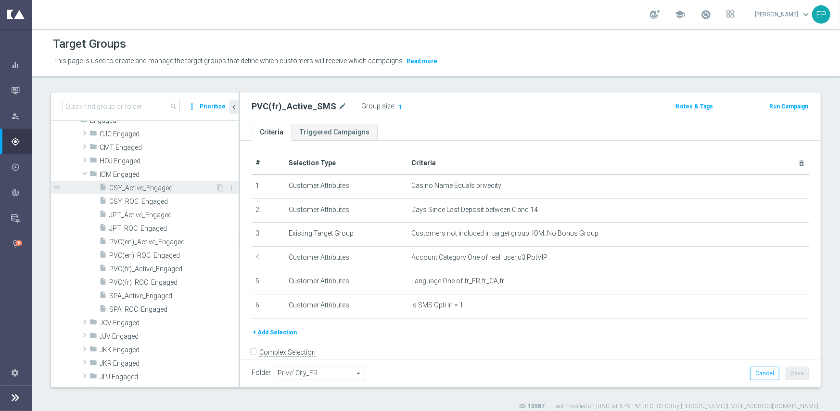
click at [141, 184] on span "CSY_Active_Engaged" at bounding box center [162, 188] width 106 height 8
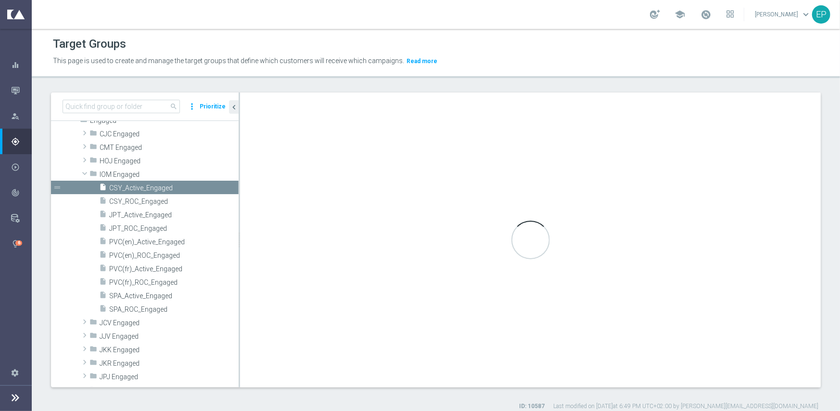
type input "IOM Engaged"
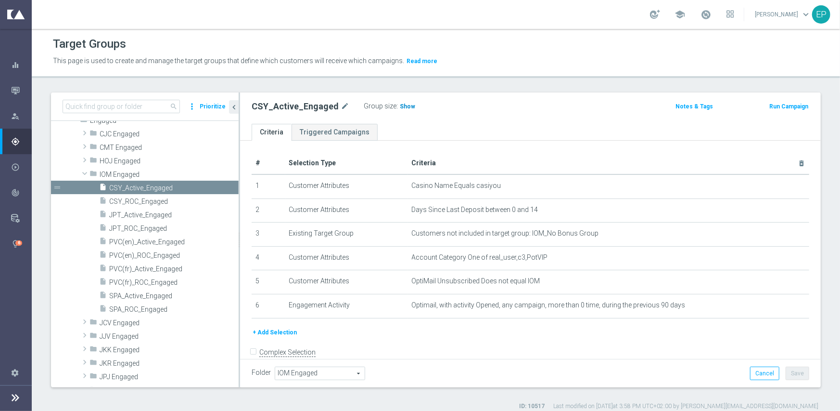
click at [400, 106] on span "Show" at bounding box center [407, 106] width 15 height 7
click at [149, 202] on span "CSY_ROC_Engaged" at bounding box center [162, 201] width 106 height 8
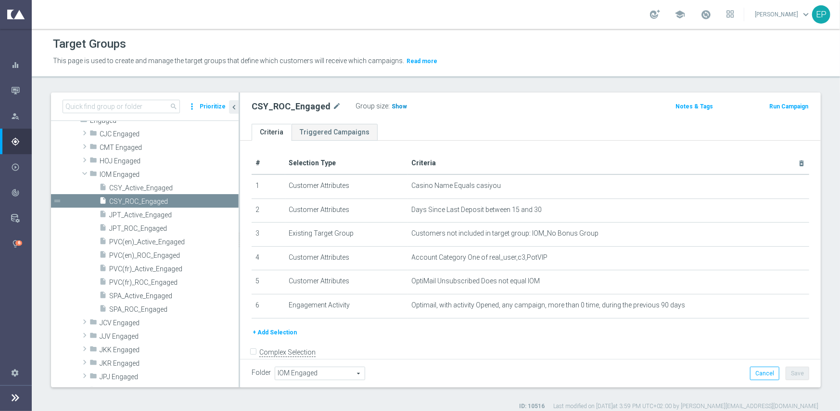
click at [393, 105] on span "Show" at bounding box center [399, 106] width 15 height 7
click at [157, 239] on span "PVC(en)_Active_Engaged" at bounding box center [162, 242] width 106 height 8
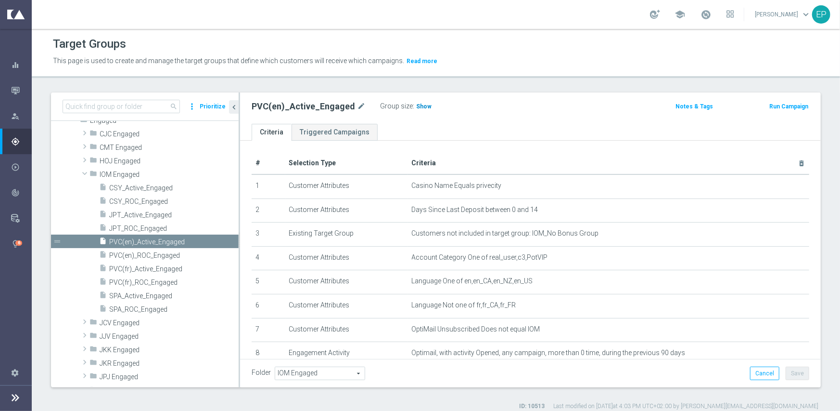
click at [416, 107] on span "Show" at bounding box center [423, 106] width 15 height 7
click at [119, 254] on span "PVC(en)_ROC_Engaged" at bounding box center [162, 255] width 106 height 8
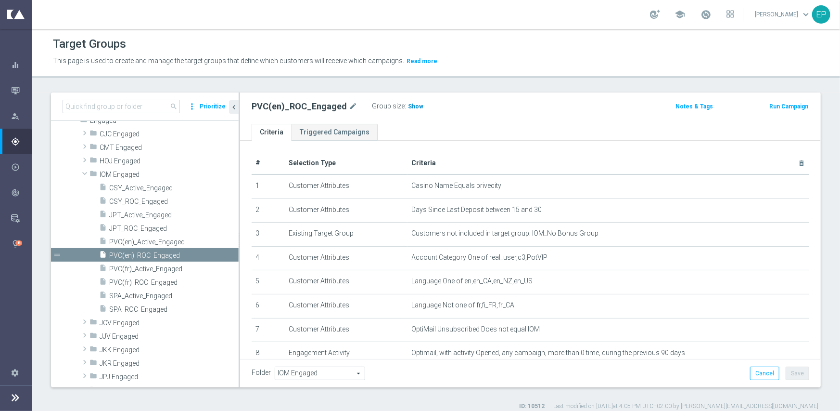
click at [408, 105] on span "Show" at bounding box center [415, 106] width 15 height 7
click at [141, 295] on span "SPA_Active_Engaged" at bounding box center [162, 296] width 106 height 8
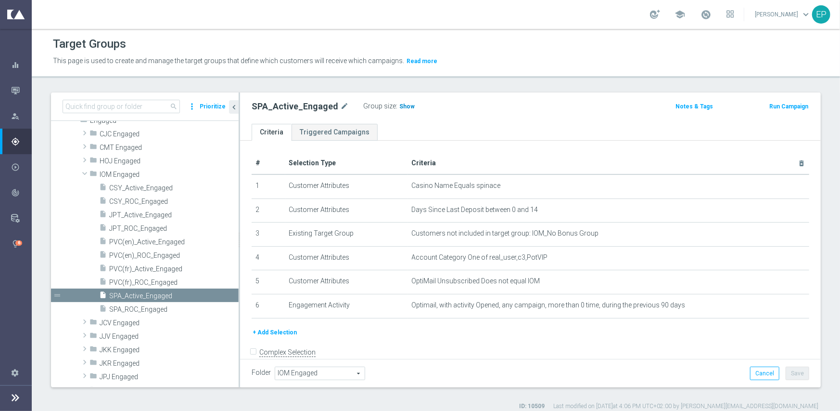
click at [402, 106] on span "Show" at bounding box center [407, 106] width 15 height 7
click at [138, 309] on span "SPA_ROC_Engaged" at bounding box center [162, 309] width 106 height 8
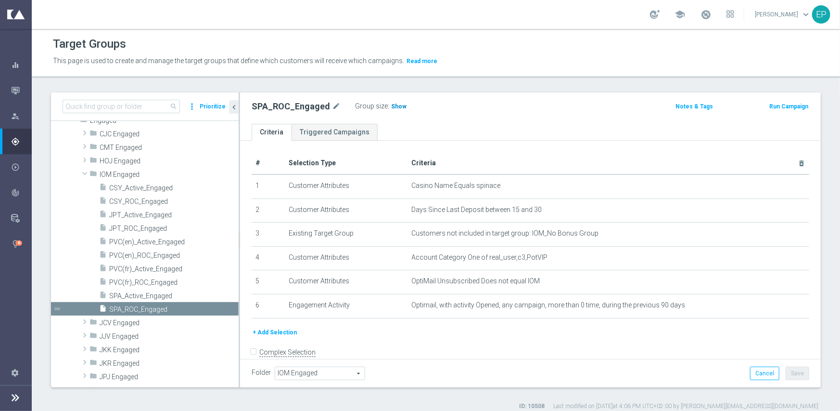
click at [400, 103] on span "Show" at bounding box center [398, 106] width 15 height 7
click at [146, 213] on span "JPT_Active_Engaged" at bounding box center [162, 215] width 106 height 8
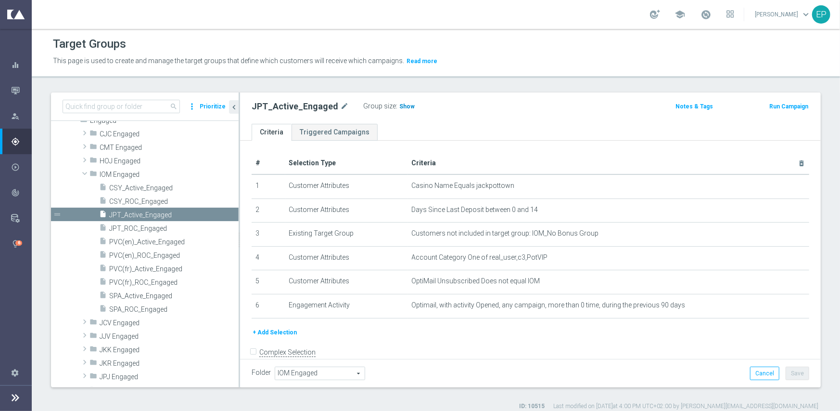
click at [400, 104] on span "Show" at bounding box center [407, 106] width 15 height 7
click at [147, 232] on span "JPT_ROC_Engaged" at bounding box center [162, 228] width 106 height 8
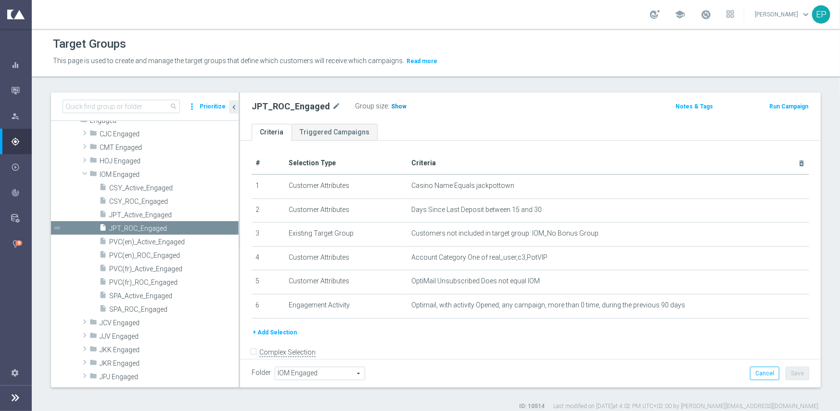
click at [391, 107] on span "Show" at bounding box center [398, 106] width 15 height 7
click at [152, 268] on span "PVC(fr)_Active_Engaged" at bounding box center [162, 269] width 106 height 8
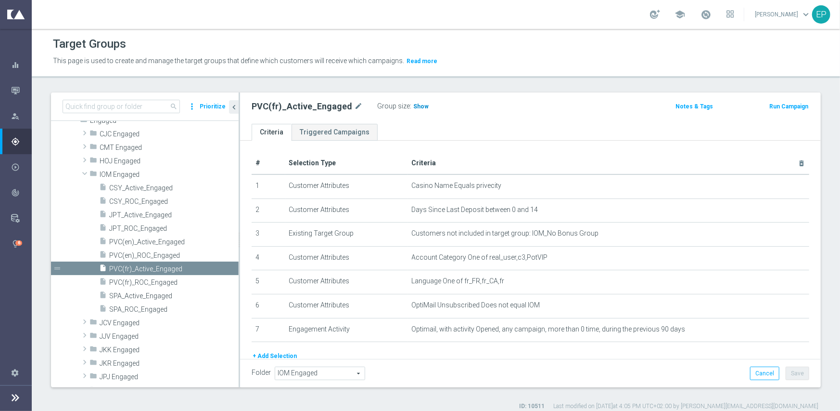
click at [413, 109] on span "Show" at bounding box center [420, 106] width 15 height 7
click at [145, 284] on span "PVC(fr)_ROC_Engaged" at bounding box center [162, 282] width 106 height 8
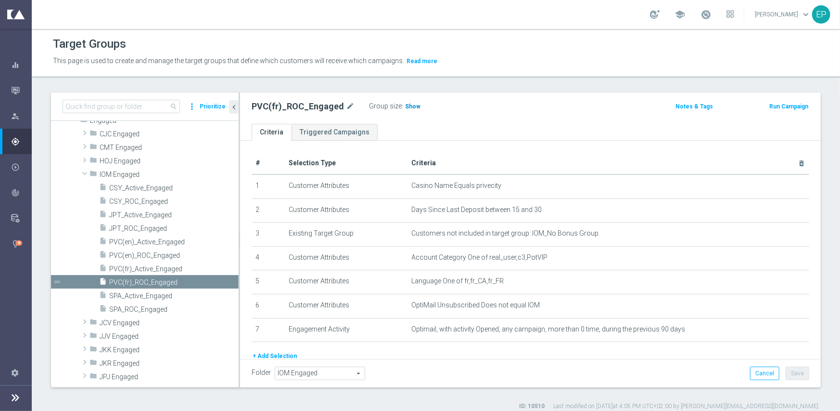
click at [405, 108] on span "Show" at bounding box center [412, 106] width 15 height 7
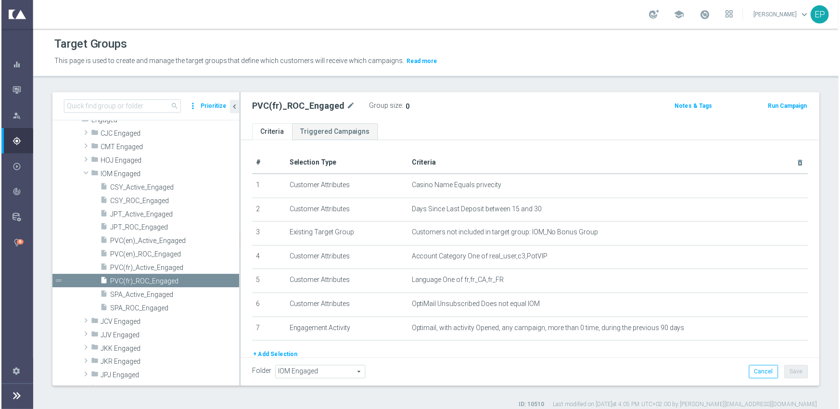
scroll to position [193, 0]
